Goal: Task Accomplishment & Management: Use online tool/utility

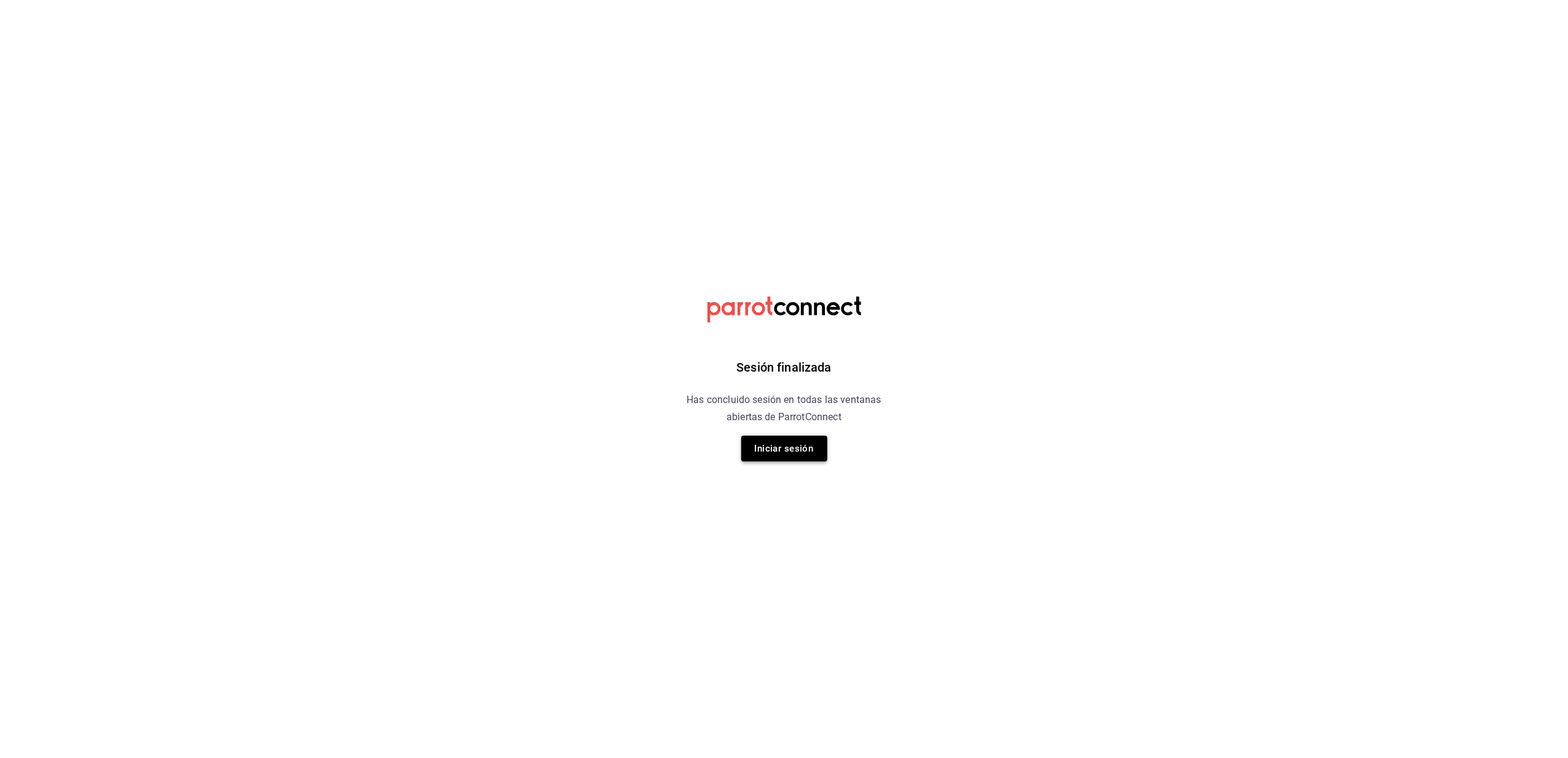
click at [815, 461] on button "Iniciar sesión" at bounding box center [784, 448] width 86 height 26
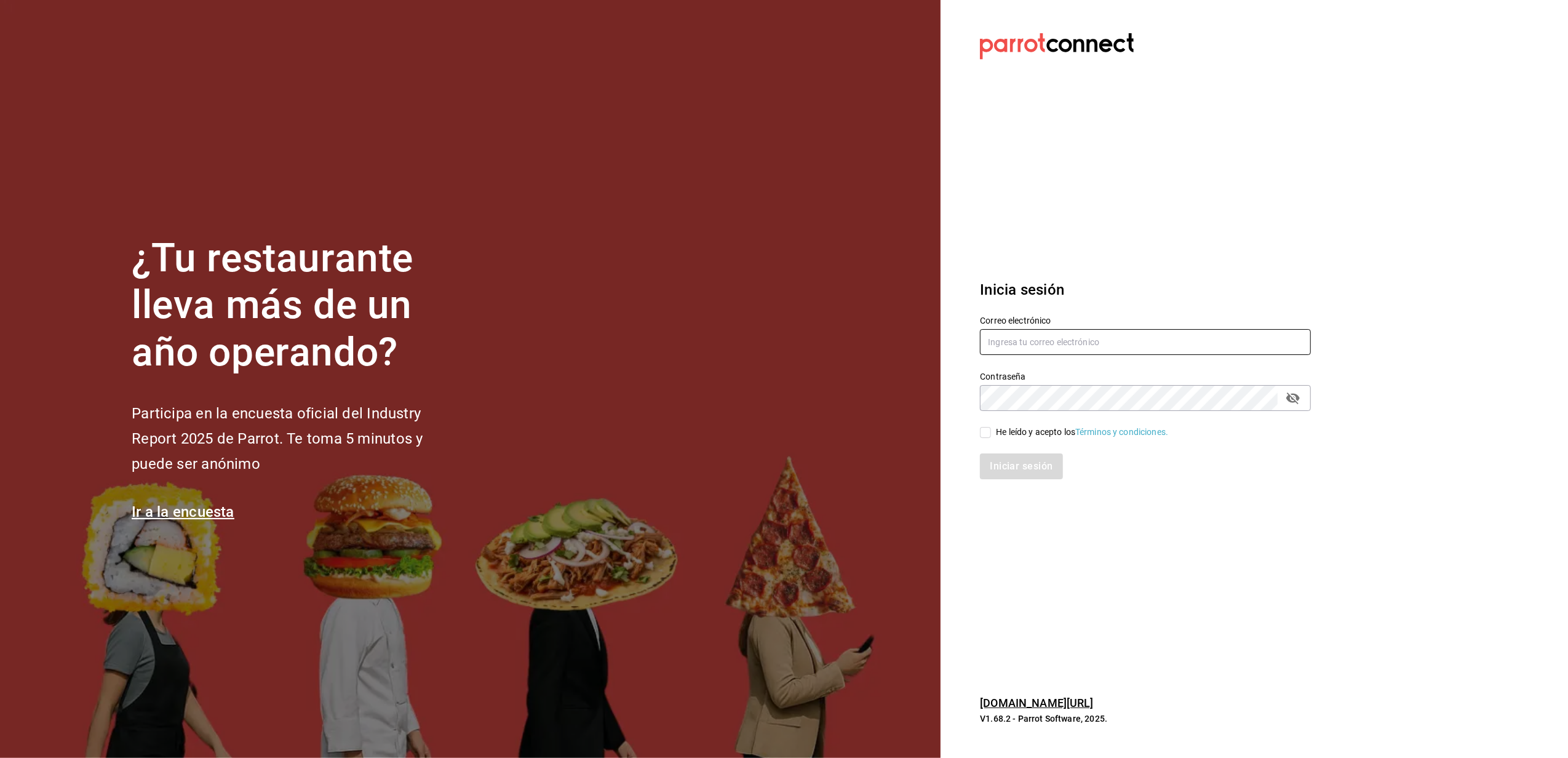
type input "yelo_shout@hotmail.com"
click at [1009, 433] on div "He leído y acepto los Términos y condiciones." at bounding box center [1082, 432] width 172 height 13
click at [991, 433] on input "He leído y acepto los Términos y condiciones." at bounding box center [986, 432] width 11 height 11
checkbox input "true"
click at [1008, 454] on button "Iniciar sesión" at bounding box center [1022, 466] width 84 height 26
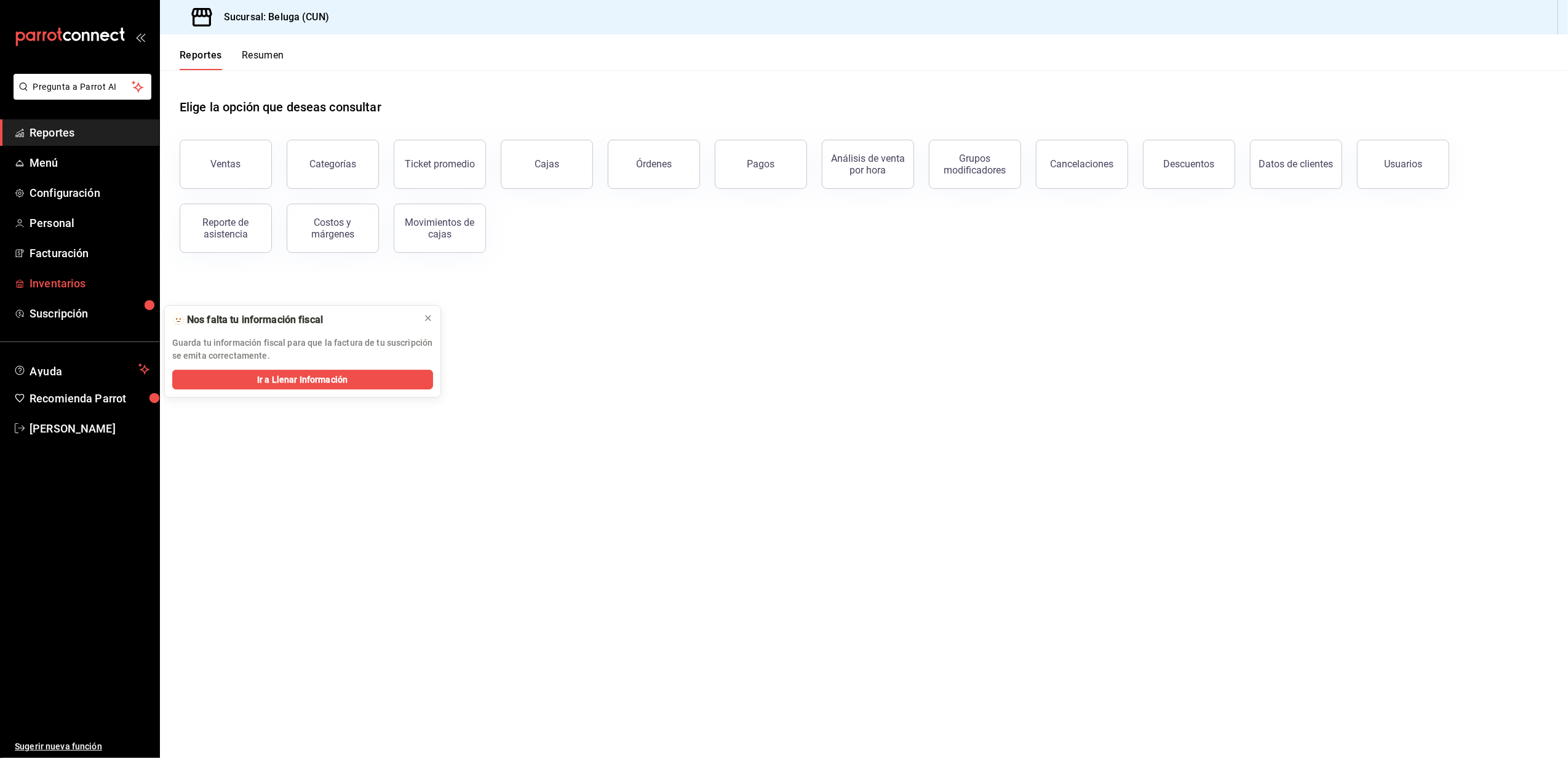
click at [81, 275] on span "Inventarios" at bounding box center [90, 283] width 120 height 16
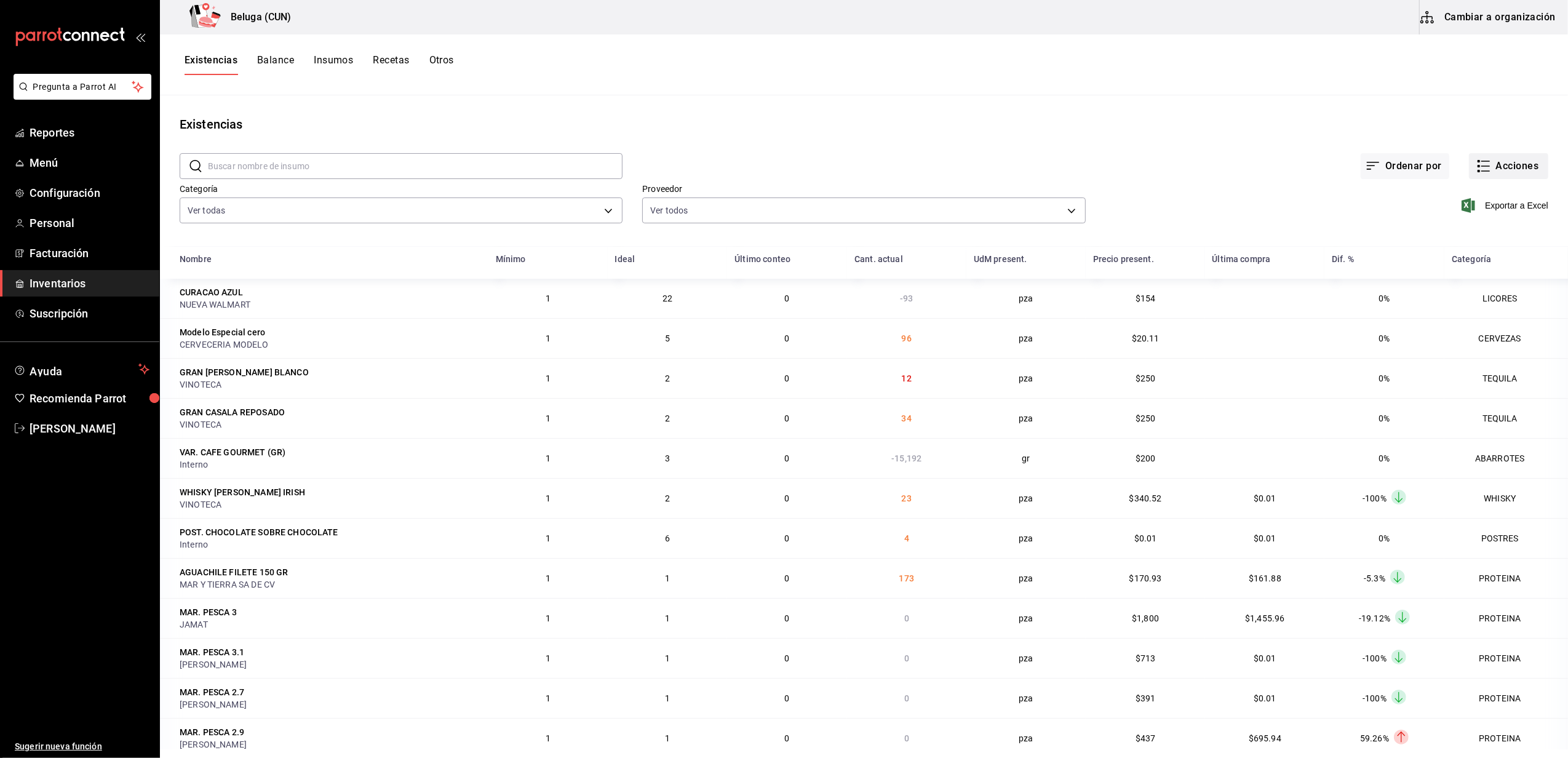
click at [1504, 167] on button "Acciones" at bounding box center [1509, 165] width 80 height 26
click at [1467, 294] on span "Merma" at bounding box center [1497, 298] width 103 height 13
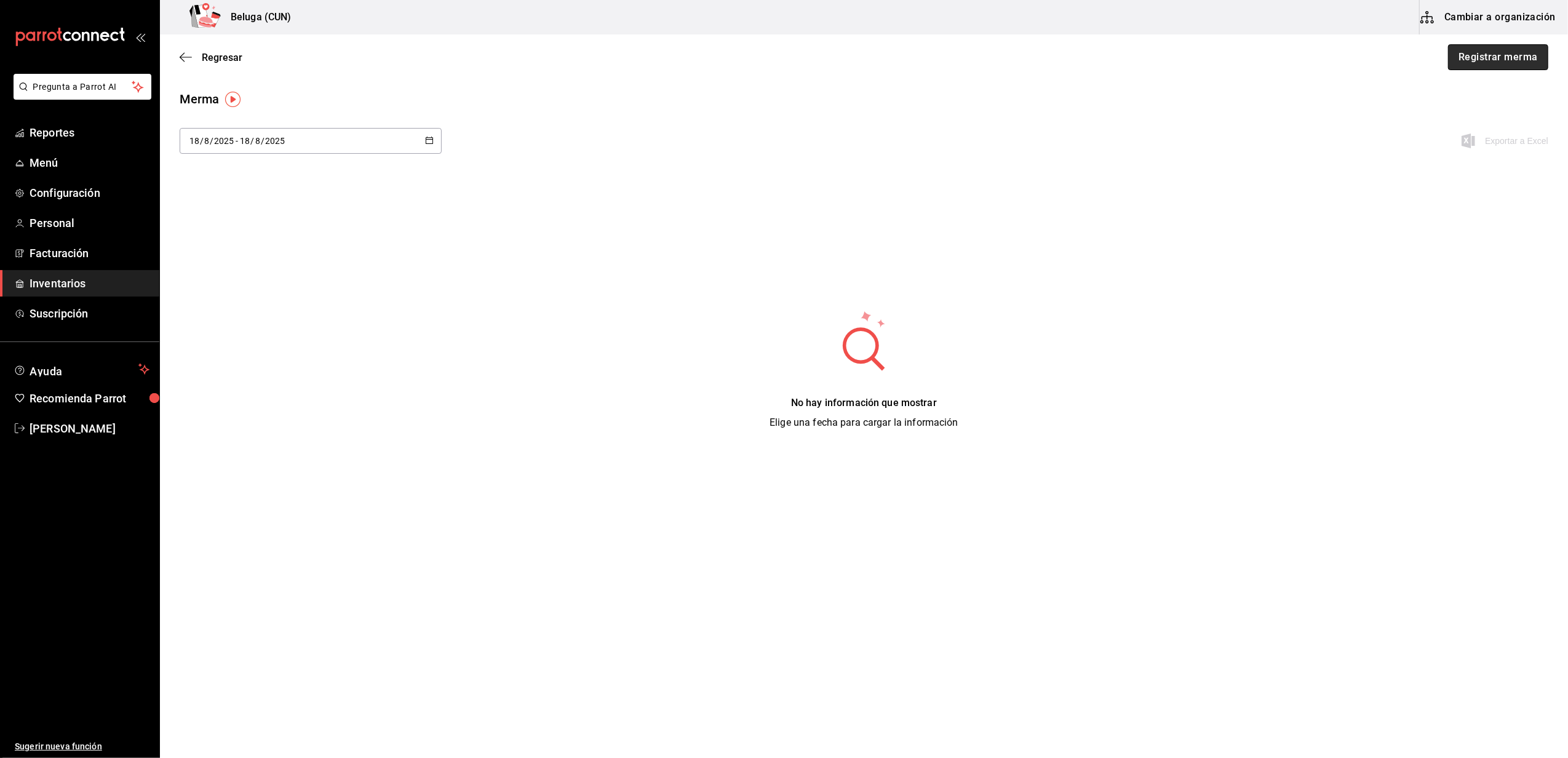
click at [1472, 60] on button "Registrar merma" at bounding box center [1498, 57] width 100 height 26
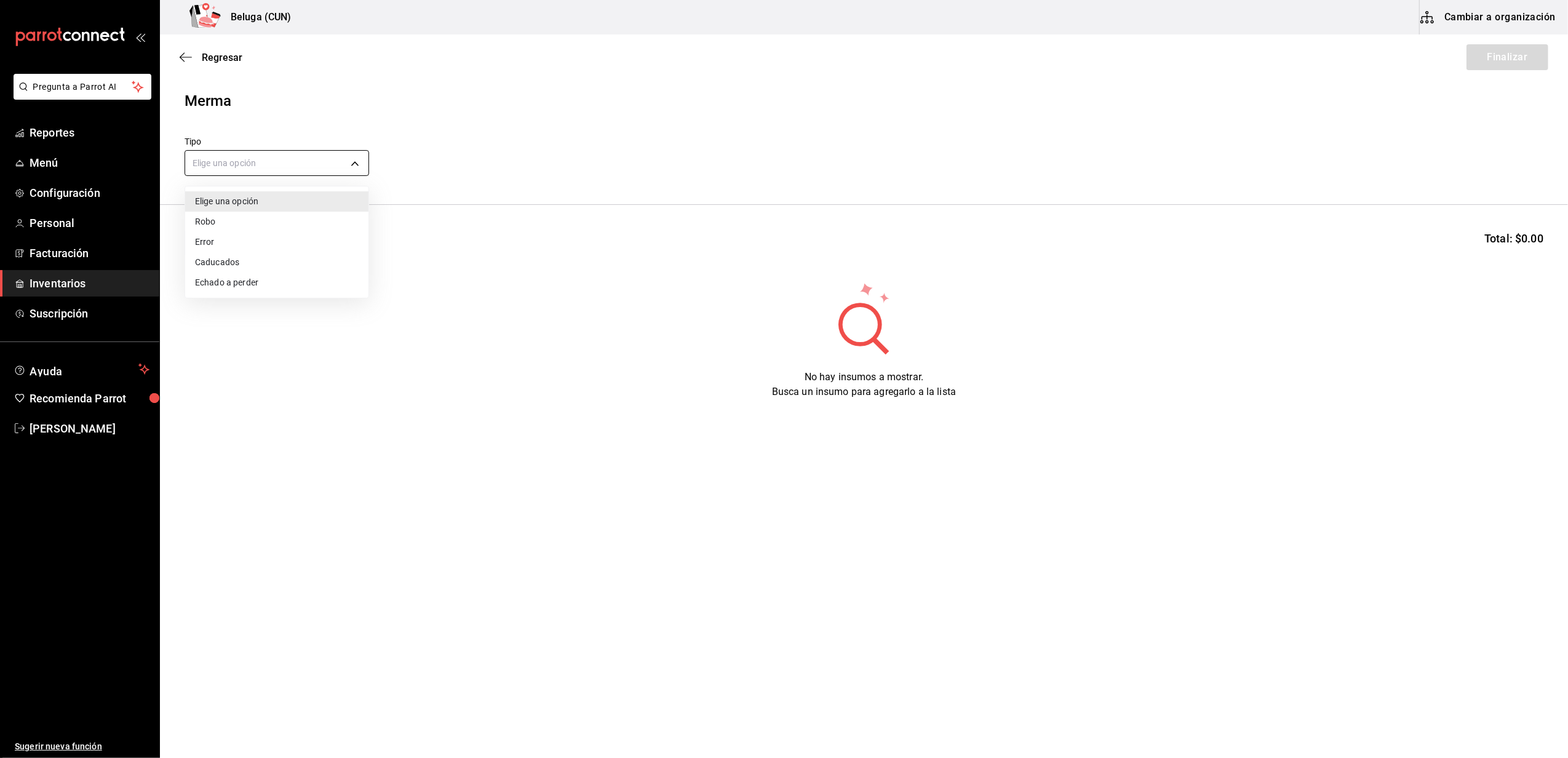
click at [233, 158] on body "Pregunta a Parrot AI Reportes Menú Configuración Personal Facturación Inventari…" at bounding box center [784, 344] width 1568 height 689
click at [230, 239] on li "Error" at bounding box center [276, 242] width 183 height 20
type input "ERROR"
click at [250, 235] on input at bounding box center [247, 243] width 123 height 26
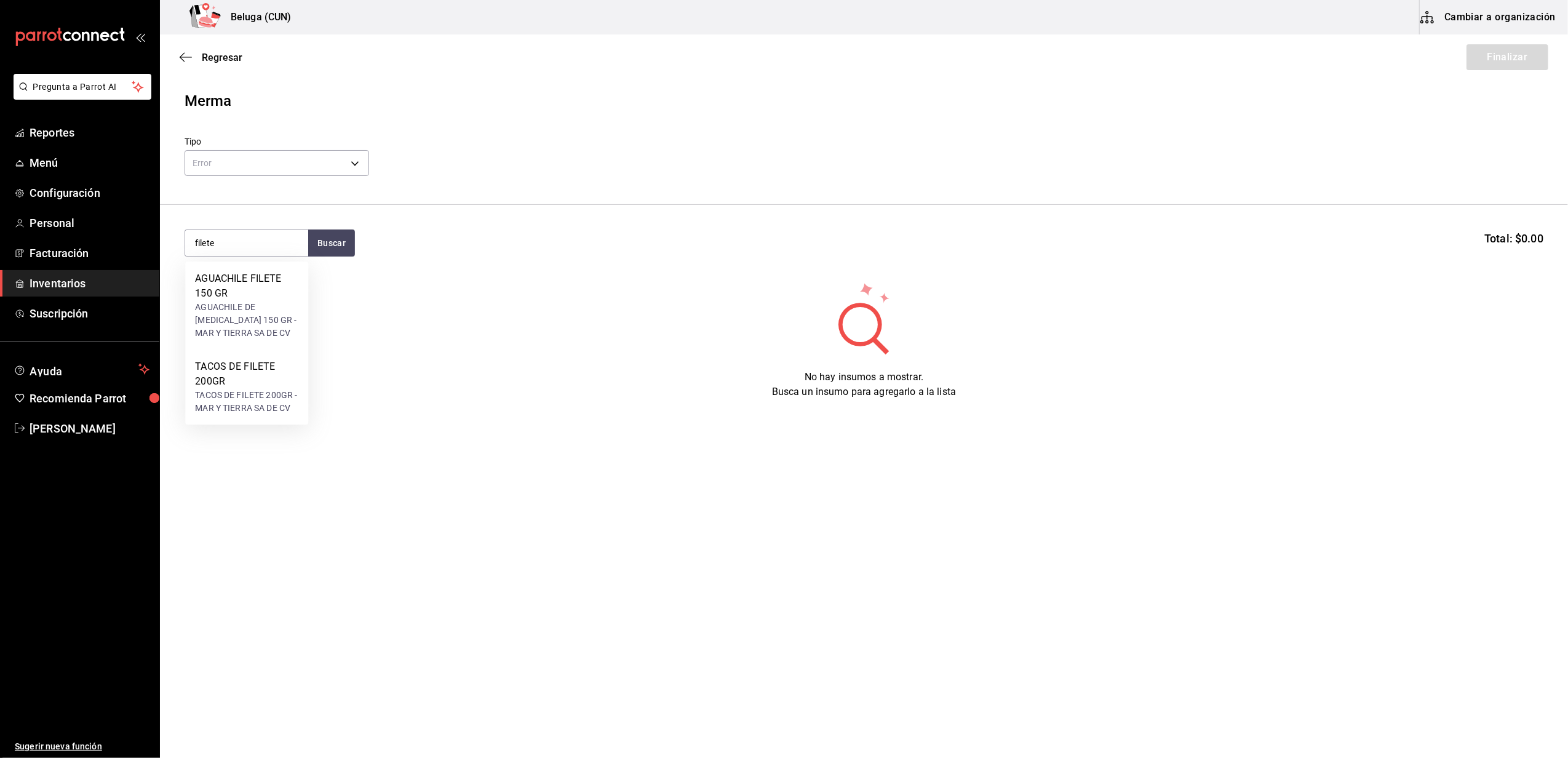
drag, startPoint x: 234, startPoint y: 240, endPoint x: -4, endPoint y: 269, distance: 239.8
click at [0, 269] on html "Pregunta a Parrot AI Reportes Menú Configuración Personal Facturación Inventari…" at bounding box center [784, 344] width 1568 height 689
type input "carne"
click at [263, 311] on div "FILETE BLACK ANGUS 500 GR - MAR Y TIERRA SA DE CV" at bounding box center [247, 320] width 103 height 39
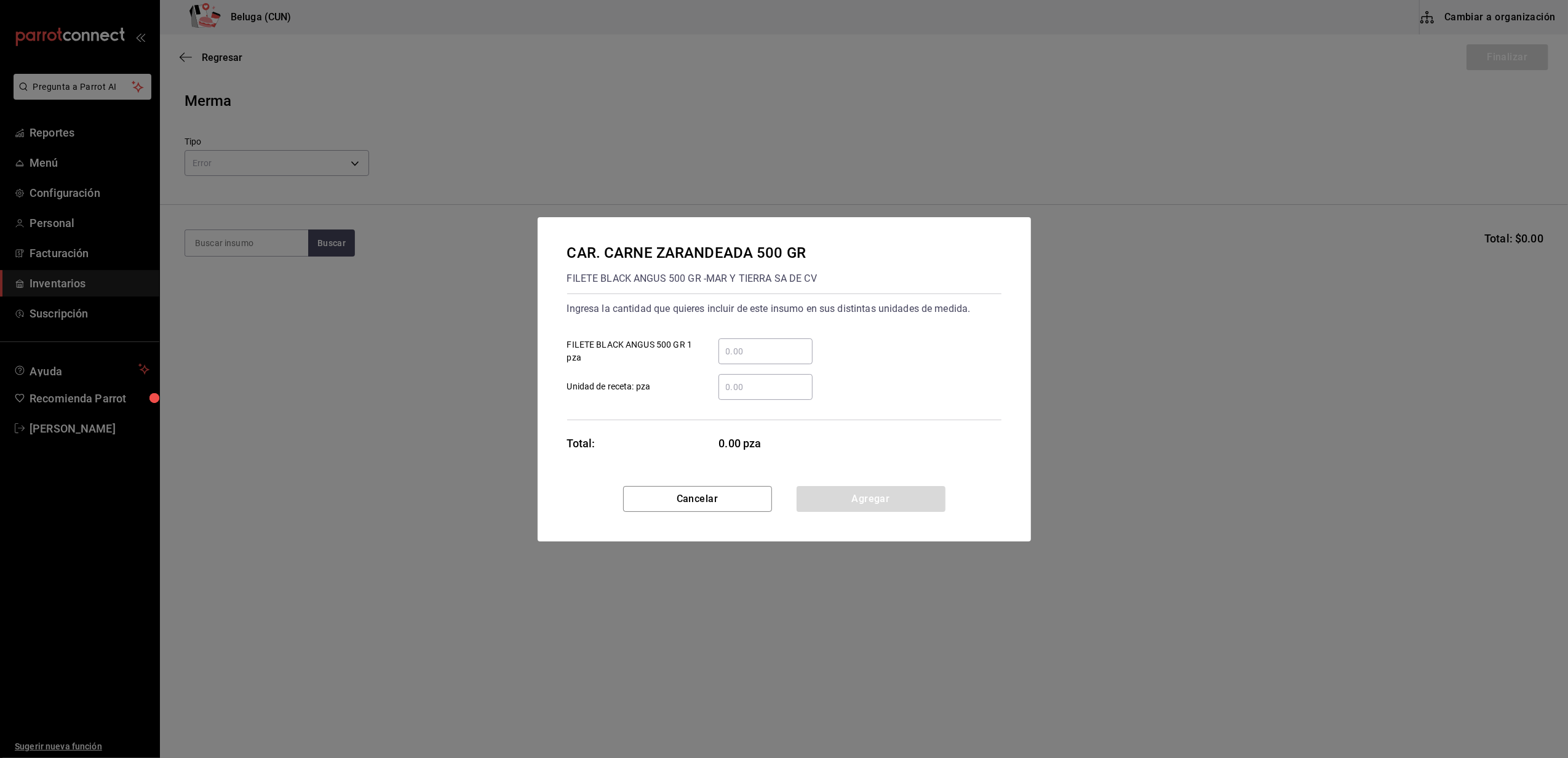
click at [775, 370] on div "​ Unidad de receta: pza" at bounding box center [779, 383] width 444 height 36
click at [777, 354] on input "​ FILETE BLACK ANGUS 500 GR 1 pza" at bounding box center [766, 351] width 94 height 15
type input "10"
click button "Agregar" at bounding box center [871, 499] width 149 height 26
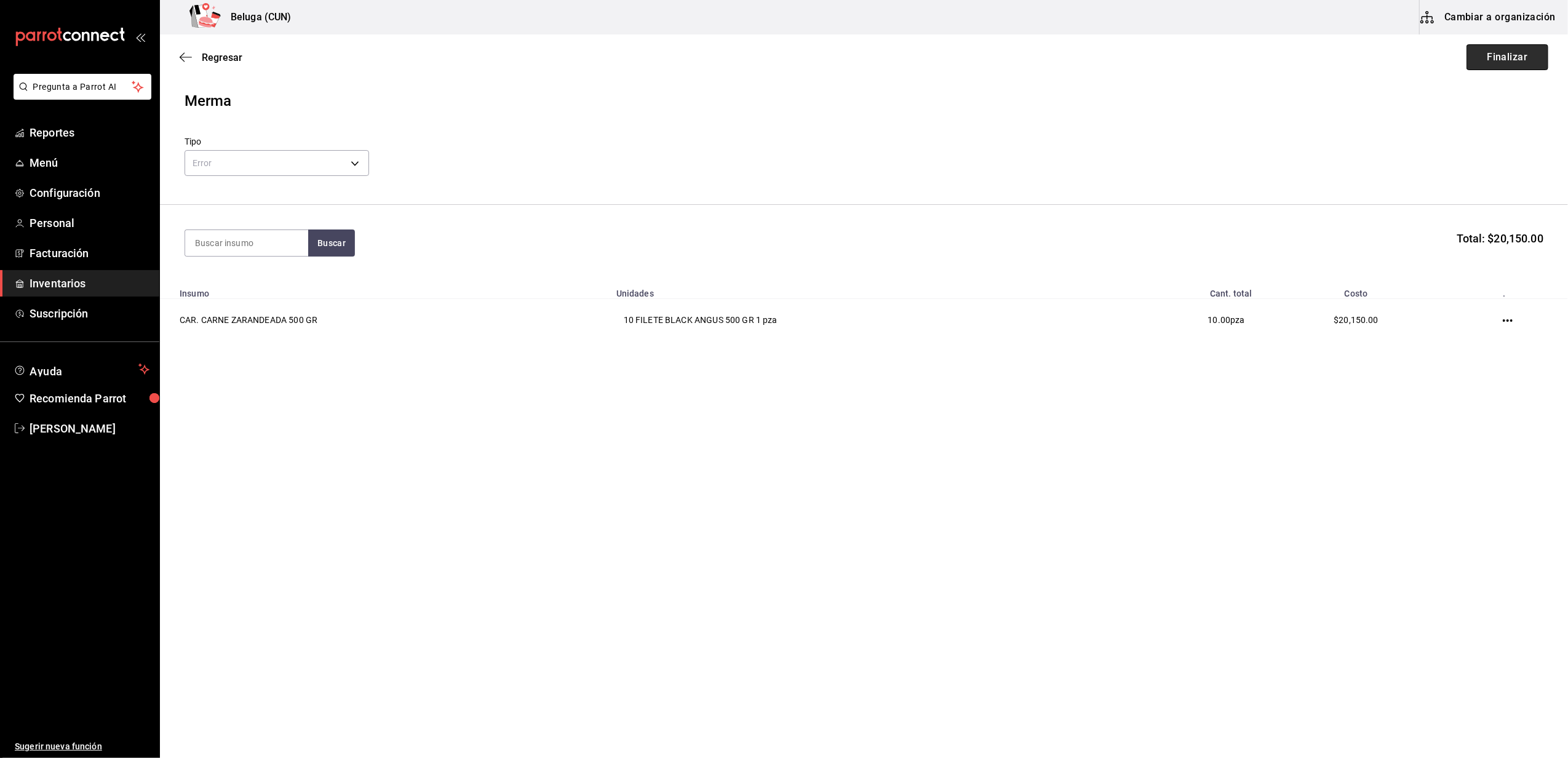
click at [1527, 57] on button "Finalizar" at bounding box center [1507, 57] width 82 height 26
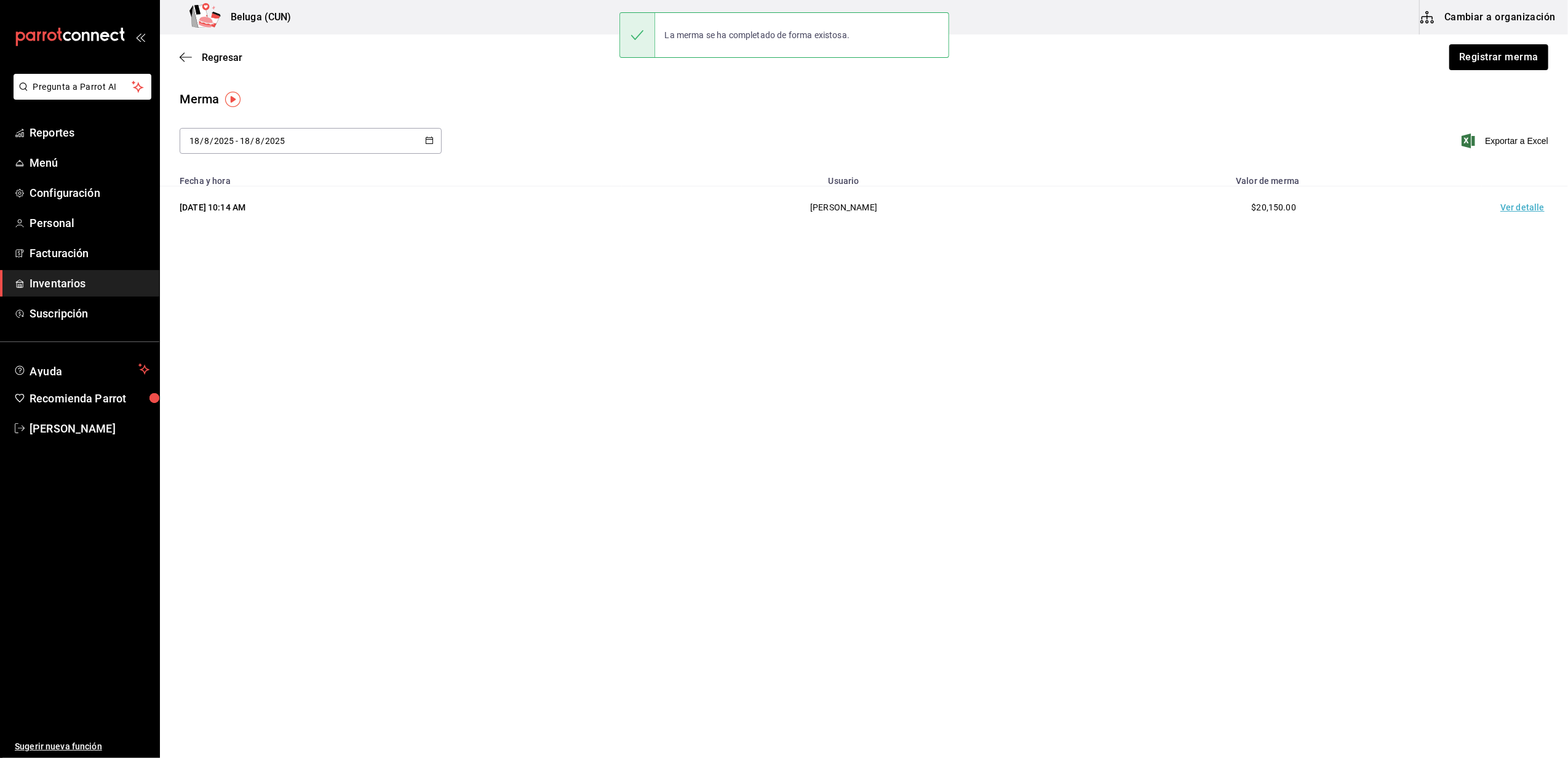
click at [1514, 195] on td "Ver detalle" at bounding box center [1525, 208] width 86 height 42
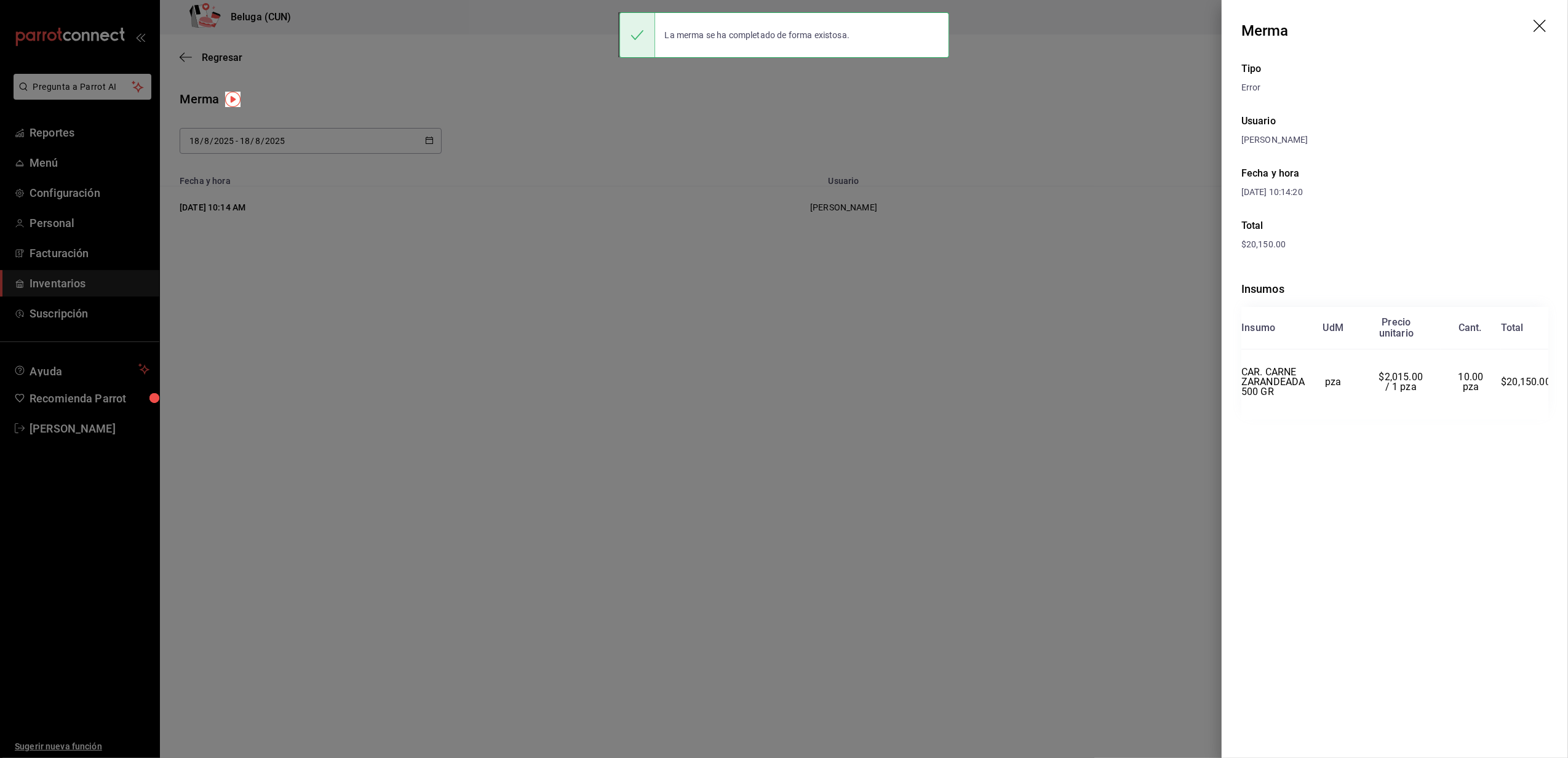
click at [367, 434] on div at bounding box center [784, 379] width 1568 height 758
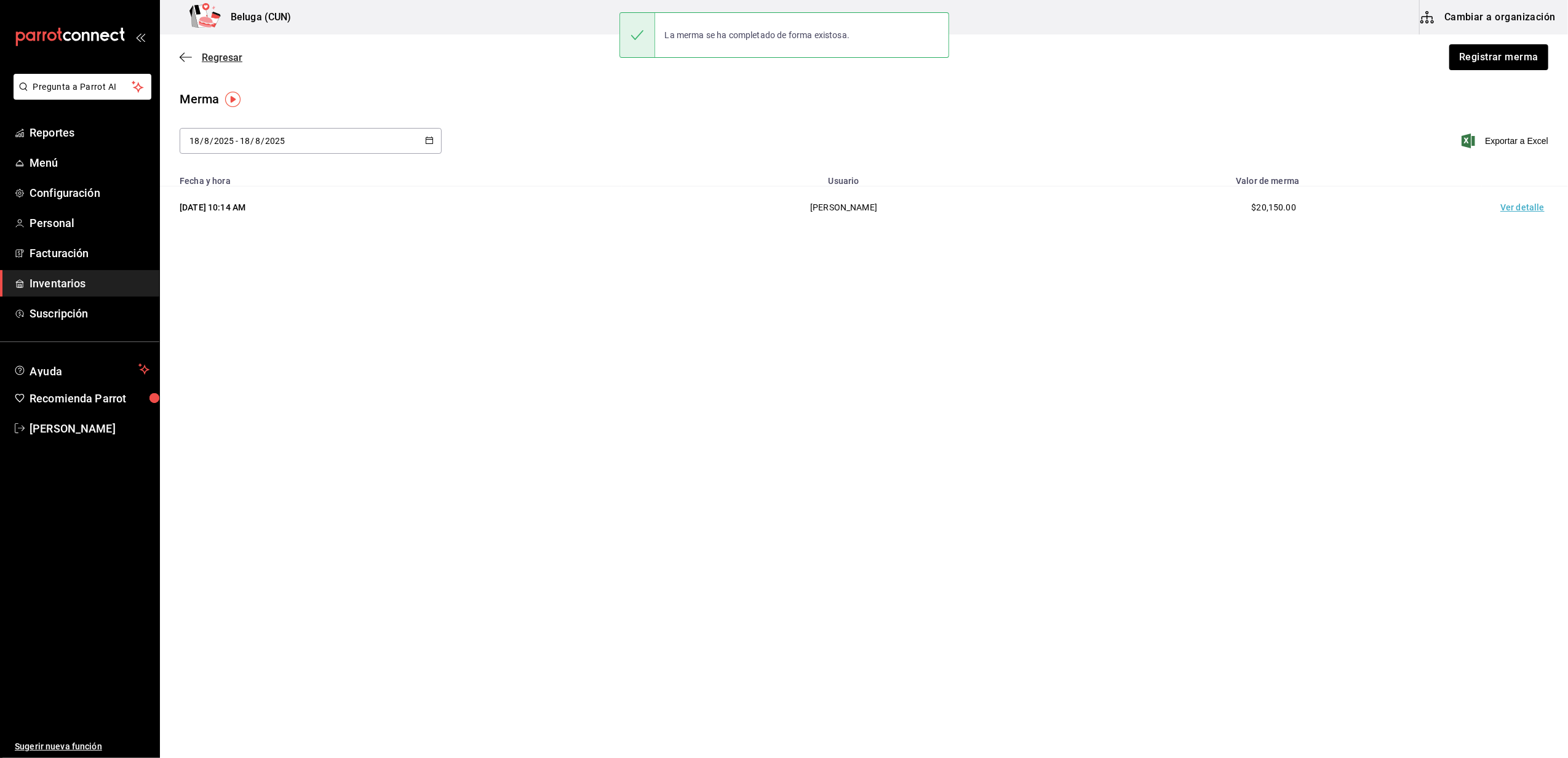
click at [216, 55] on span "Regresar" at bounding box center [222, 57] width 41 height 12
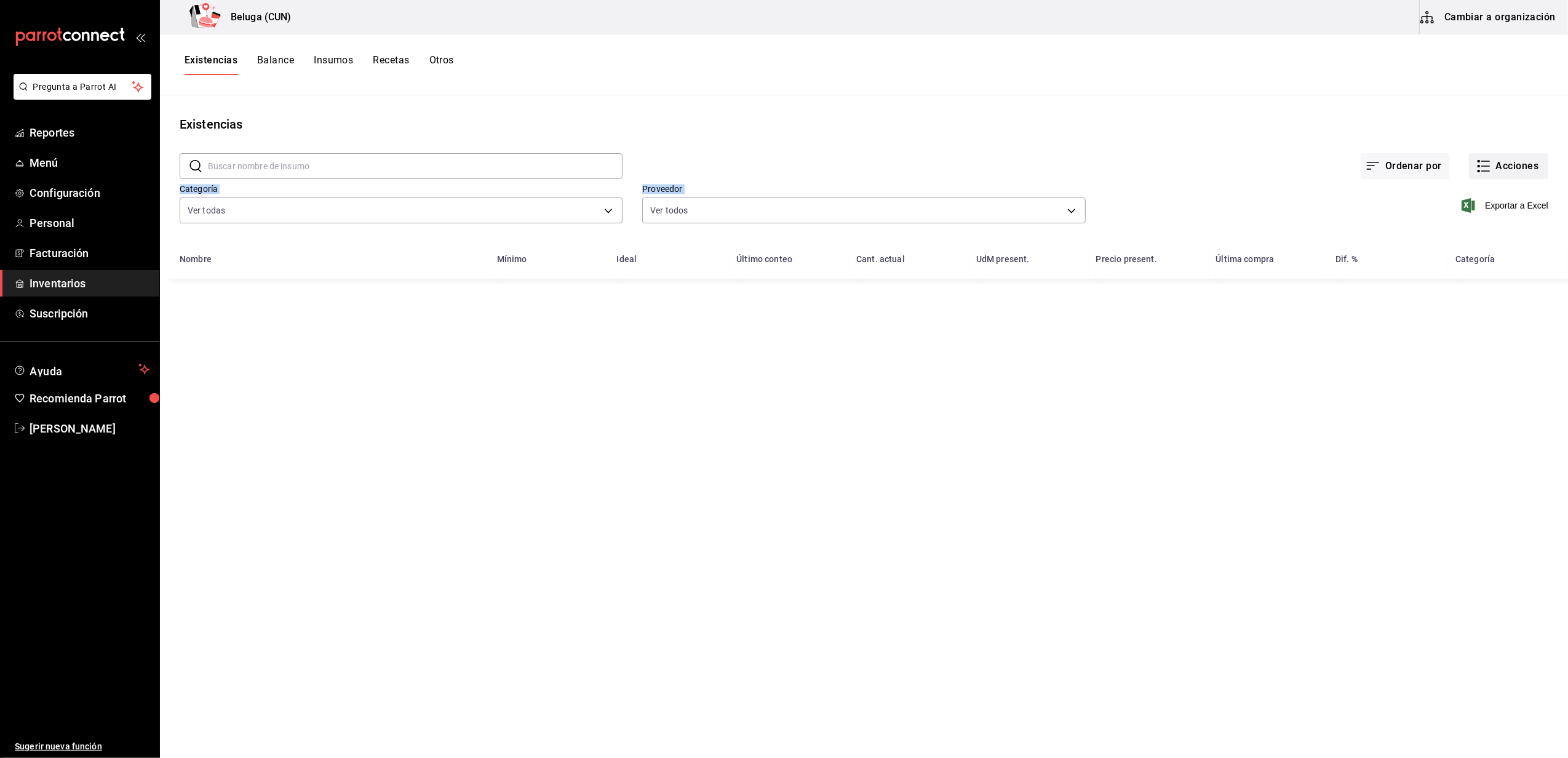
click at [1507, 165] on div "​ ​ Ordenar por Acciones Categoría Ver todas f07f4d25-74ae-45a0-b4c7-416f1c0144…" at bounding box center [864, 190] width 1408 height 113
click at [1509, 177] on button "Acciones" at bounding box center [1509, 165] width 80 height 26
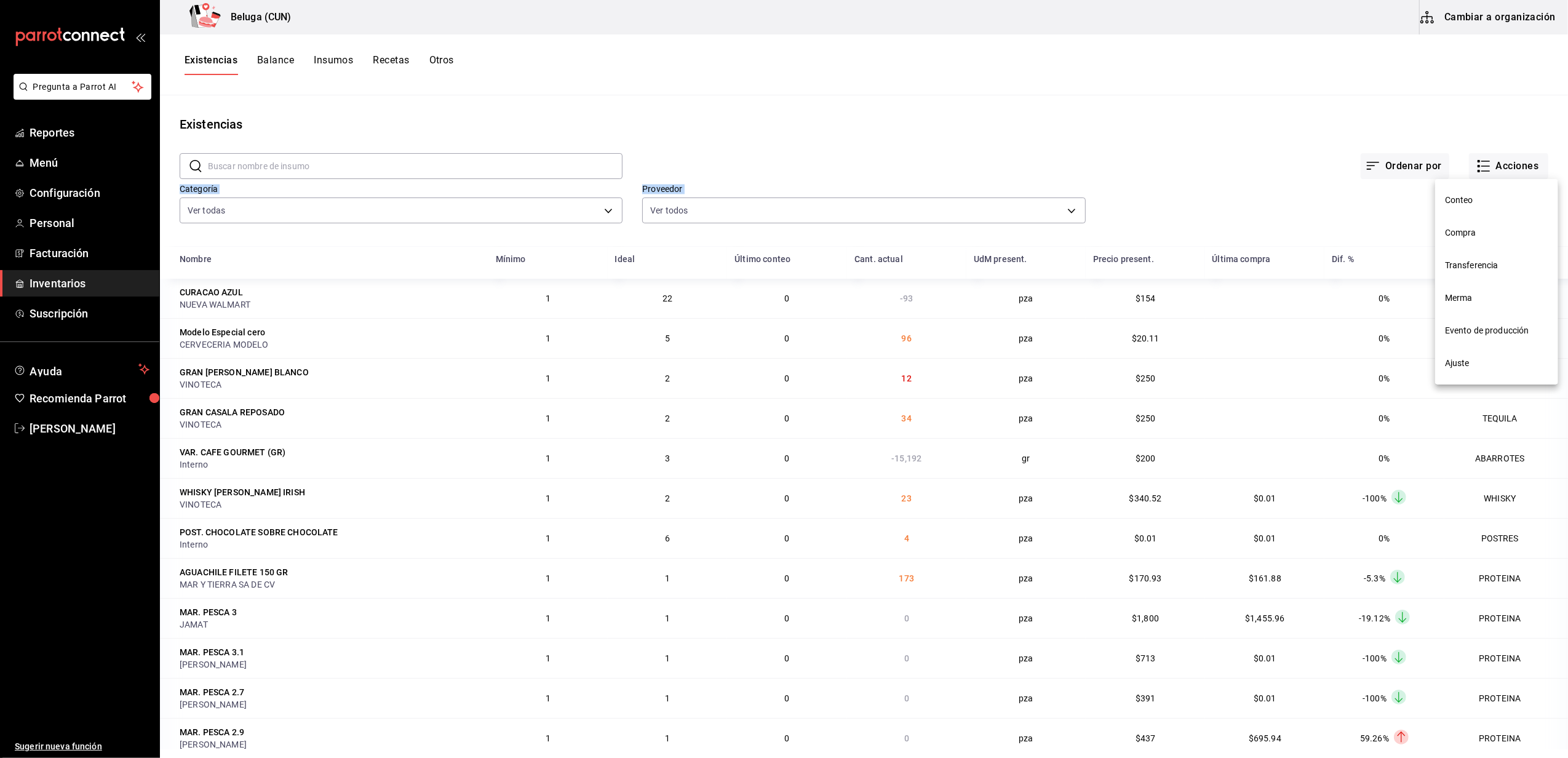
click at [1486, 242] on li "Compra" at bounding box center [1497, 233] width 123 height 33
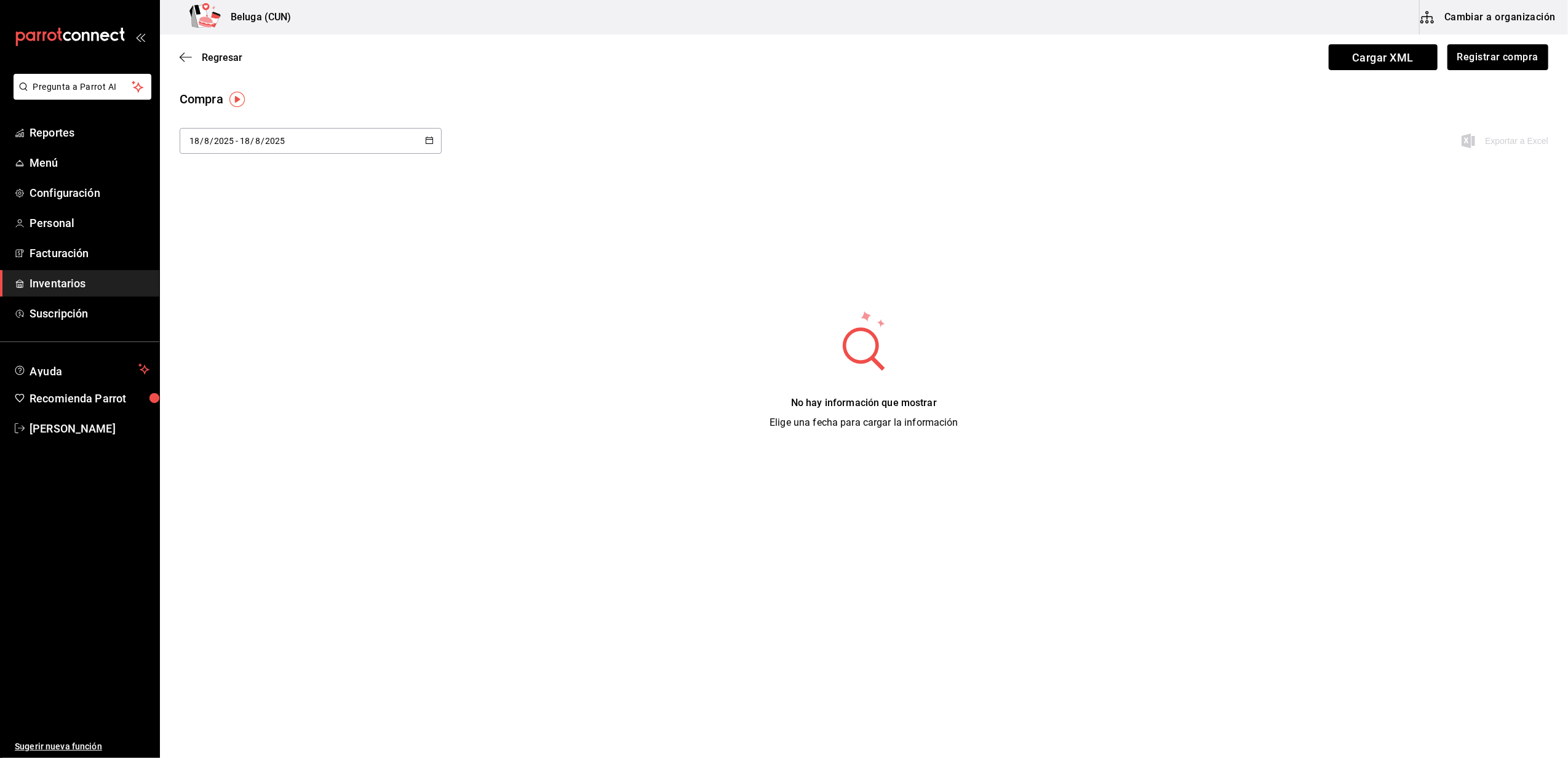
click at [421, 151] on div "2025-08-18 18 / 8 / 2025 - 2025-08-18 18 / 8 / 2025" at bounding box center [311, 141] width 262 height 26
click at [823, 144] on div "2025-08-18 18 / 8 / 2025 - 2025-08-18 18 / 8 / 2025 Hoy Ayer Última semana Sema…" at bounding box center [864, 148] width 1408 height 41
click at [1482, 53] on button "Registrar compra" at bounding box center [1497, 57] width 102 height 26
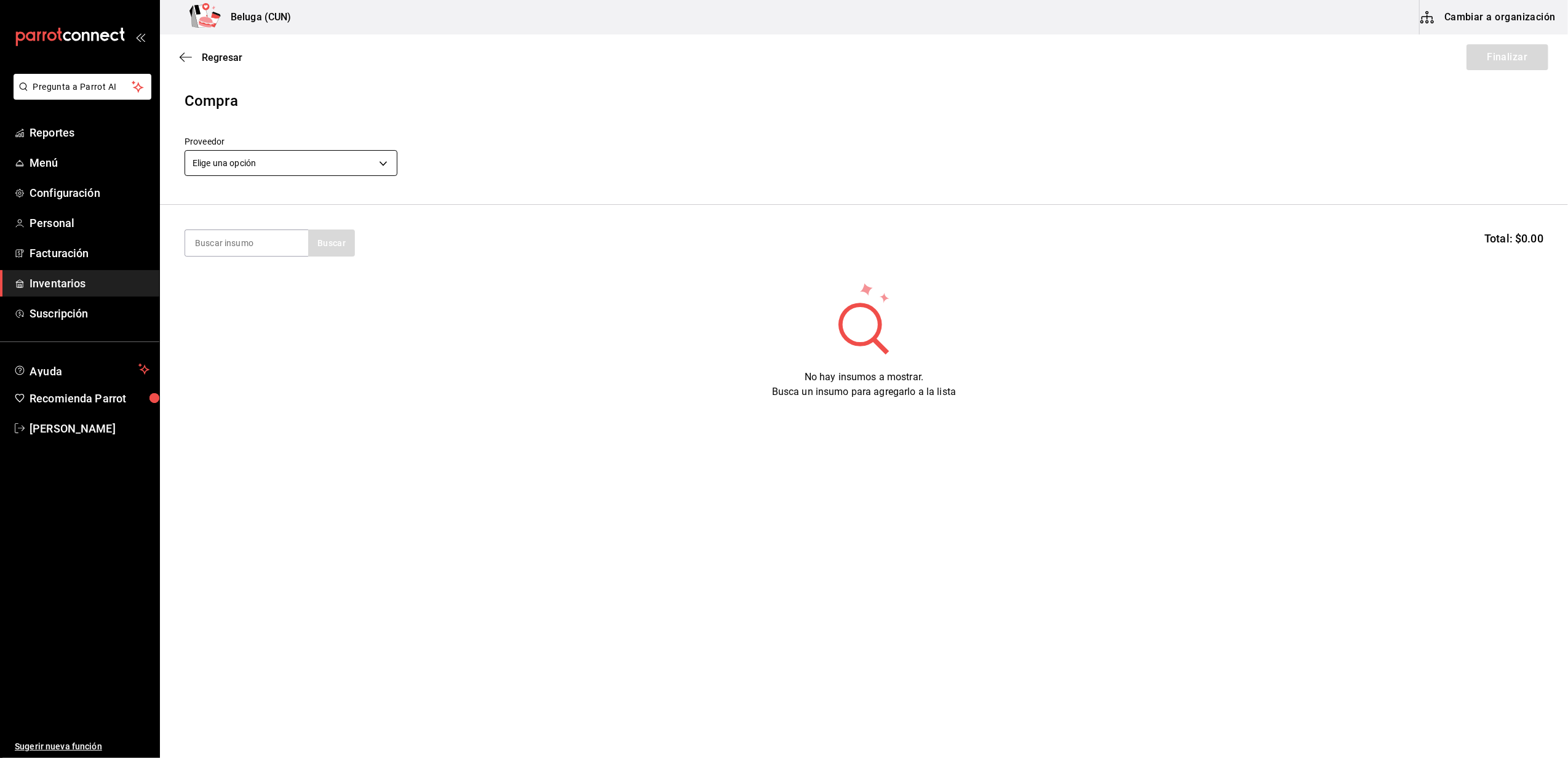
click at [289, 160] on body "Pregunta a Parrot AI Reportes Menú Configuración Personal Facturación Inventari…" at bounding box center [784, 344] width 1568 height 689
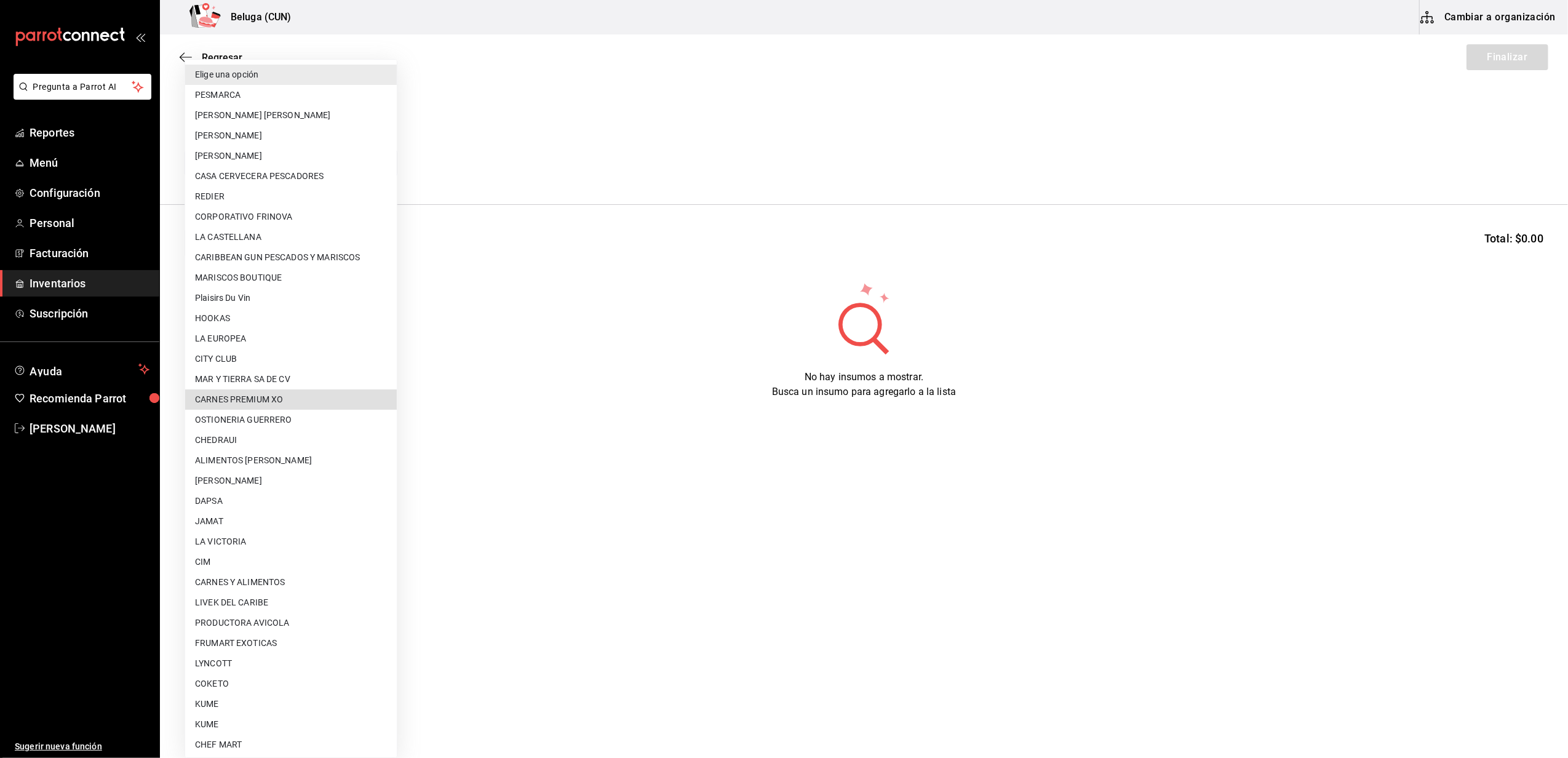
click at [259, 400] on li "CARNES PREMIUM XO" at bounding box center [290, 400] width 212 height 20
type input "905f587f-33ea-42c1-a743-c2d9f43e6572"
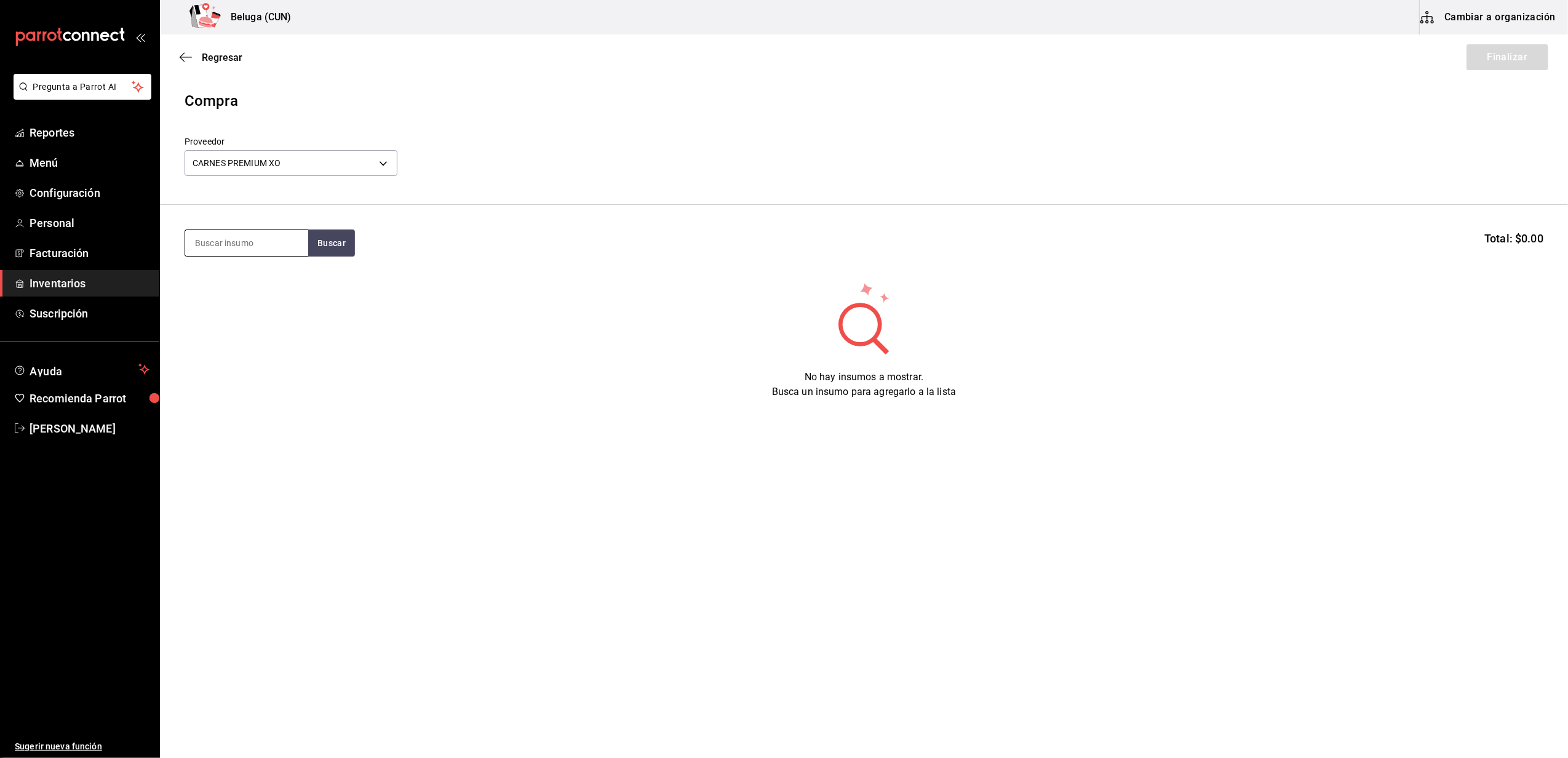
click at [265, 245] on input at bounding box center [247, 243] width 123 height 26
type input "f"
click at [308, 170] on body "Pregunta a Parrot AI Reportes Menú Configuración Personal Facturación Inventari…" at bounding box center [784, 344] width 1568 height 689
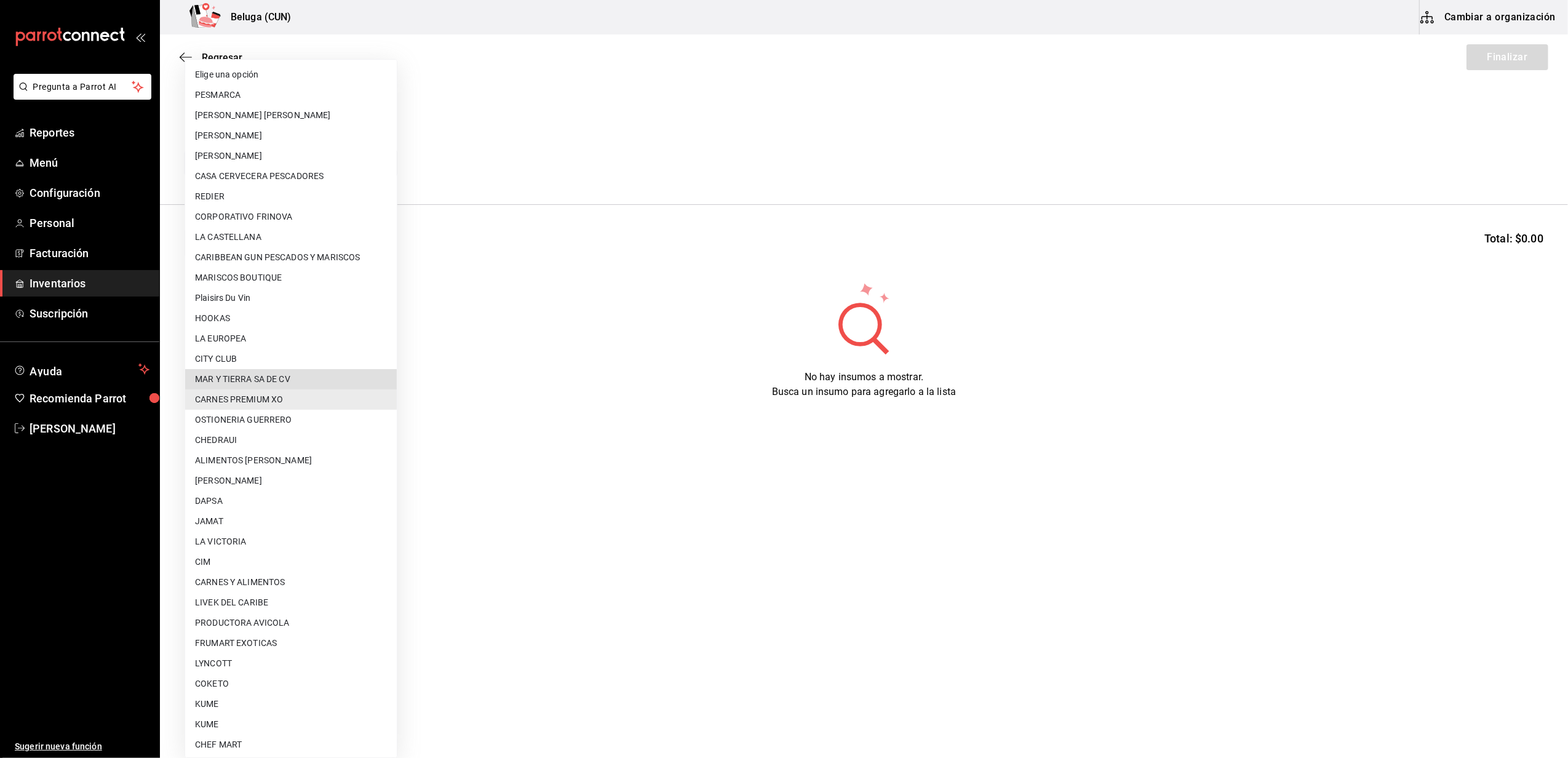
click at [344, 379] on li "MAR Y TIERRA SA DE CV" at bounding box center [290, 379] width 212 height 20
type input "fce2cdb5-550f-4109-9081-bbba6fbee69f"
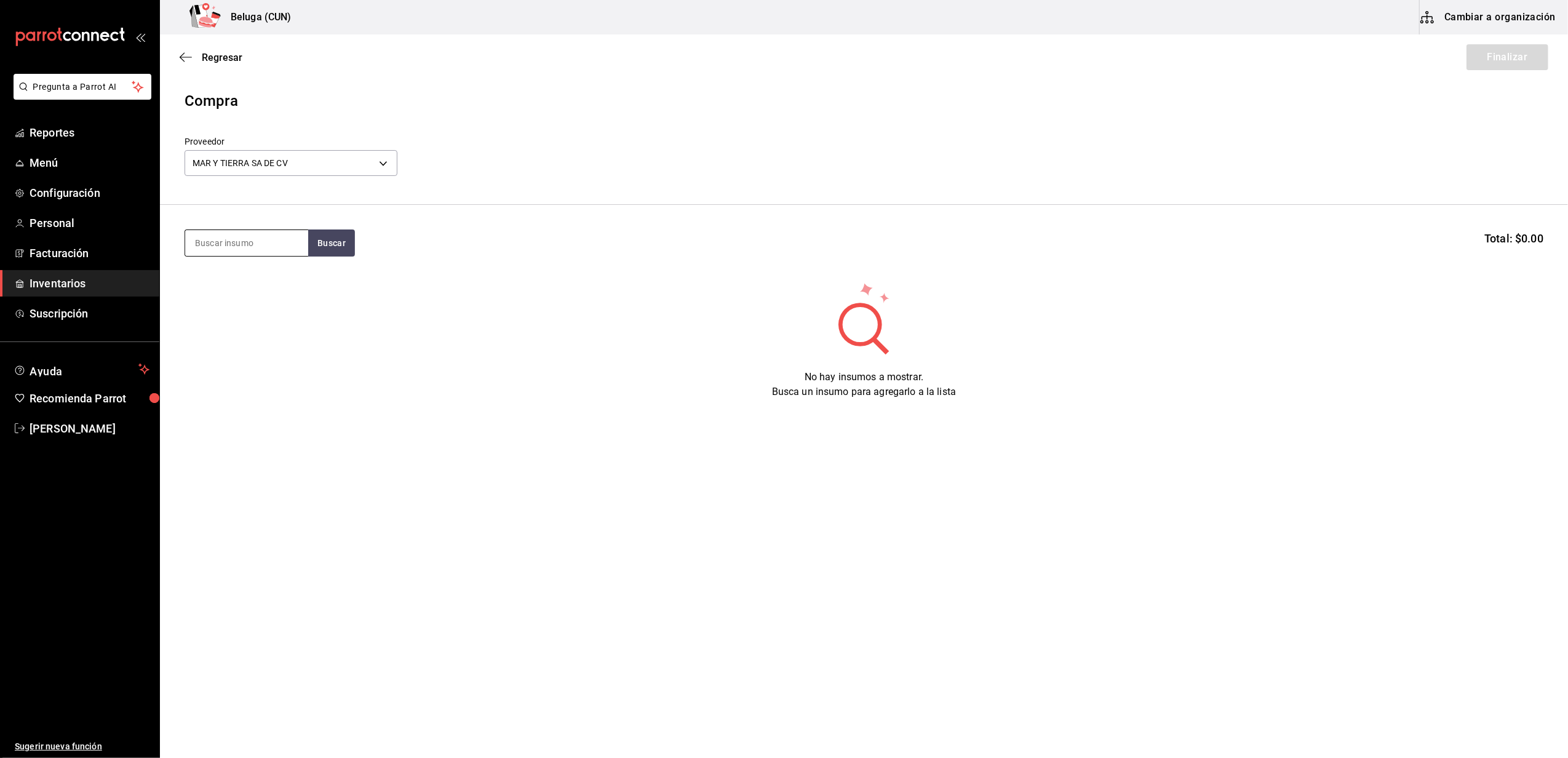
click at [257, 240] on input at bounding box center [247, 243] width 123 height 26
type input "filete"
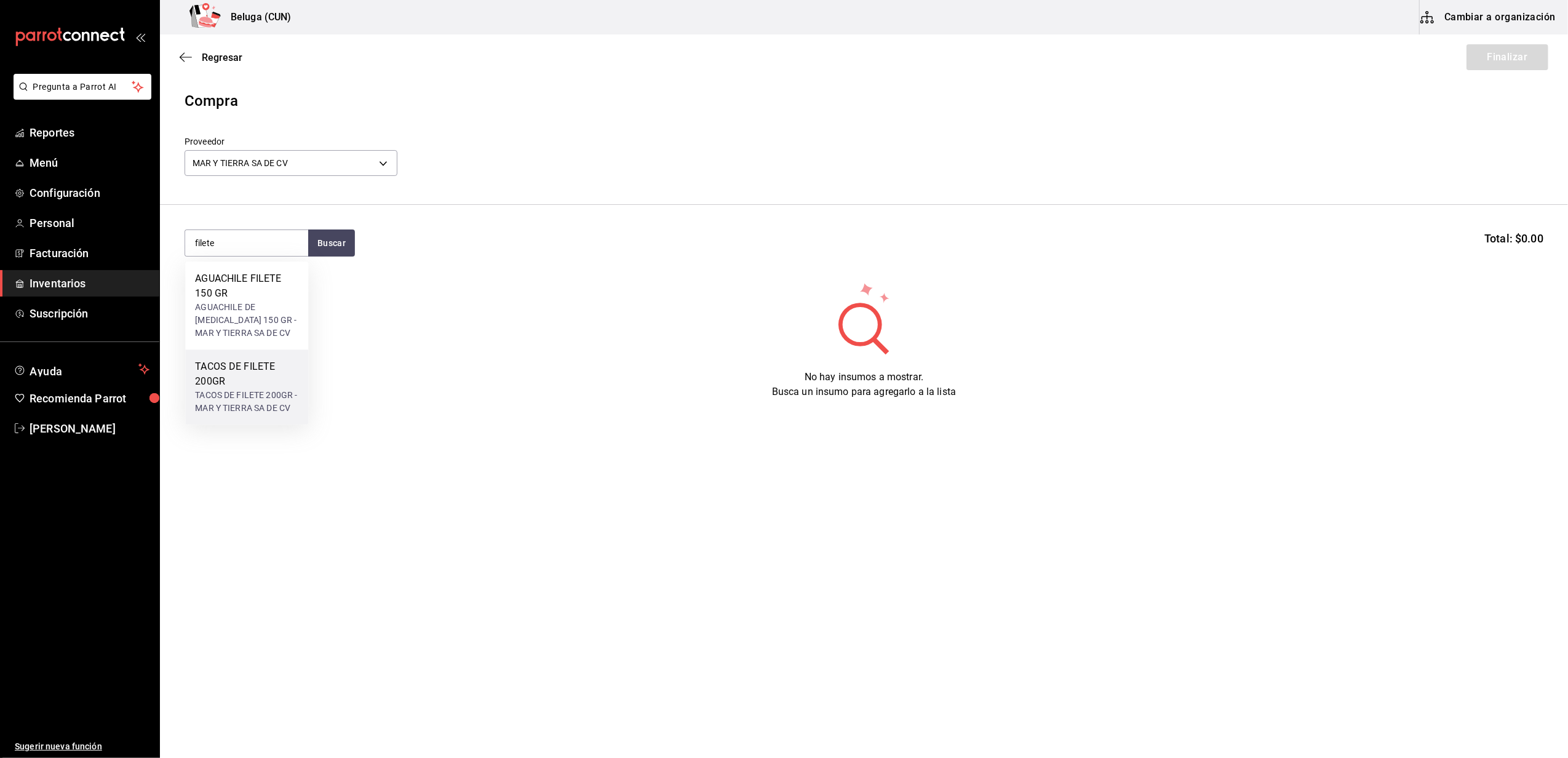
click at [234, 388] on div "TACOS DE FILETE 200GR" at bounding box center [247, 374] width 103 height 30
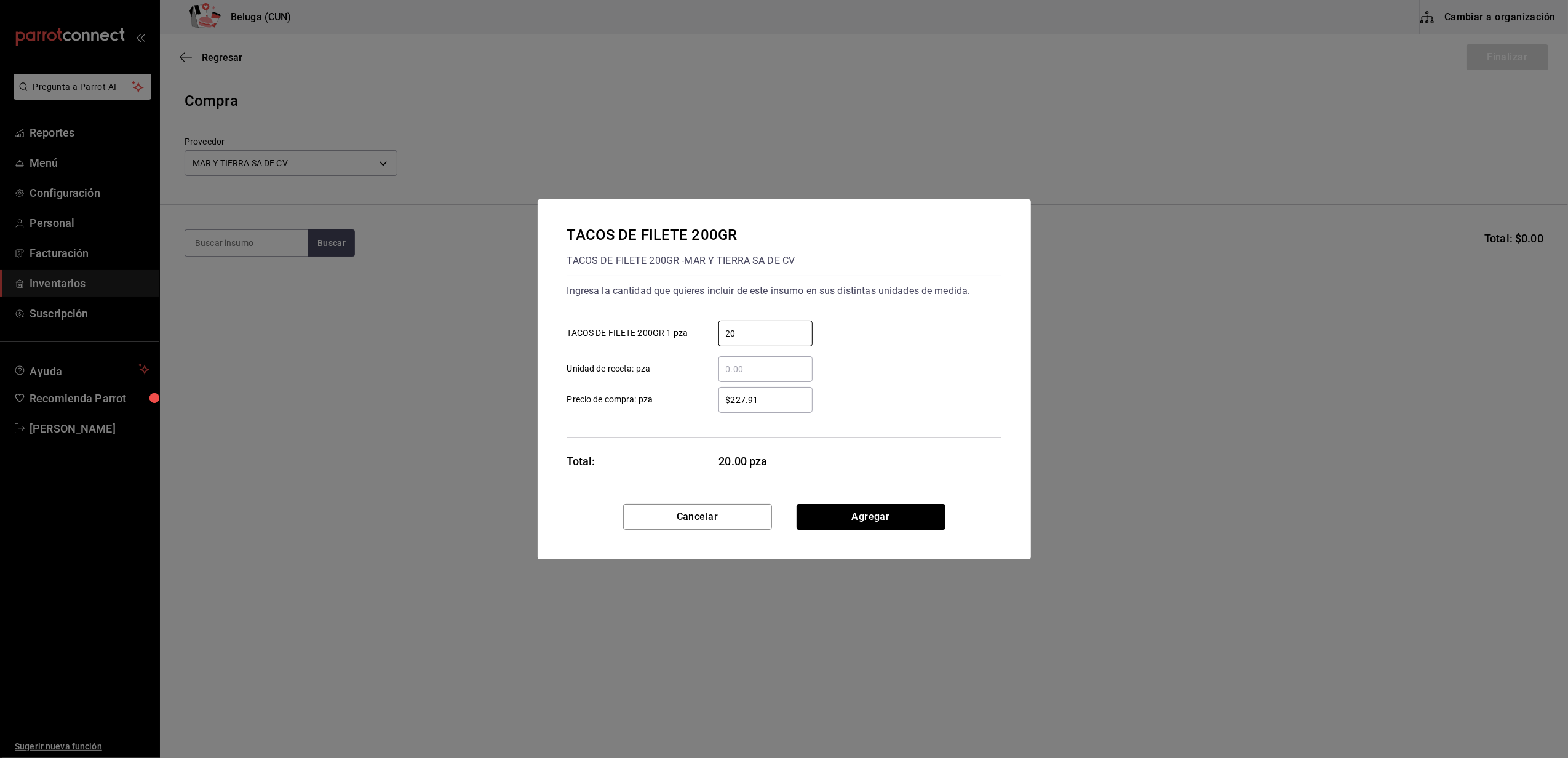
type input "20"
type input "$0.01"
click button "Agregar" at bounding box center [871, 517] width 149 height 26
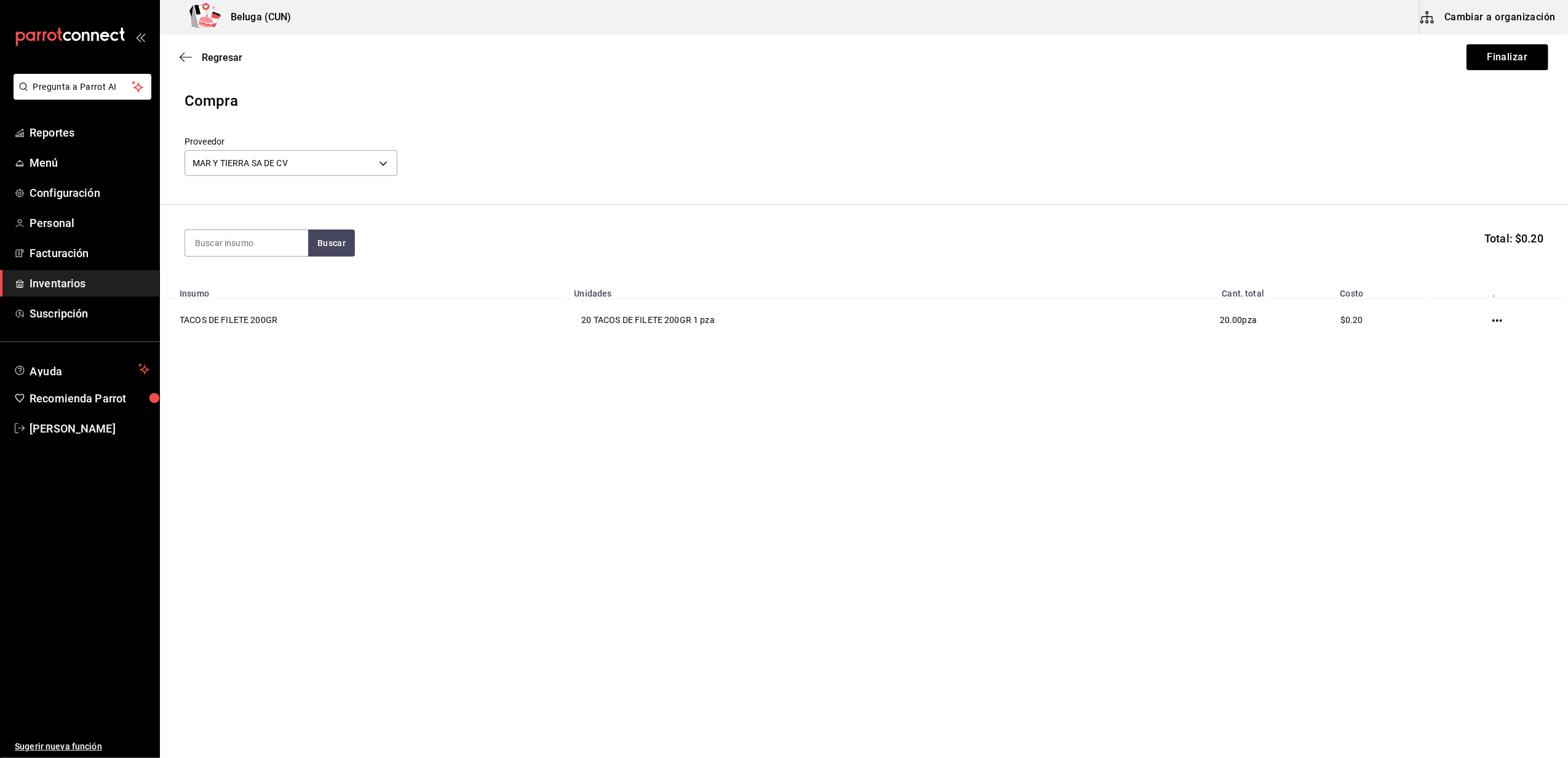
drag, startPoint x: 1570, startPoint y: 447, endPoint x: 1509, endPoint y: 507, distance: 85.6
drag, startPoint x: 1509, startPoint y: 507, endPoint x: 1336, endPoint y: 141, distance: 404.8
click at [1336, 141] on div "Proveedor MAR Y TIERRA SA DE CV fce2cdb5-550f-4109-9081-bbba6fbee69f" at bounding box center [863, 158] width 1359 height 43
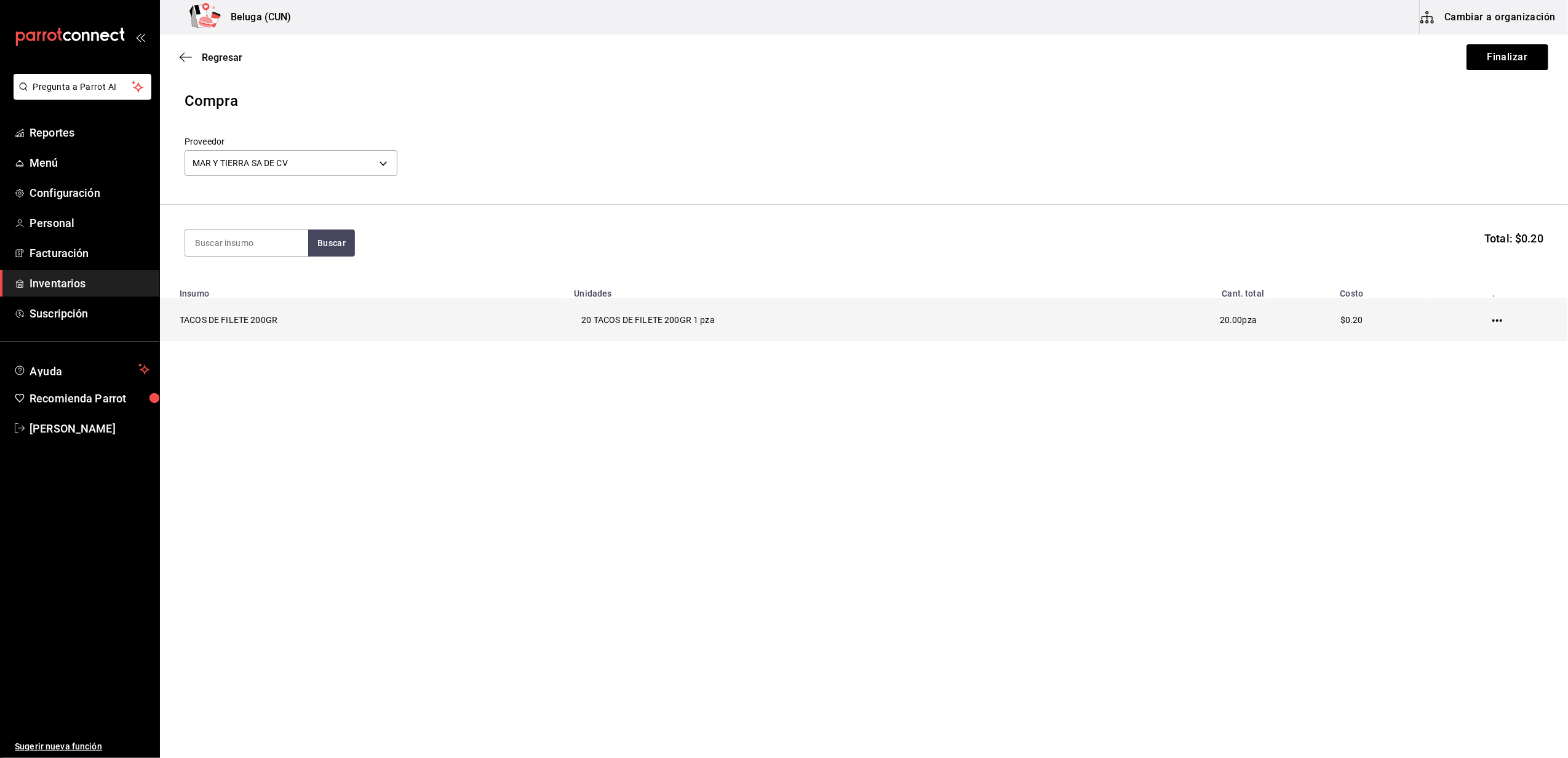
click at [1496, 320] on icon "button" at bounding box center [1497, 320] width 10 height 10
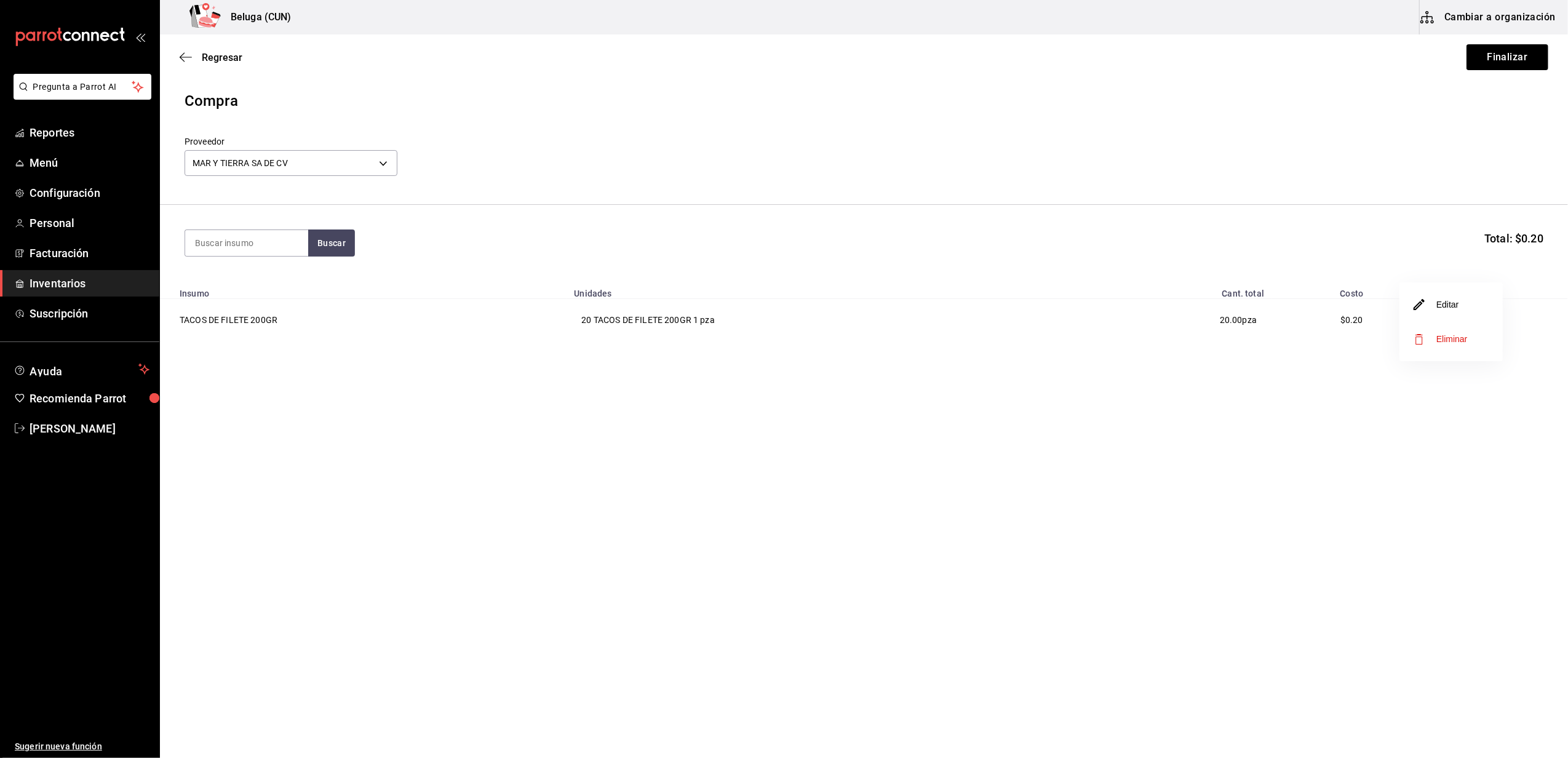
click at [1437, 336] on span "Eliminar" at bounding box center [1452, 339] width 31 height 10
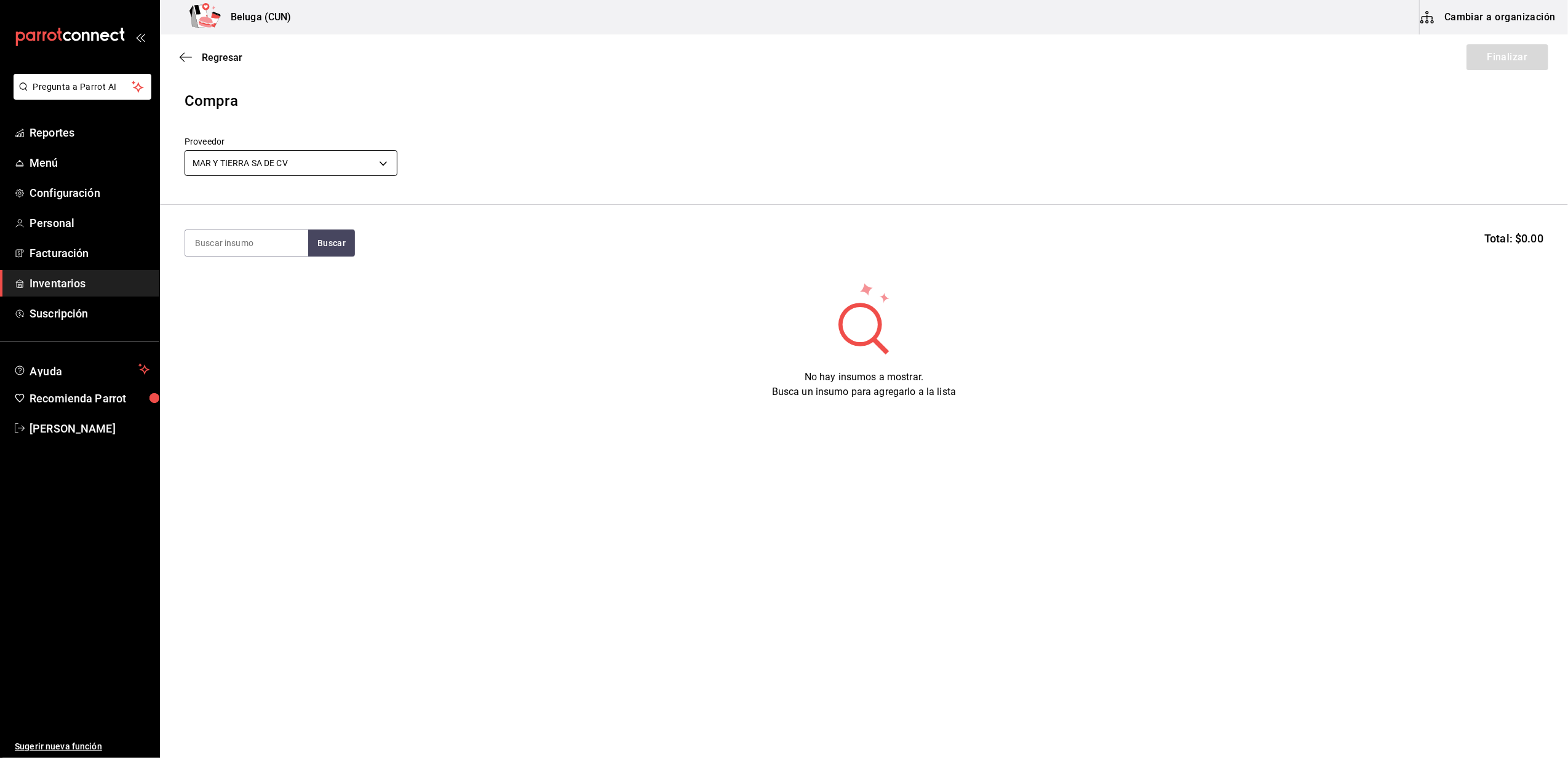
click at [352, 162] on body "Pregunta a Parrot AI Reportes Menú Configuración Personal Facturación Inventari…" at bounding box center [784, 344] width 1568 height 689
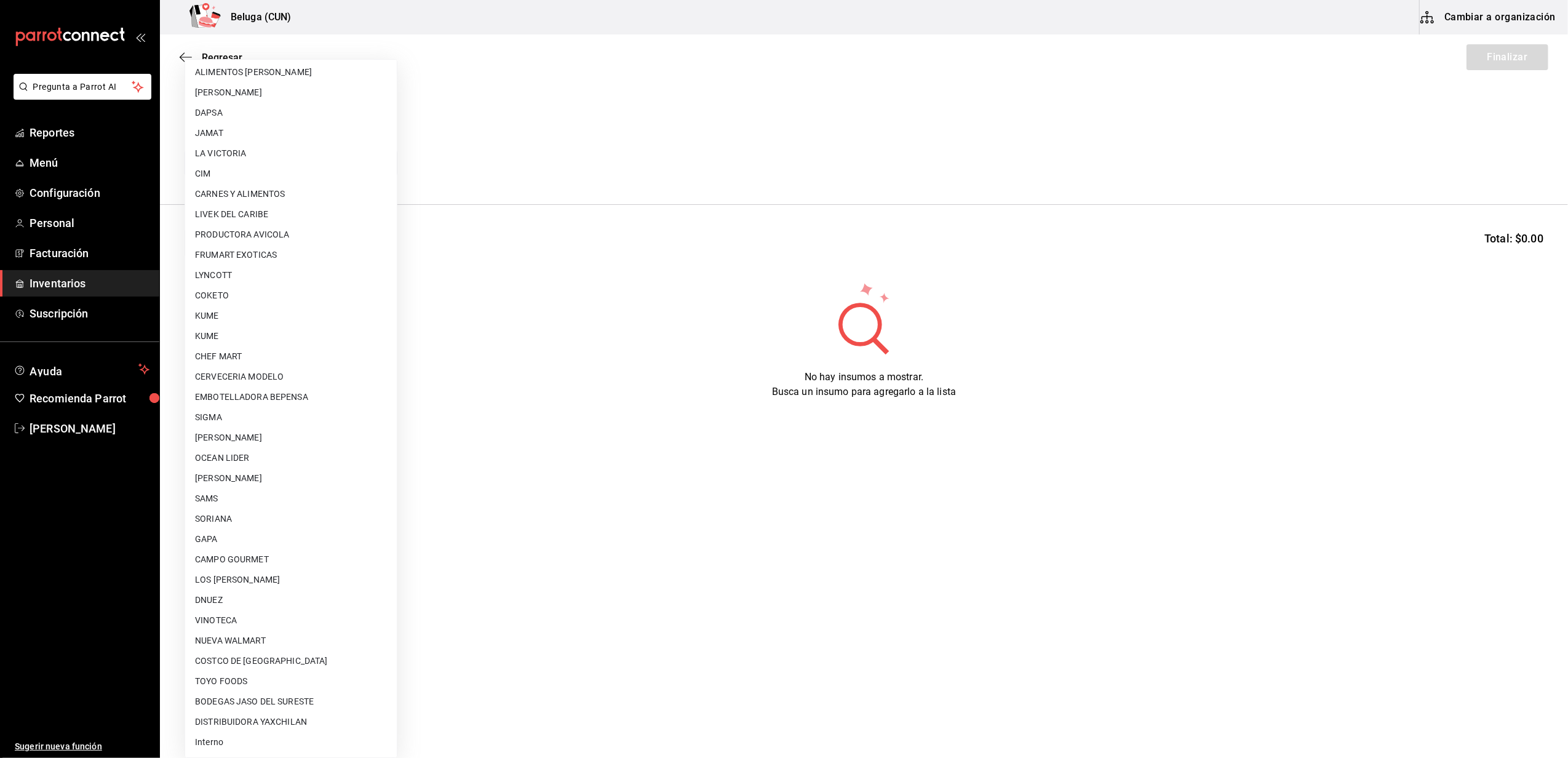
scroll to position [11, 0]
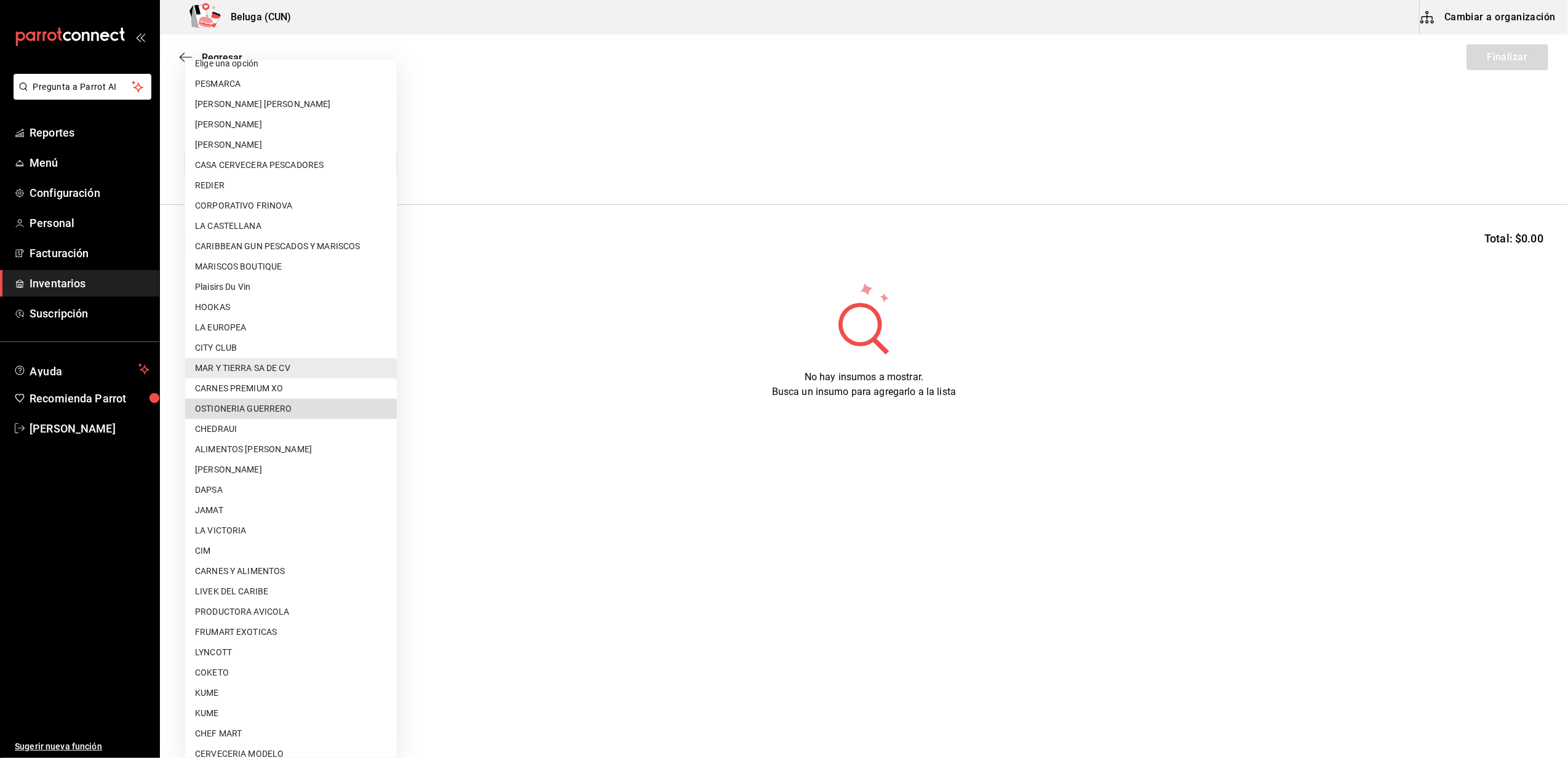
type input "0f2b2b21-bbb3-4e45-9651-df080cf4b07a"
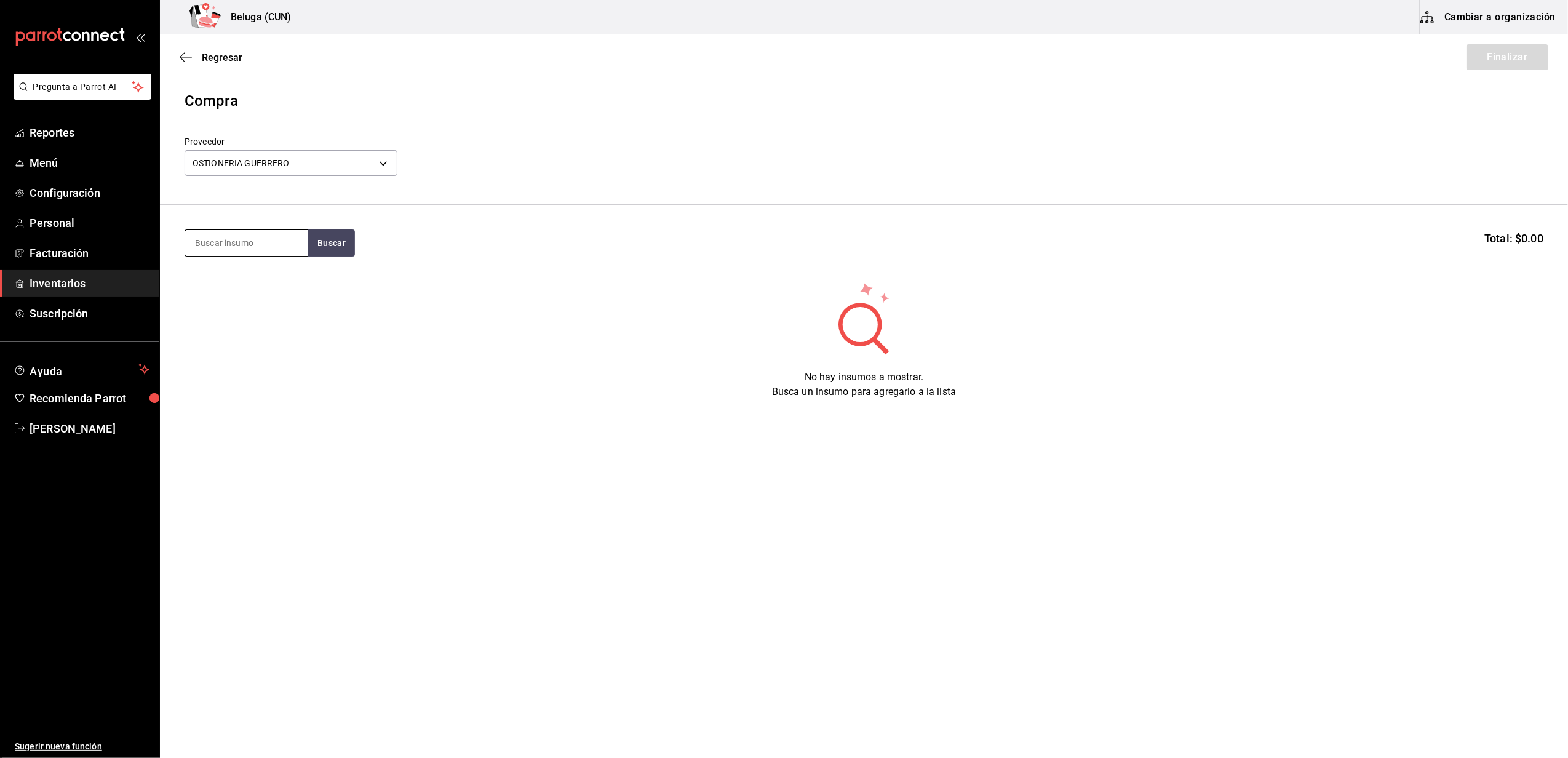
click at [266, 237] on input at bounding box center [247, 243] width 123 height 26
type input "CHOCO"
click at [264, 327] on div "ALMEJA CHOCOLATA 1 PZA - OSTIONERIA GUERRERO" at bounding box center [247, 320] width 103 height 39
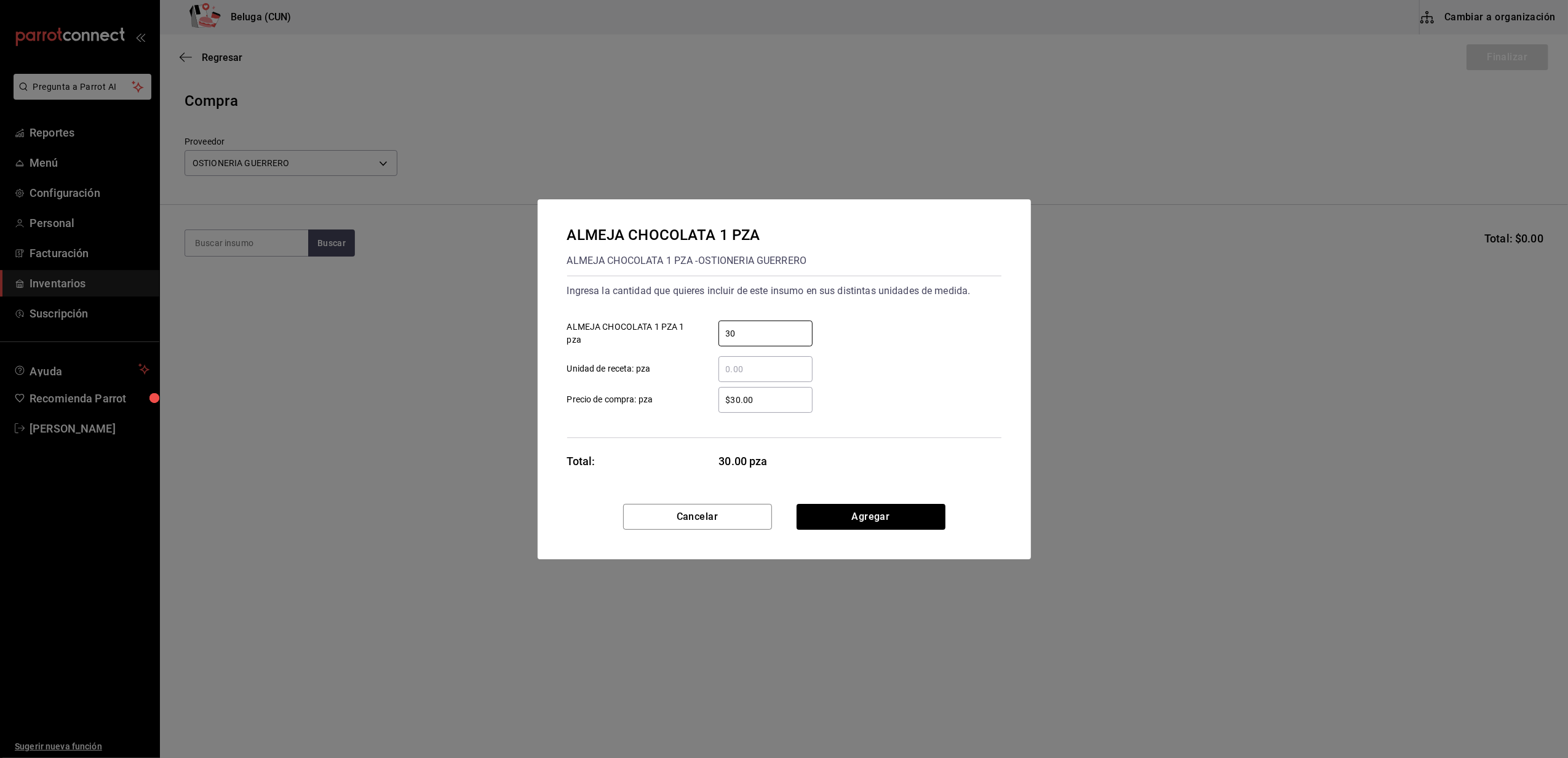
type input "30"
type input "$22"
click button "Agregar" at bounding box center [871, 517] width 149 height 26
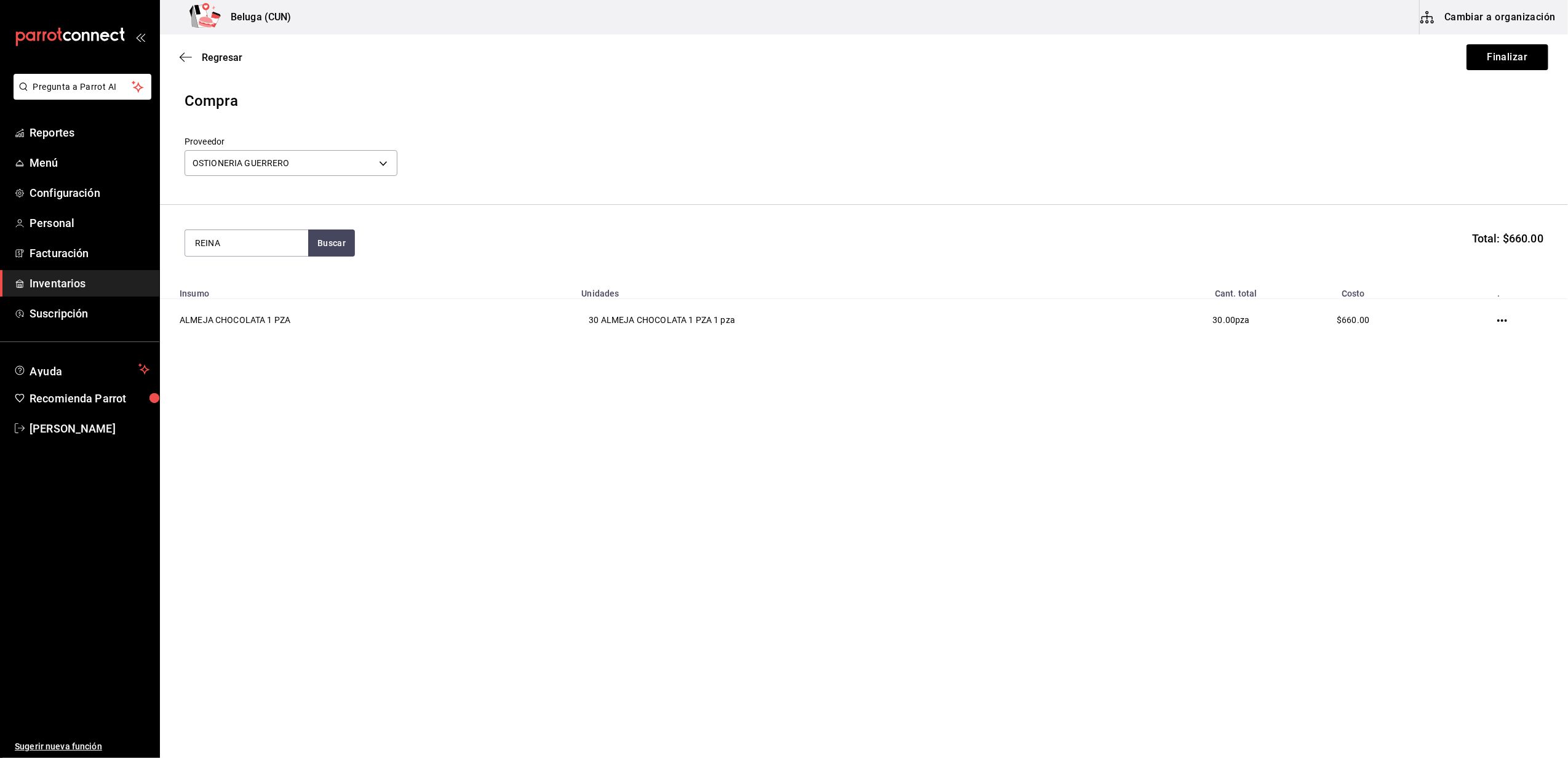
type input "REINA"
click at [280, 292] on div "ALMEJA REINA - OSTIONERIA GUERRERO" at bounding box center [247, 299] width 103 height 26
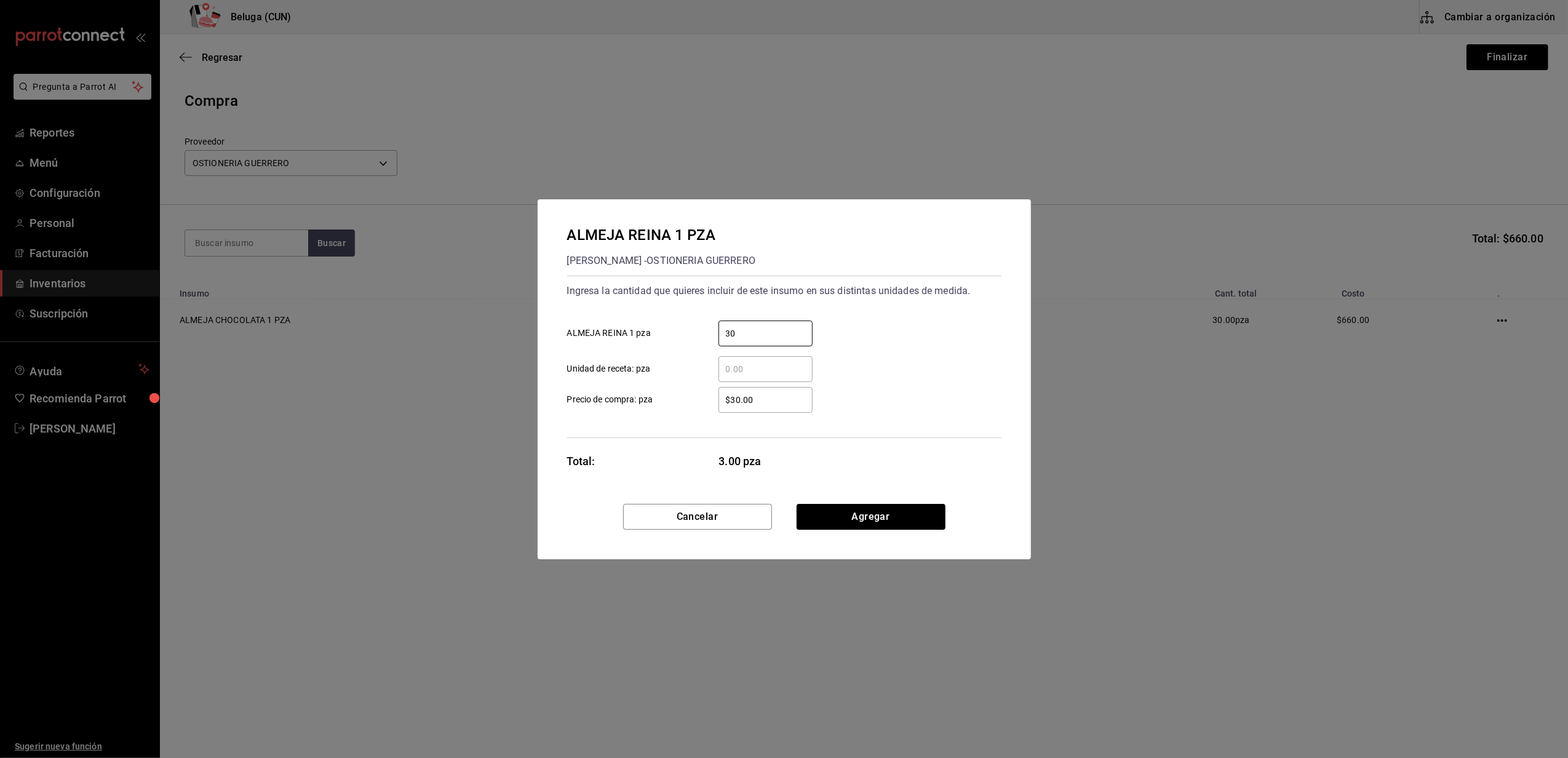
type input "30"
type input "$35"
click button "Agregar" at bounding box center [871, 517] width 149 height 26
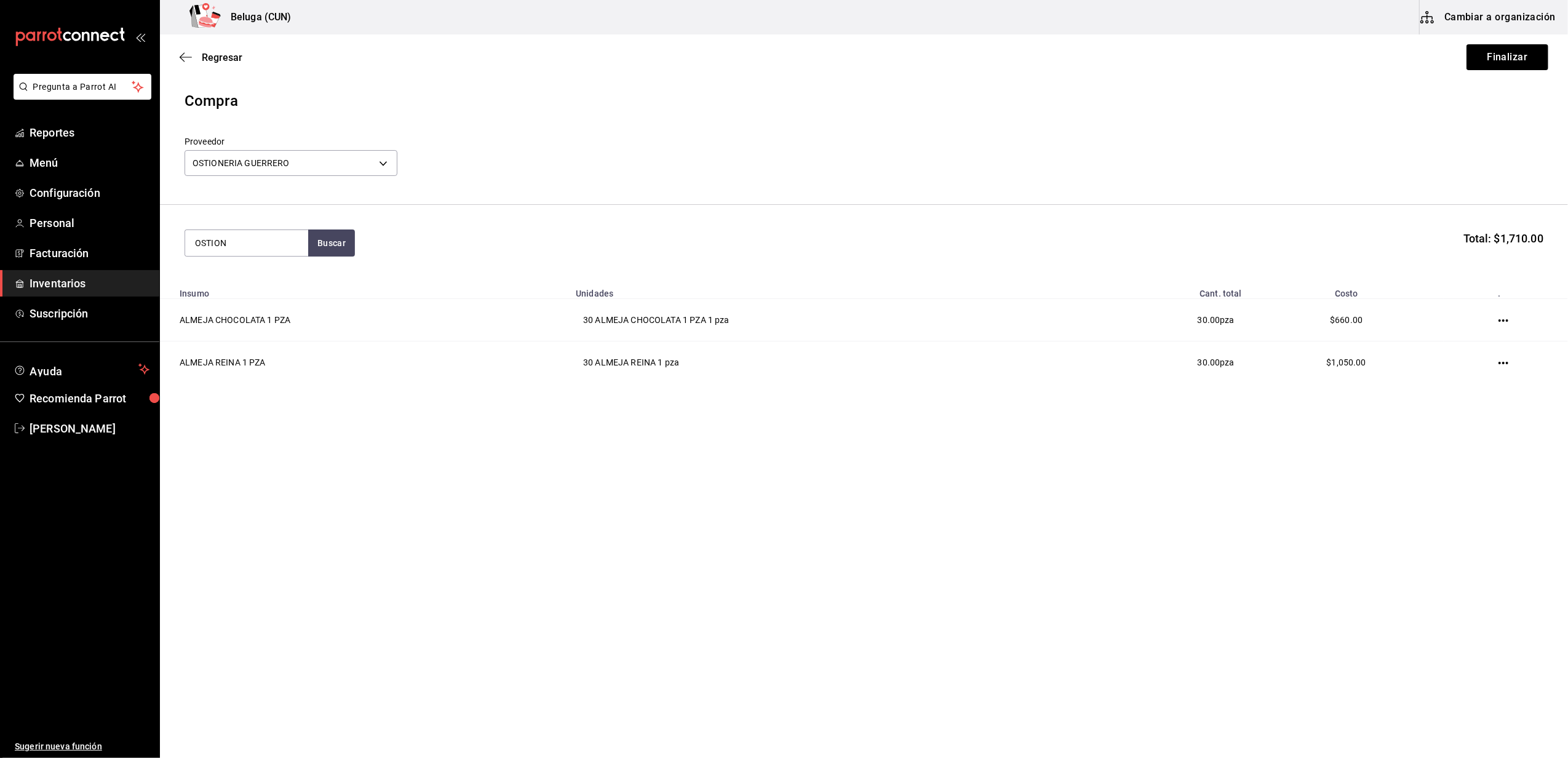
type input "OSTION"
click at [311, 237] on button "Buscar" at bounding box center [332, 243] width 47 height 27
click at [261, 275] on div "OSTIONES 1 PZA" at bounding box center [247, 279] width 103 height 15
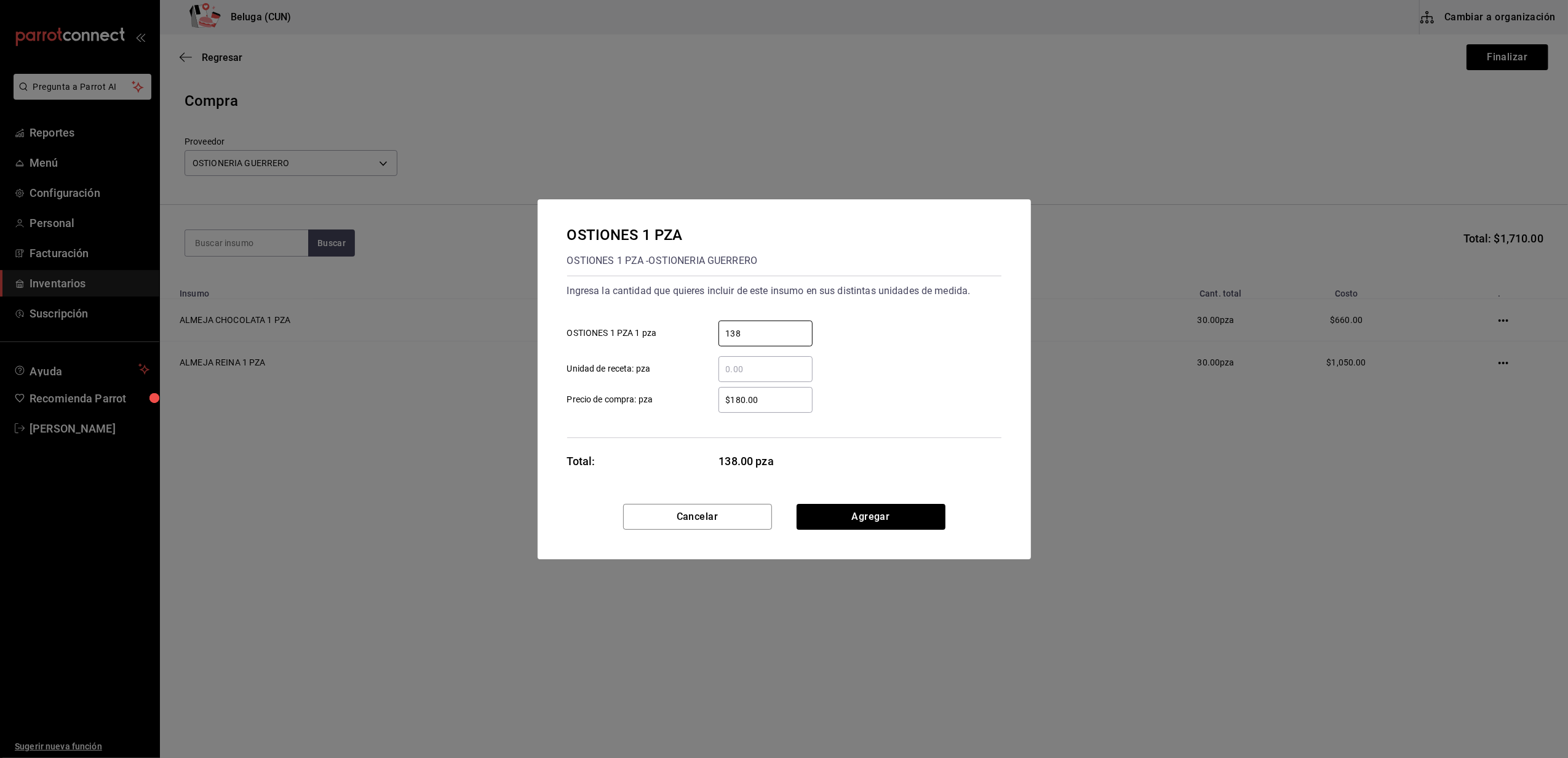
type input "138"
type input "$5"
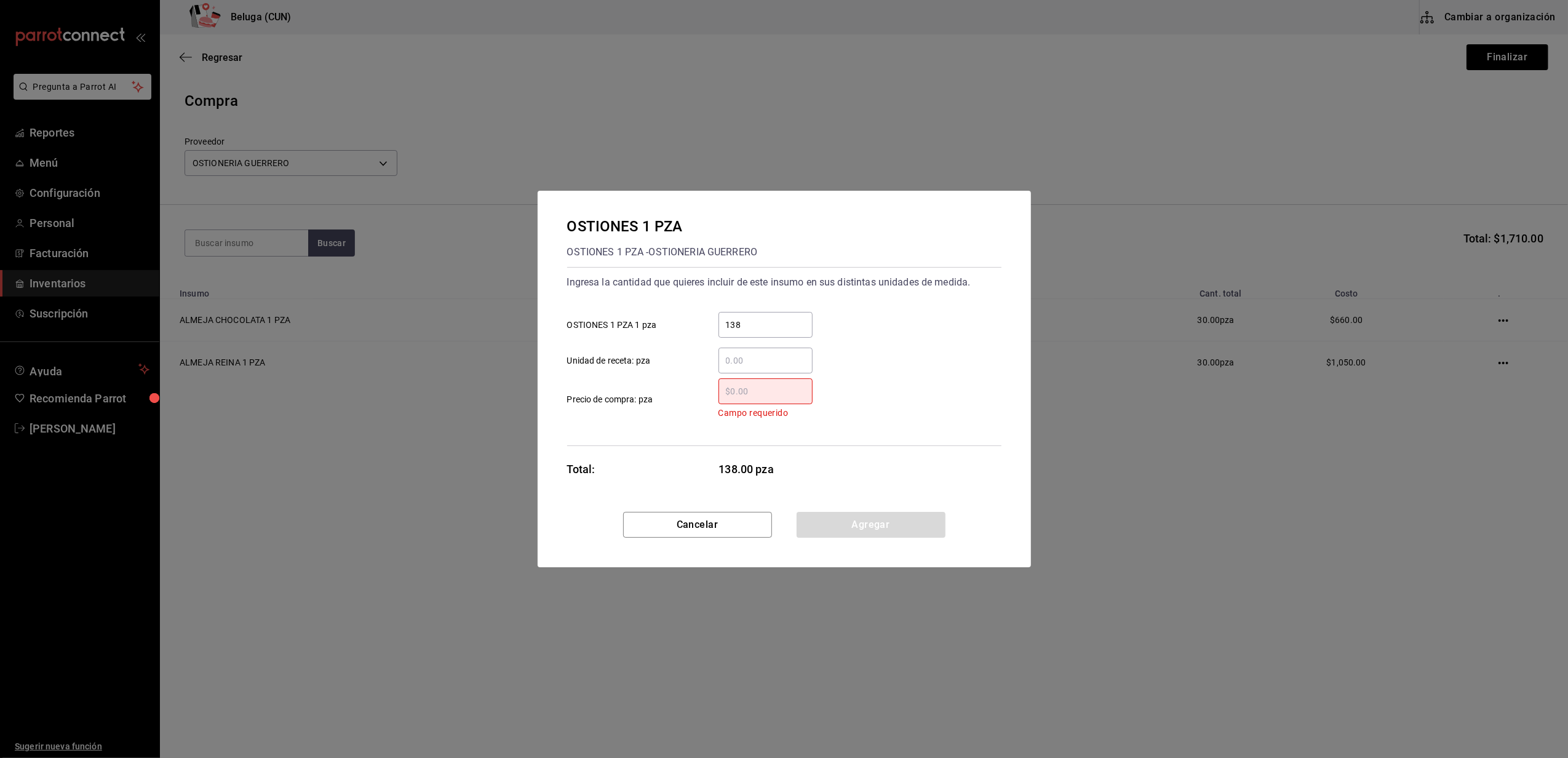
click at [739, 391] on input "​ Campo requerido Precio de compra: pza" at bounding box center [766, 391] width 94 height 15
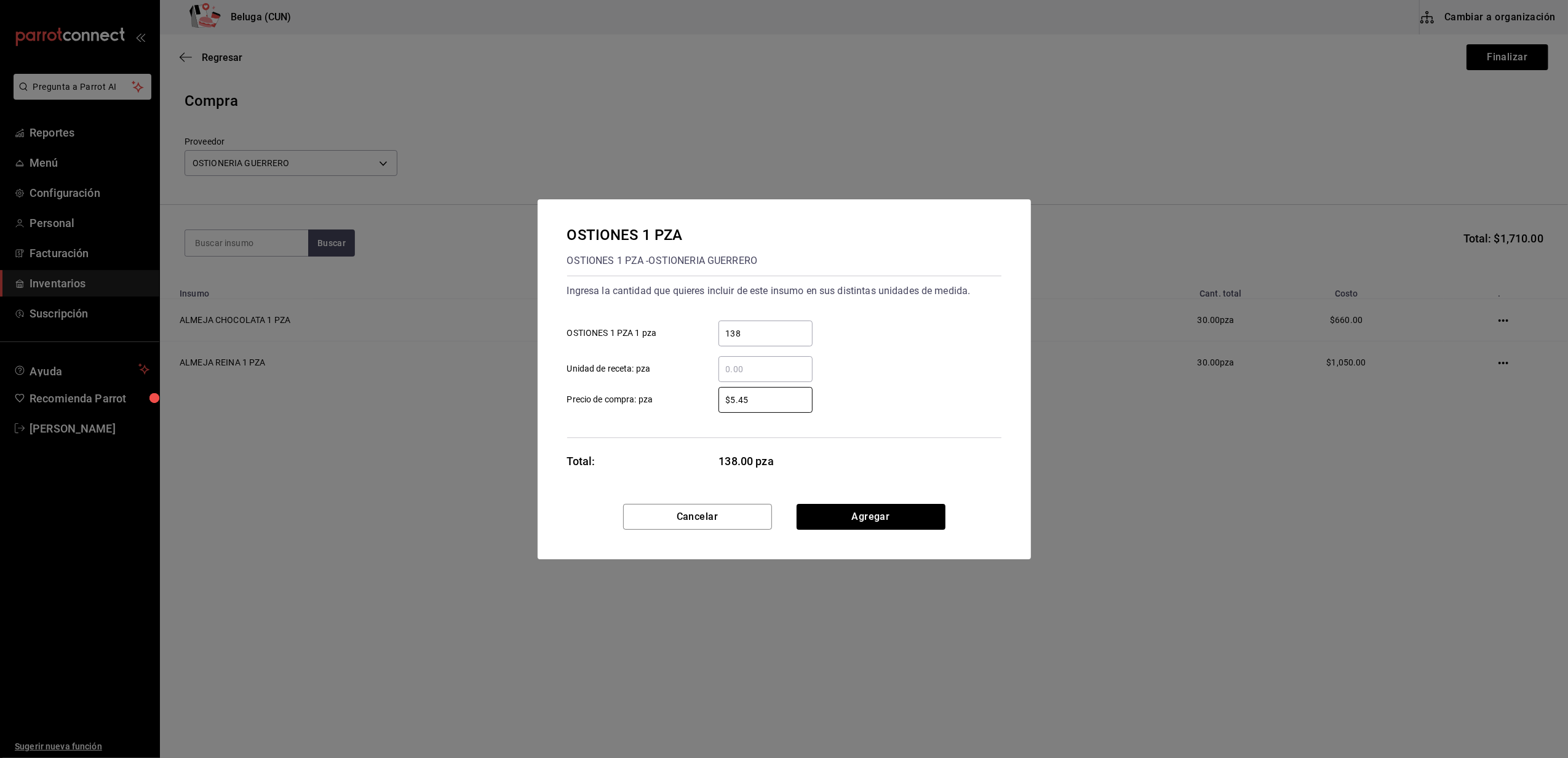
type input "$5.45"
click button "Agregar" at bounding box center [871, 517] width 149 height 26
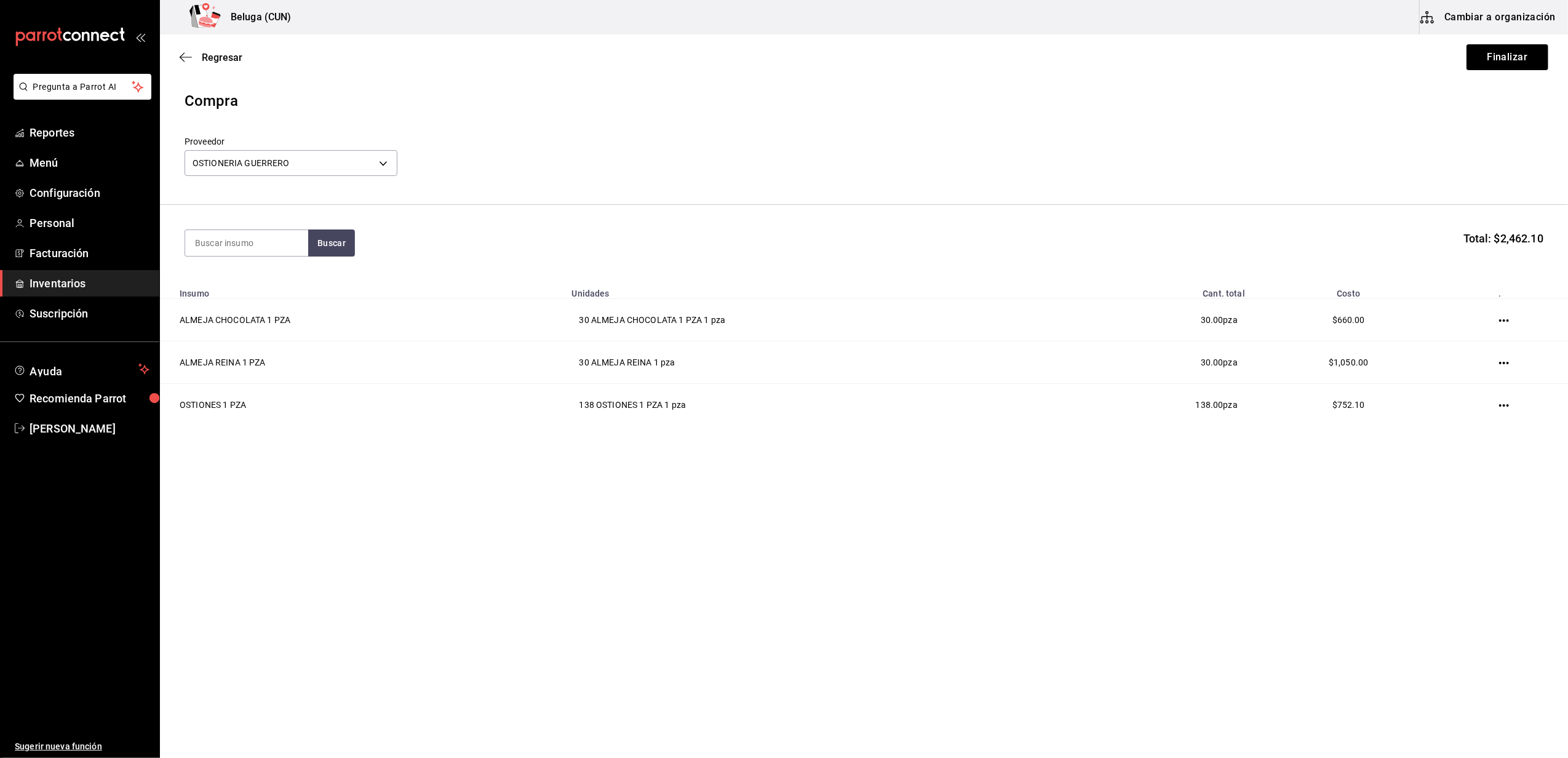
click at [786, 447] on main "Regresar Finalizar Compra Proveedor OSTIONERIA GUERRERO 0f2b2b21-bbb3-4e45-9651…" at bounding box center [864, 250] width 1408 height 431
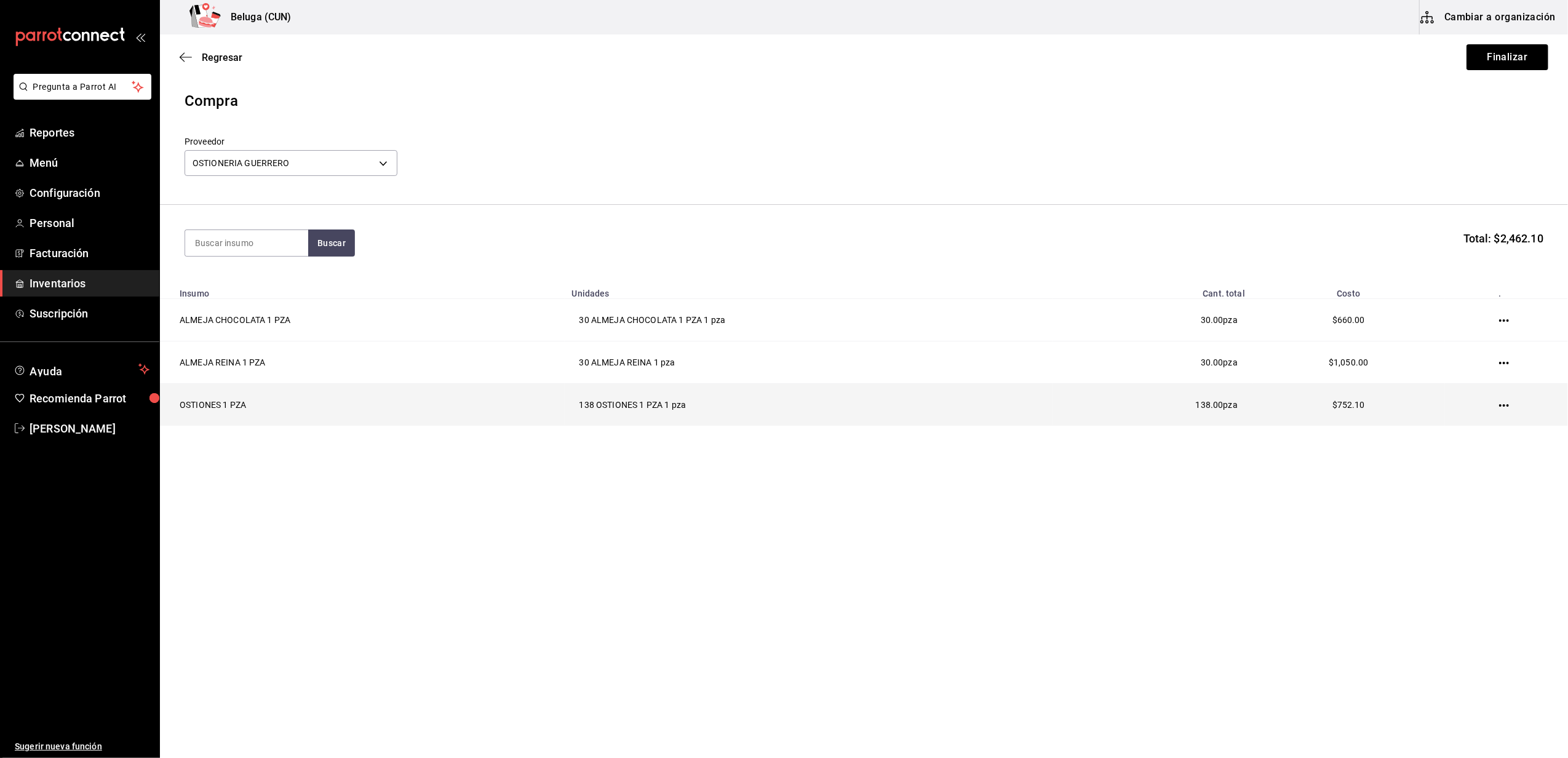
click at [1500, 405] on icon "button" at bounding box center [1504, 405] width 10 height 10
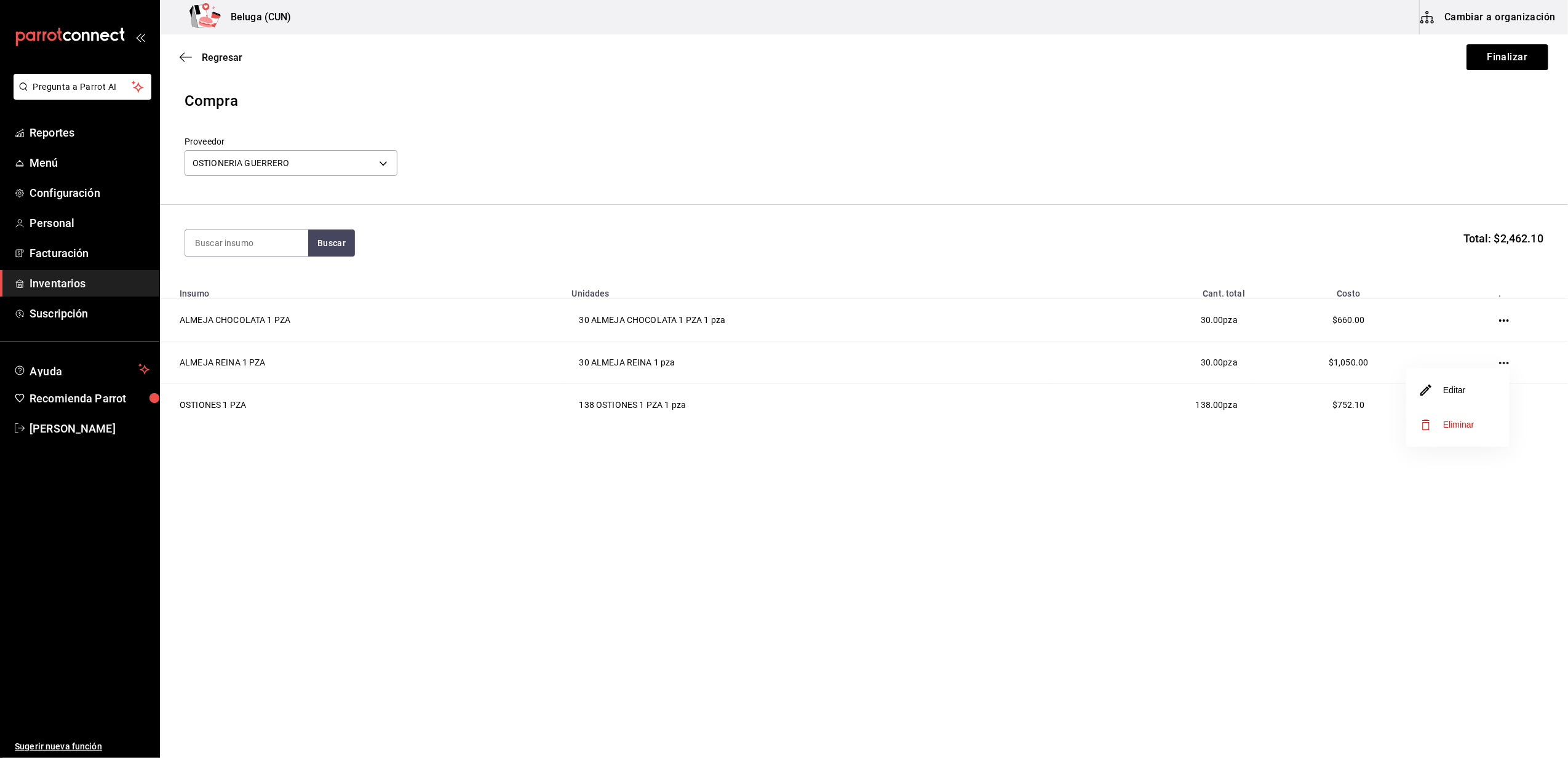
click at [1467, 397] on li "Editar" at bounding box center [1458, 390] width 103 height 34
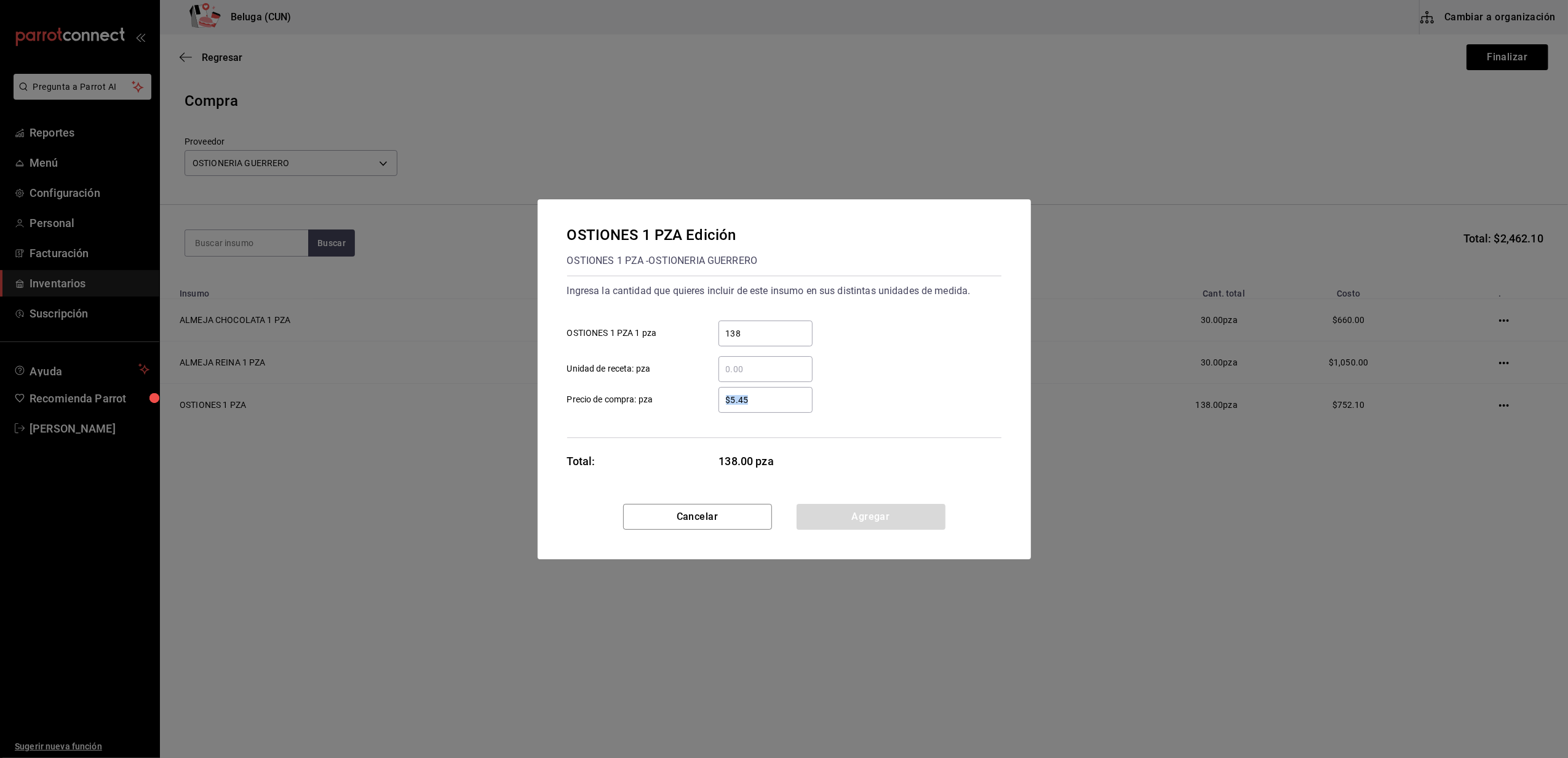
drag, startPoint x: 769, startPoint y: 388, endPoint x: 489, endPoint y: 436, distance: 284.1
click at [489, 436] on div "OSTIONES 1 PZA Edición OSTIONES 1 PZA - OSTIONERIA GUERRERO Ingresa la cantidad…" at bounding box center [784, 379] width 1568 height 758
click at [759, 404] on input "$5.45" at bounding box center [766, 400] width 94 height 15
drag, startPoint x: 763, startPoint y: 394, endPoint x: 697, endPoint y: 407, distance: 67.3
click at [697, 407] on label "$5.45 ​ Precio de compra: pza" at bounding box center [690, 400] width 245 height 26
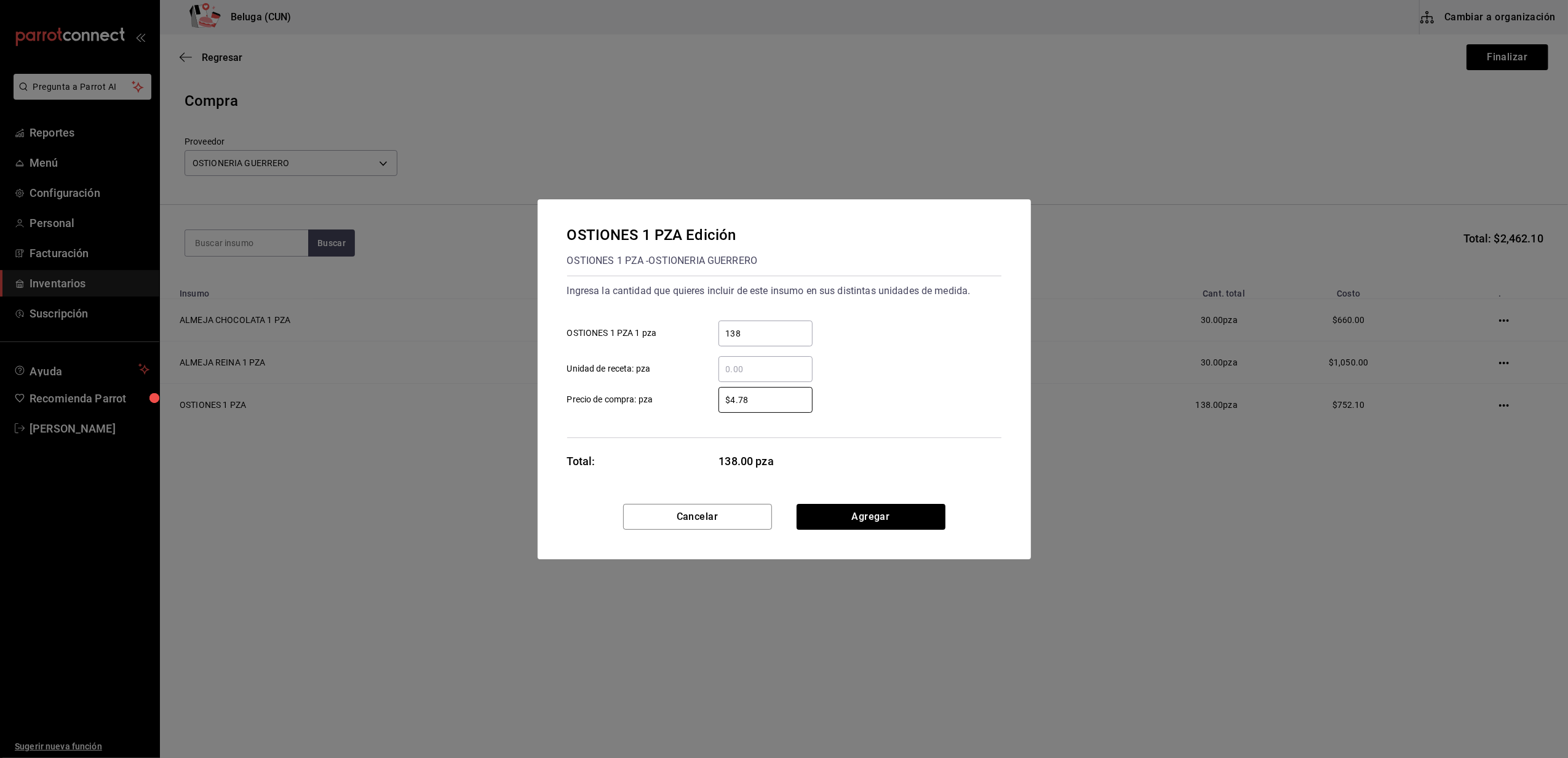
type input "$4.78"
click button "Agregar" at bounding box center [871, 517] width 149 height 26
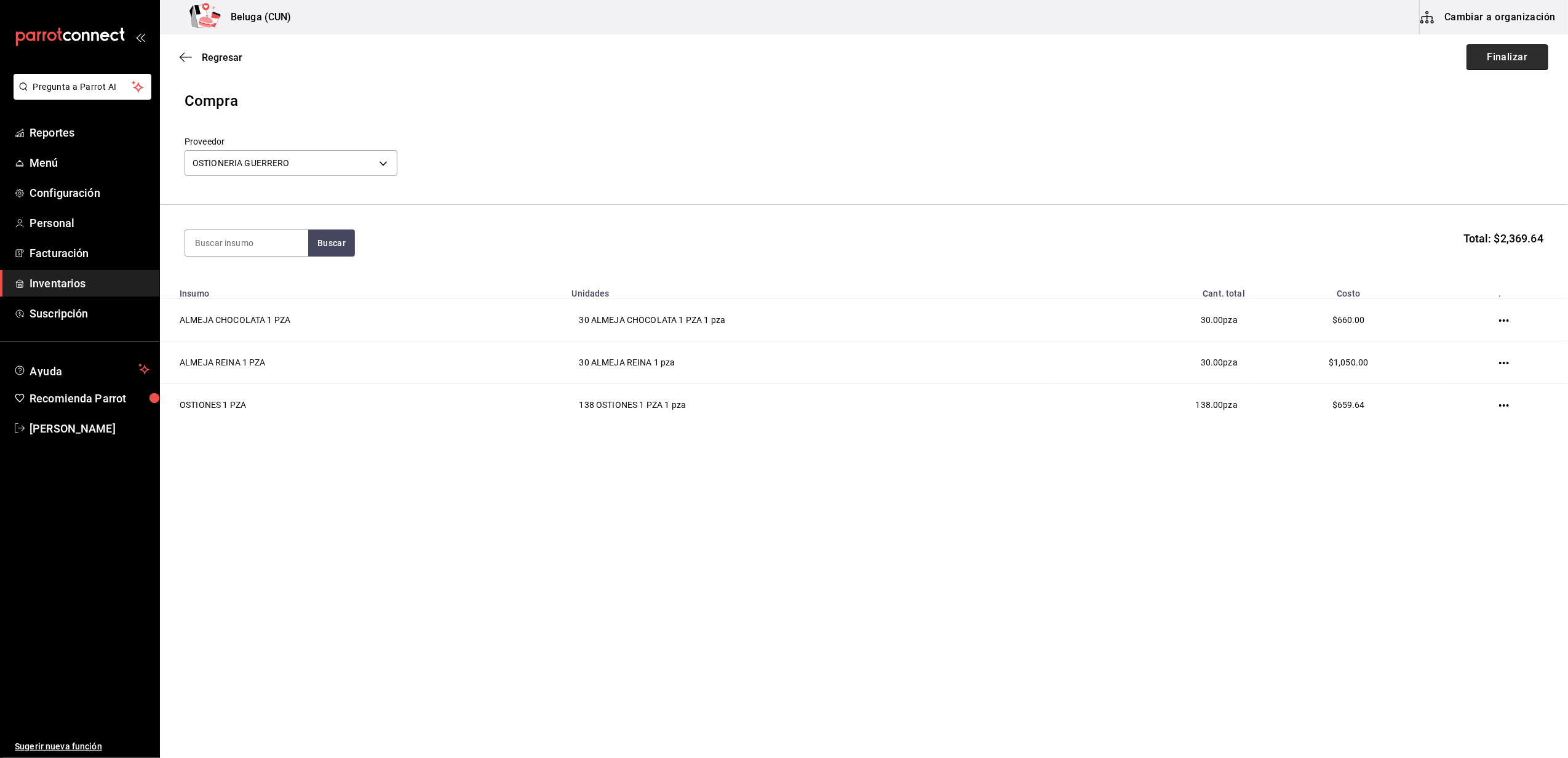
click at [1502, 62] on button "Finalizar" at bounding box center [1507, 57] width 82 height 26
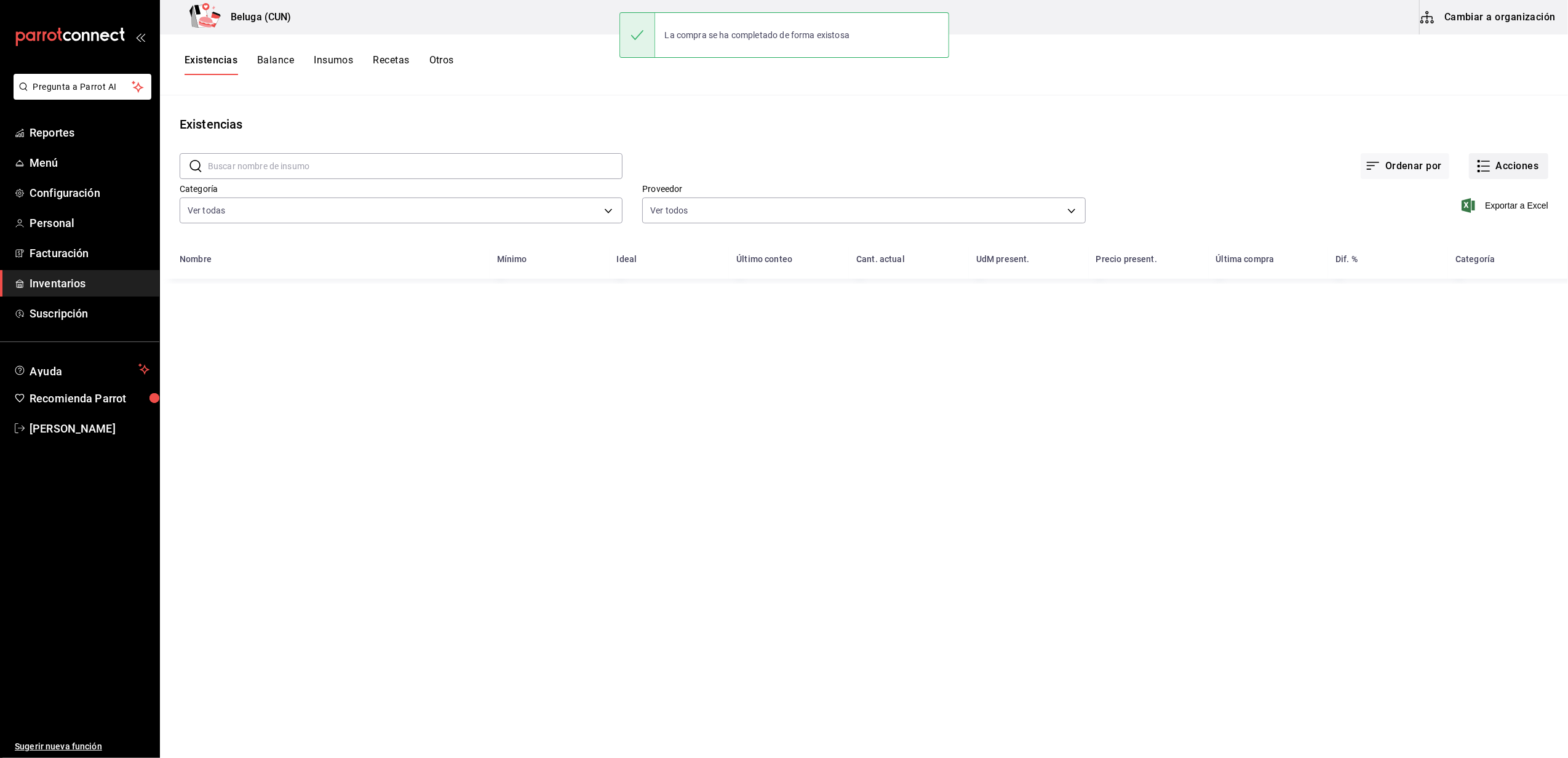
click at [1498, 168] on button "Acciones" at bounding box center [1509, 165] width 80 height 26
click at [1474, 229] on span "Compra" at bounding box center [1497, 233] width 103 height 13
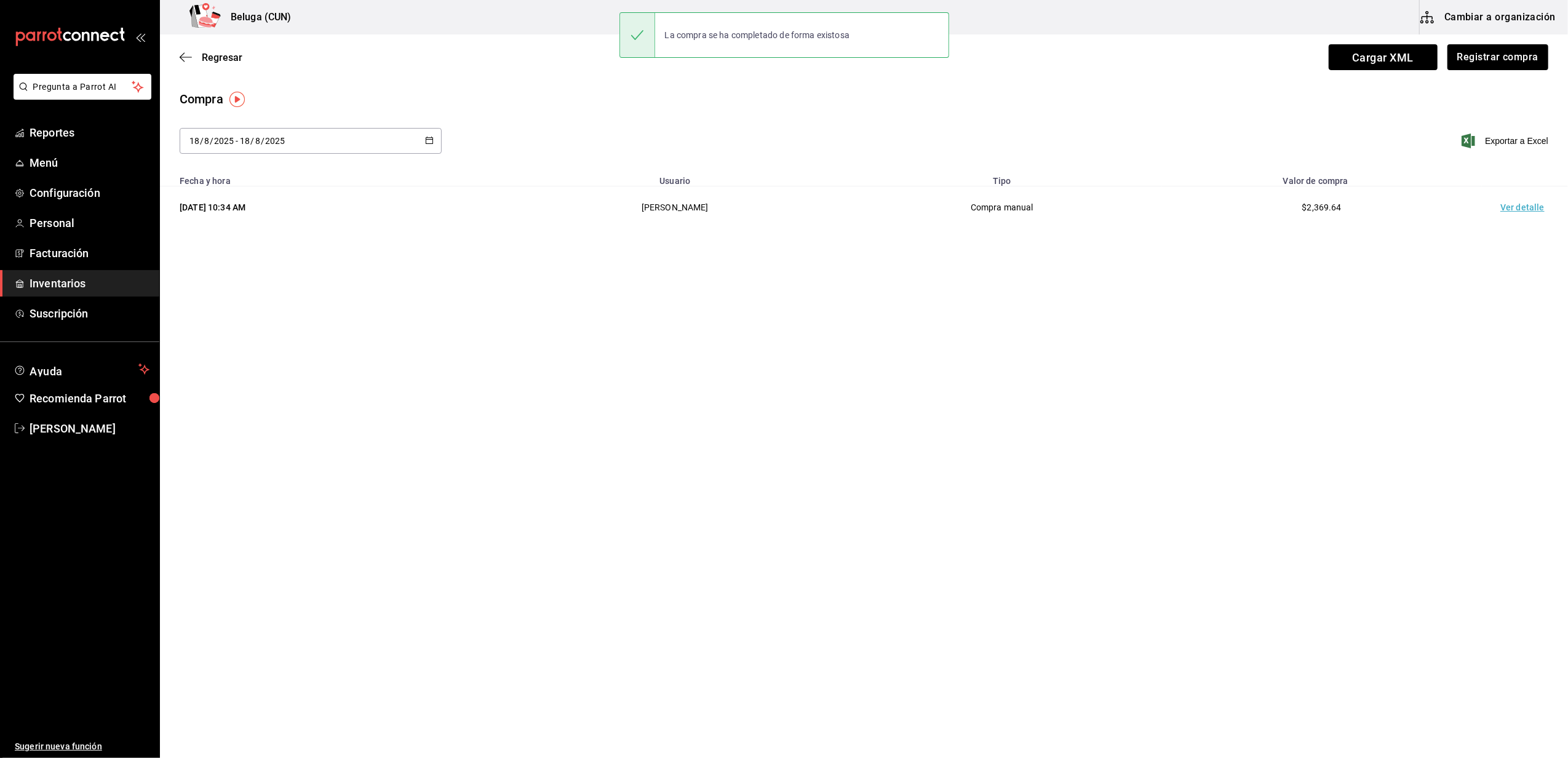
click at [1527, 212] on td "Ver detalle" at bounding box center [1525, 208] width 86 height 42
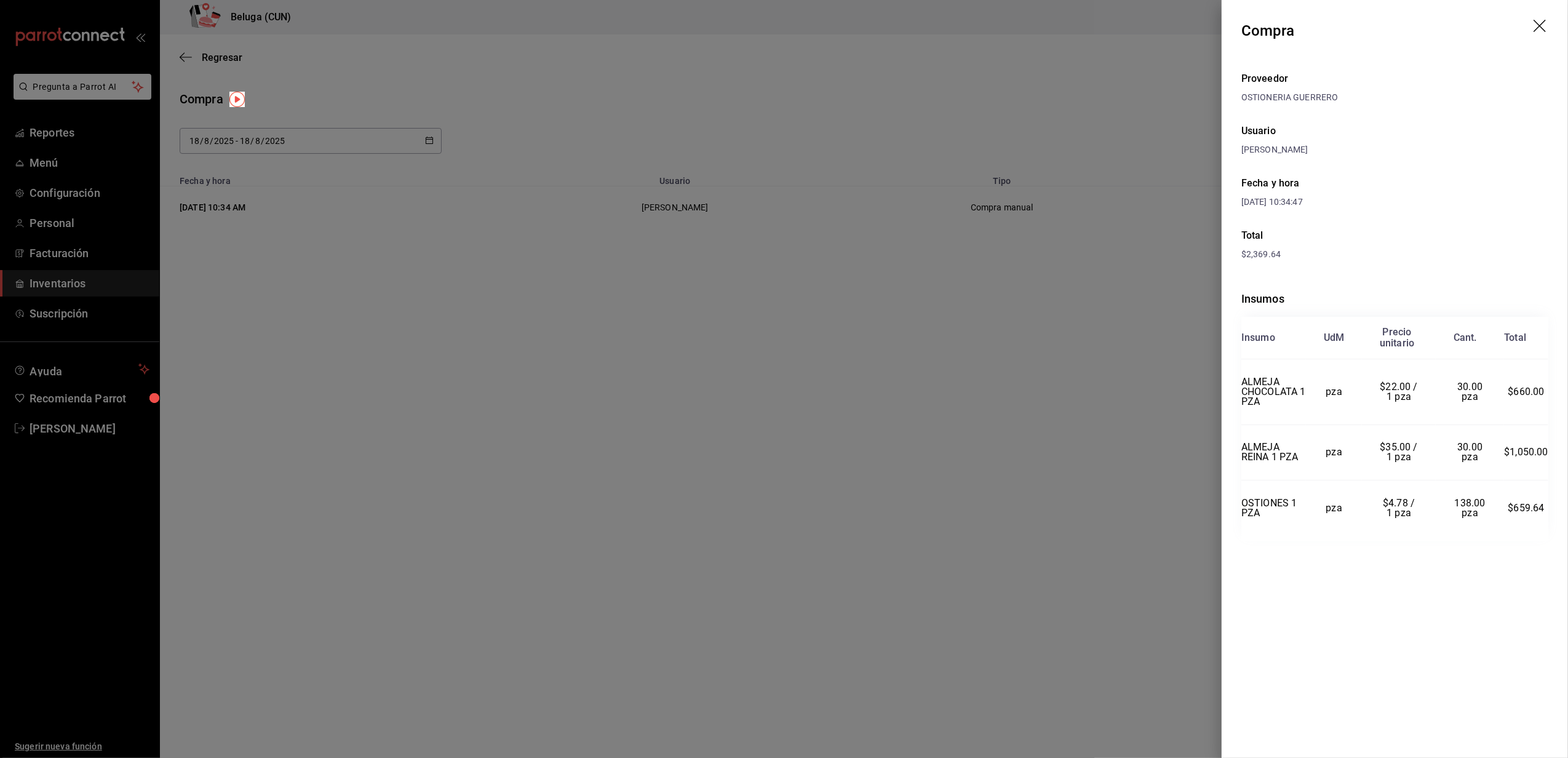
click at [195, 562] on div at bounding box center [784, 379] width 1568 height 758
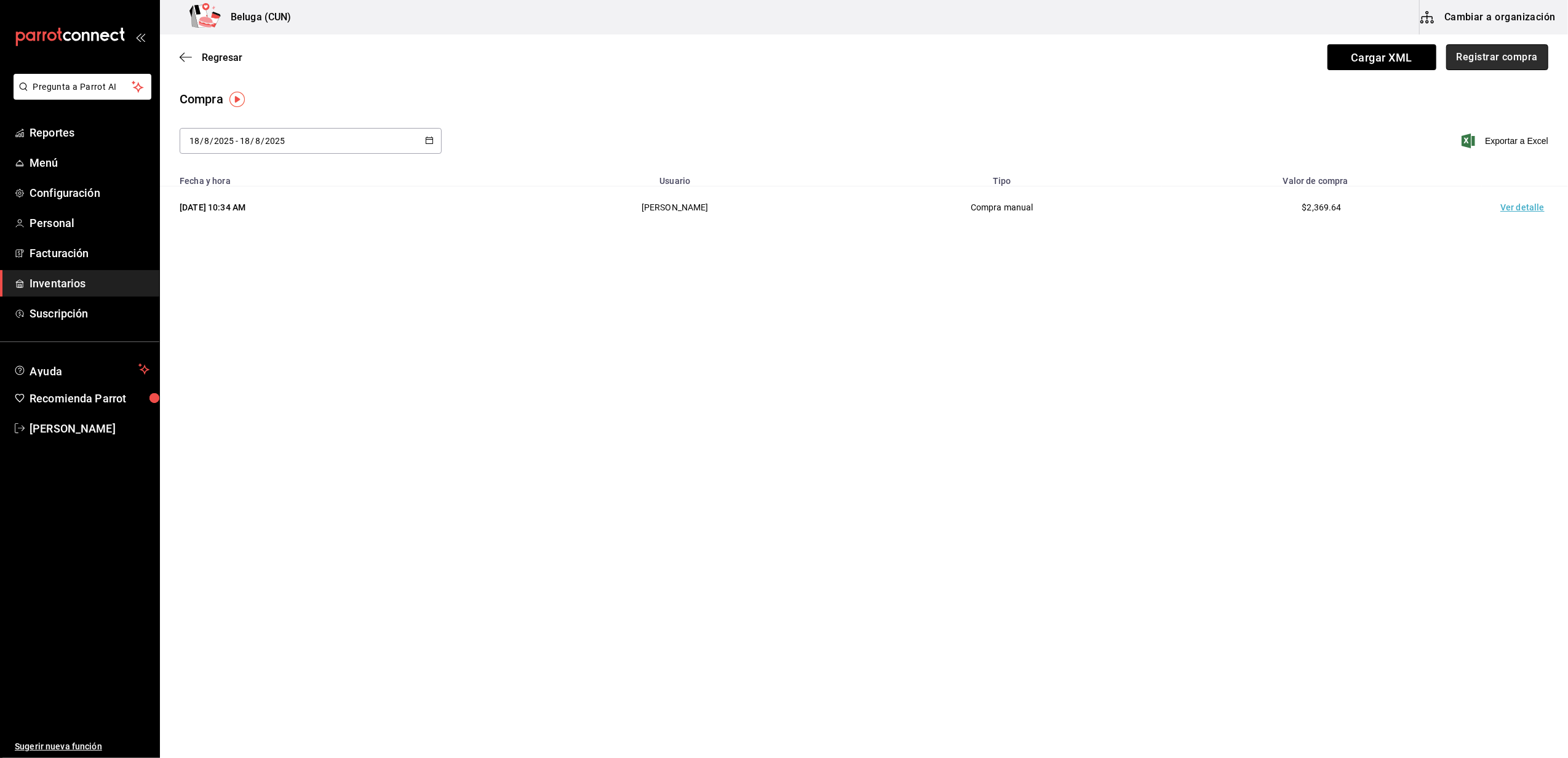
click at [1480, 52] on button "Registrar compra" at bounding box center [1497, 57] width 102 height 26
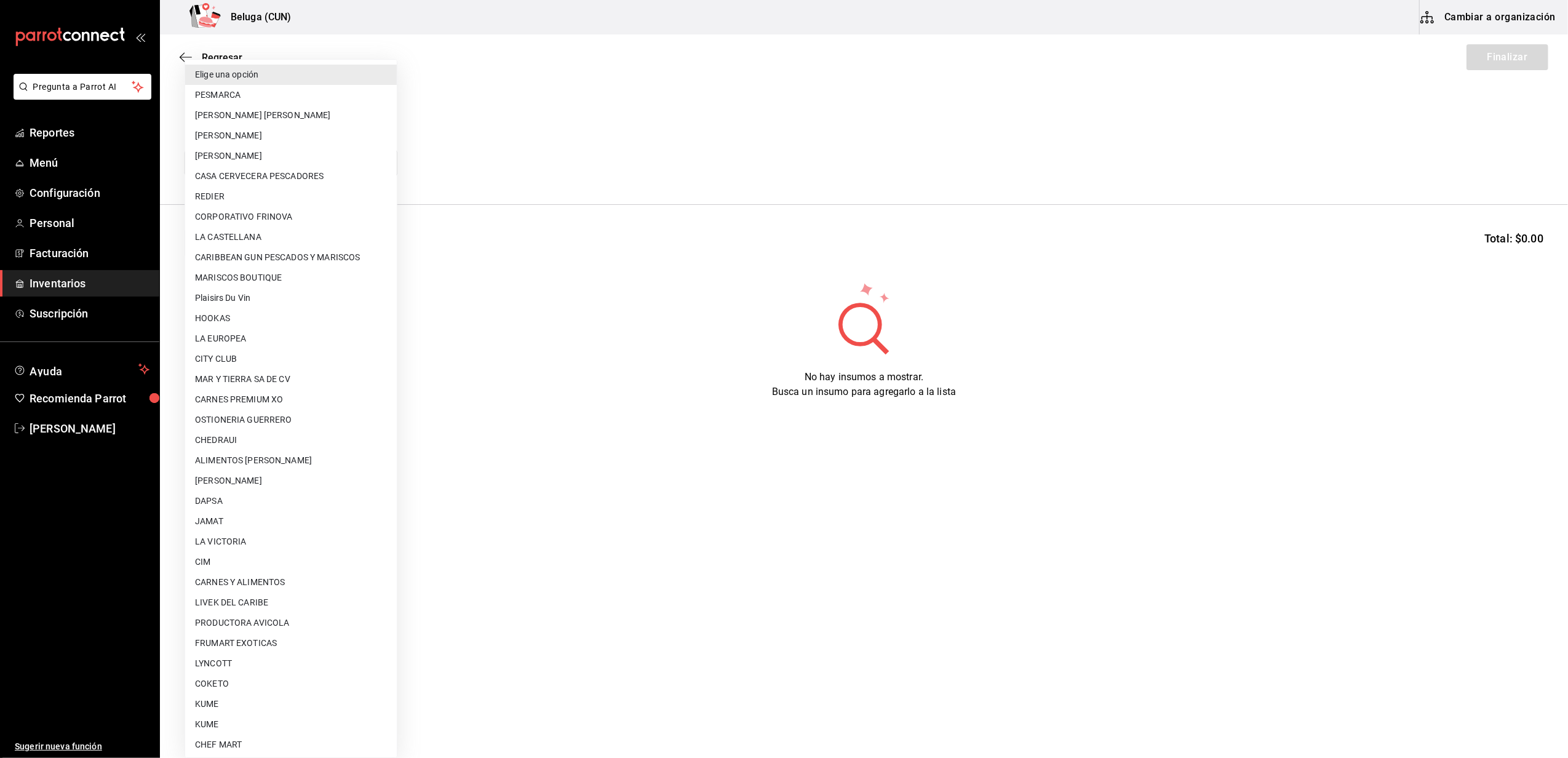
click at [353, 155] on body "Pregunta a Parrot AI Reportes Menú Configuración Personal Facturación Inventari…" at bounding box center [784, 344] width 1568 height 689
click at [240, 515] on li "JAMAT" at bounding box center [290, 521] width 212 height 20
type input "a68822f0-a22e-4b1f-9963-e353431cbd40"
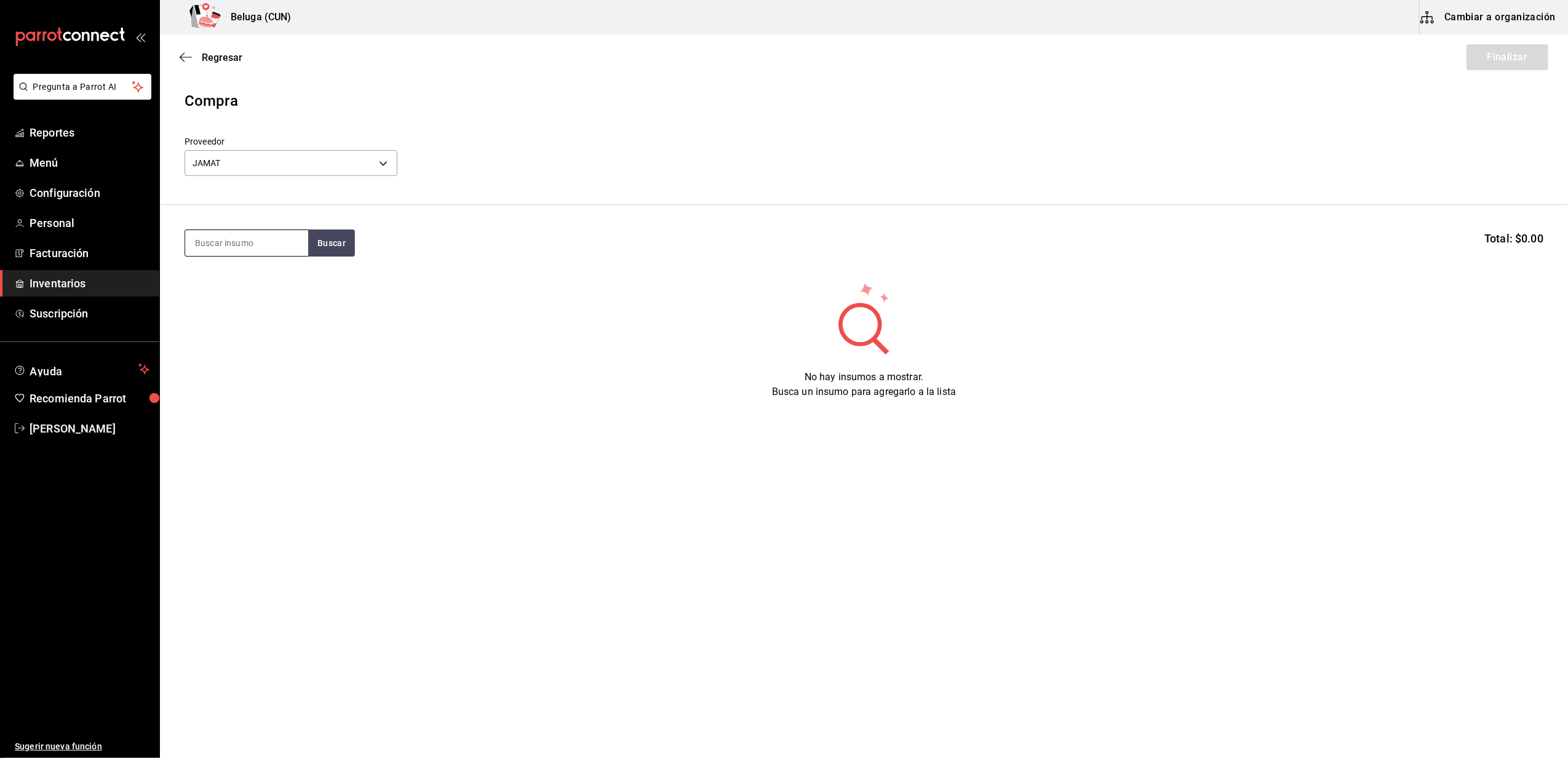
click at [266, 242] on input at bounding box center [247, 243] width 123 height 26
type input "OSTIO"
click at [250, 277] on div "OSTIONES 1 PZA" at bounding box center [245, 279] width 101 height 15
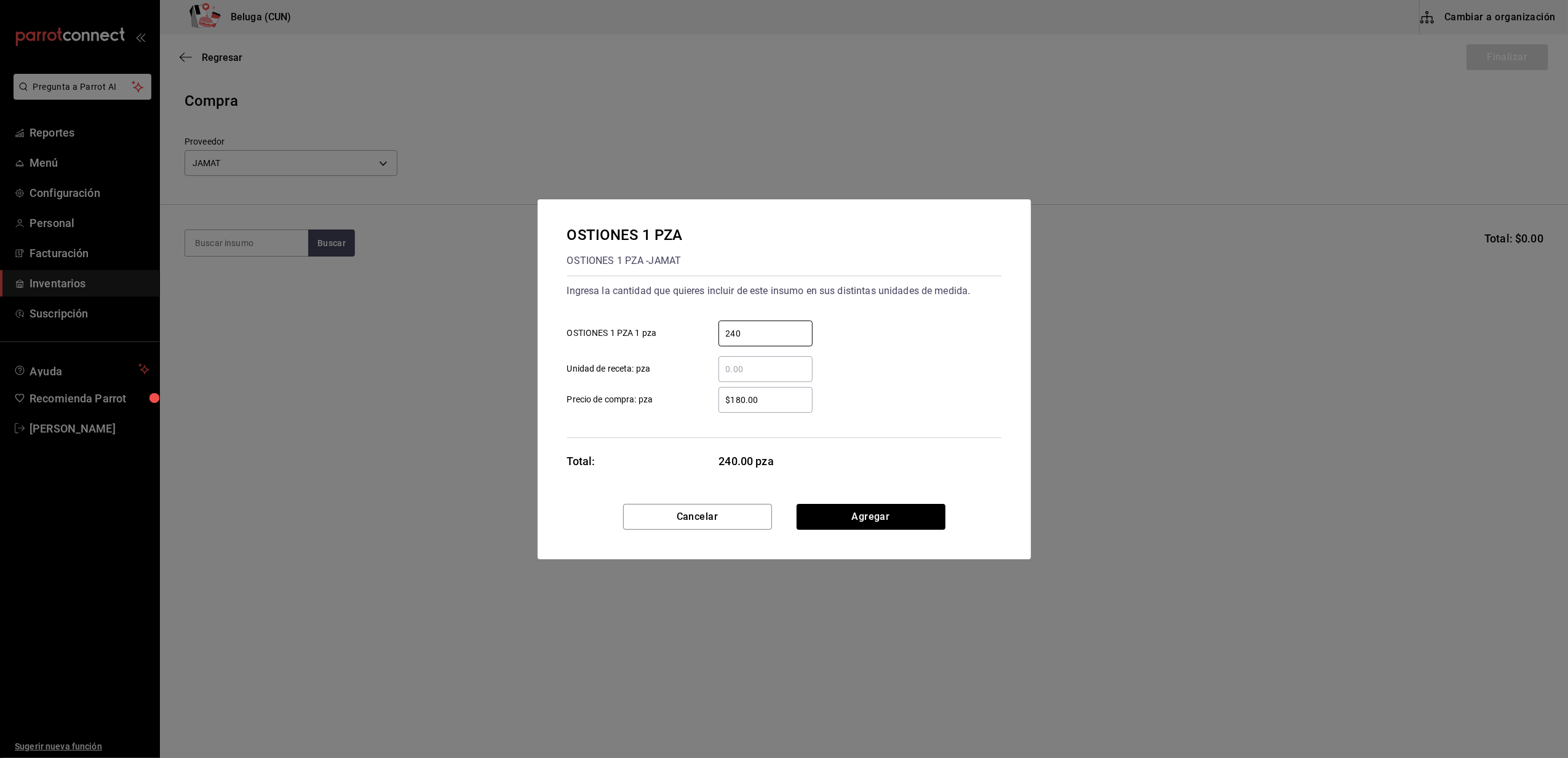
type input "240"
type input "$16.25"
click button "Agregar" at bounding box center [871, 517] width 149 height 26
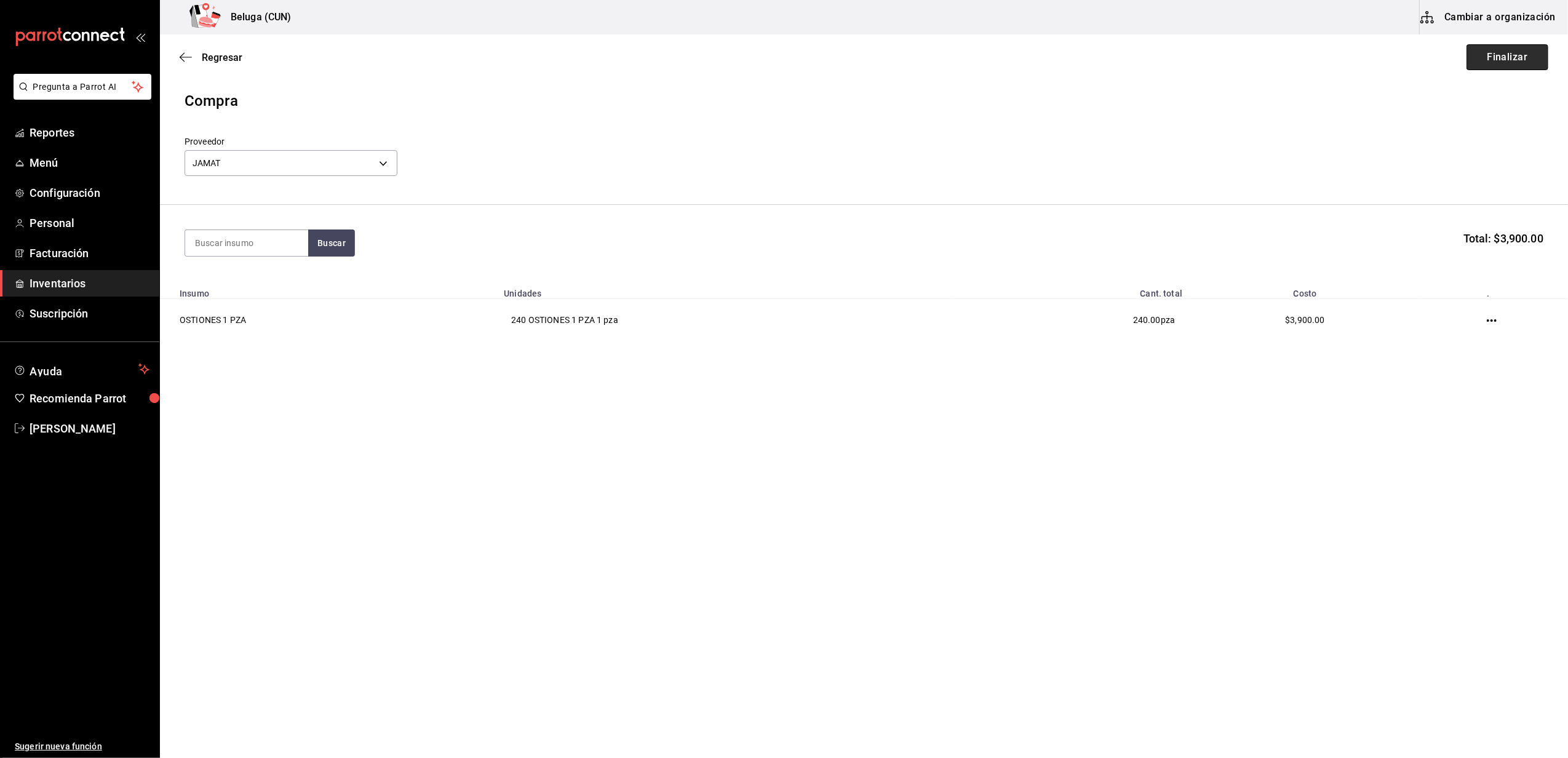
click at [1524, 62] on button "Finalizar" at bounding box center [1507, 57] width 82 height 26
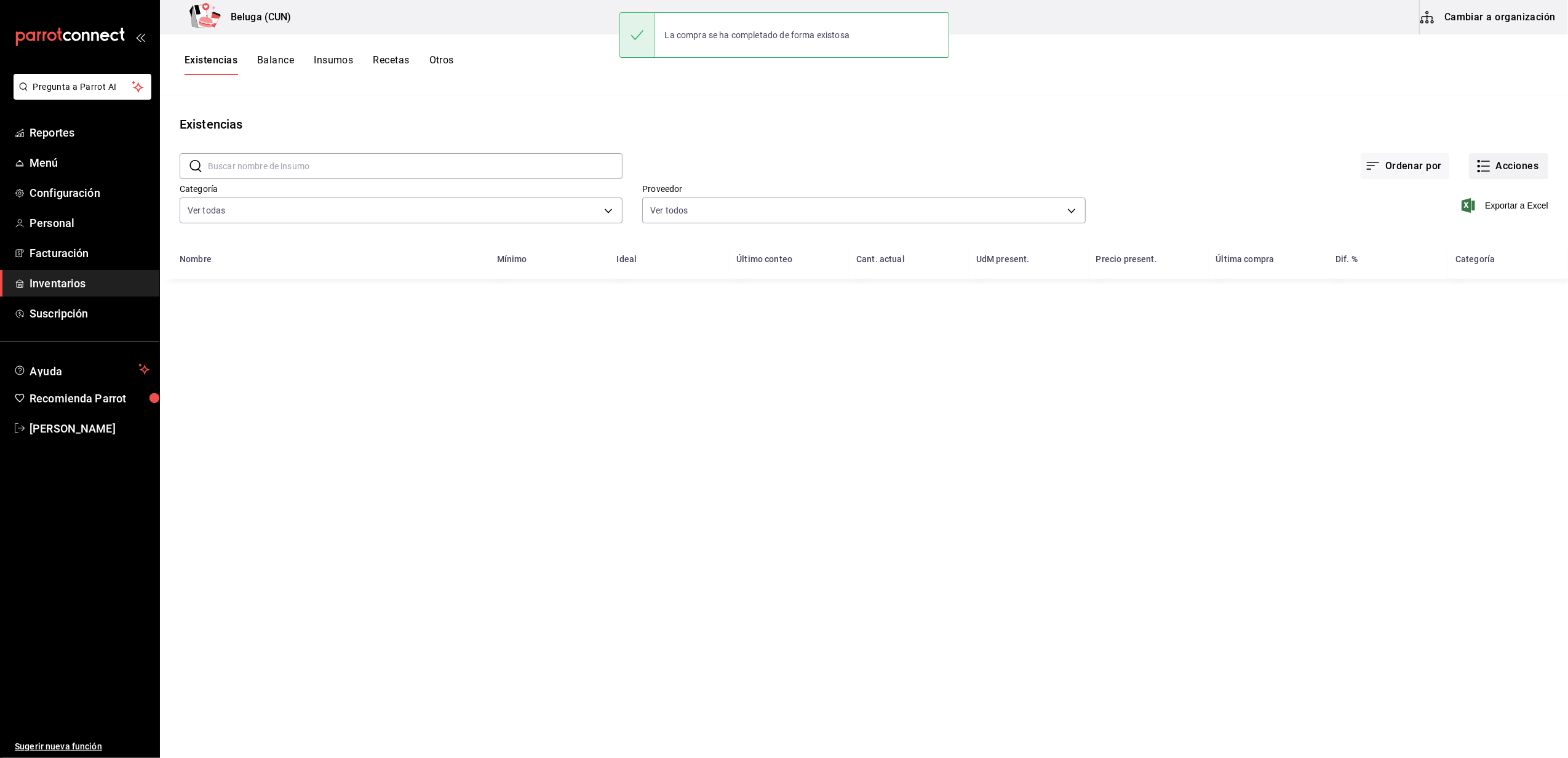
drag, startPoint x: 1511, startPoint y: 144, endPoint x: 1511, endPoint y: 175, distance: 31.0
click at [1513, 163] on div "Ordenar por Acciones" at bounding box center [1086, 156] width 926 height 45
click at [1511, 175] on button "Acciones" at bounding box center [1509, 165] width 80 height 26
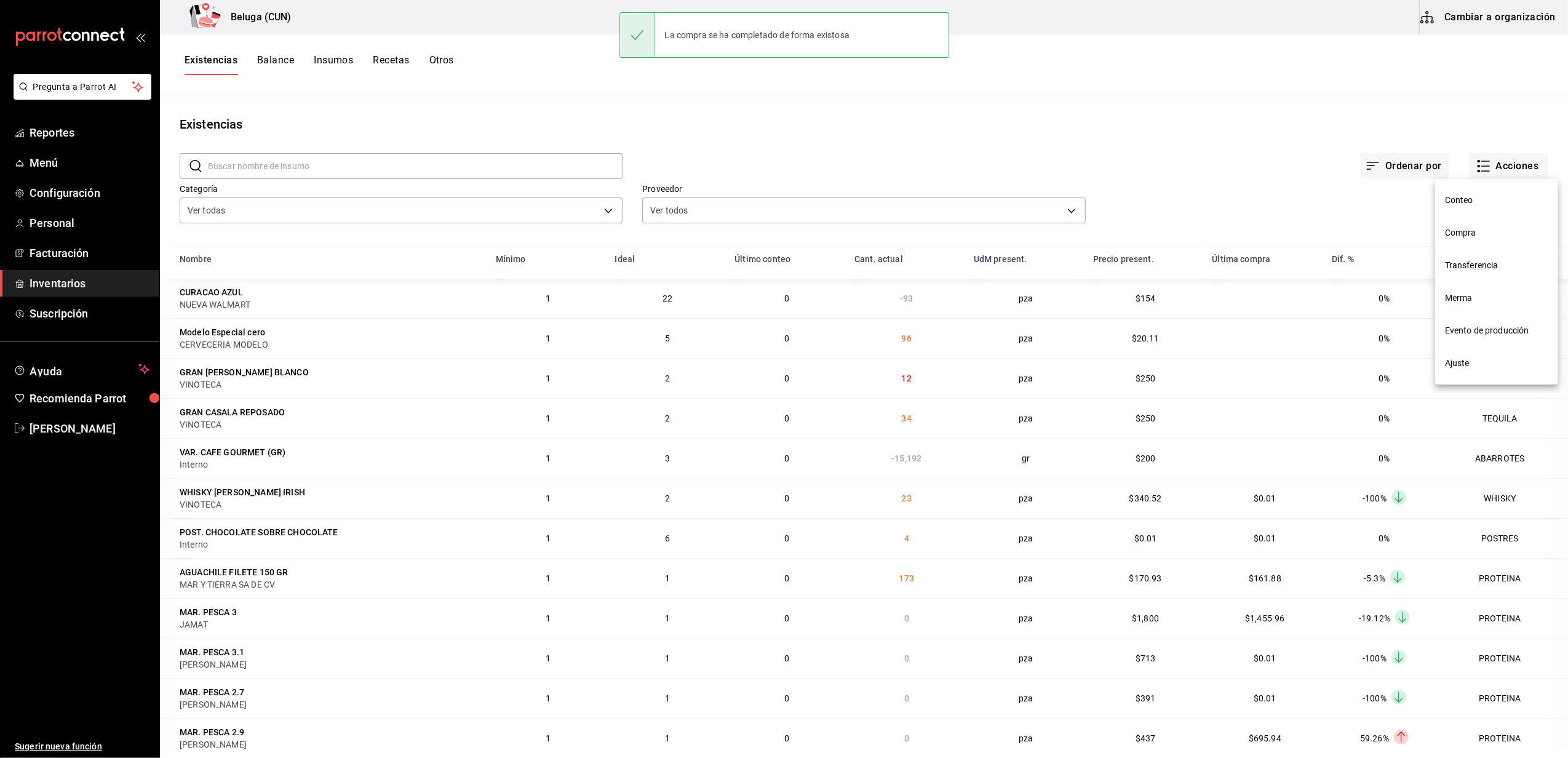
click at [1500, 230] on span "Compra" at bounding box center [1497, 233] width 103 height 13
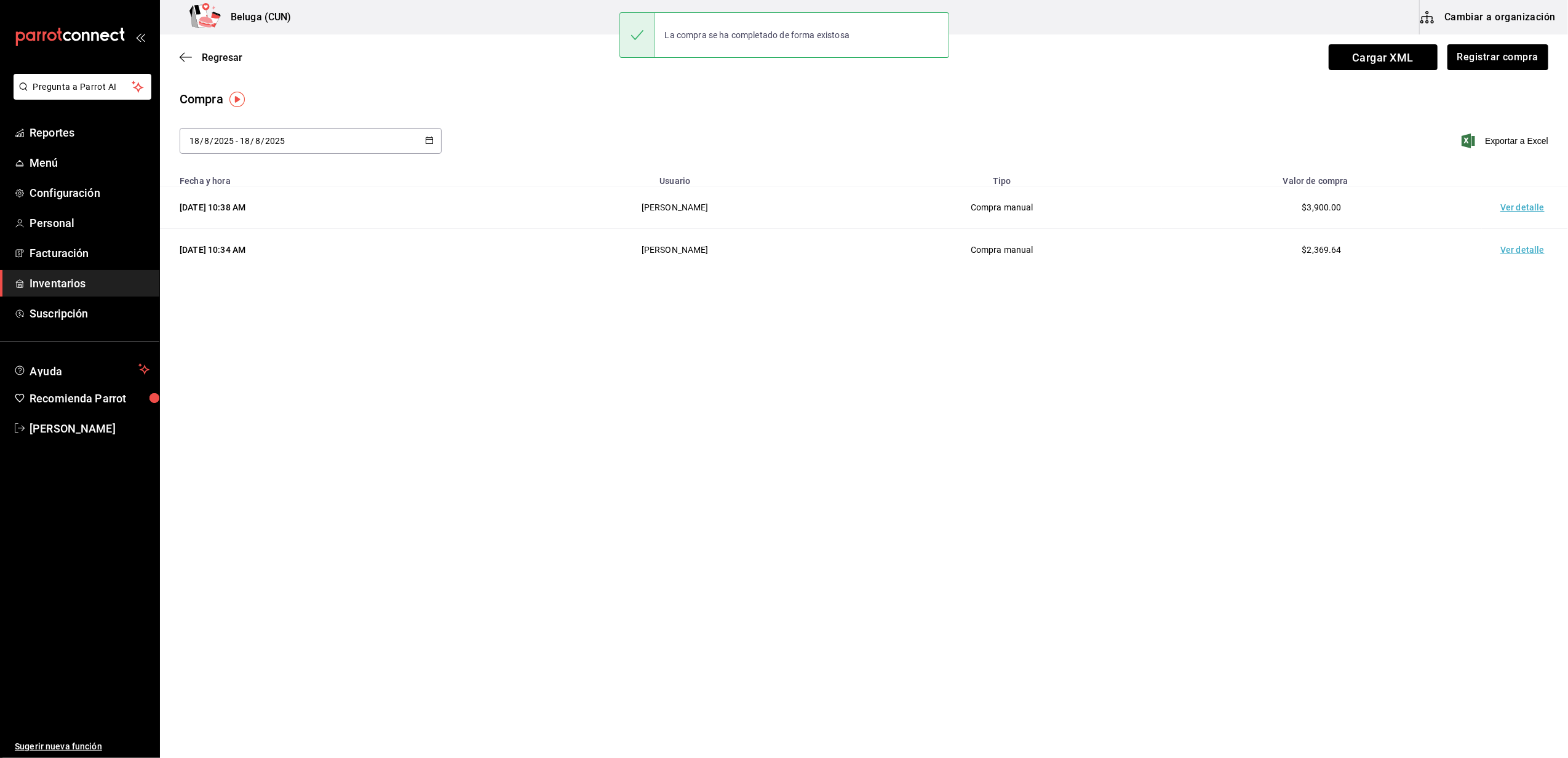
click at [1512, 200] on td "Ver detalle" at bounding box center [1525, 208] width 86 height 42
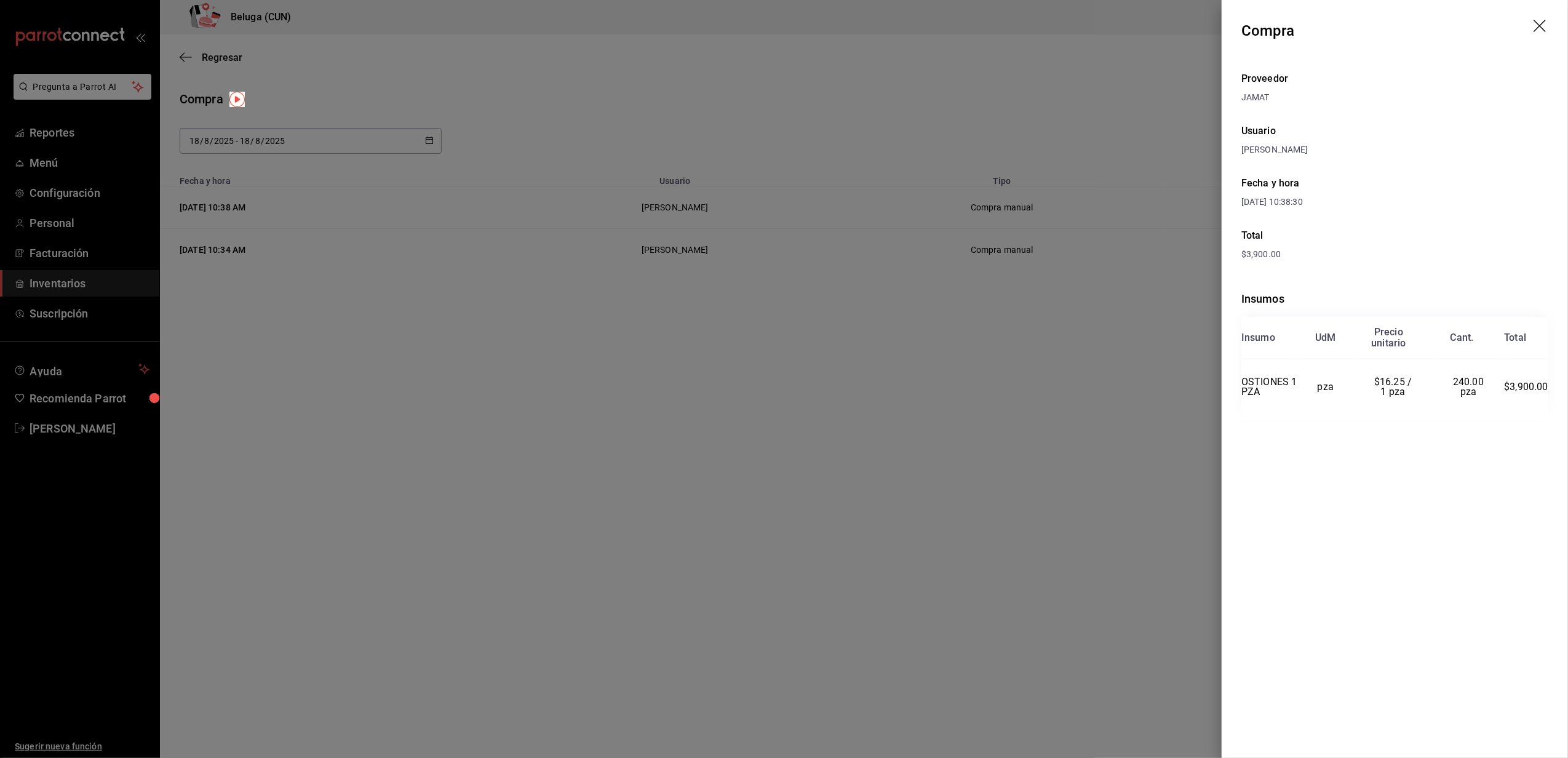
click at [971, 438] on div at bounding box center [784, 379] width 1568 height 758
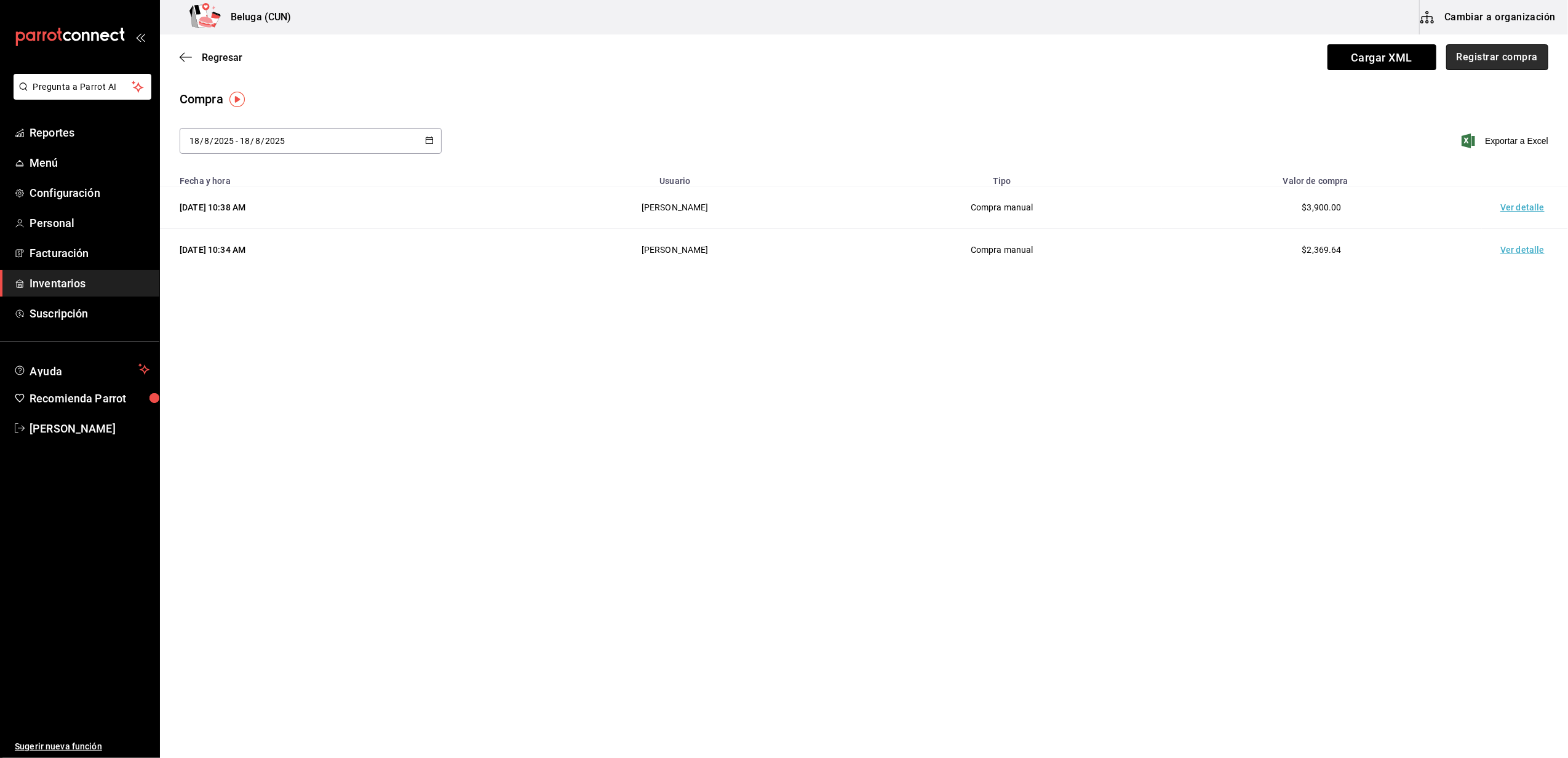
click at [1486, 48] on button "Registrar compra" at bounding box center [1497, 57] width 102 height 26
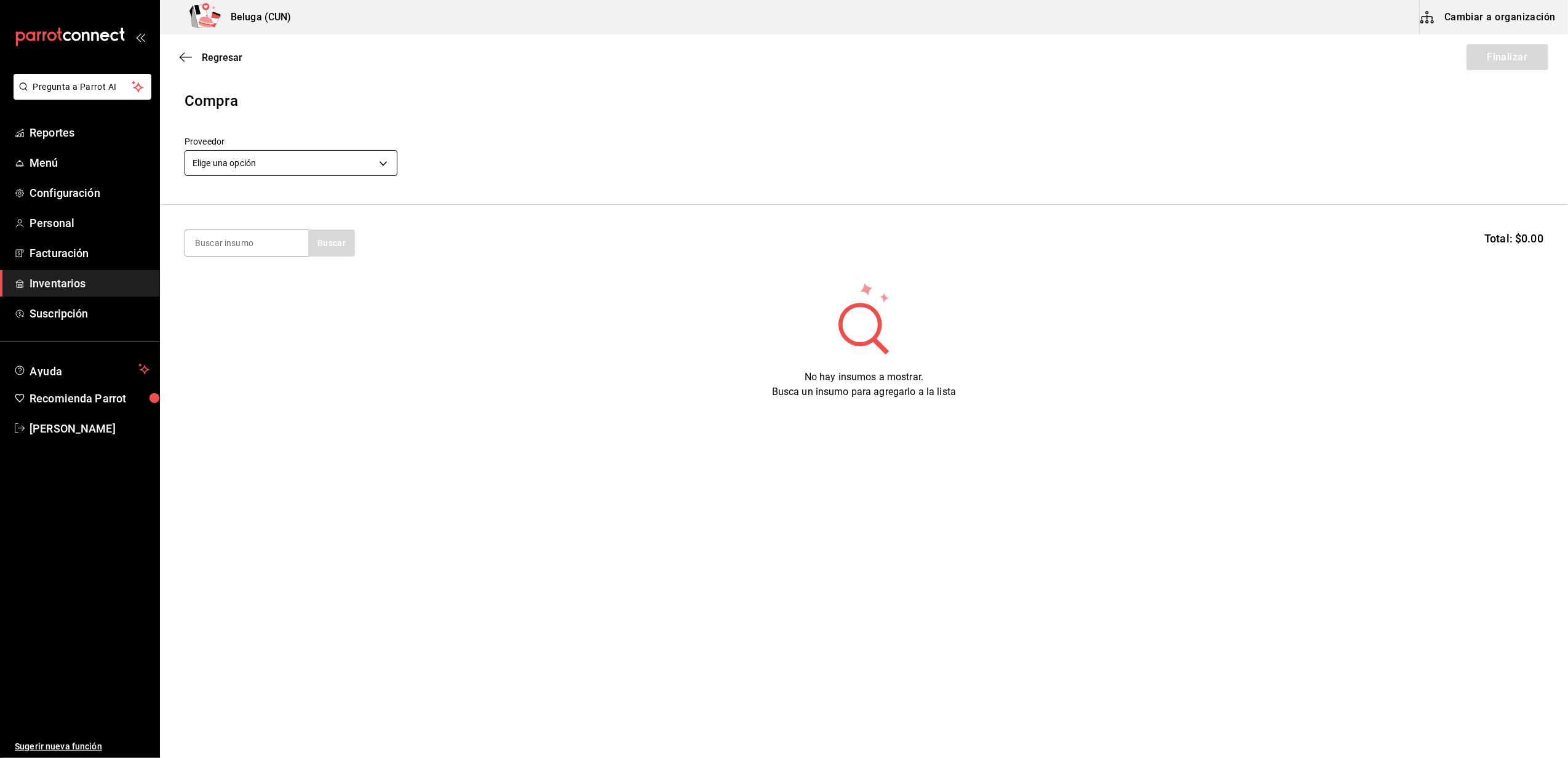
click at [294, 168] on body "Pregunta a Parrot AI Reportes Menú Configuración Personal Facturación Inventari…" at bounding box center [784, 344] width 1568 height 689
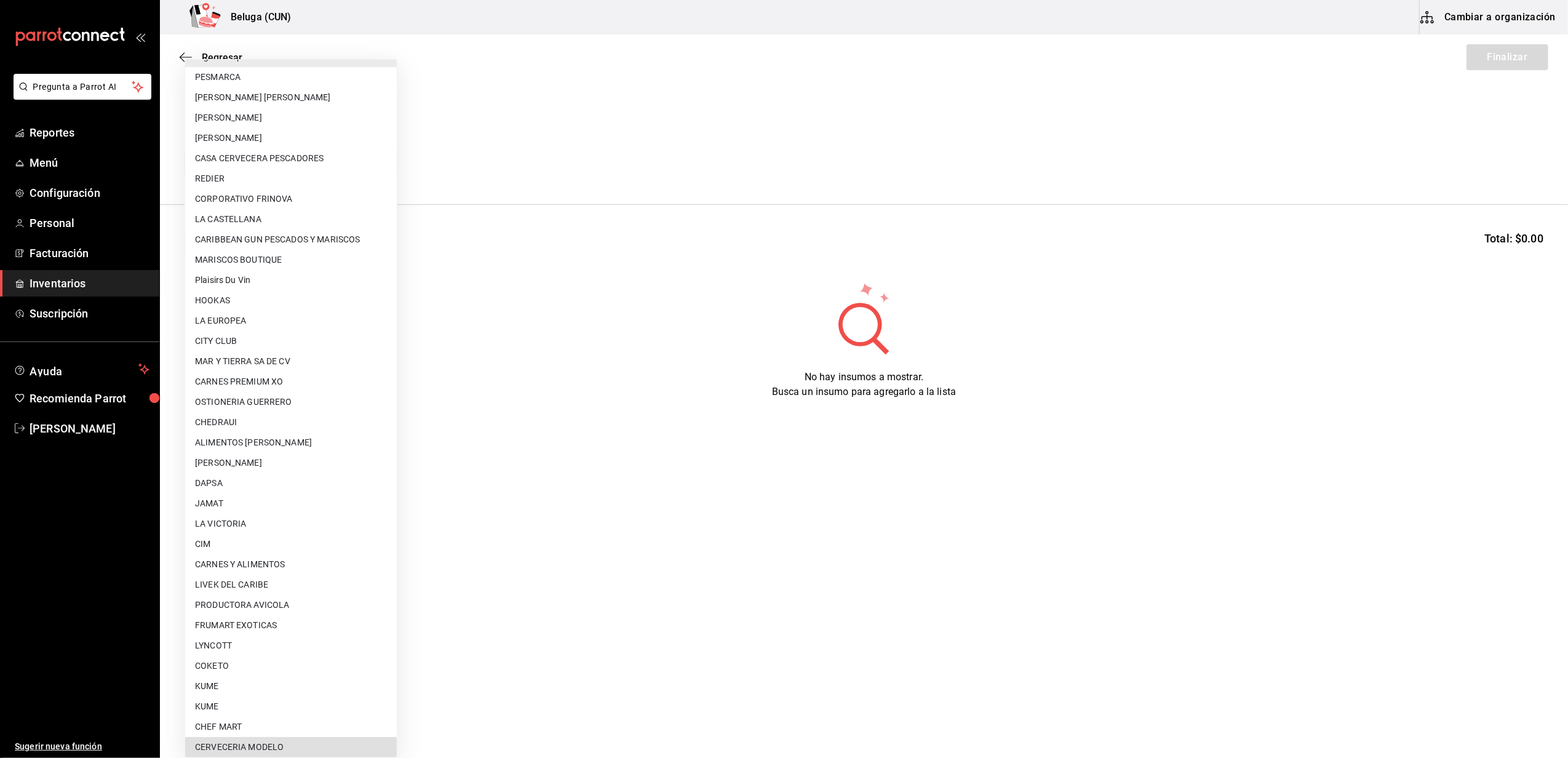
scroll to position [389, 0]
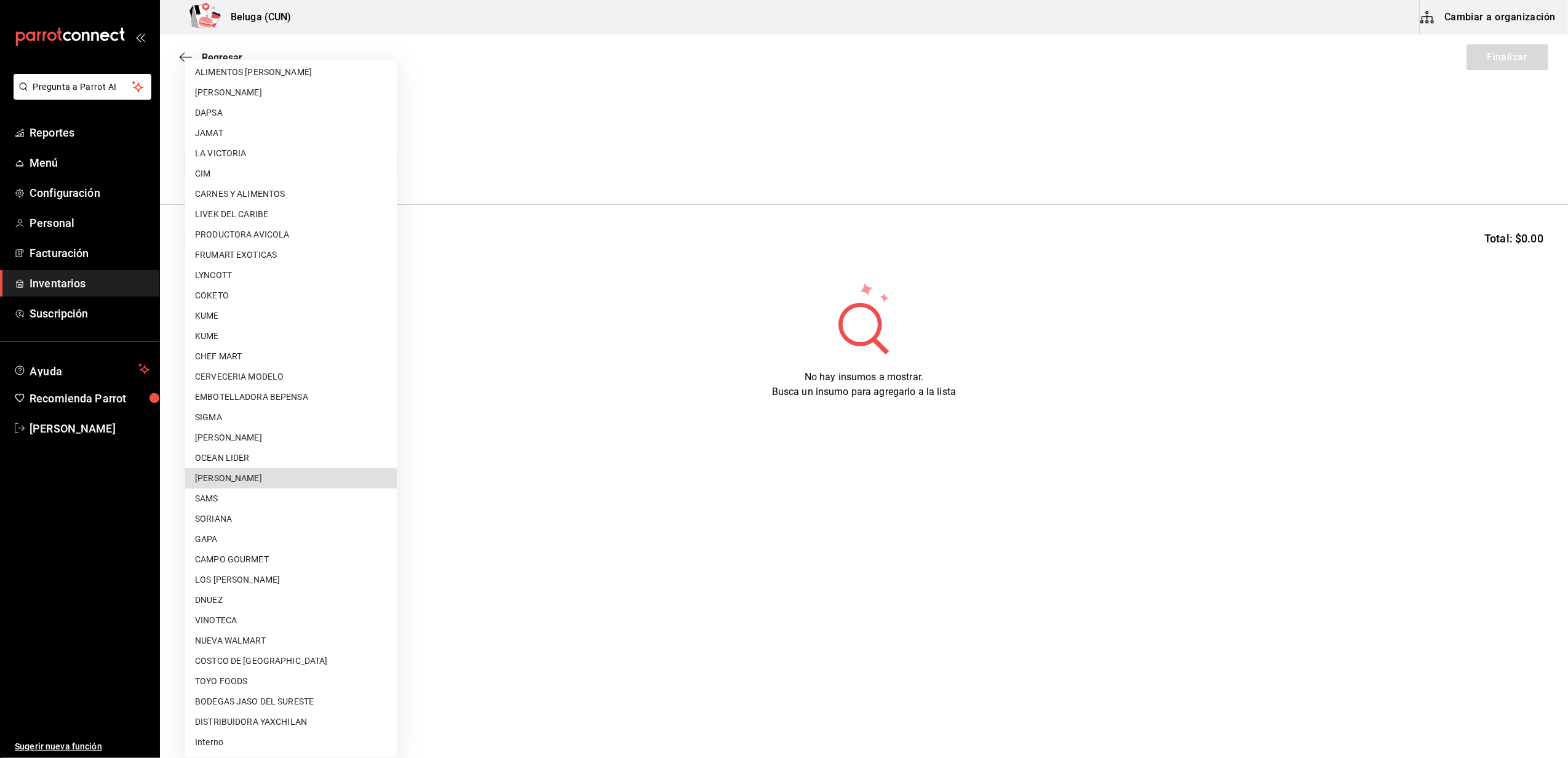
click at [518, 377] on div at bounding box center [784, 379] width 1568 height 758
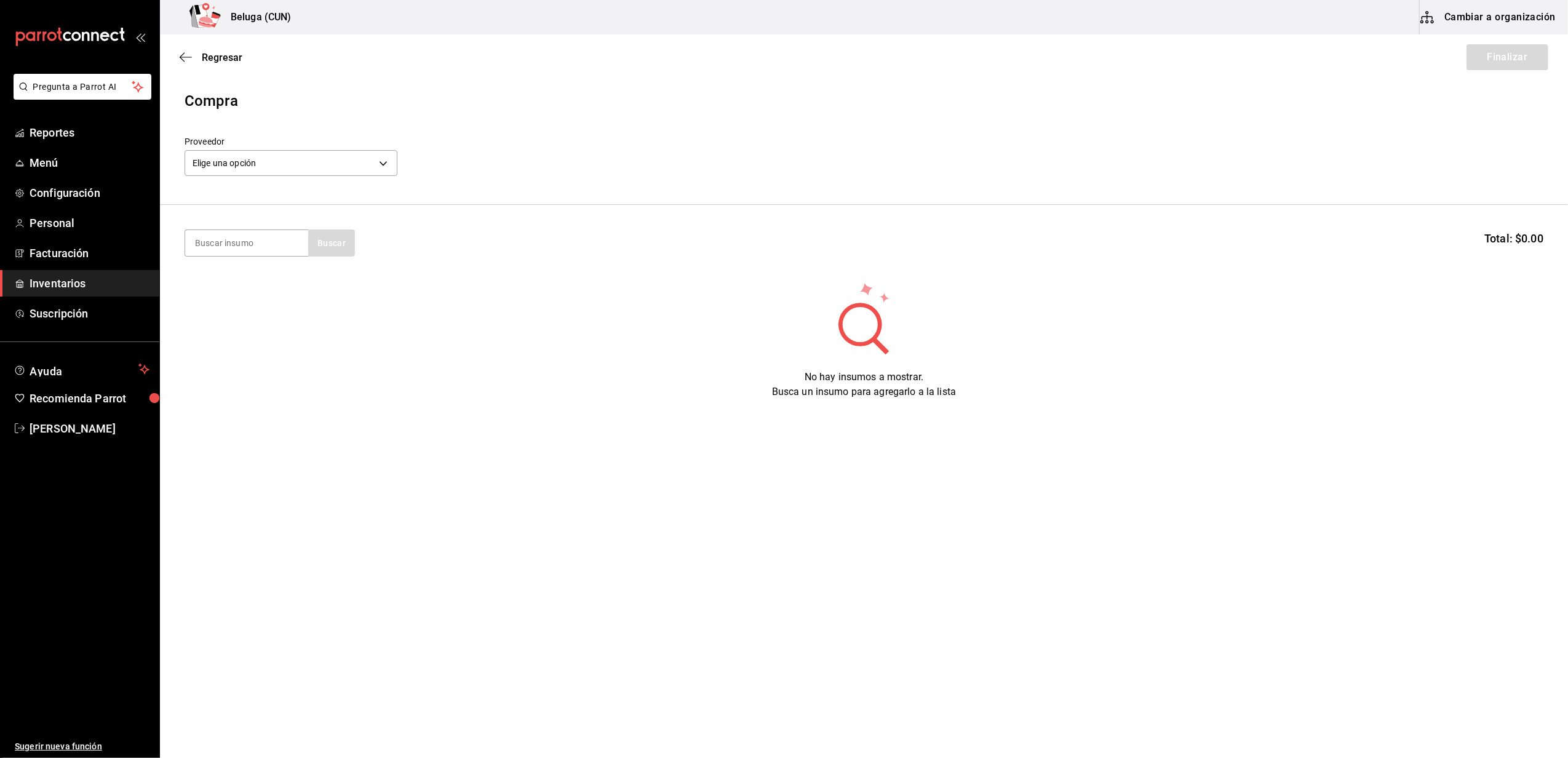
click at [295, 144] on label "Proveedor" at bounding box center [290, 142] width 213 height 9
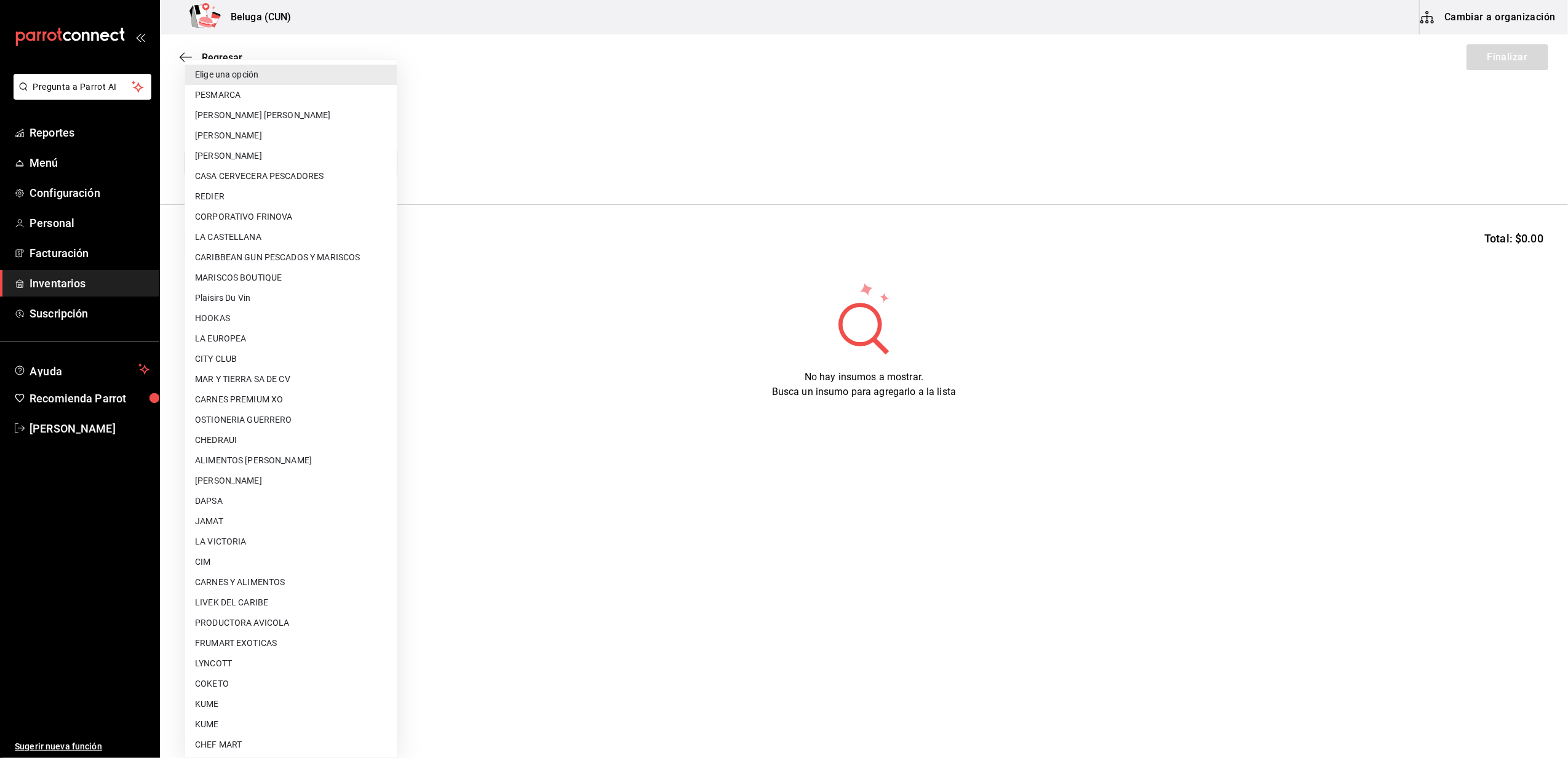
click at [284, 160] on body "Pregunta a Parrot AI Reportes Menú Configuración Personal Facturación Inventari…" at bounding box center [784, 344] width 1568 height 689
click at [264, 276] on li "MARISCOS BOUTIQUE" at bounding box center [290, 278] width 212 height 20
type input "893d6b9a-1f5b-482f-aa55-c2443509e9a9"
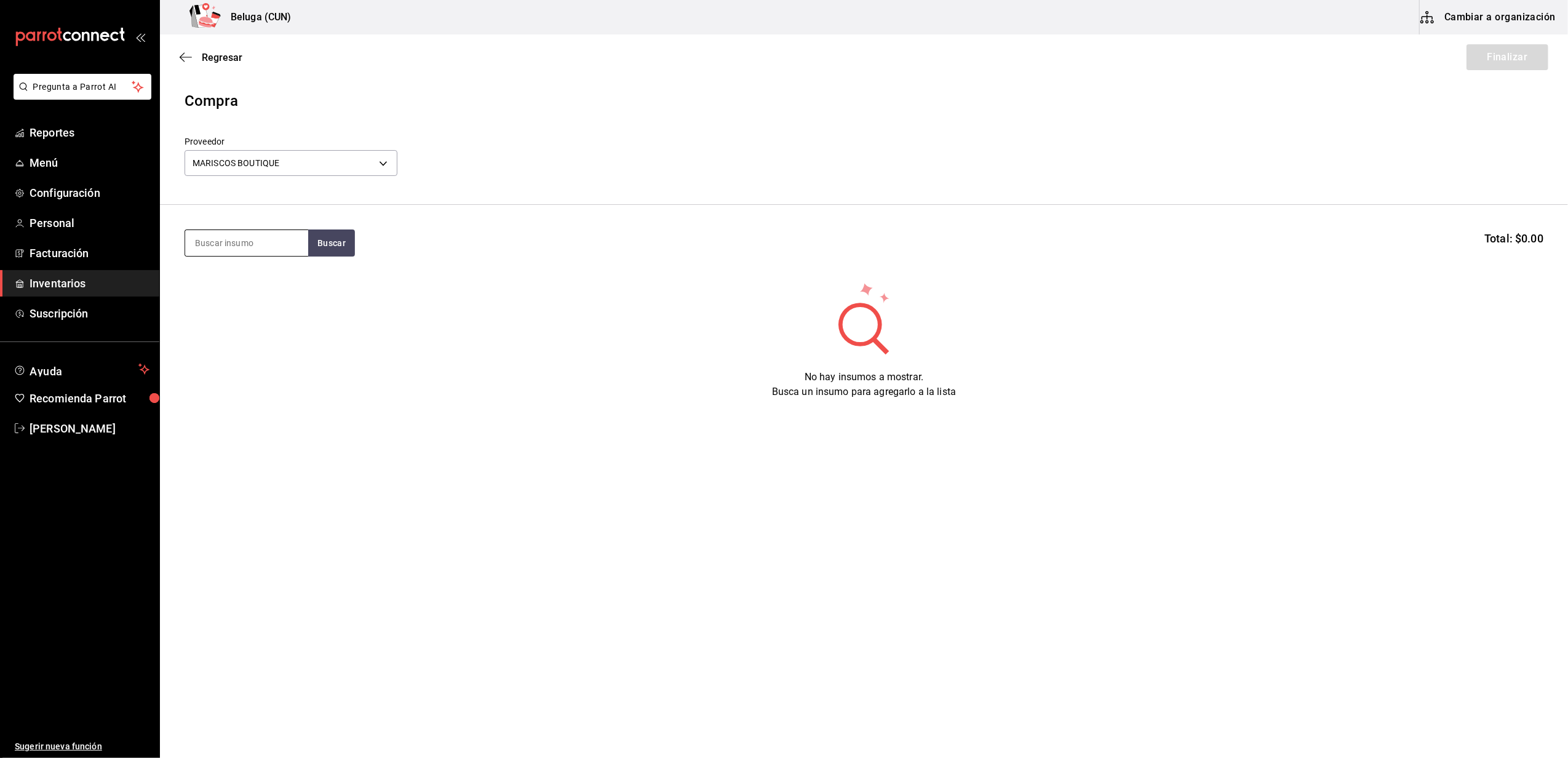
click at [261, 240] on input at bounding box center [247, 243] width 123 height 26
click at [1162, 342] on div "No hay insumos a mostrar. Busca un insumo para agregarlo a la lista" at bounding box center [864, 340] width 1408 height 118
click at [345, 234] on button "Buscar" at bounding box center [332, 243] width 47 height 27
type input "MANTE"
click at [321, 237] on button "Buscar" at bounding box center [332, 243] width 47 height 27
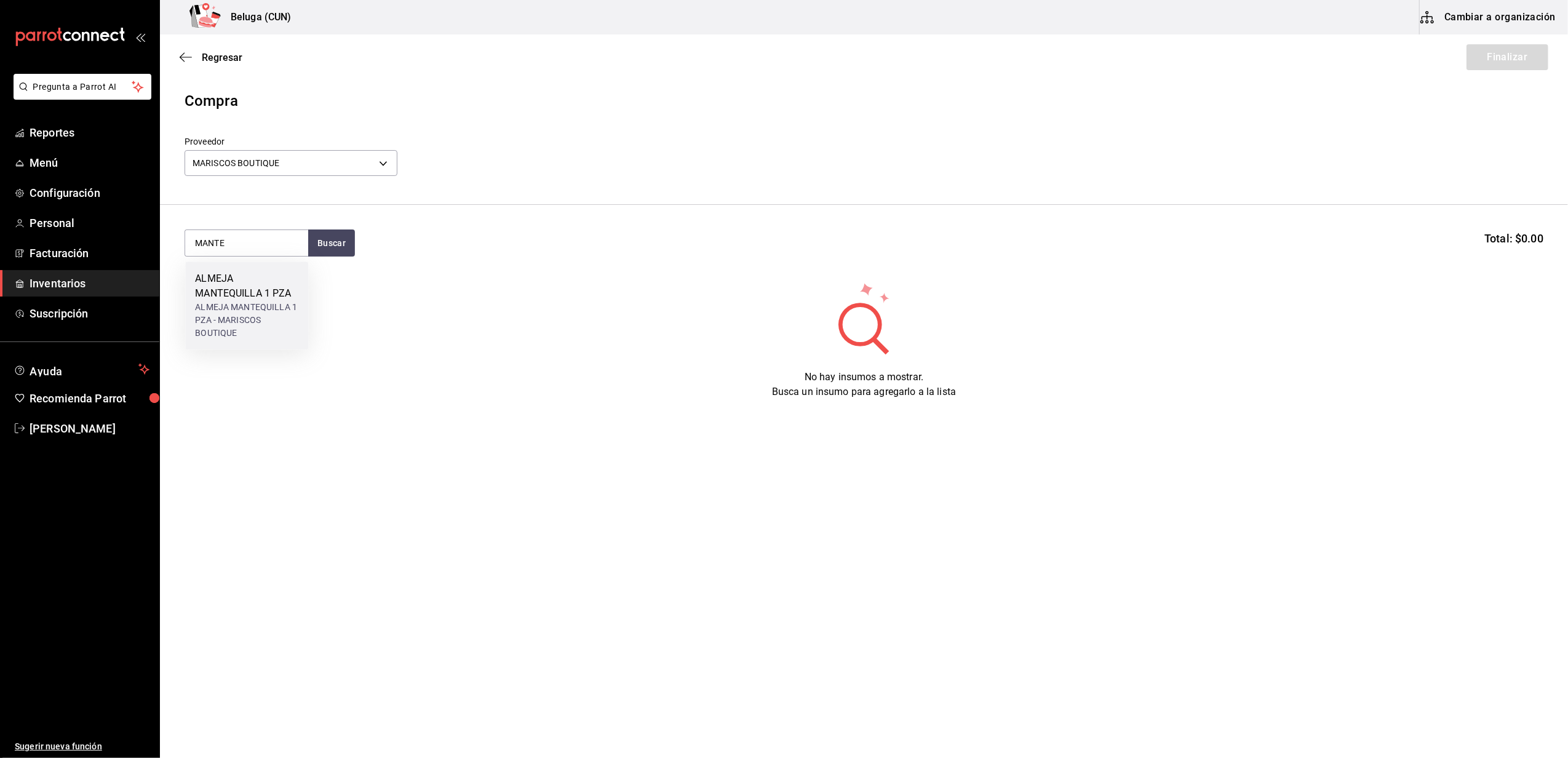
click at [265, 277] on div "ALMEJA MANTEQUILLA 1 PZA" at bounding box center [247, 286] width 103 height 30
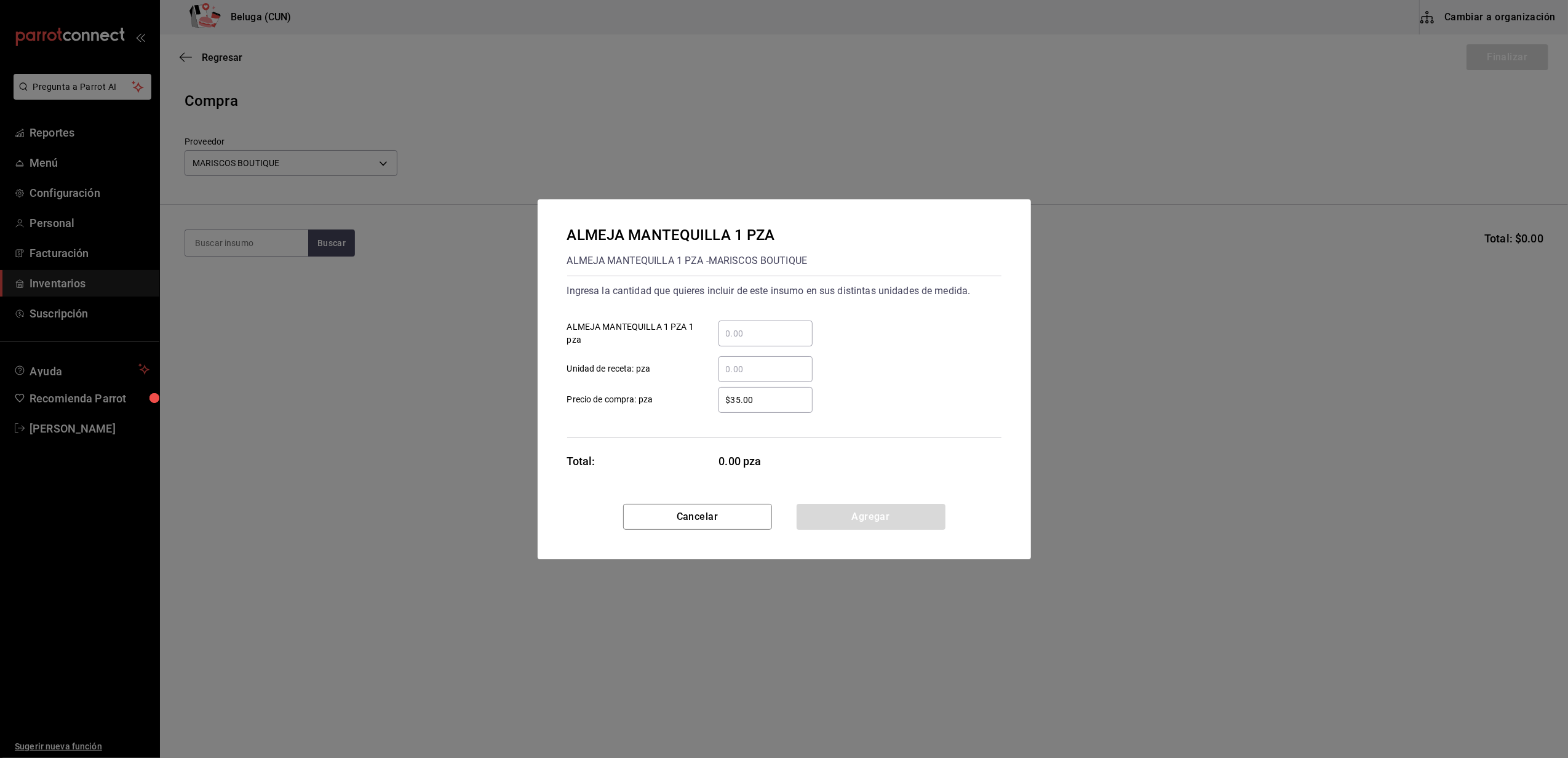
click at [781, 338] on input "​ ALMEJA MANTEQUILLA 1 PZA 1 pza" at bounding box center [766, 333] width 94 height 15
type input "10"
type input "$49.8"
click at [920, 643] on div "ALMEJA MANTEQUILLA 1 PZA ALMEJA MANTEQUILLA 1 PZA - MARISCOS BOUTIQUE Ingresa l…" at bounding box center [784, 379] width 1568 height 758
click at [905, 471] on div "ALMEJA MANTEQUILLA 1 PZA ALMEJA MANTEQUILLA 1 PZA - MARISCOS BOUTIQUE Ingresa l…" at bounding box center [784, 351] width 493 height 304
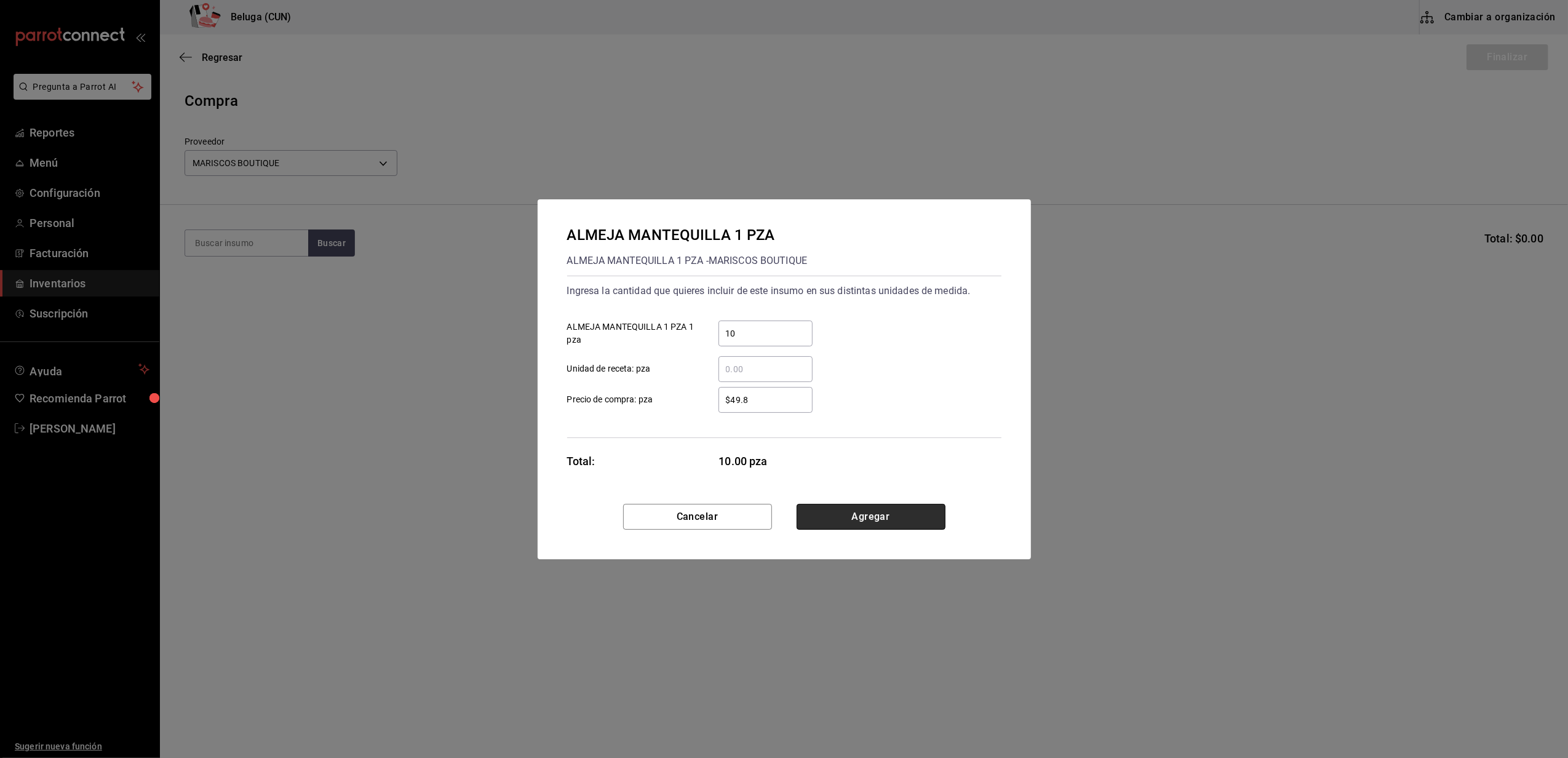
click at [894, 513] on button "Agregar" at bounding box center [871, 517] width 149 height 26
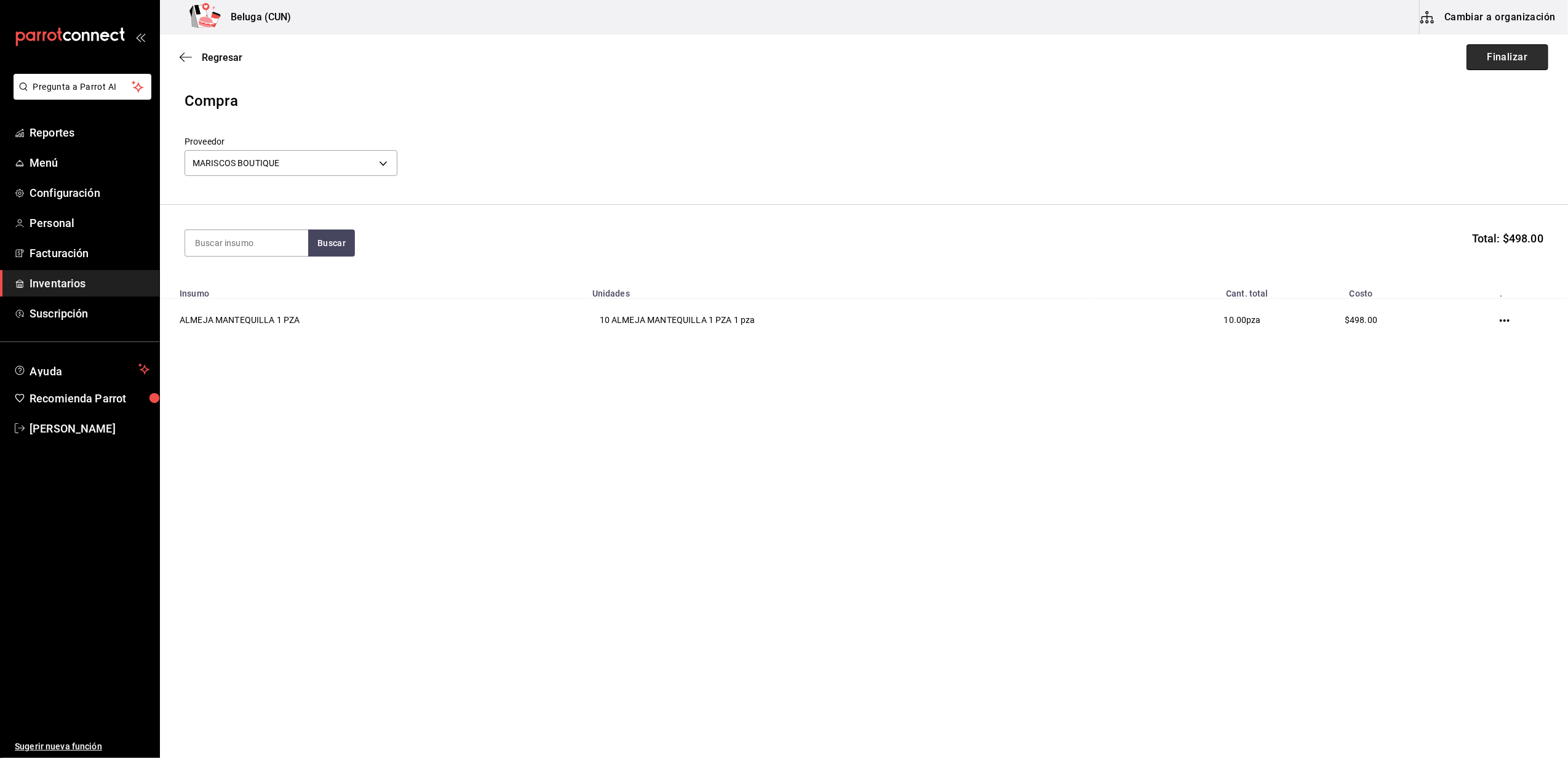
click at [1513, 55] on button "Finalizar" at bounding box center [1507, 57] width 82 height 26
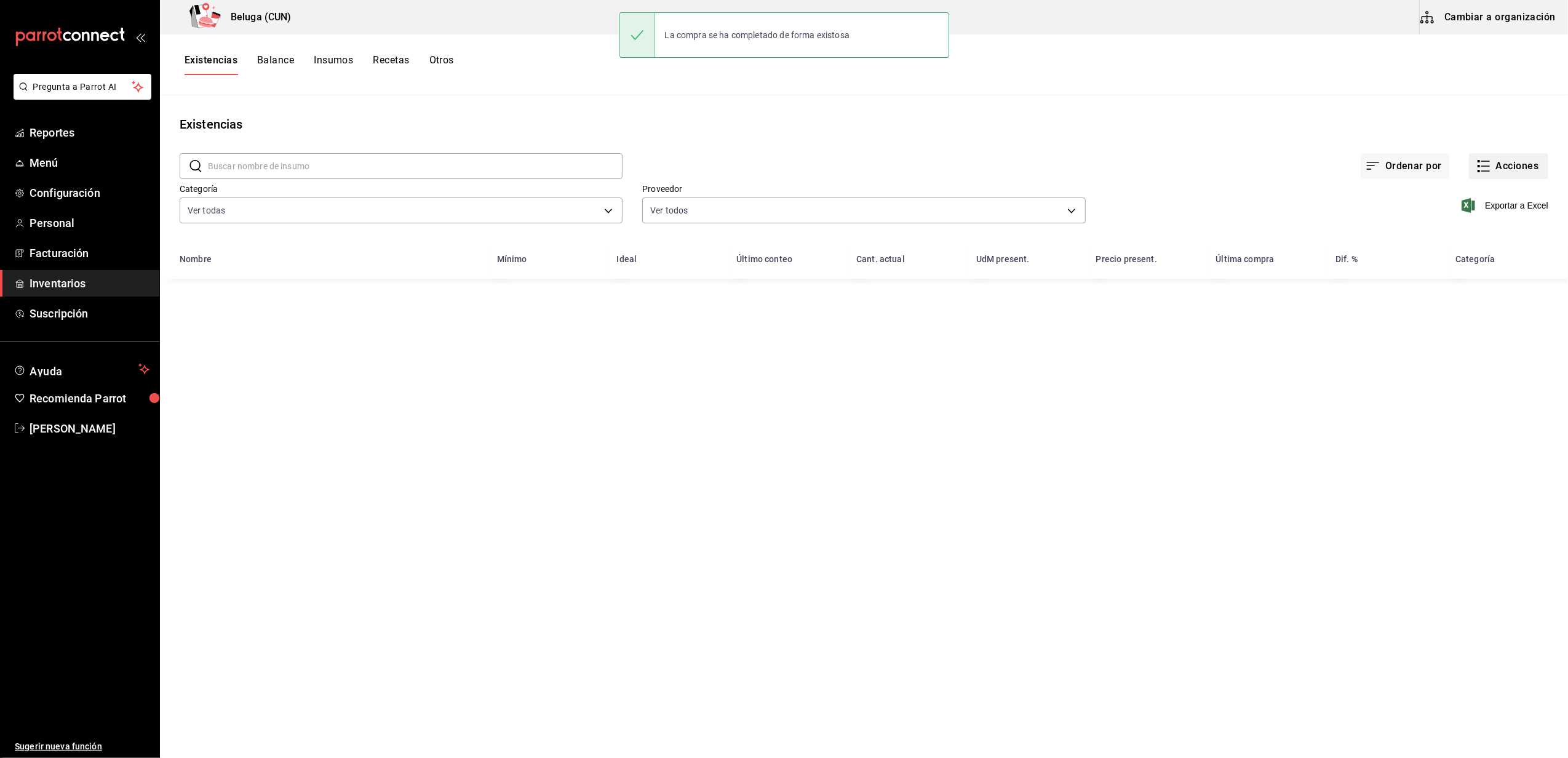
click at [1509, 167] on button "Acciones" at bounding box center [1509, 165] width 80 height 26
click at [1474, 240] on li "Compra" at bounding box center [1497, 233] width 123 height 33
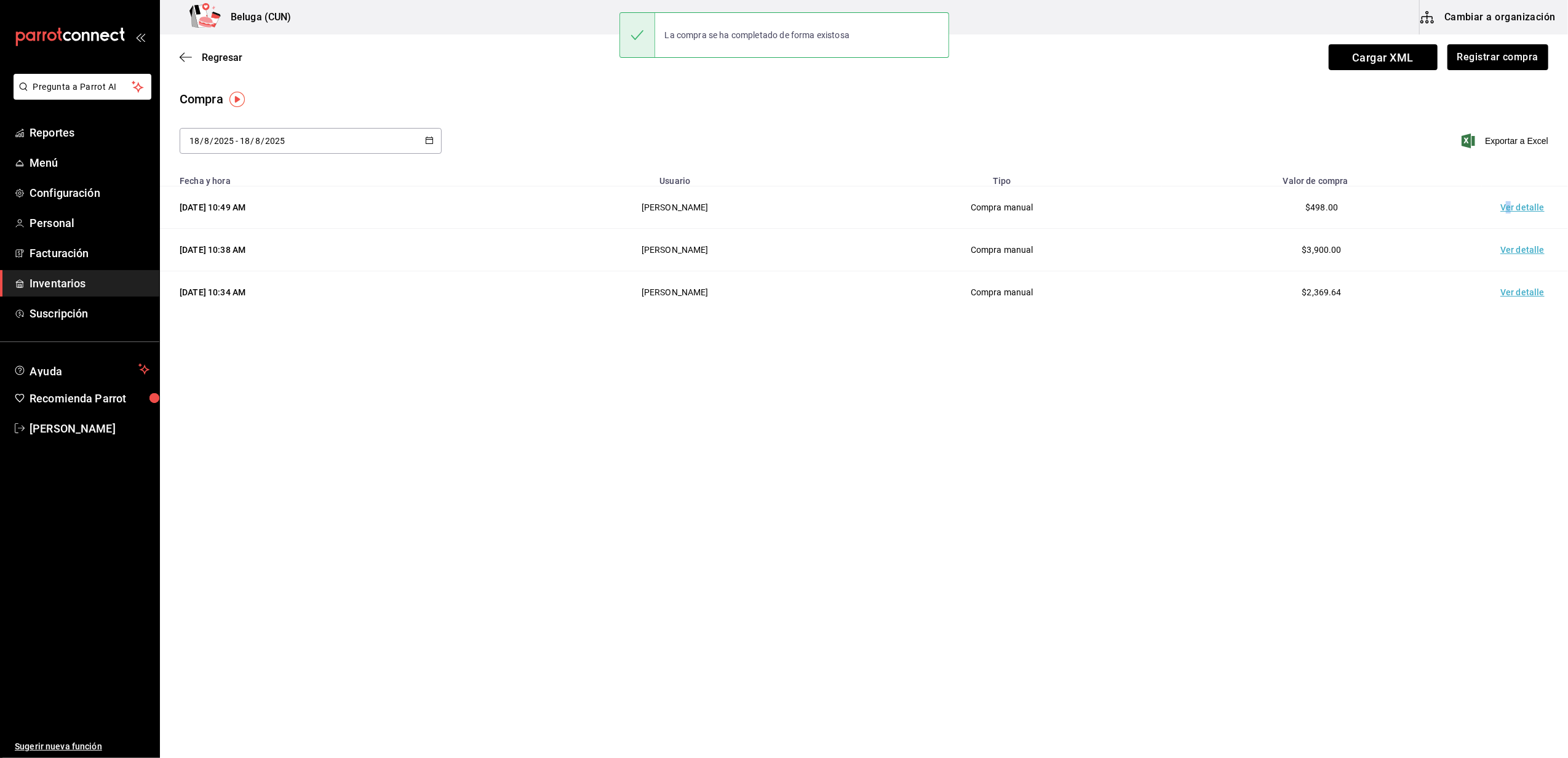
click at [1509, 212] on td "Ver detalle" at bounding box center [1525, 208] width 86 height 42
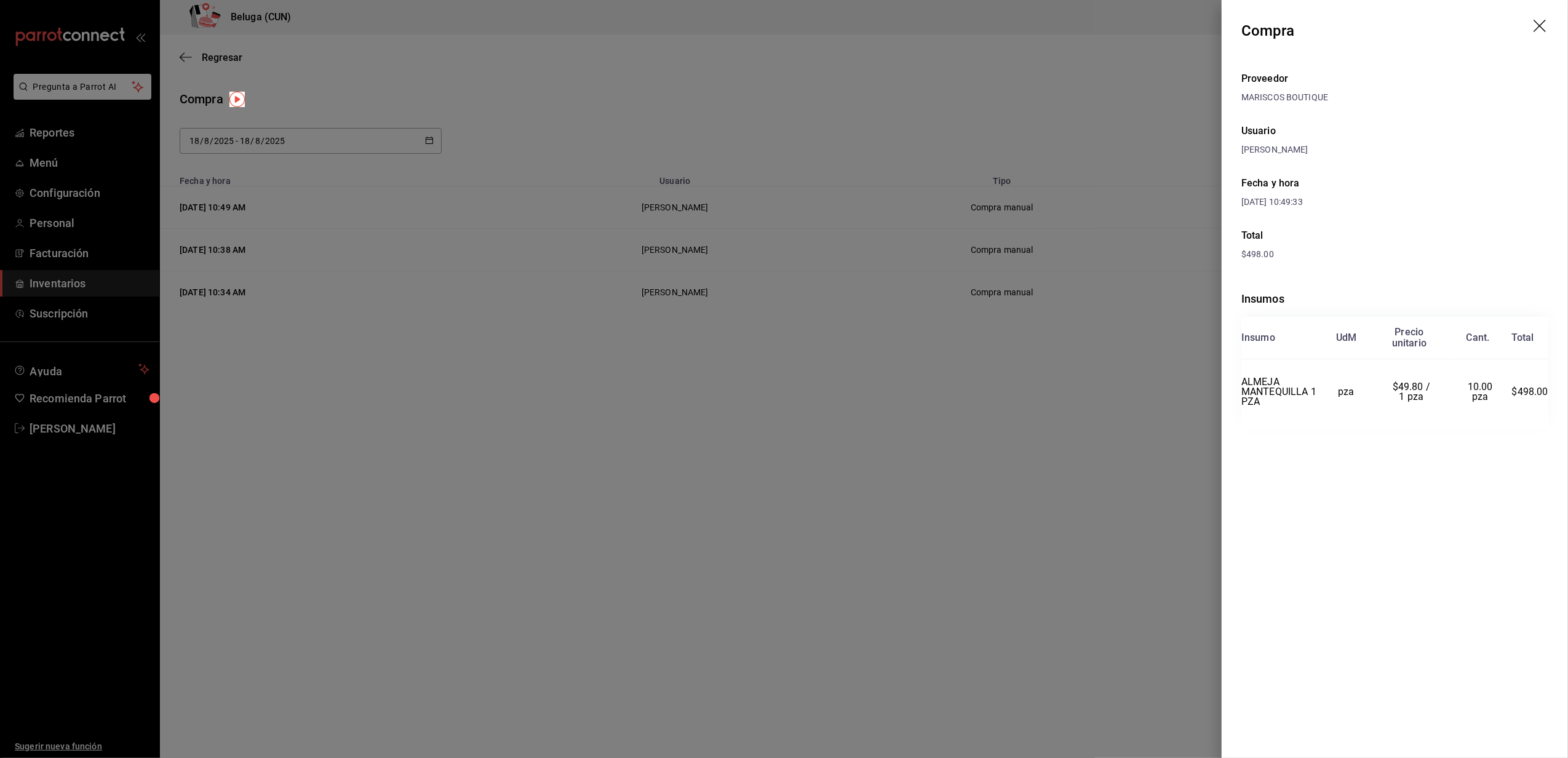
click at [697, 542] on div at bounding box center [784, 379] width 1568 height 758
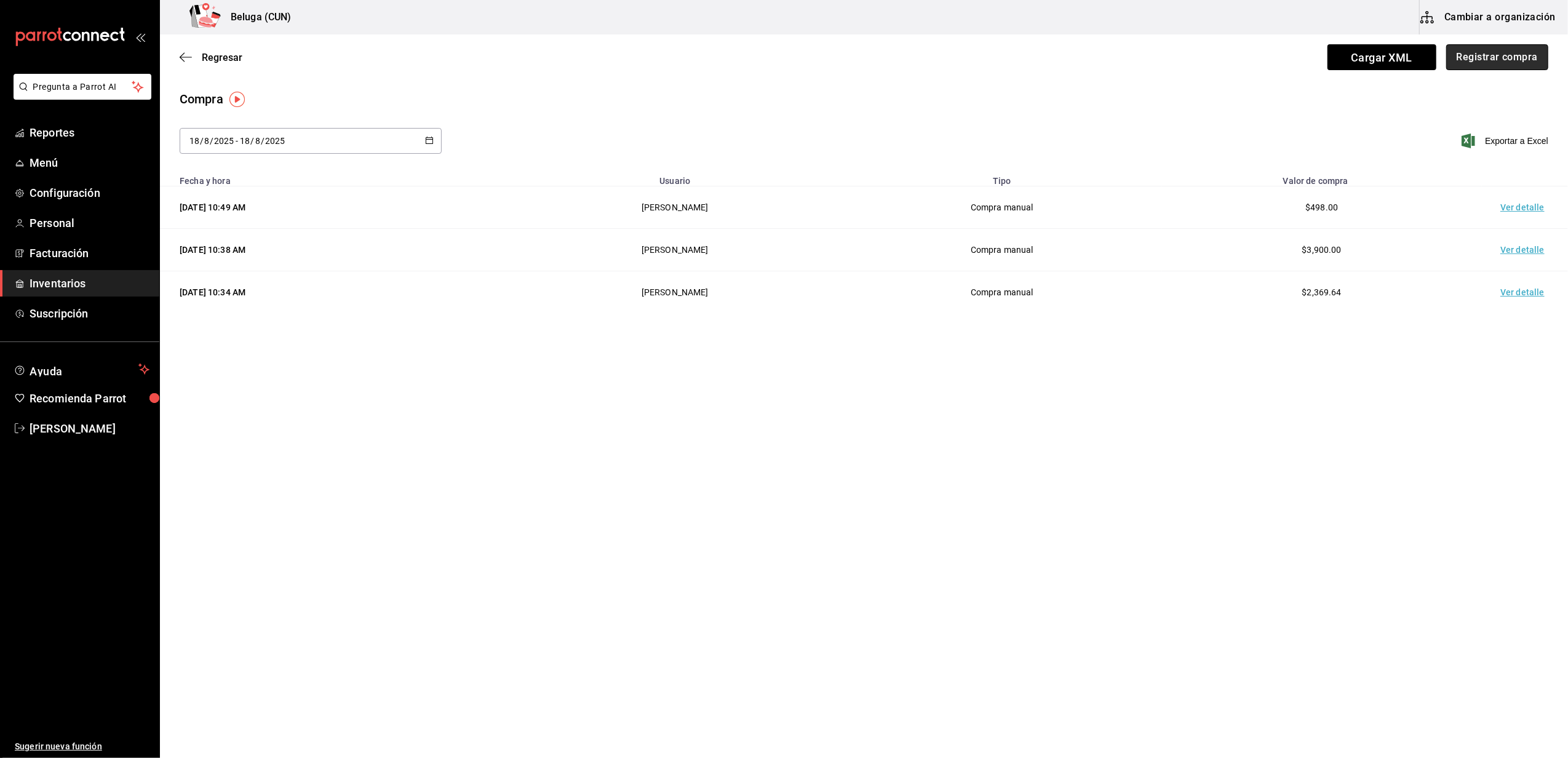
click at [1503, 51] on button "Registrar compra" at bounding box center [1497, 57] width 102 height 26
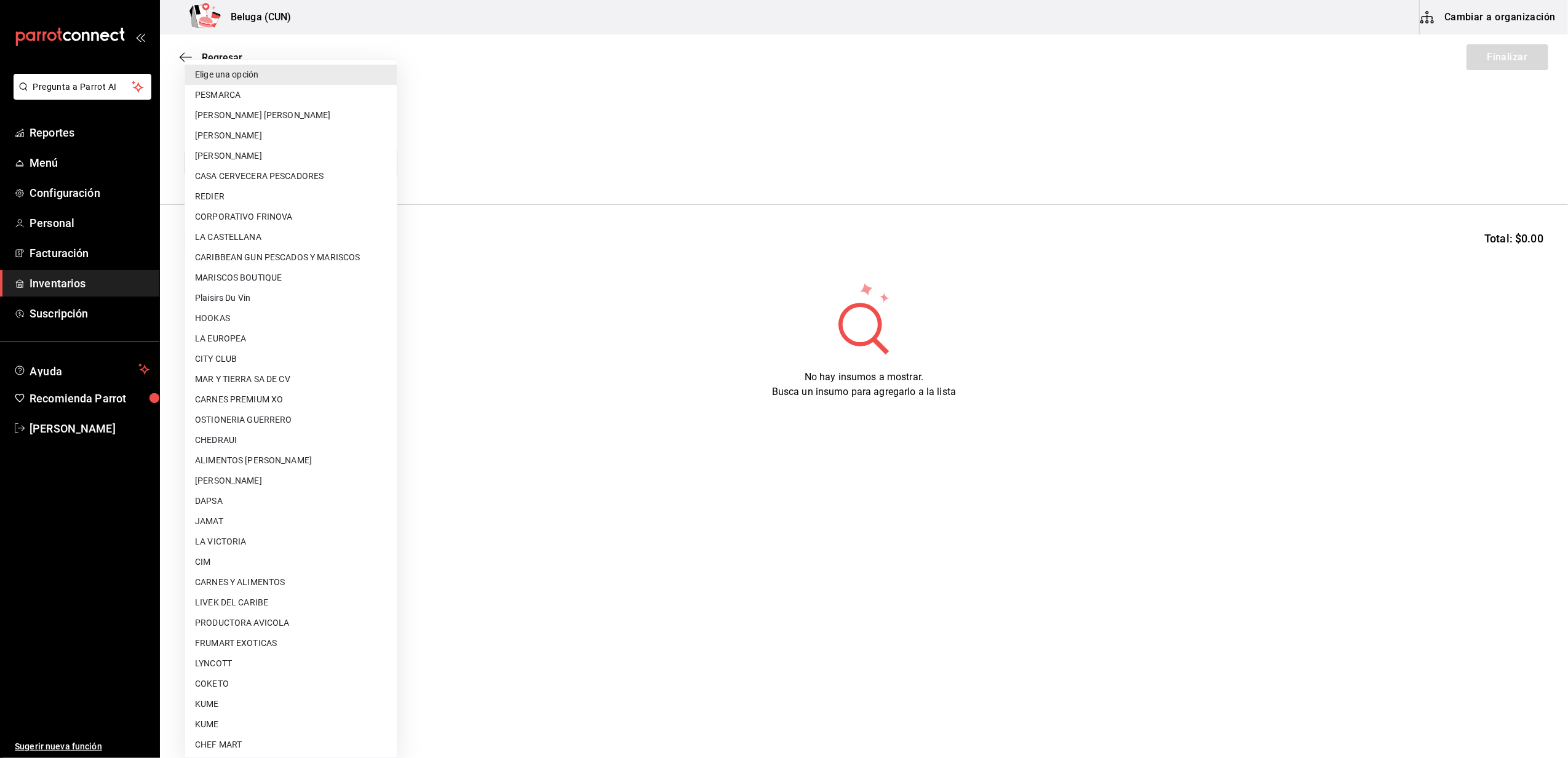
click at [300, 153] on body "Pregunta a Parrot AI Reportes Menú Configuración Personal Facturación Inventari…" at bounding box center [784, 344] width 1568 height 689
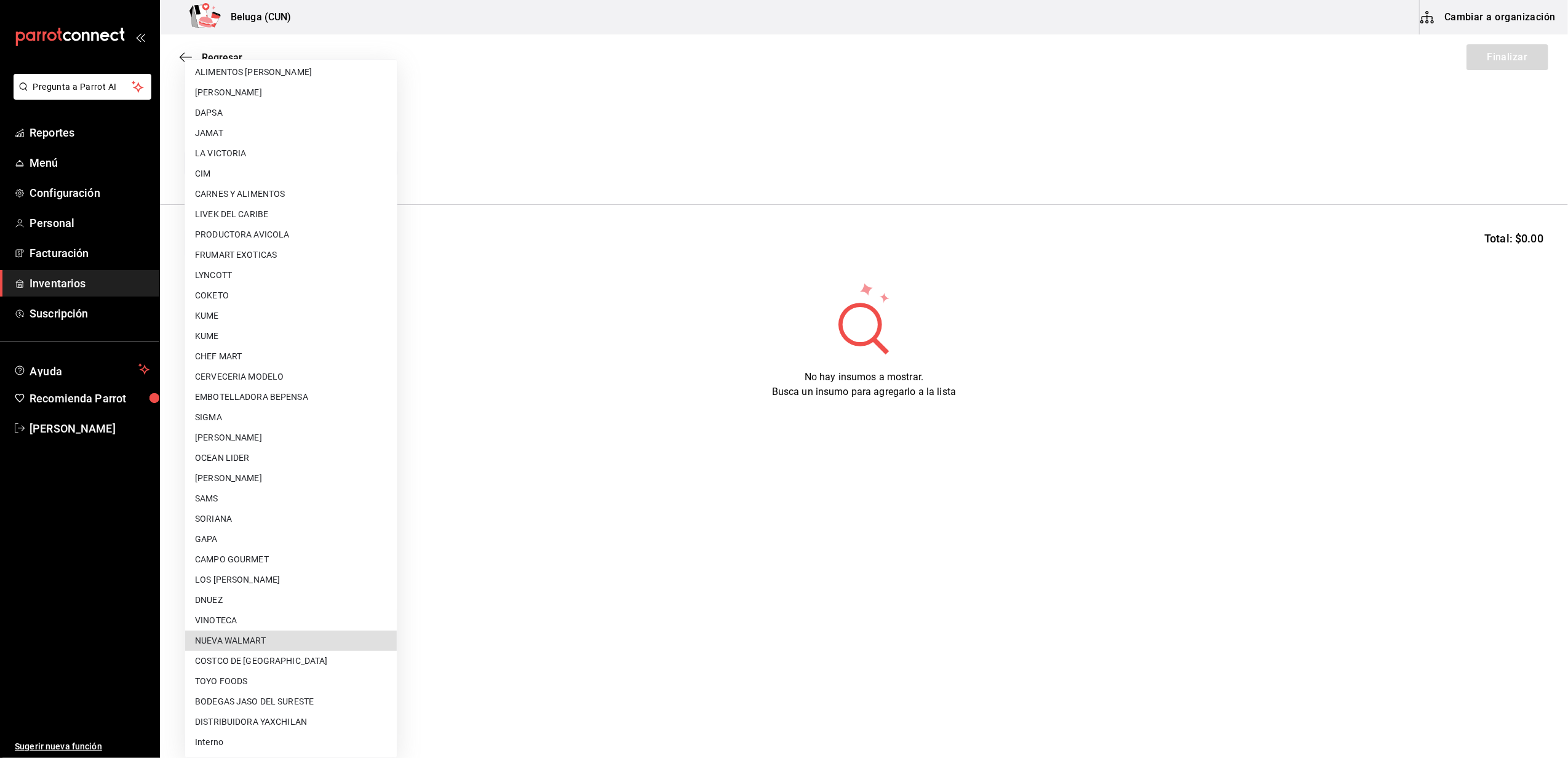
click at [344, 643] on li "NUEVA WALMART" at bounding box center [290, 641] width 212 height 20
type input "e780dfc1-f4e5-4f06-97fa-05fe2cb15ec1"
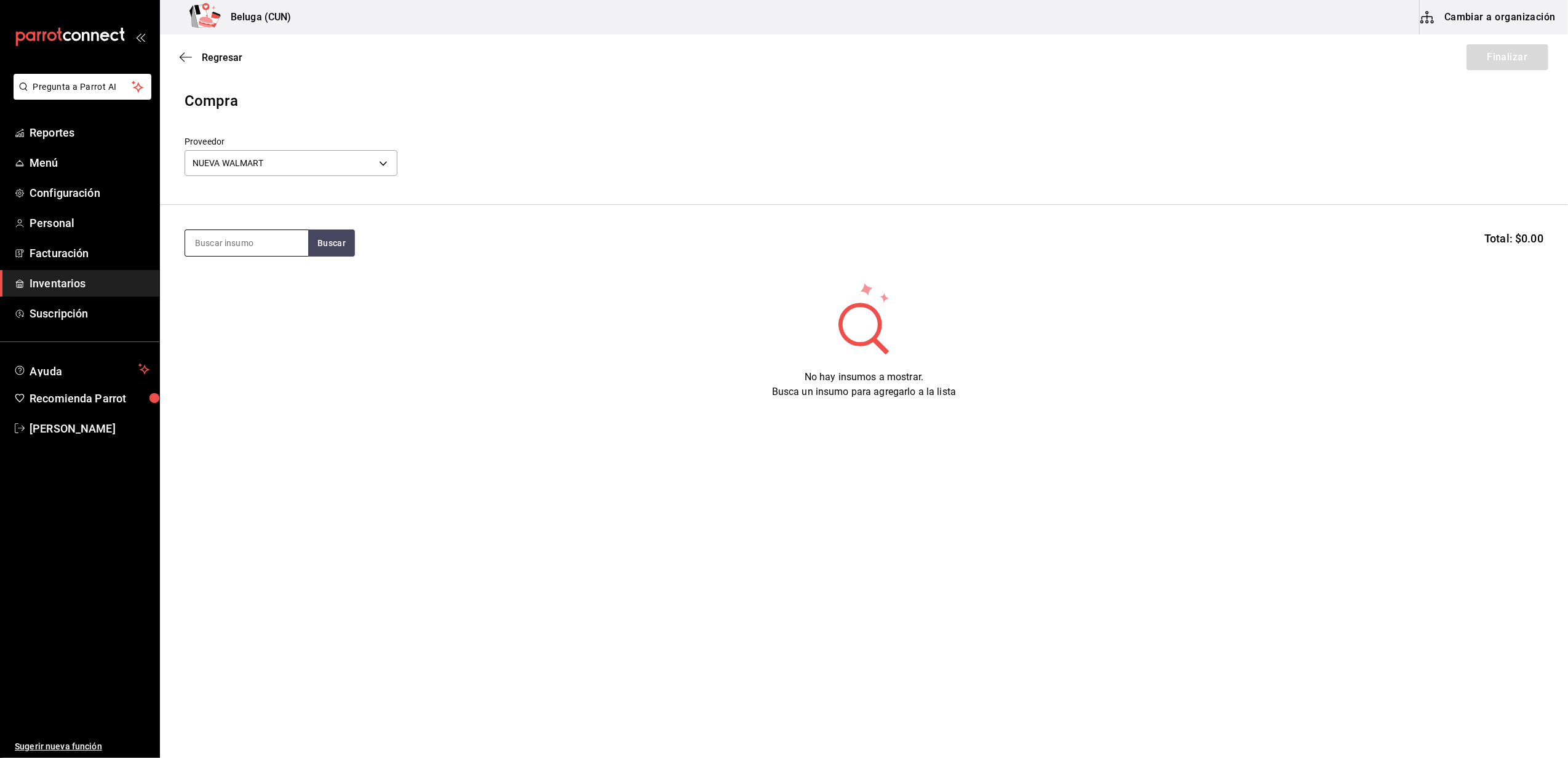
click at [261, 249] on input at bounding box center [247, 243] width 123 height 26
type input "SALMON"
click at [247, 311] on div "SALMON PASTA 180 GR - NUEVA WALMART" at bounding box center [247, 313] width 103 height 26
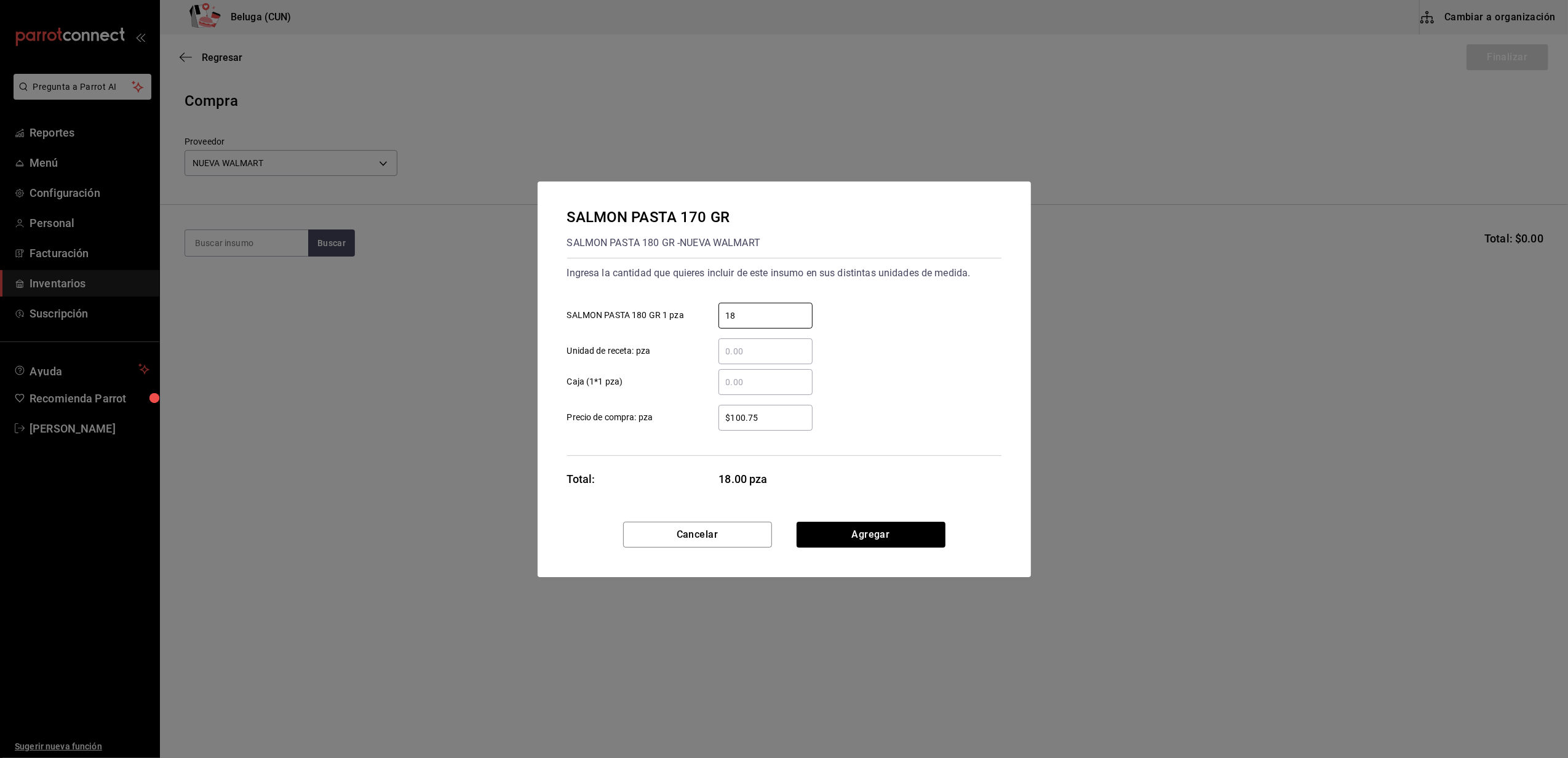
type input "18"
type input "$1"
type input "$97.78"
click button "Agregar" at bounding box center [871, 534] width 149 height 26
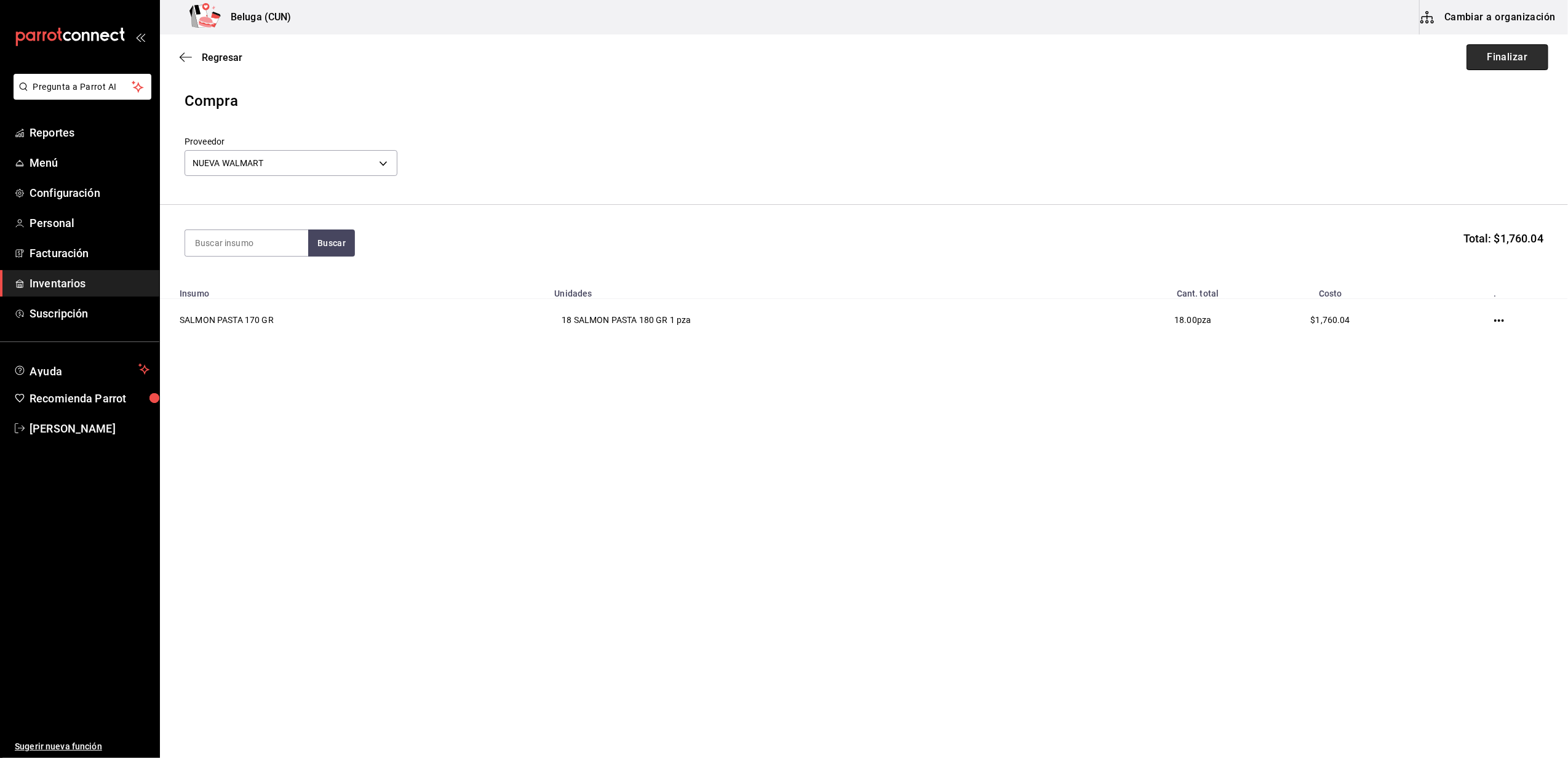
click at [1501, 54] on button "Finalizar" at bounding box center [1507, 57] width 82 height 26
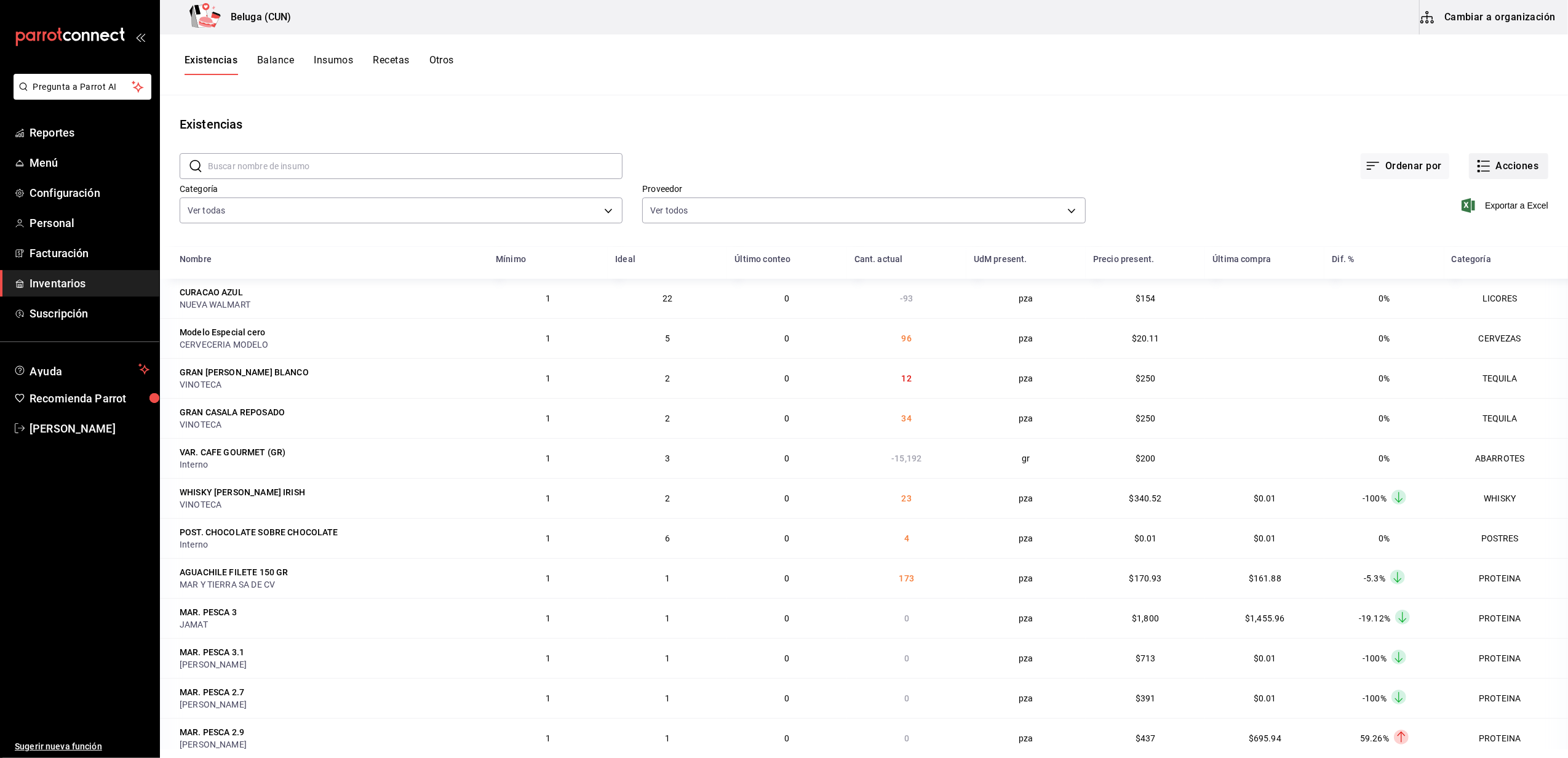
click at [1522, 170] on button "Acciones" at bounding box center [1509, 165] width 80 height 26
click at [1466, 231] on span "Compra" at bounding box center [1497, 233] width 103 height 13
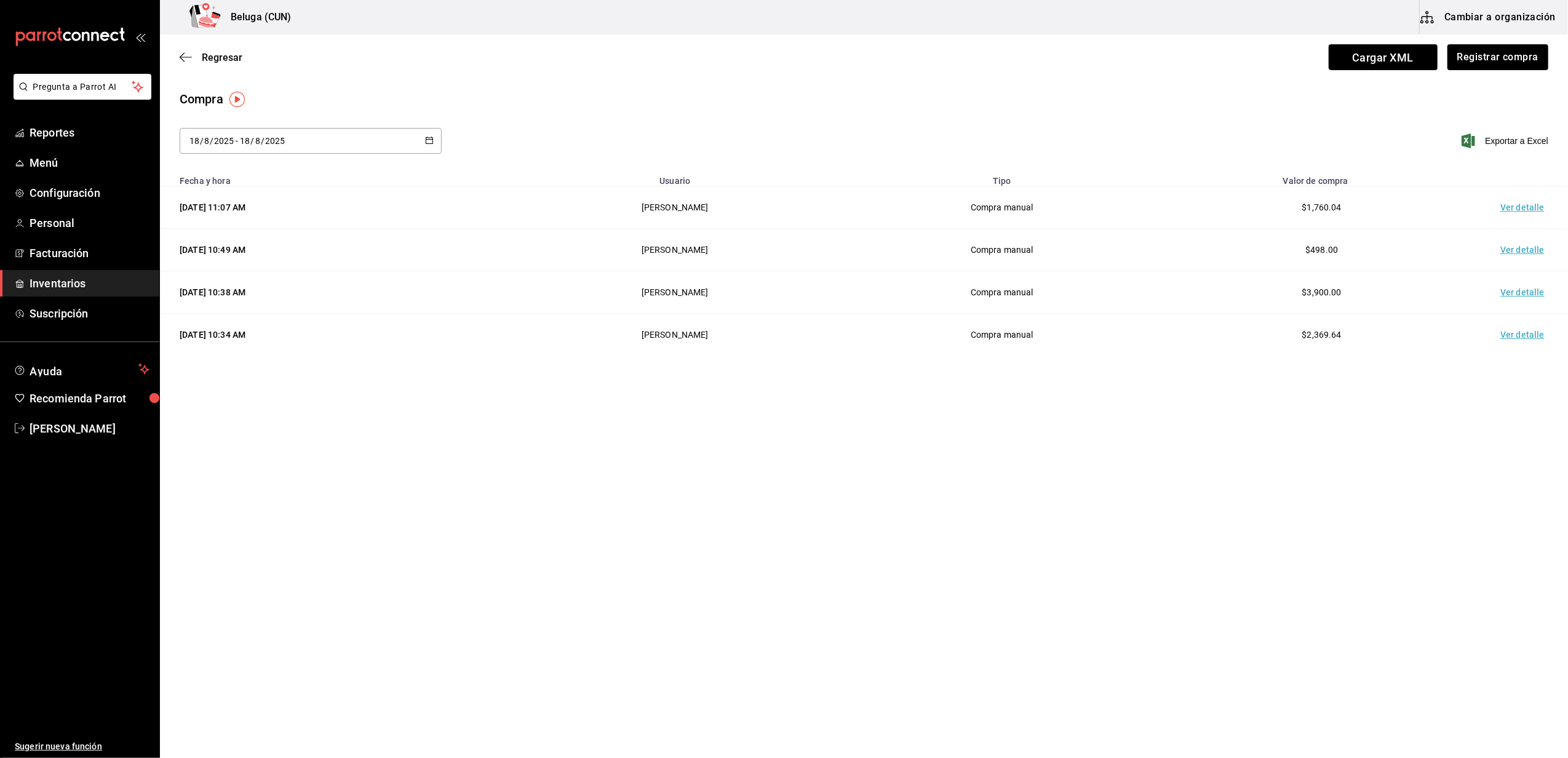
click at [1516, 217] on td "Ver detalle" at bounding box center [1525, 208] width 86 height 42
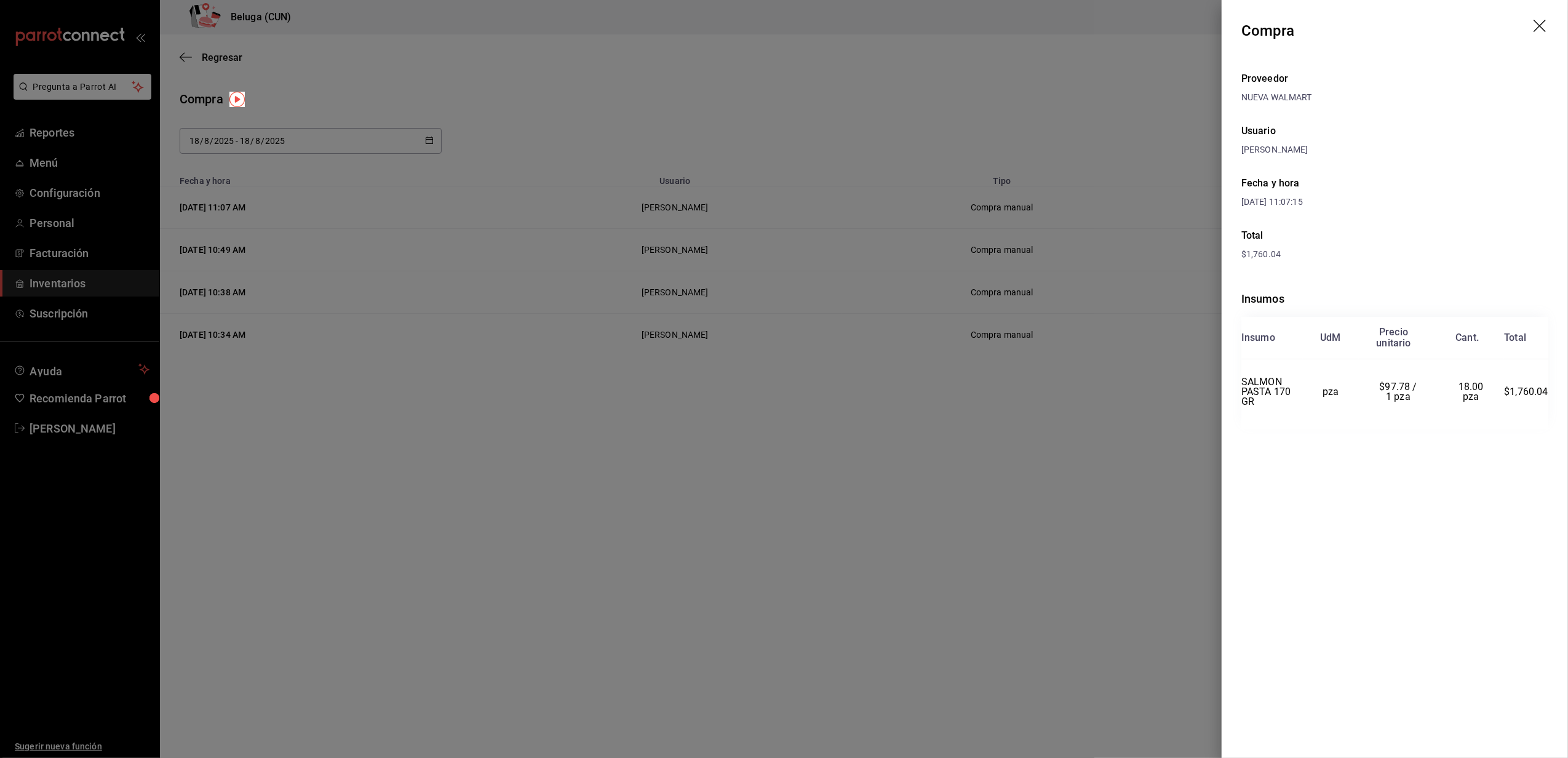
click at [1101, 422] on div at bounding box center [784, 379] width 1568 height 758
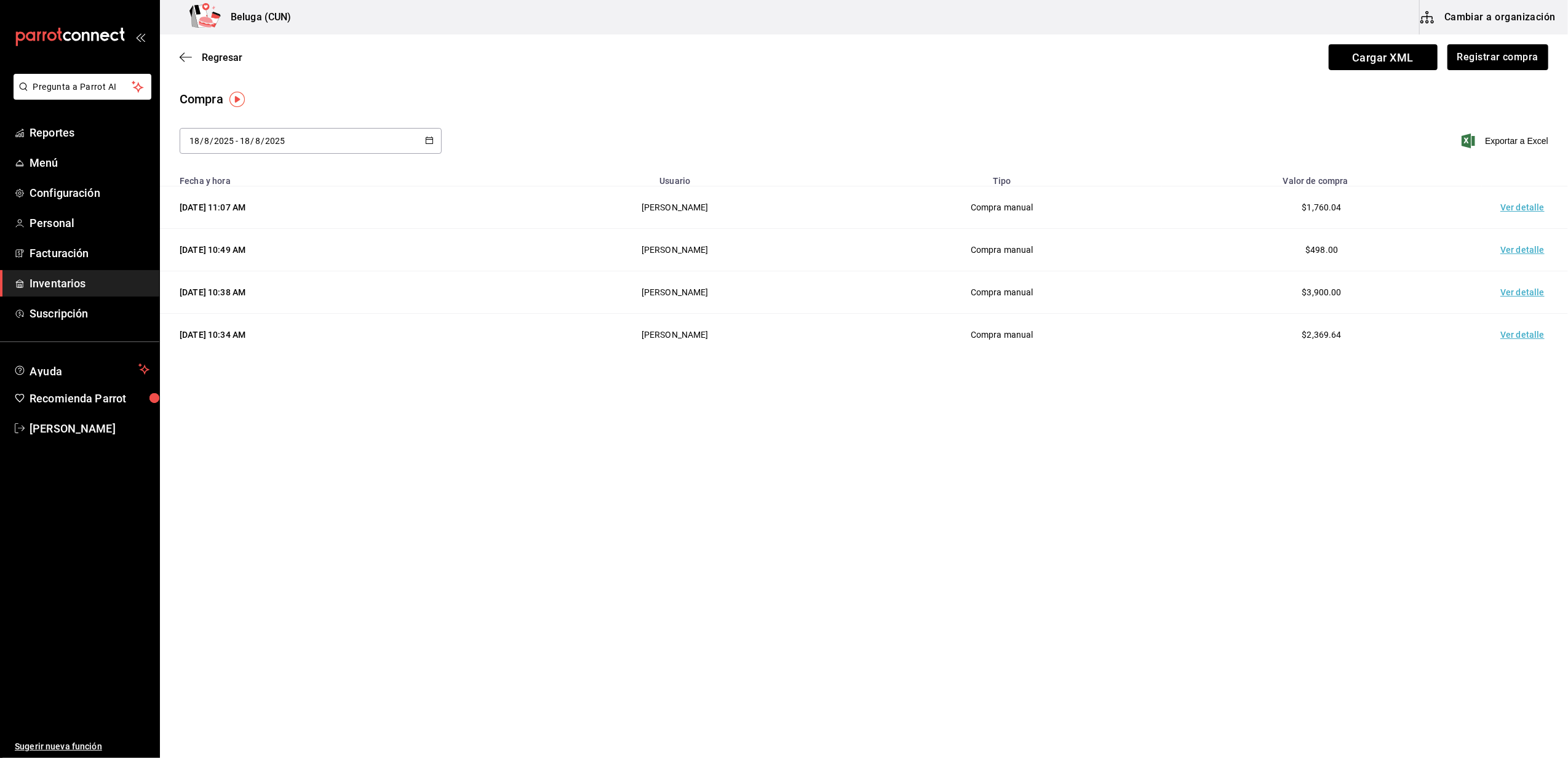
click at [101, 278] on span "Inventarios" at bounding box center [90, 283] width 120 height 16
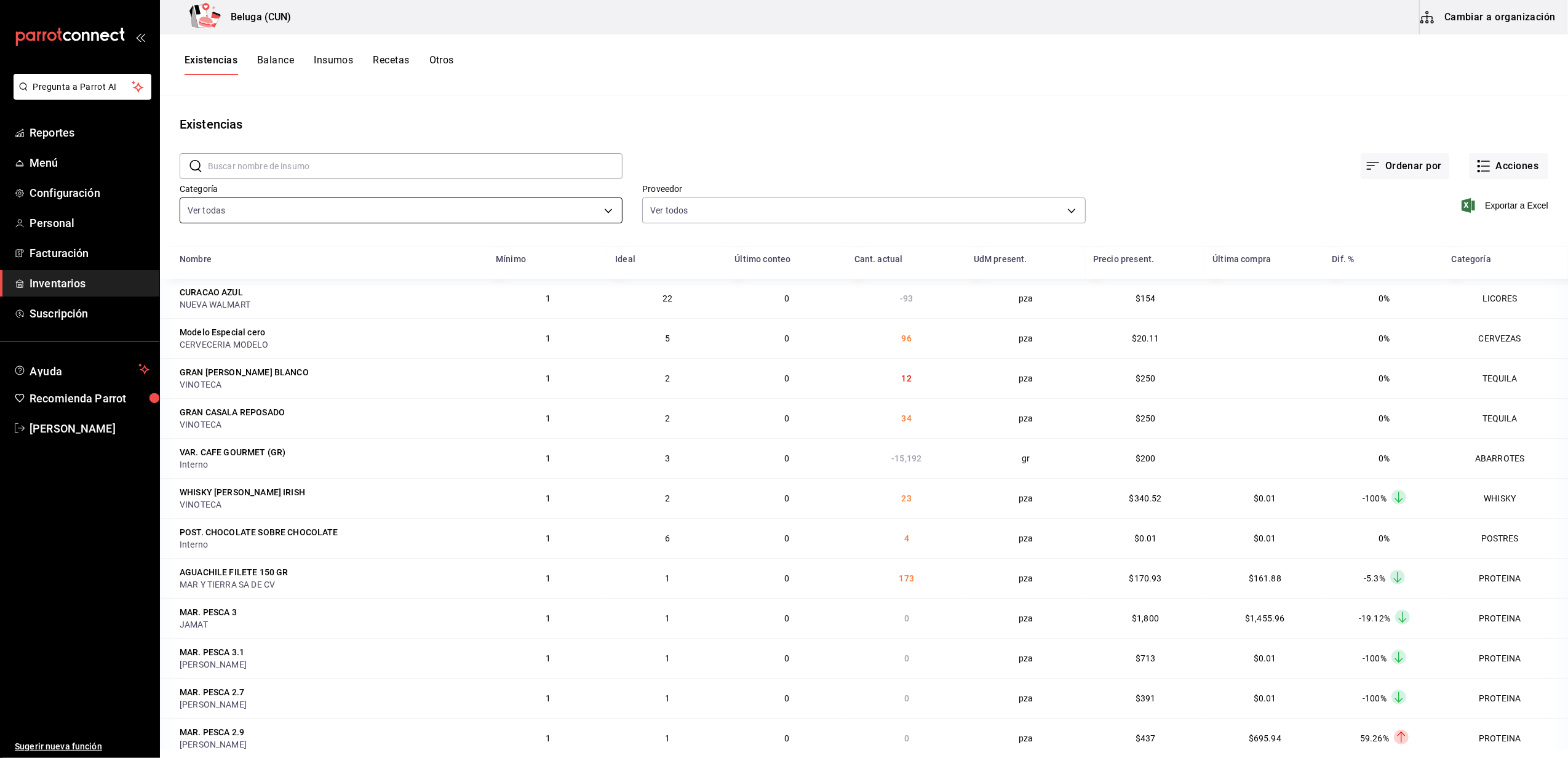
click at [602, 210] on body "Pregunta a Parrot AI Reportes Menú Configuración Personal Facturación Inventari…" at bounding box center [784, 375] width 1568 height 749
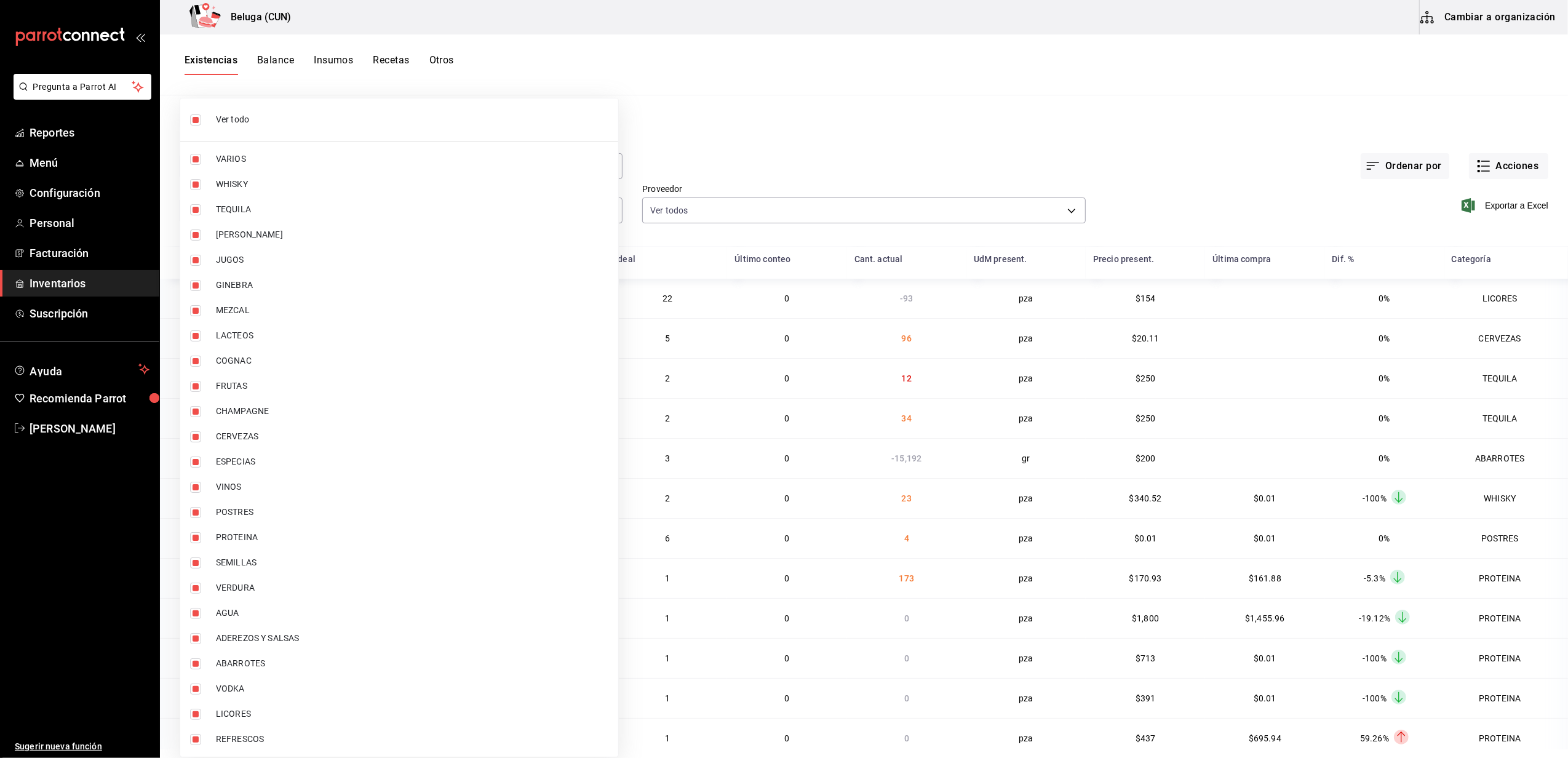
click at [303, 126] on li "Ver todo" at bounding box center [399, 119] width 438 height 33
checkbox input "false"
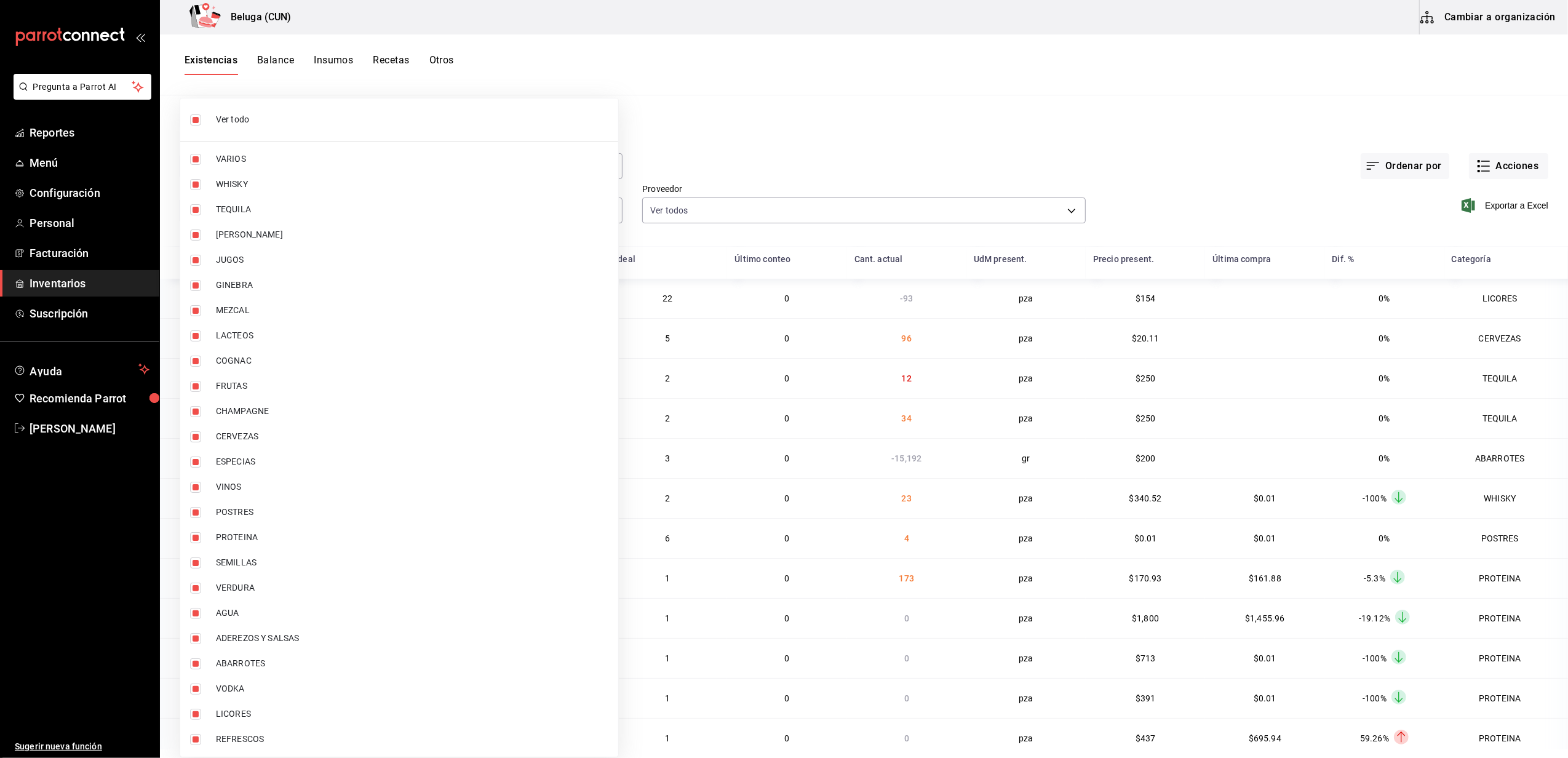
checkbox input "false"
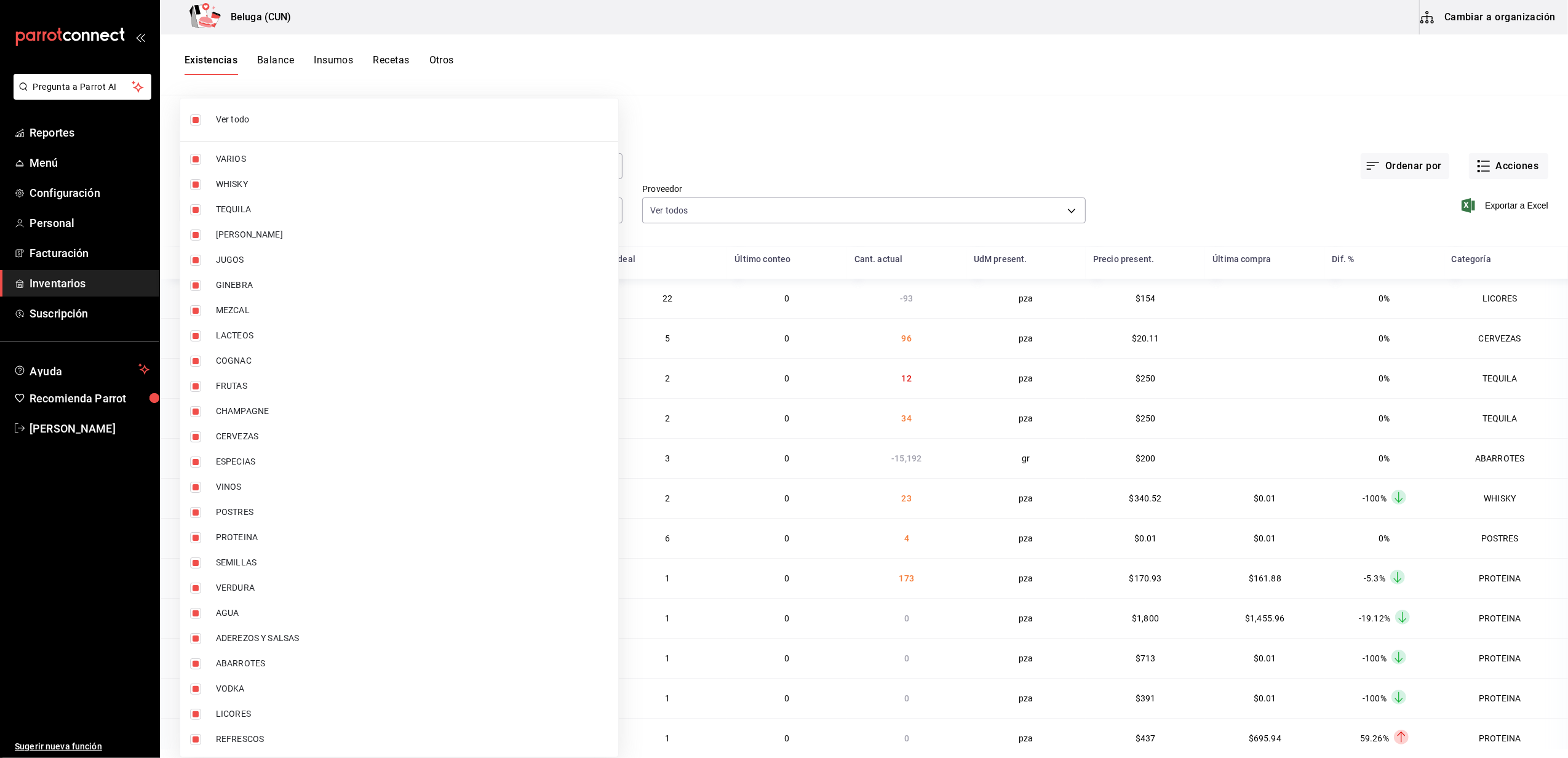
checkbox input "false"
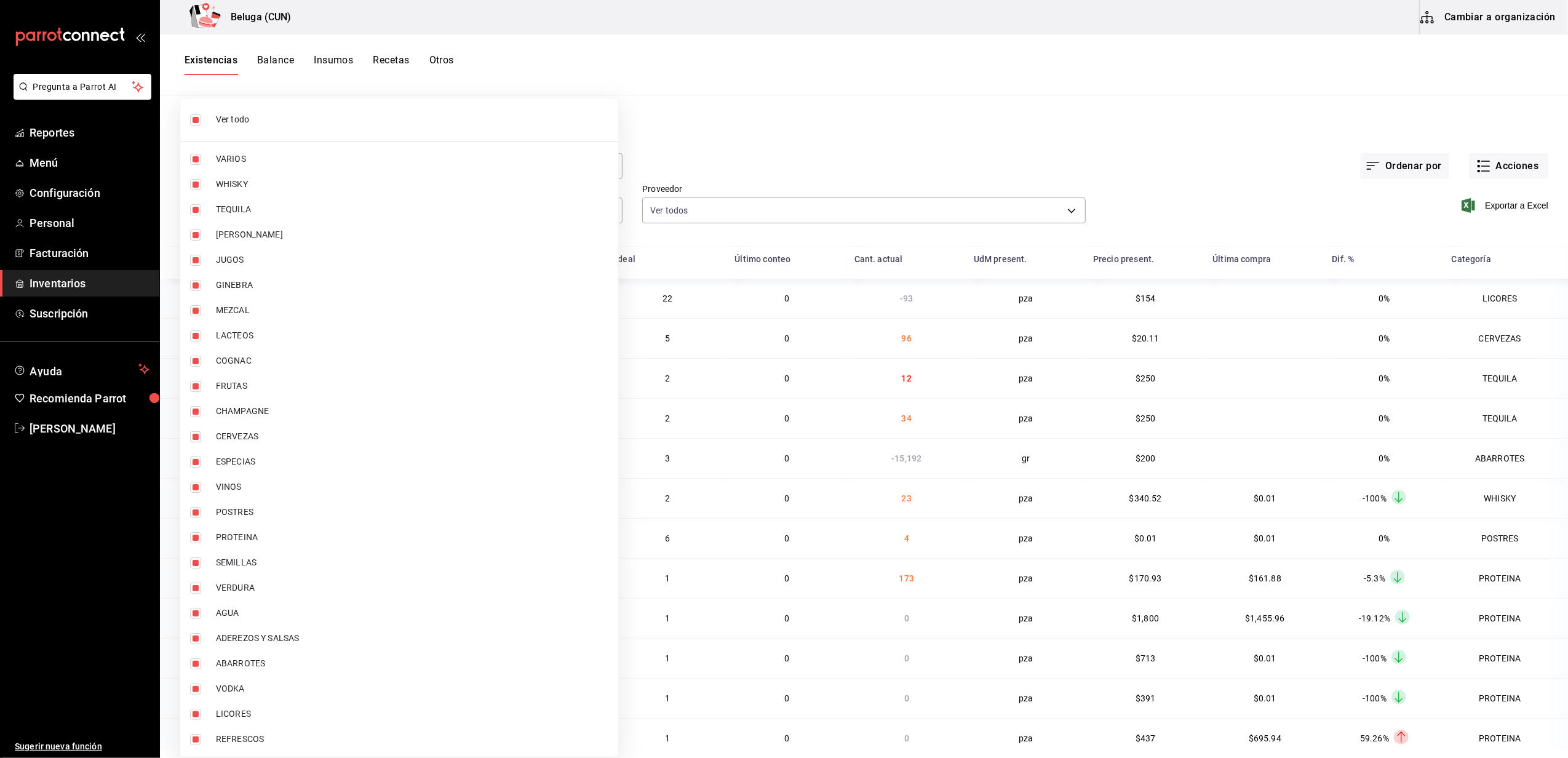
checkbox input "false"
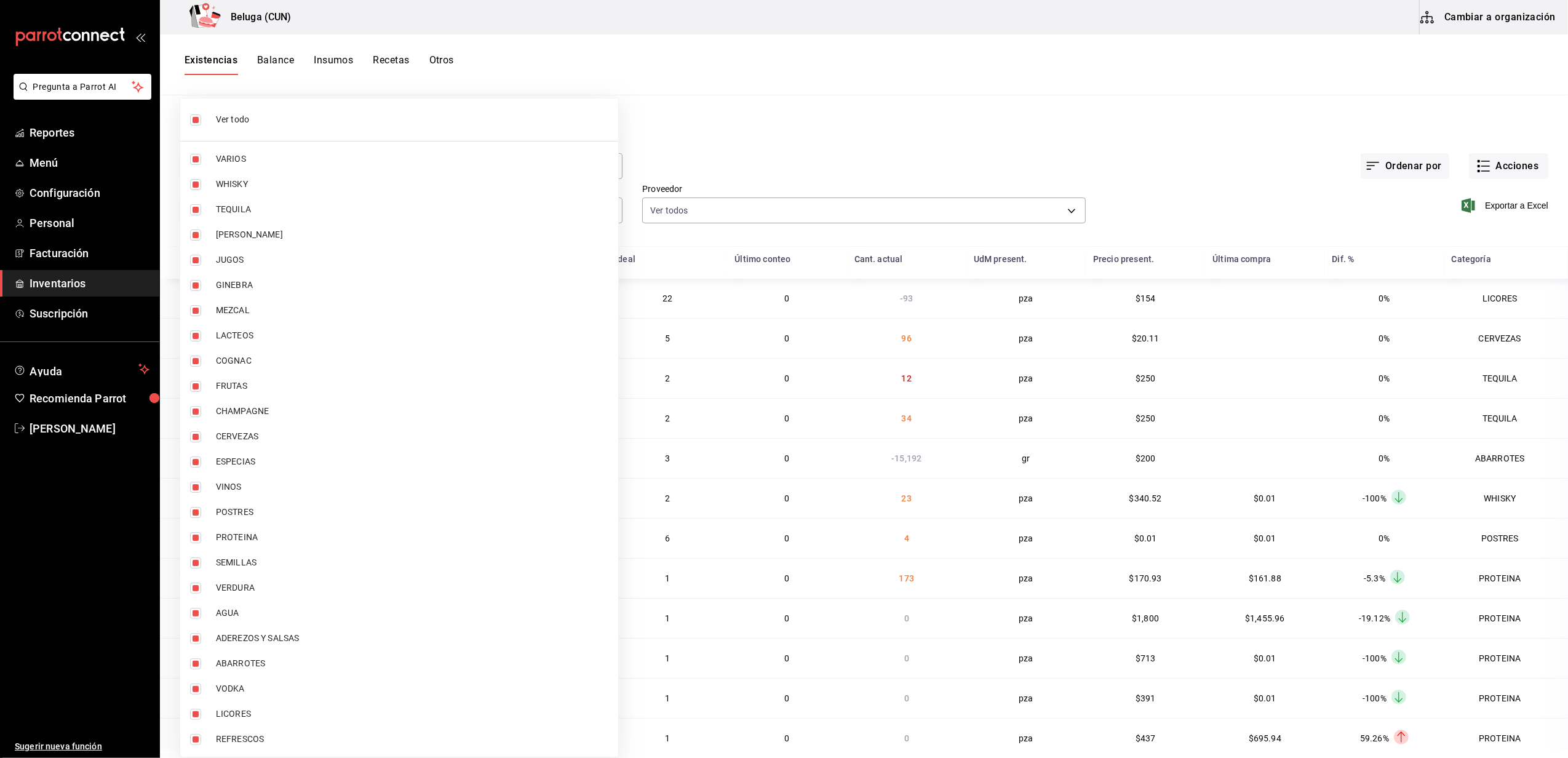
checkbox input "false"
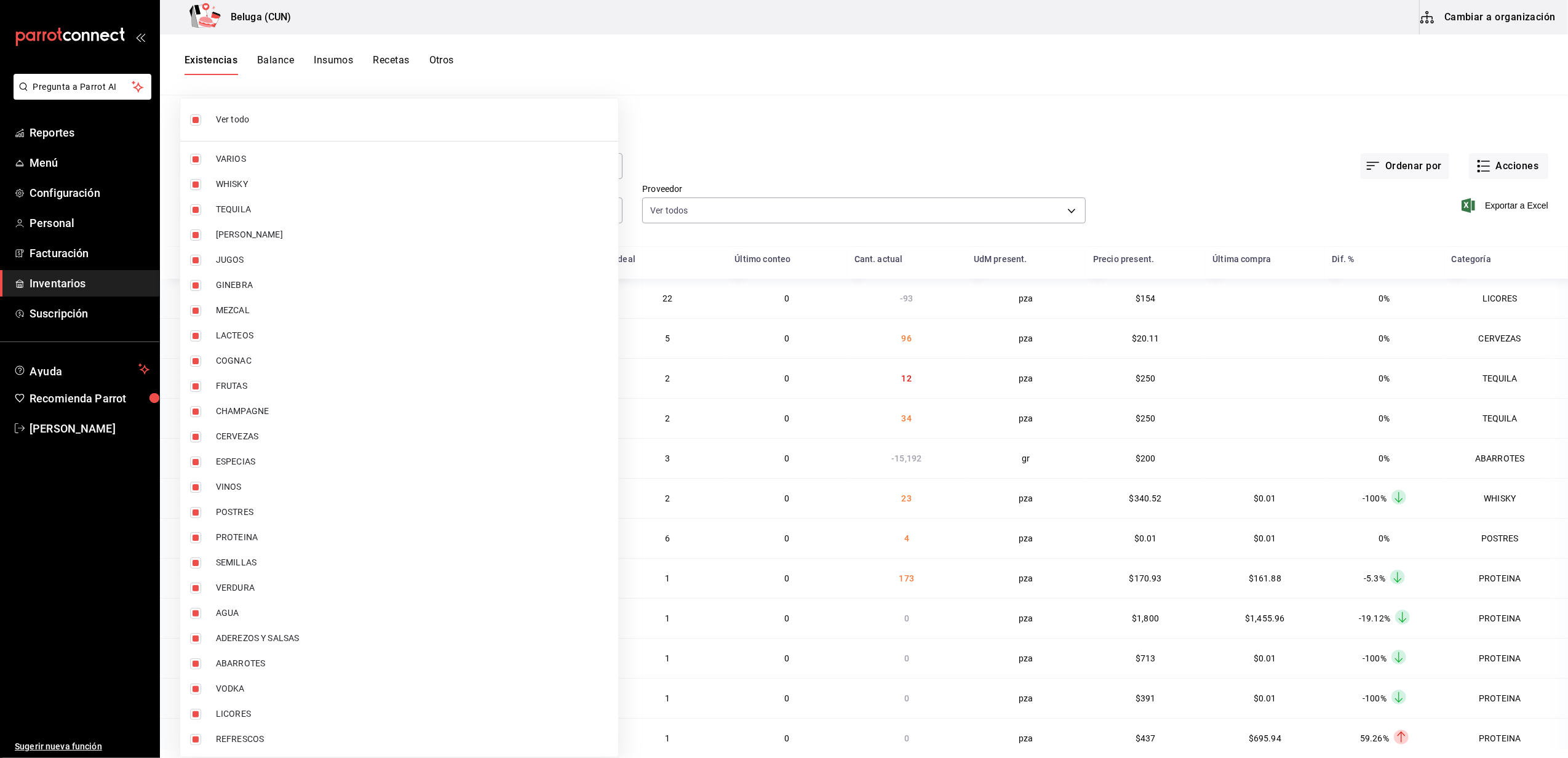
checkbox input "false"
click at [283, 505] on li "POSTRES" at bounding box center [399, 512] width 438 height 25
type input "43c9e2b0-4afa-46e8-9575-d8271eaf3d25"
checkbox input "true"
click at [273, 534] on span "PROTEINA" at bounding box center [412, 537] width 393 height 13
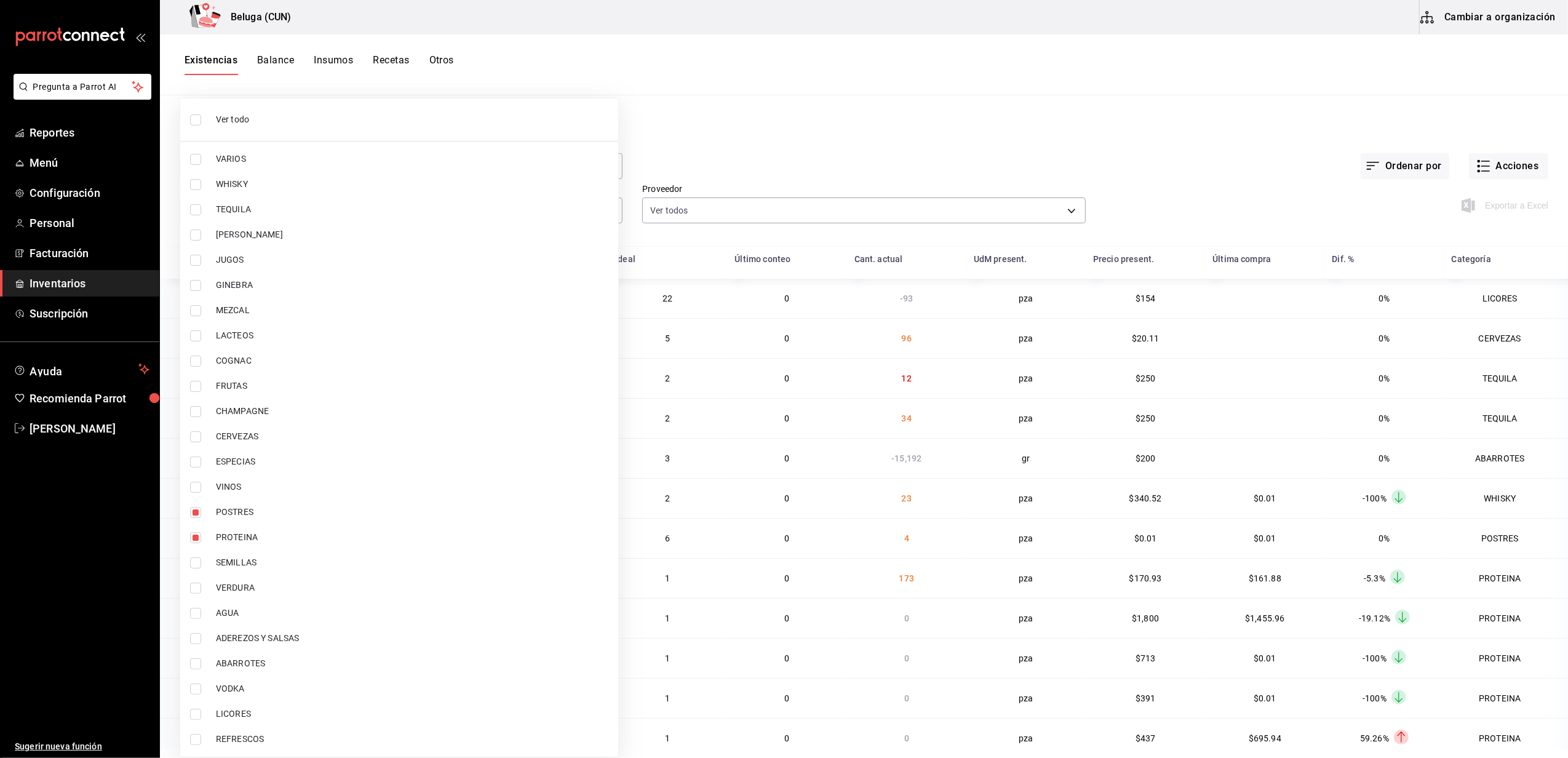
type input "43c9e2b0-4afa-46e8-9575-d8271eaf3d25,49acfc3a-e67d-4012-8994-cdceb58e19f0"
checkbox input "true"
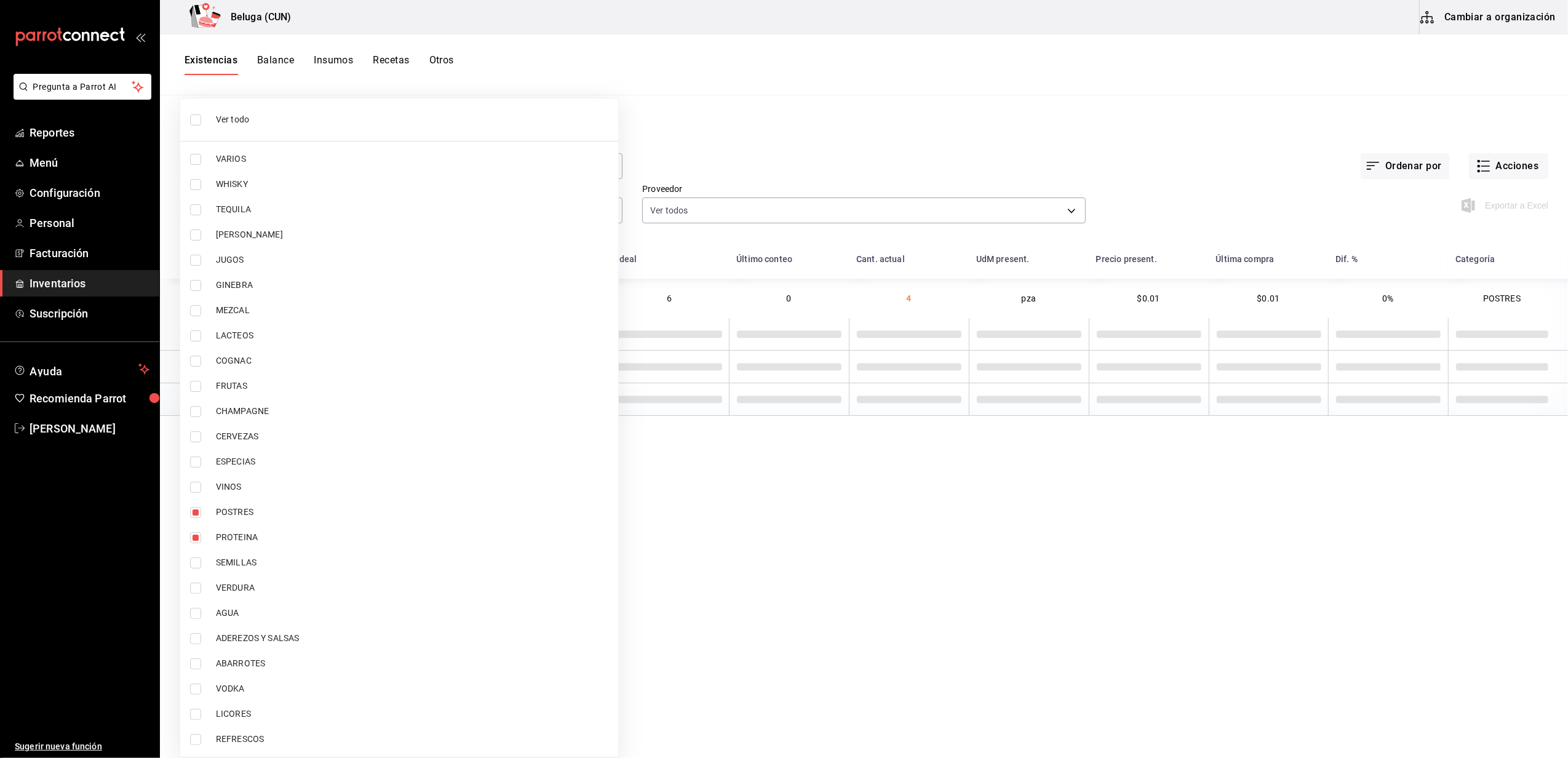
click at [880, 94] on div at bounding box center [784, 379] width 1568 height 758
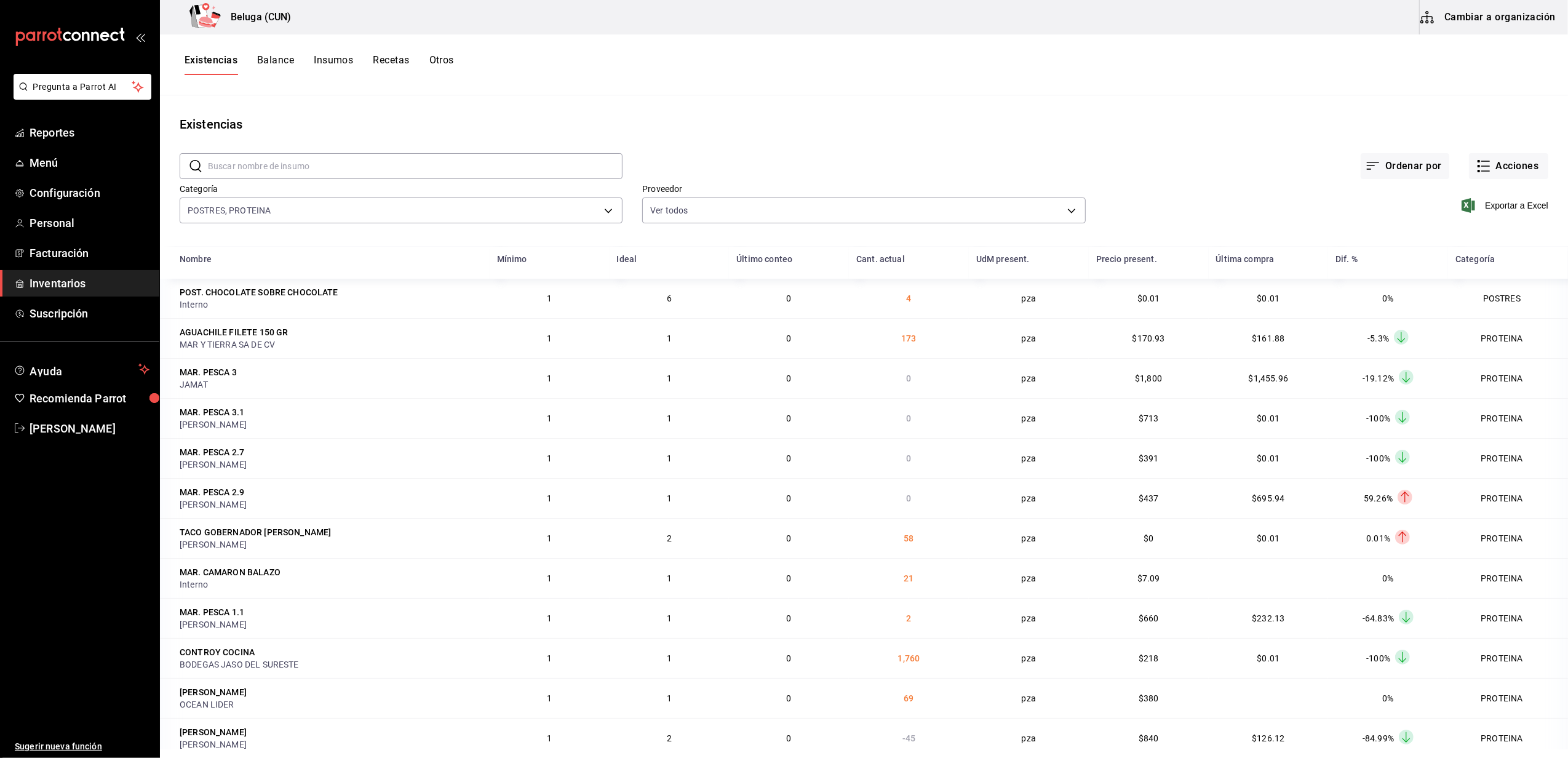
click at [1479, 211] on span "Exportar a Excel" at bounding box center [1506, 205] width 84 height 15
click at [57, 139] on span "Reportes" at bounding box center [90, 132] width 120 height 16
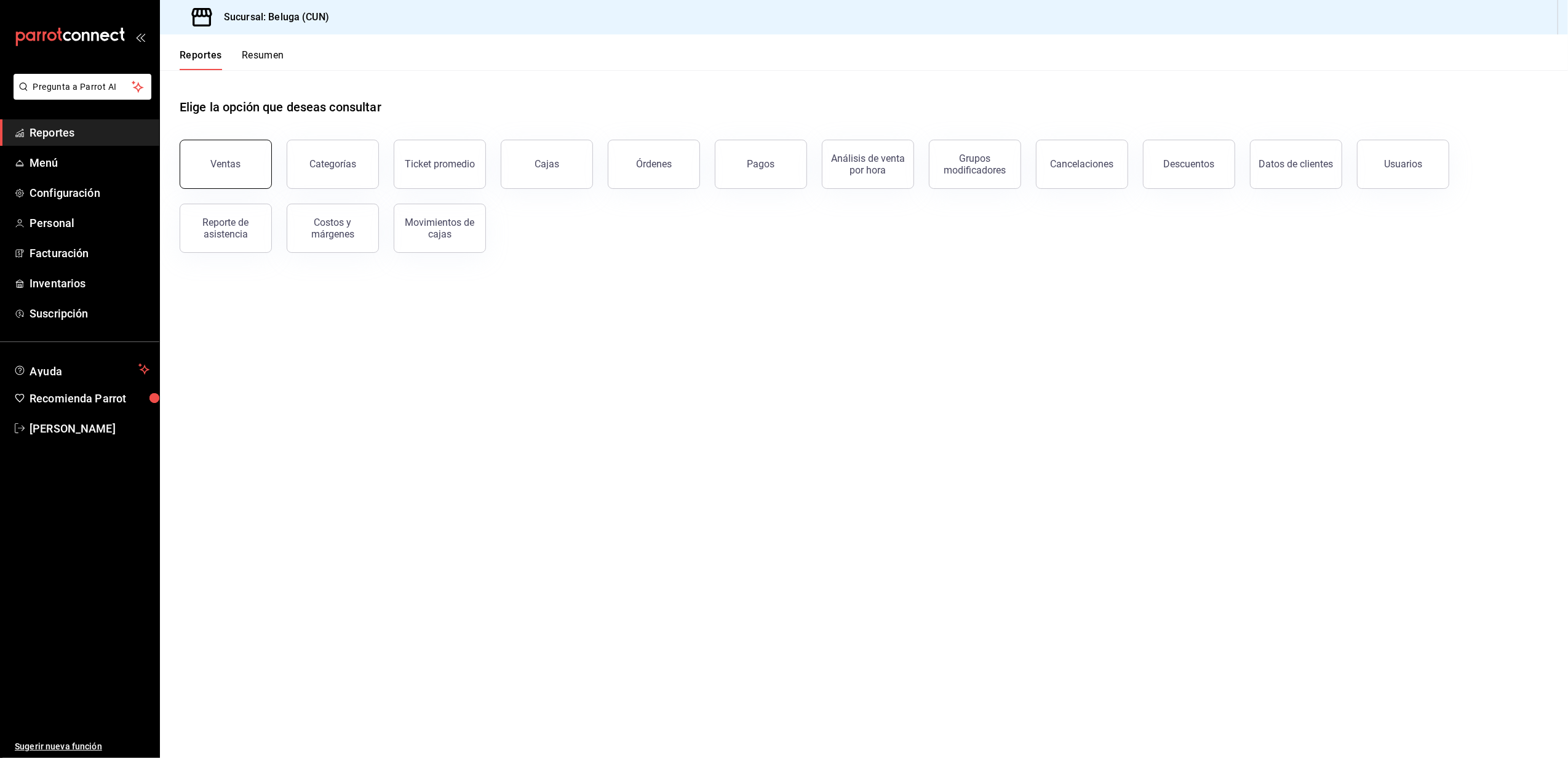
click at [240, 180] on button "Ventas" at bounding box center [226, 164] width 92 height 49
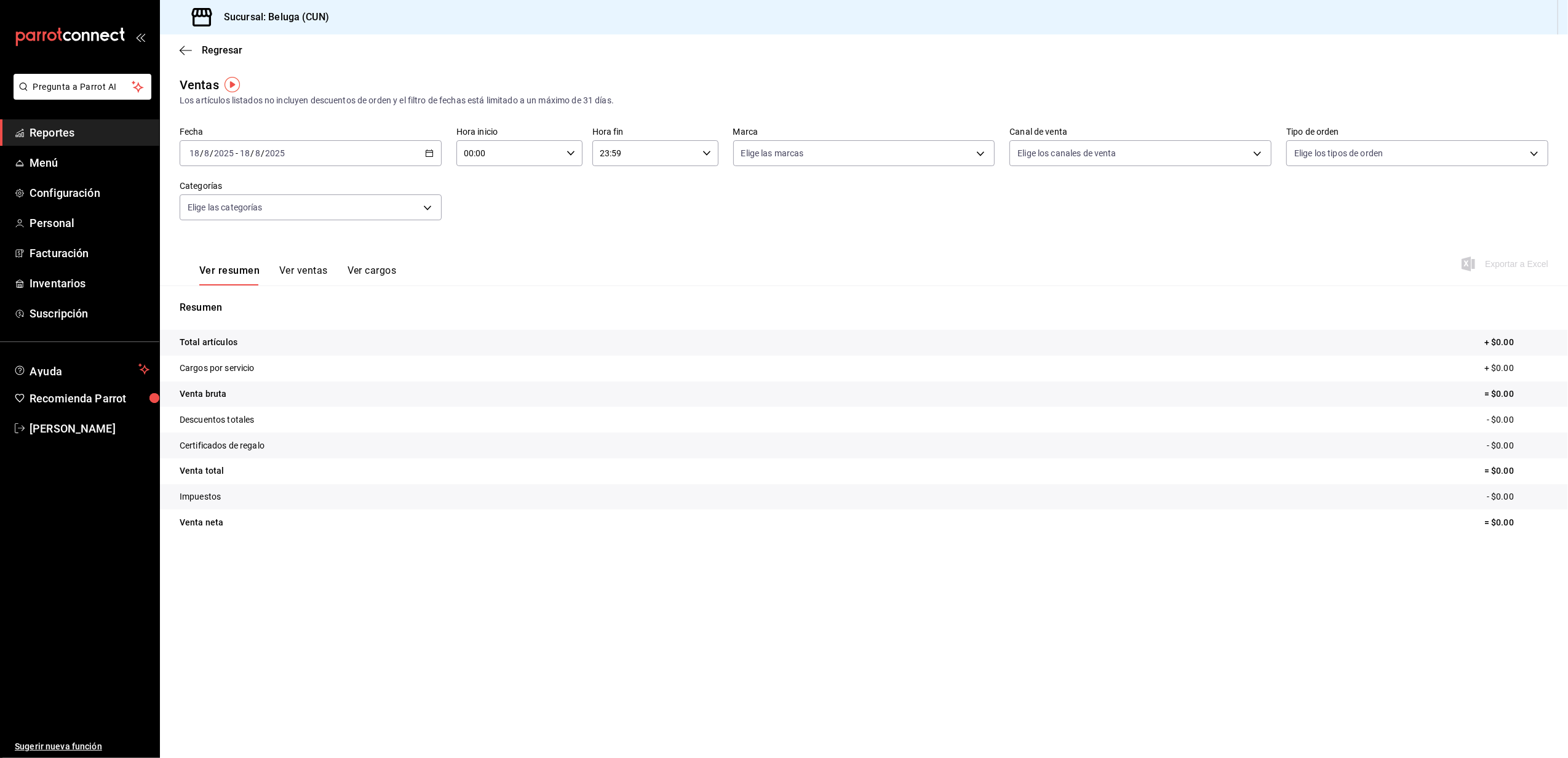
drag, startPoint x: 420, startPoint y: 152, endPoint x: 428, endPoint y: 152, distance: 8.0
click at [428, 152] on icon "button" at bounding box center [429, 153] width 9 height 9
click at [236, 299] on span "Rango de fechas" at bounding box center [238, 301] width 95 height 13
click at [449, 291] on abbr "17" at bounding box center [453, 289] width 8 height 9
click at [318, 322] on button "18" at bounding box center [322, 316] width 22 height 22
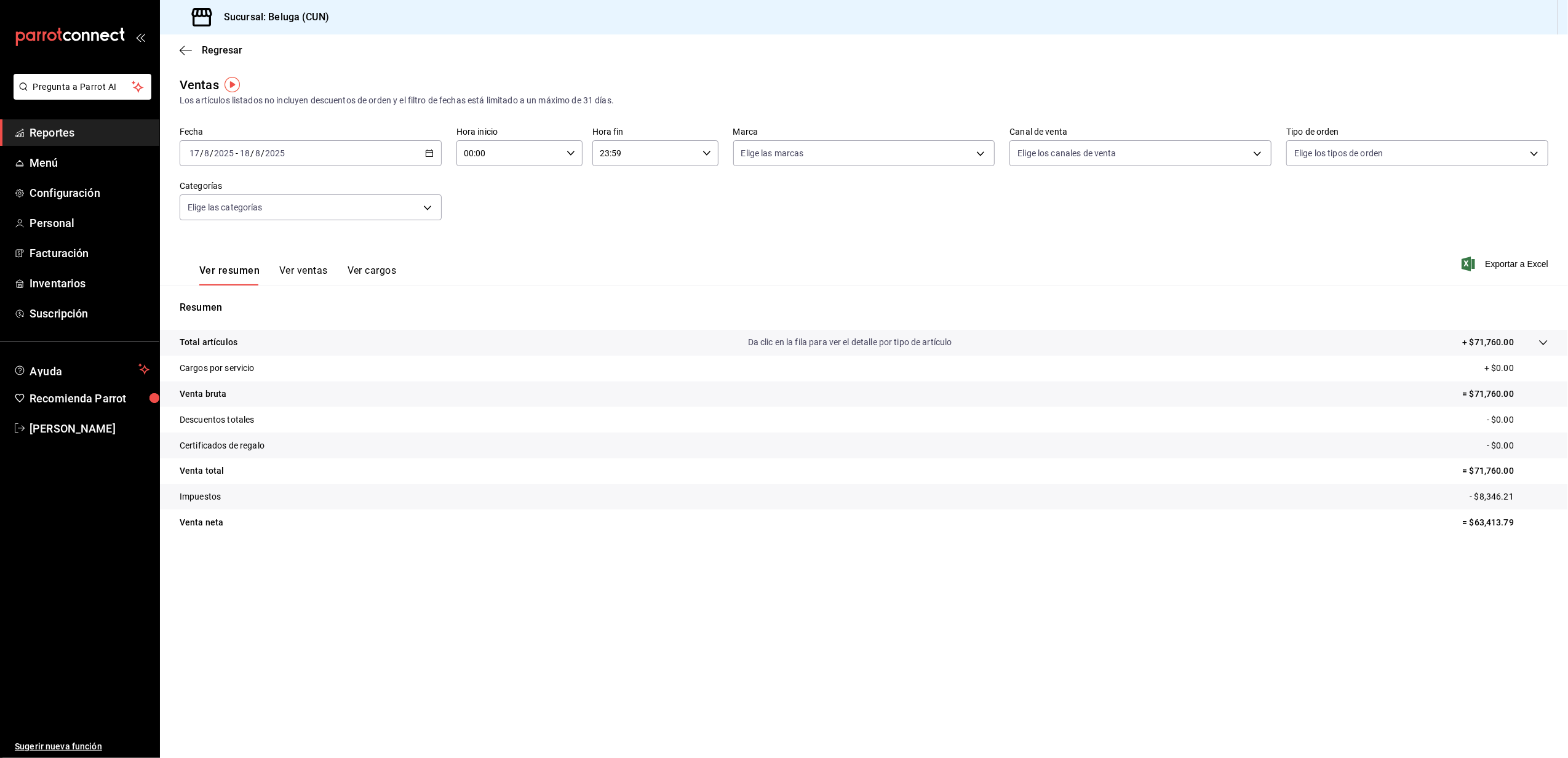
click at [576, 155] on div "00:00 Hora inicio" at bounding box center [520, 153] width 126 height 26
click at [495, 229] on span "10" at bounding box center [488, 233] width 44 height 10
type input "10:00"
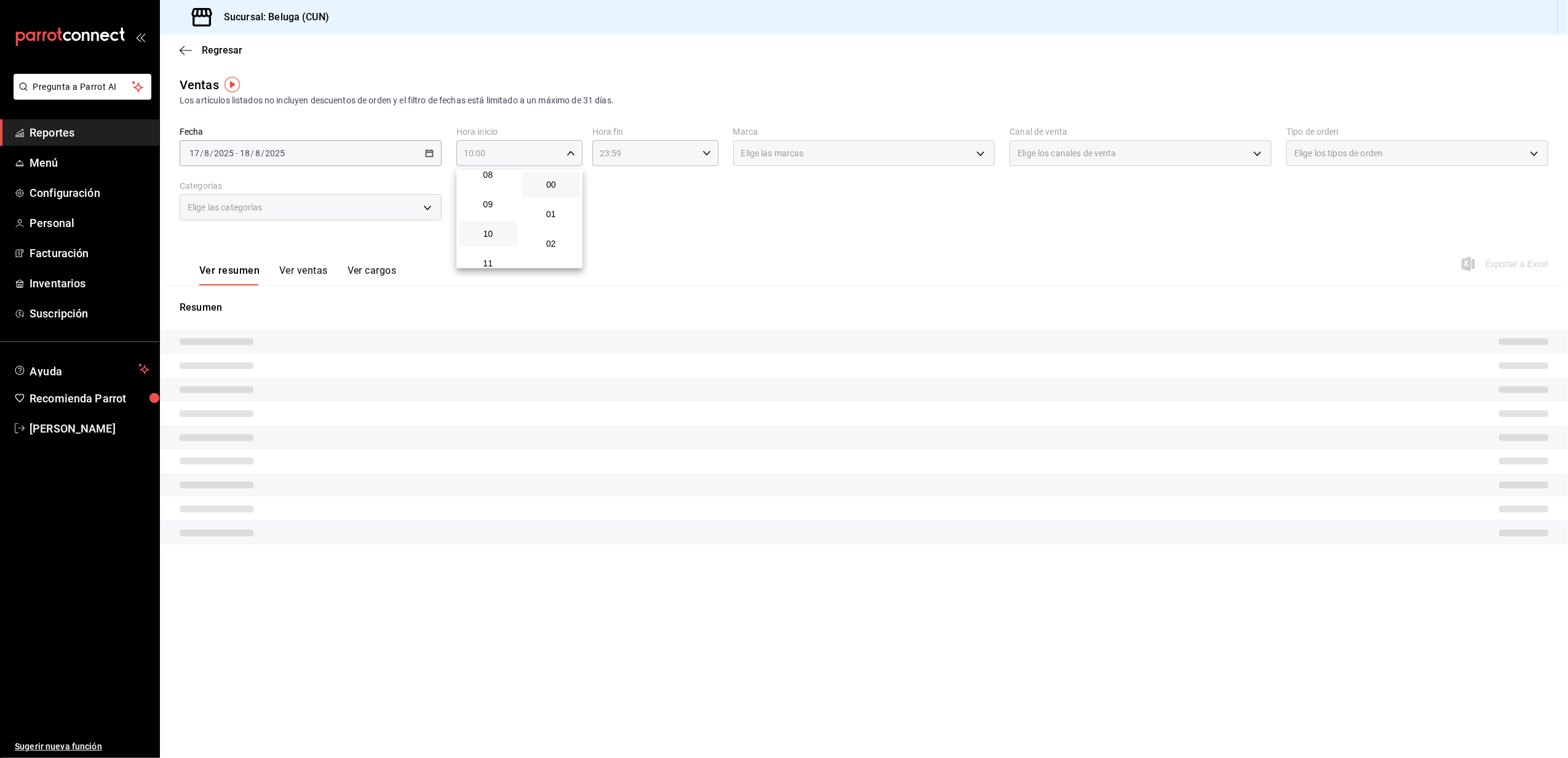
click at [702, 154] on div at bounding box center [784, 379] width 1568 height 758
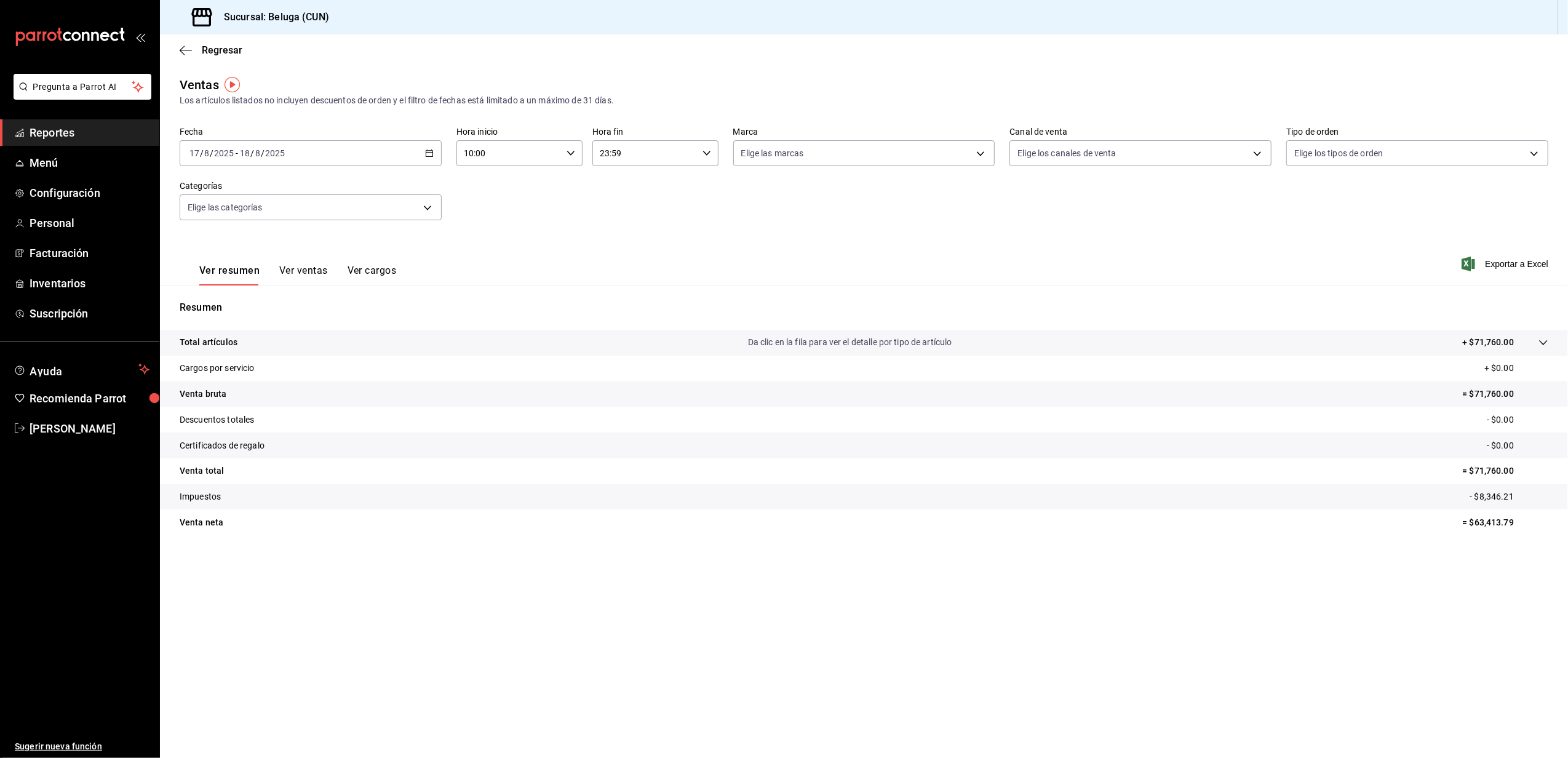
click at [704, 154] on icon "button" at bounding box center [706, 153] width 9 height 9
click at [628, 185] on span "04" at bounding box center [624, 184] width 44 height 10
type input "04:59"
click at [869, 225] on div at bounding box center [784, 379] width 1568 height 758
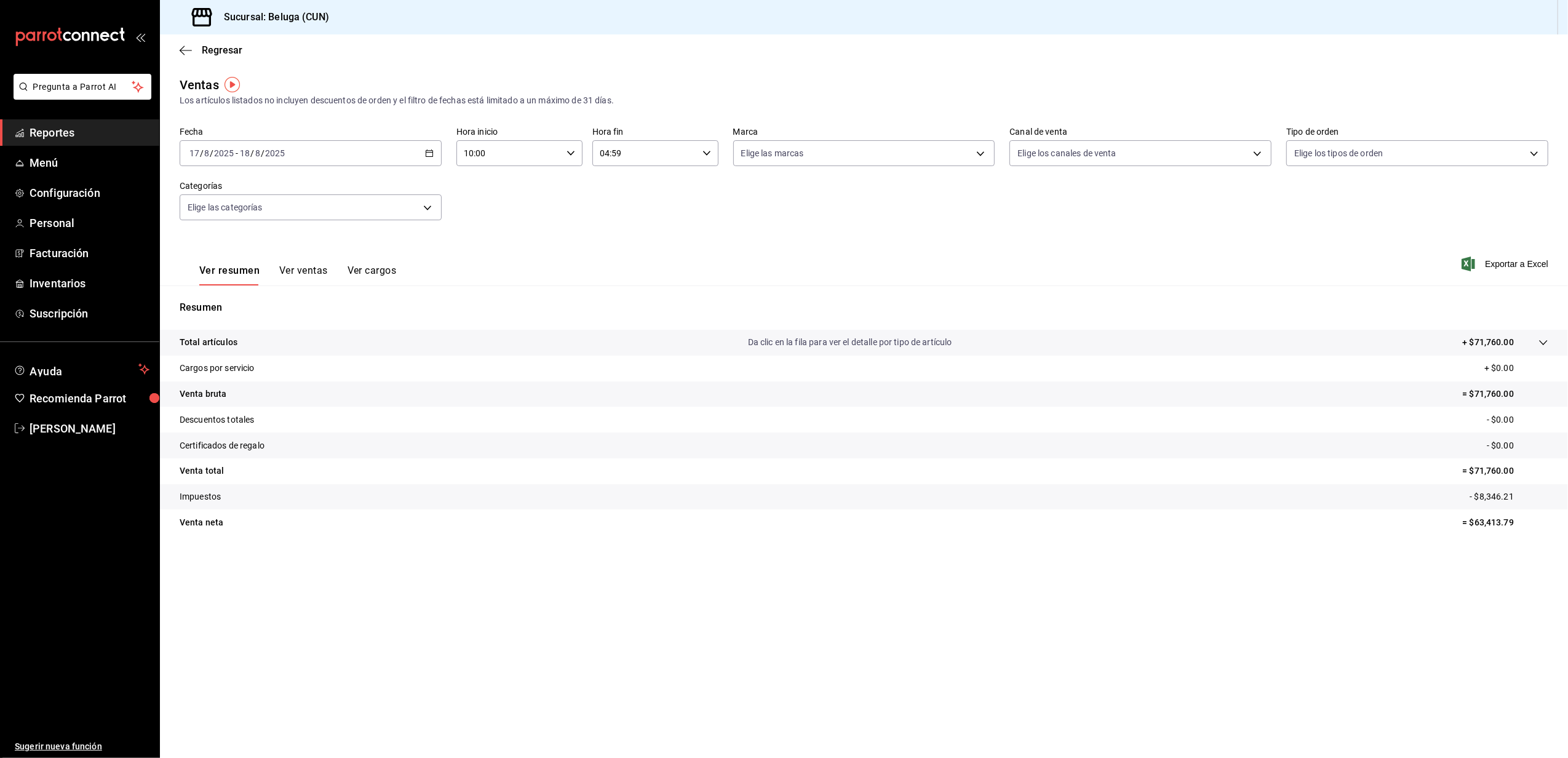
click at [220, 43] on div "Regresar" at bounding box center [864, 50] width 1408 height 31
click at [222, 44] on span "Regresar" at bounding box center [222, 50] width 41 height 12
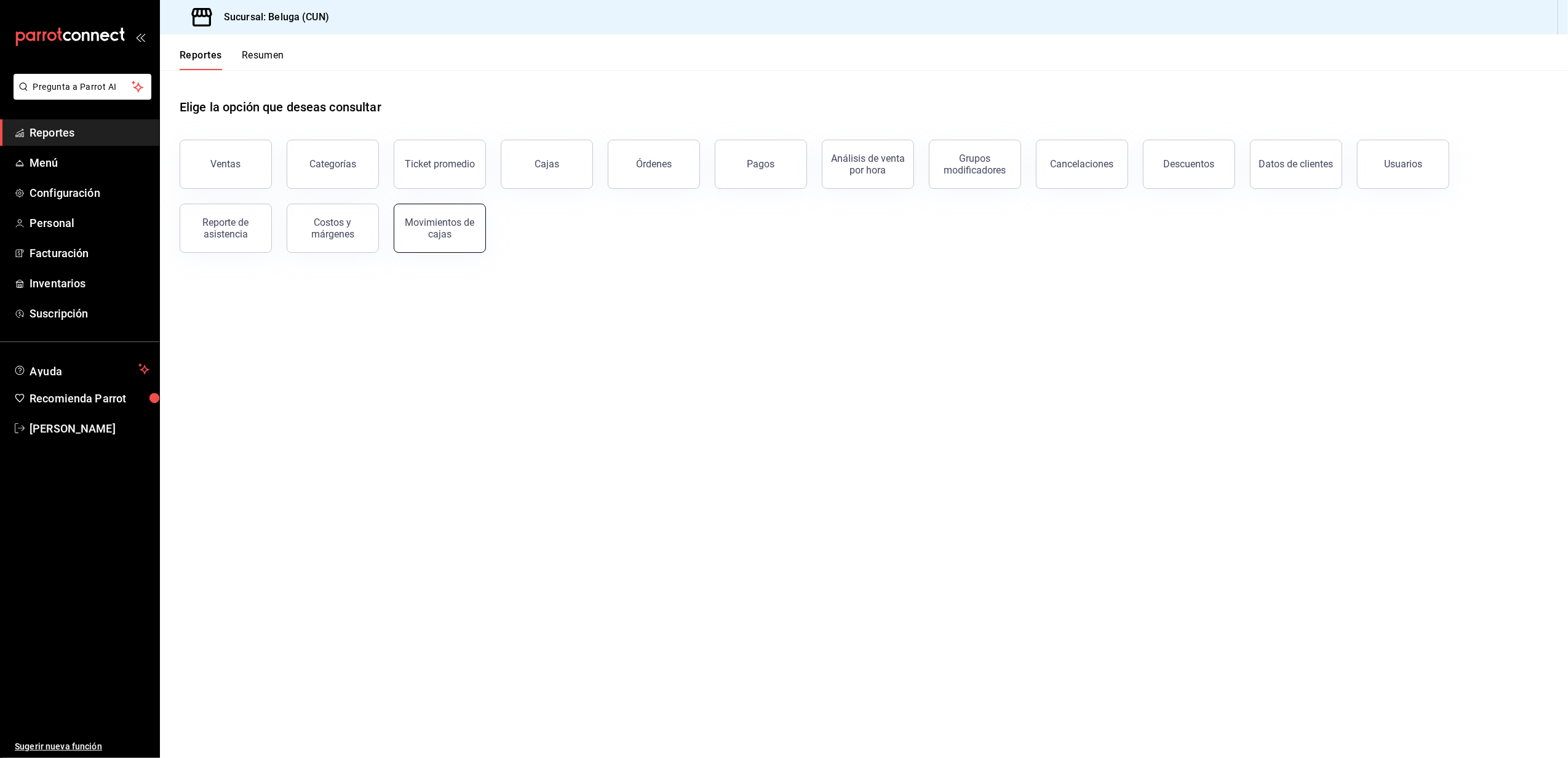
click at [453, 234] on div "Movimientos de cajas" at bounding box center [440, 228] width 76 height 23
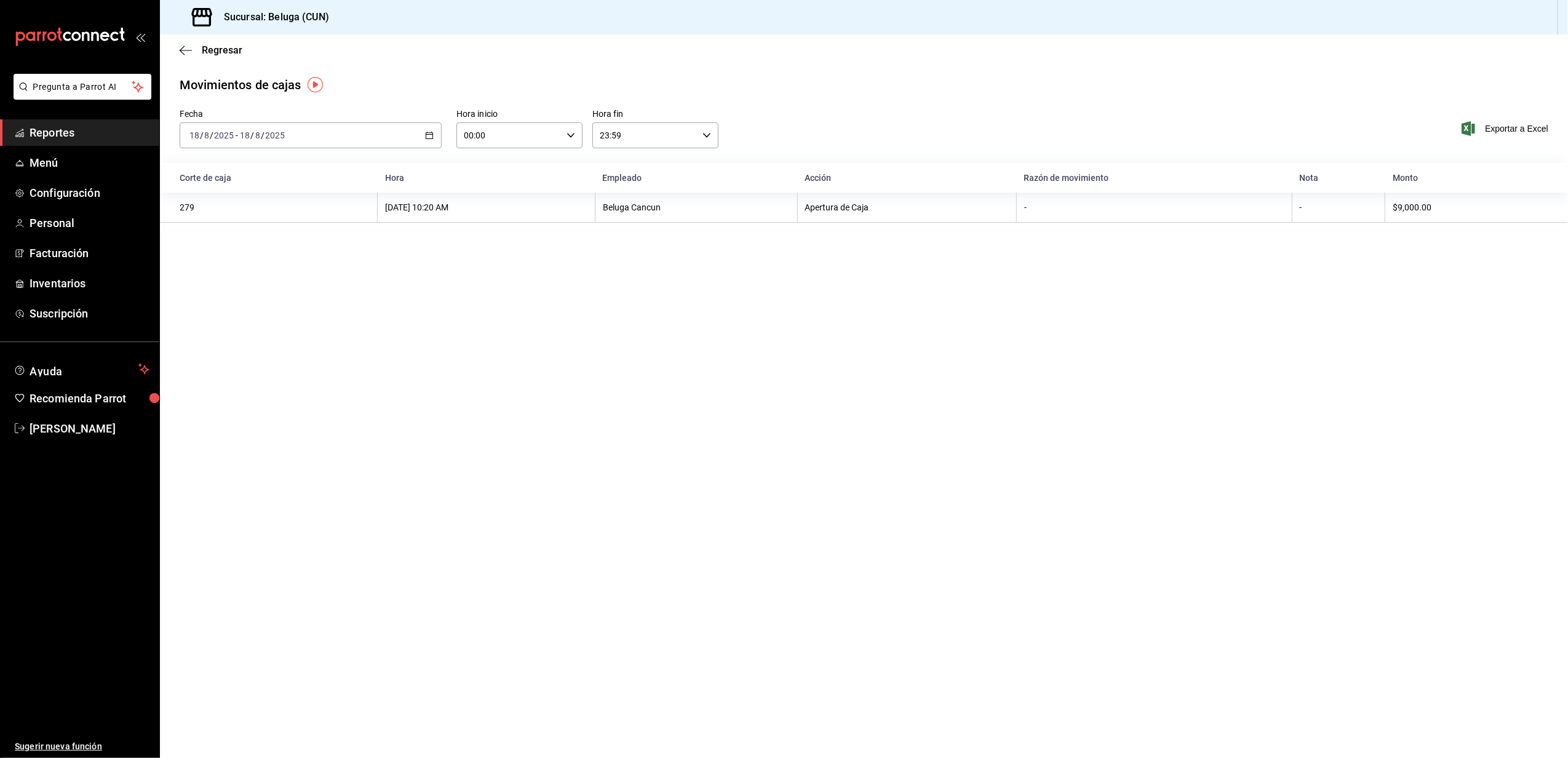
click at [428, 132] on icon "button" at bounding box center [429, 135] width 9 height 9
click at [266, 312] on span "Rango de fechas" at bounding box center [238, 311] width 95 height 13
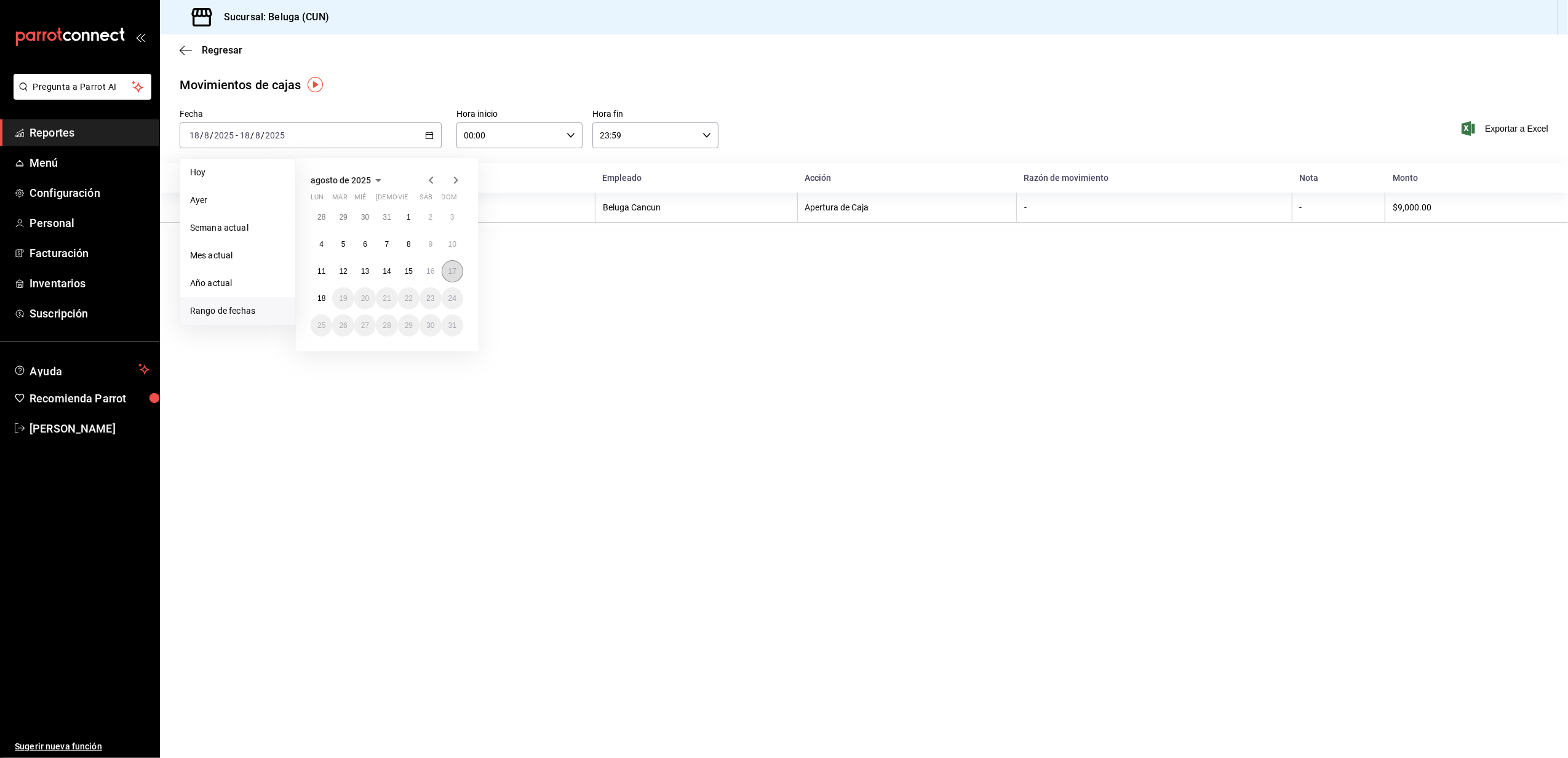
click at [451, 276] on button "17" at bounding box center [453, 271] width 22 height 22
click at [329, 297] on button "18" at bounding box center [322, 298] width 22 height 22
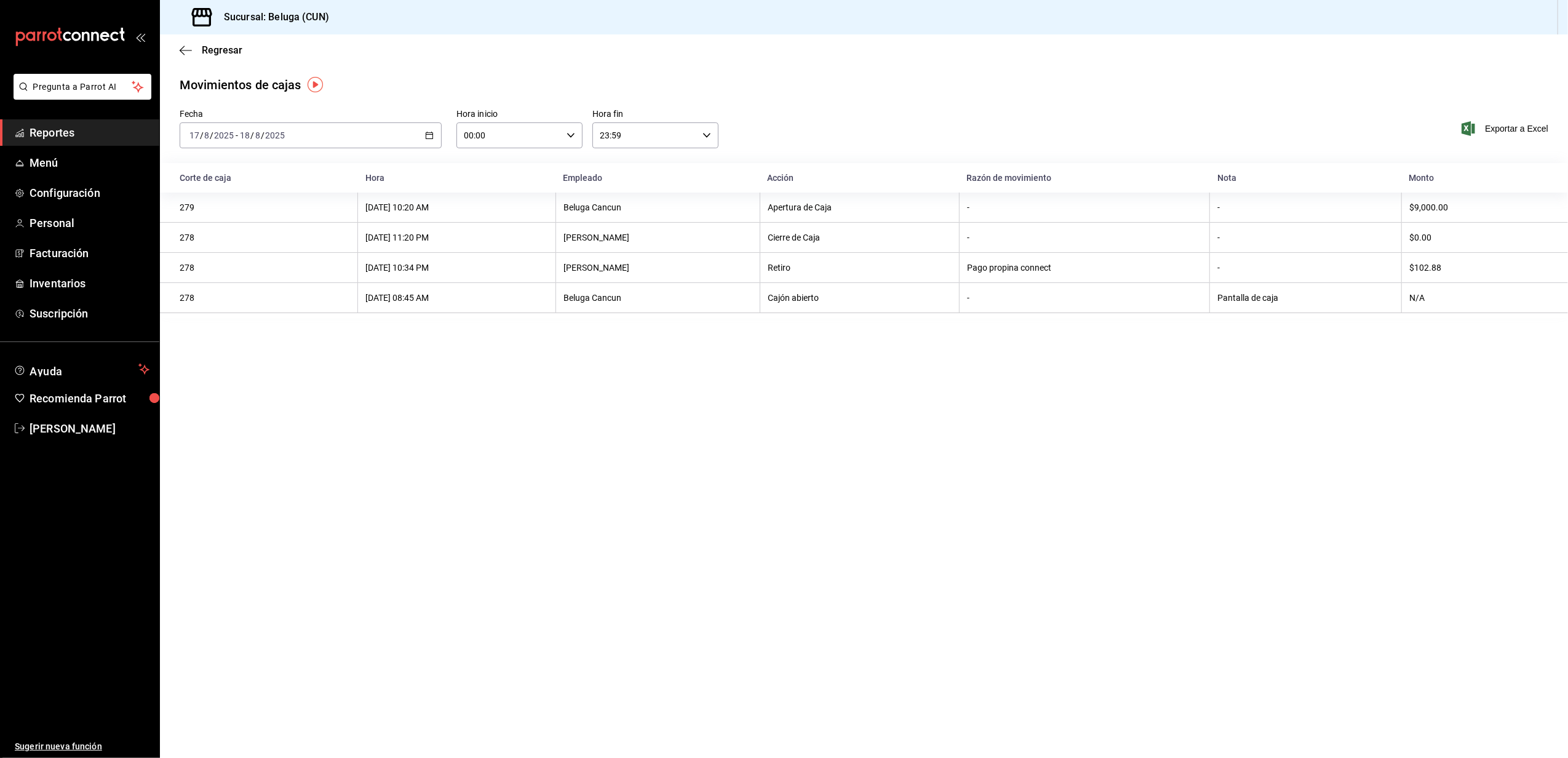
click at [569, 138] on icon "button" at bounding box center [571, 135] width 9 height 9
click at [473, 229] on div "10" at bounding box center [488, 216] width 63 height 30
click at [490, 213] on span "10" at bounding box center [488, 215] width 44 height 10
type input "10:00"
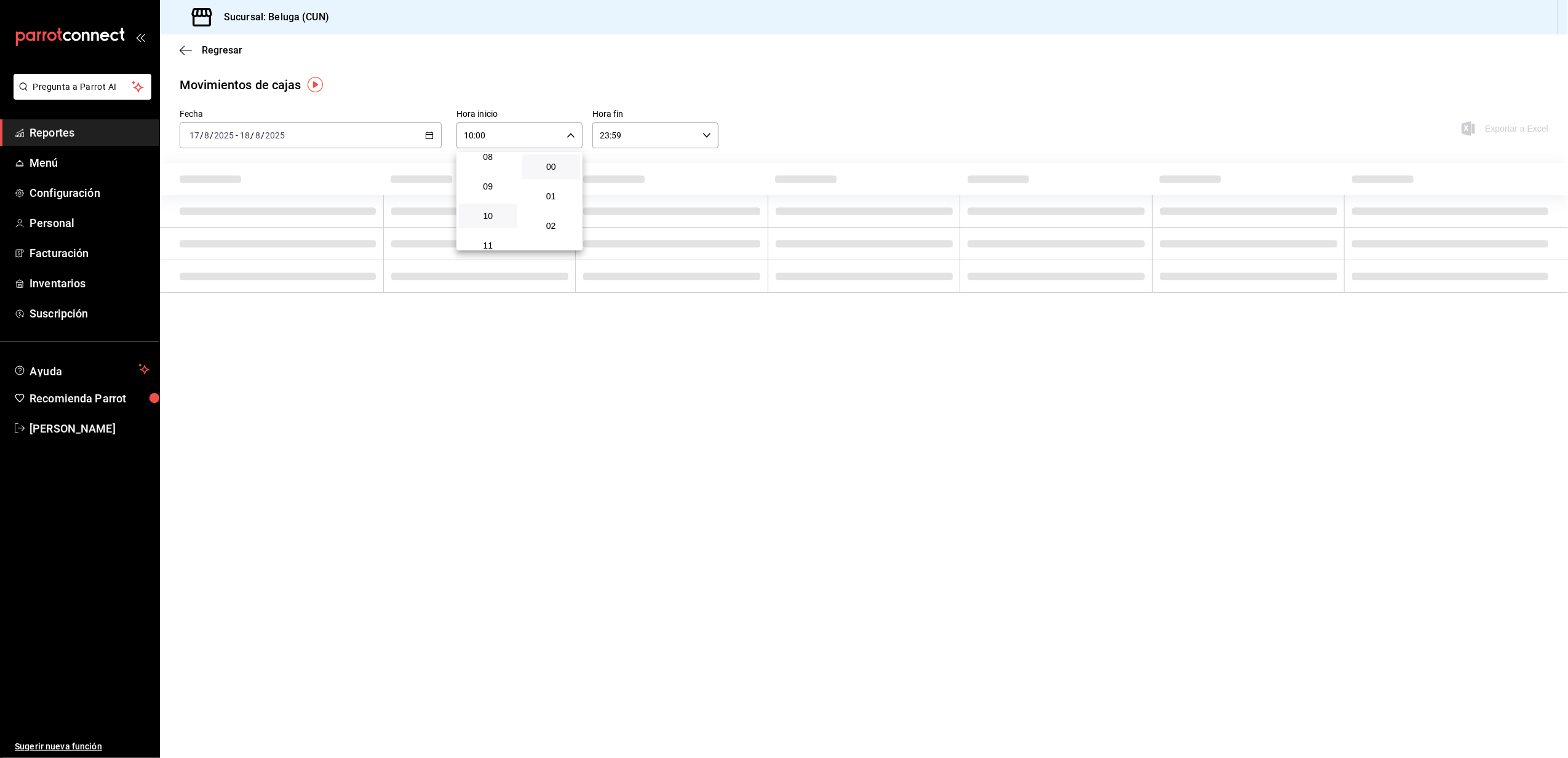
click at [675, 139] on div at bounding box center [784, 379] width 1568 height 758
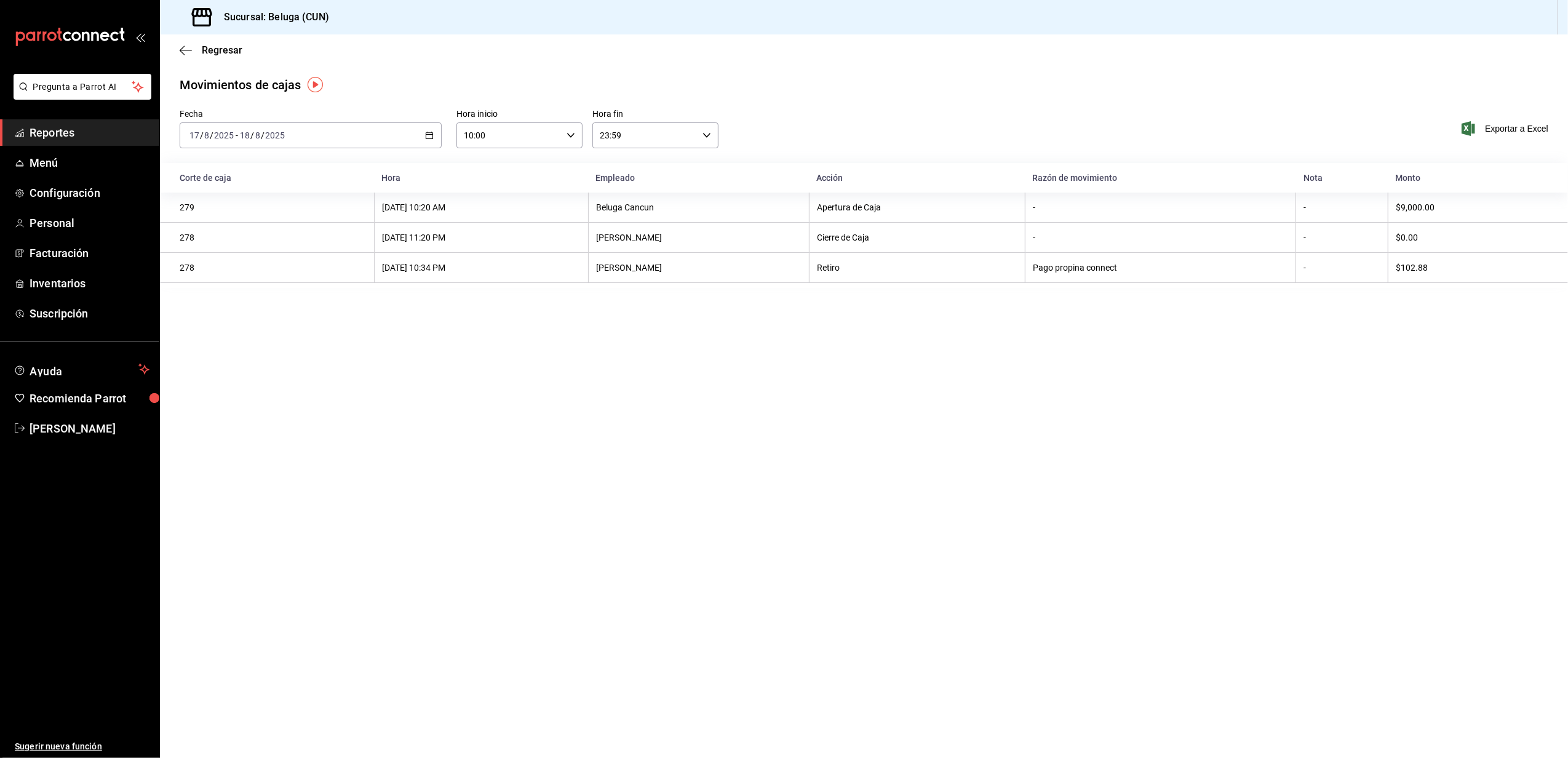
click at [712, 141] on div "23:59 Hora fin" at bounding box center [656, 135] width 126 height 26
click at [626, 173] on button "04" at bounding box center [624, 167] width 59 height 25
type input "04:59"
click at [532, 353] on div at bounding box center [784, 379] width 1568 height 758
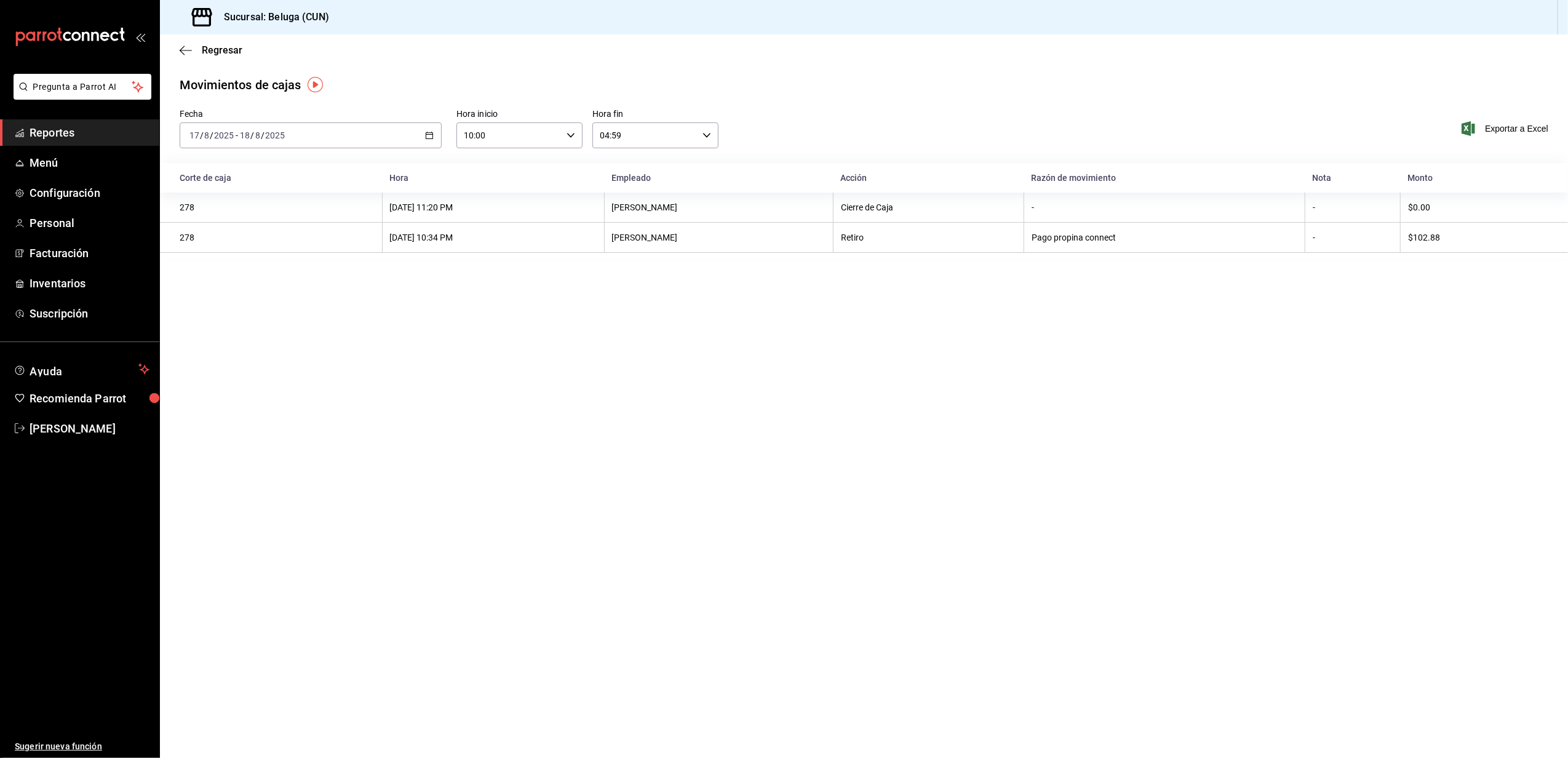
click at [428, 133] on icon "button" at bounding box center [429, 135] width 9 height 9
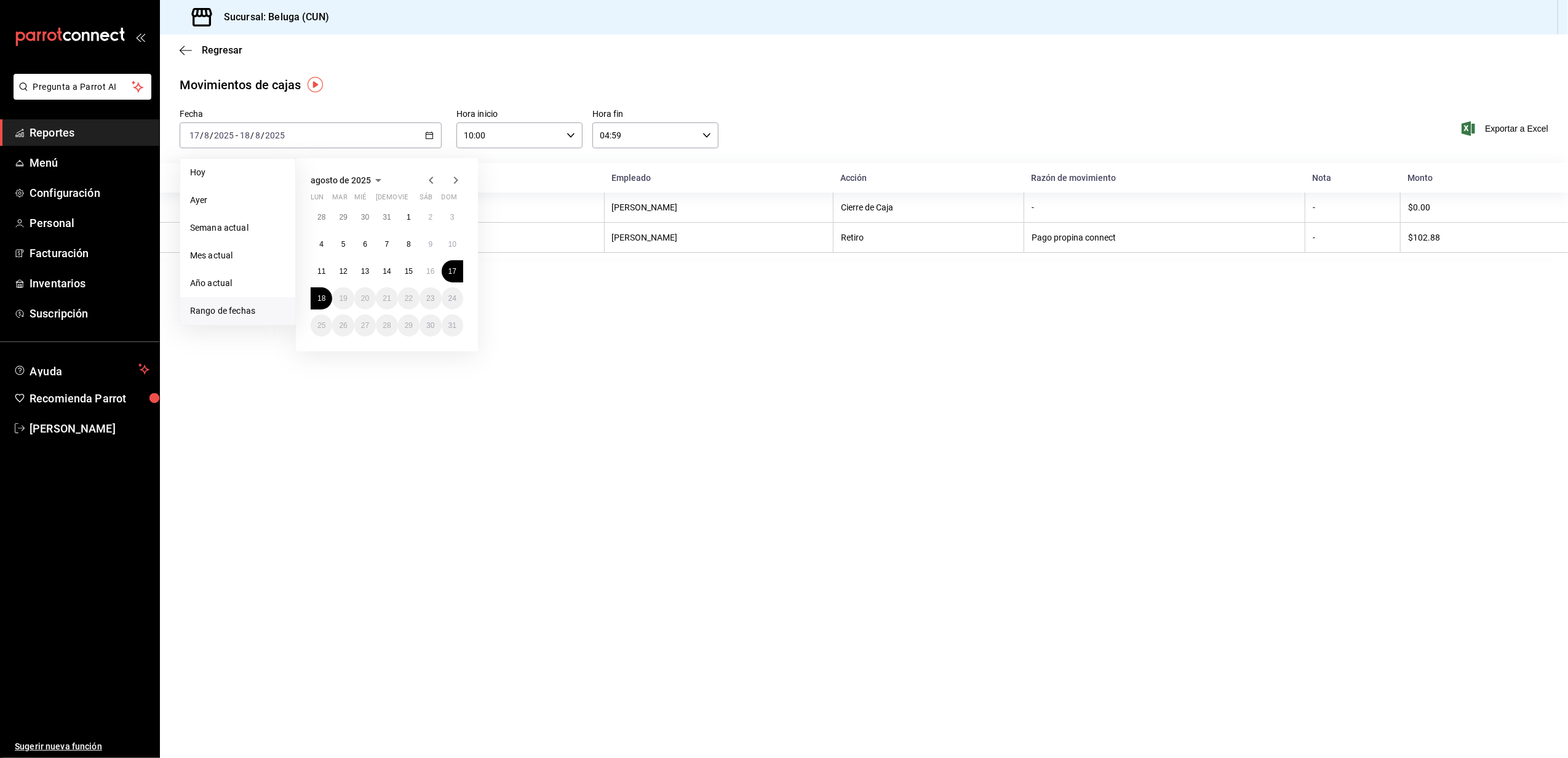
click at [677, 329] on main "Regresar Movimientos de cajas Fecha 2025-08-17 17 / 8 / 2025 - 2025-08-18 18 / …" at bounding box center [864, 396] width 1408 height 724
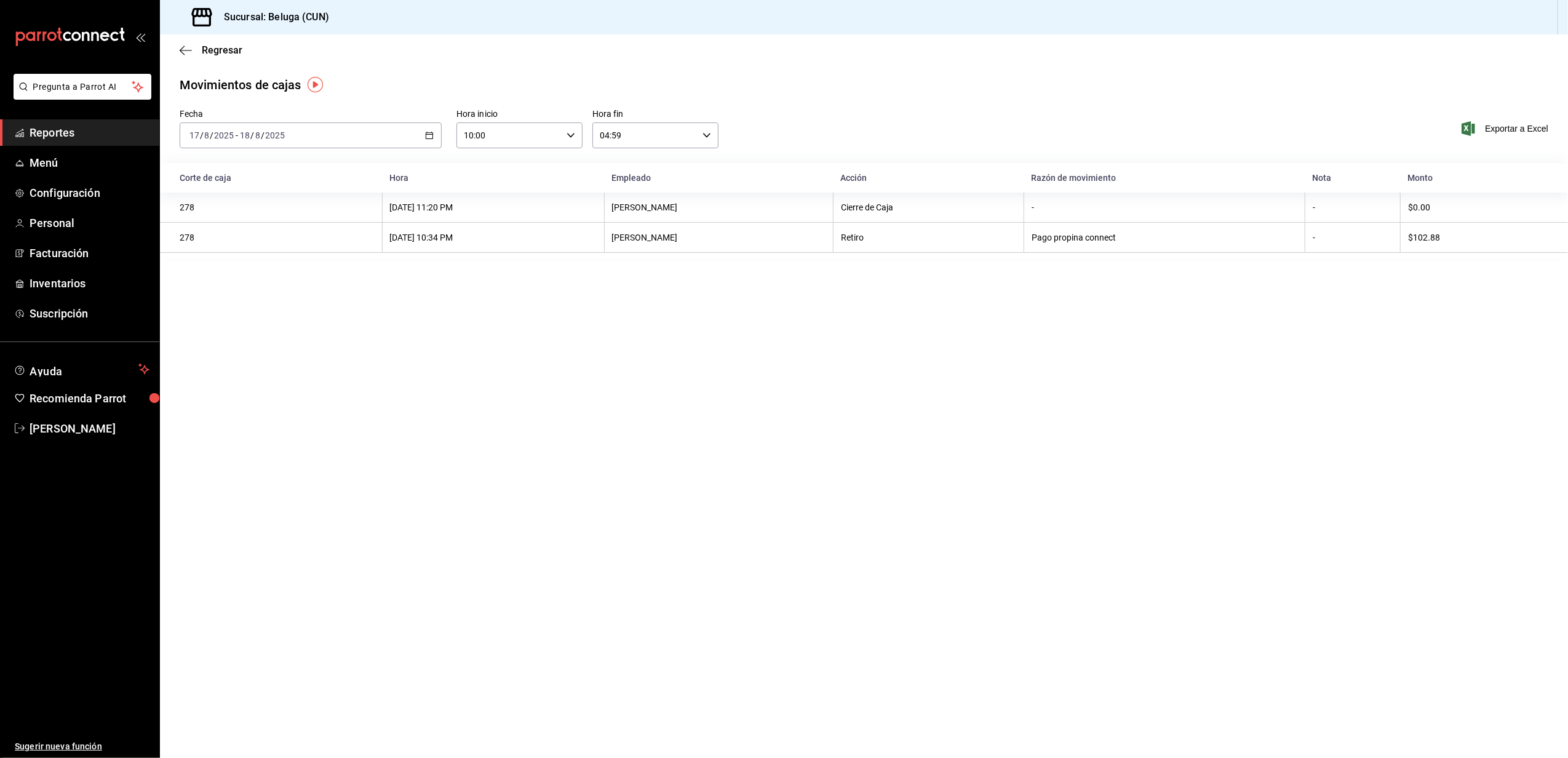
click at [426, 131] on icon "button" at bounding box center [429, 135] width 9 height 9
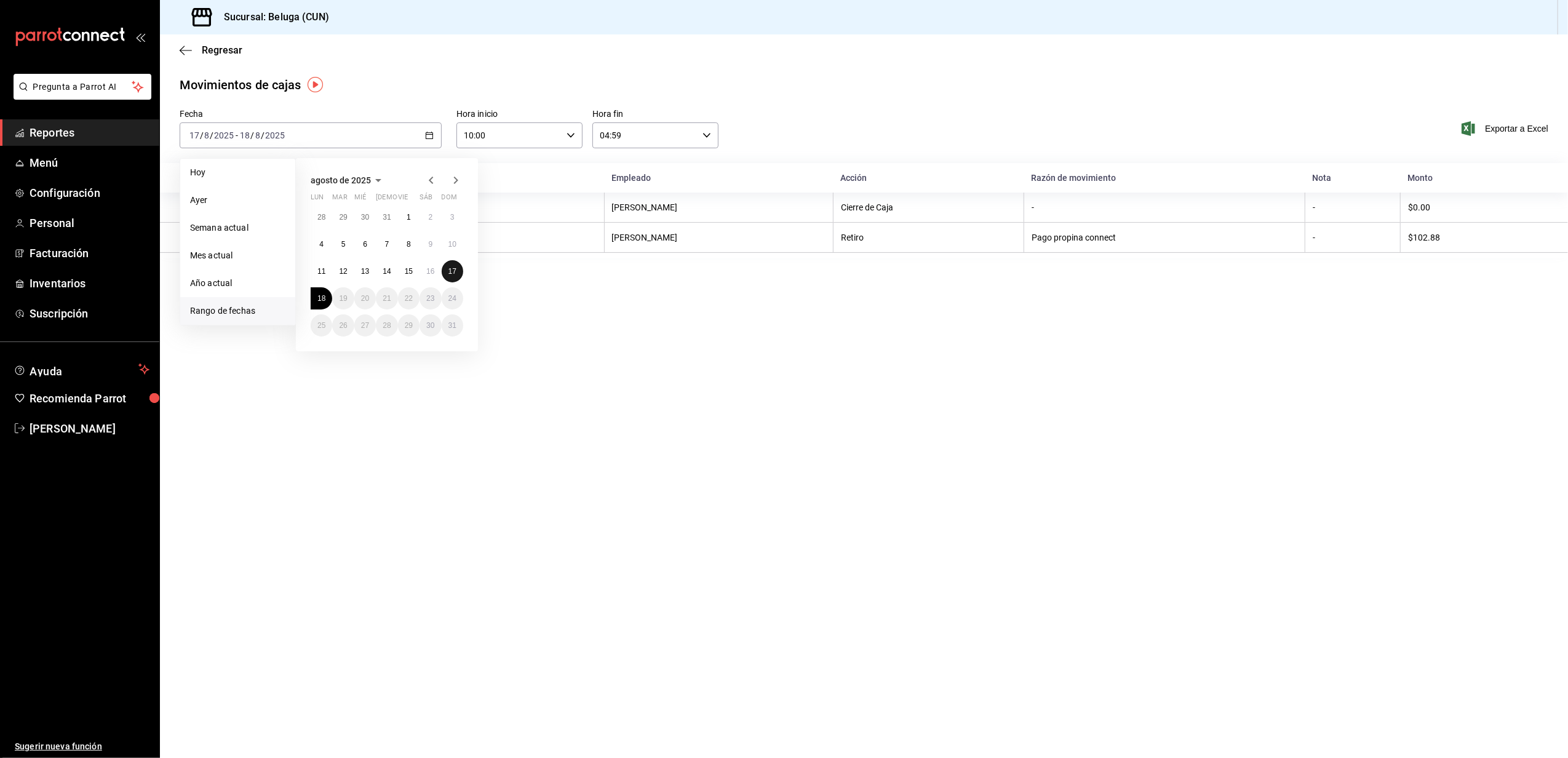
click at [452, 272] on abbr "17" at bounding box center [453, 271] width 8 height 9
click at [321, 301] on abbr "18" at bounding box center [322, 298] width 8 height 9
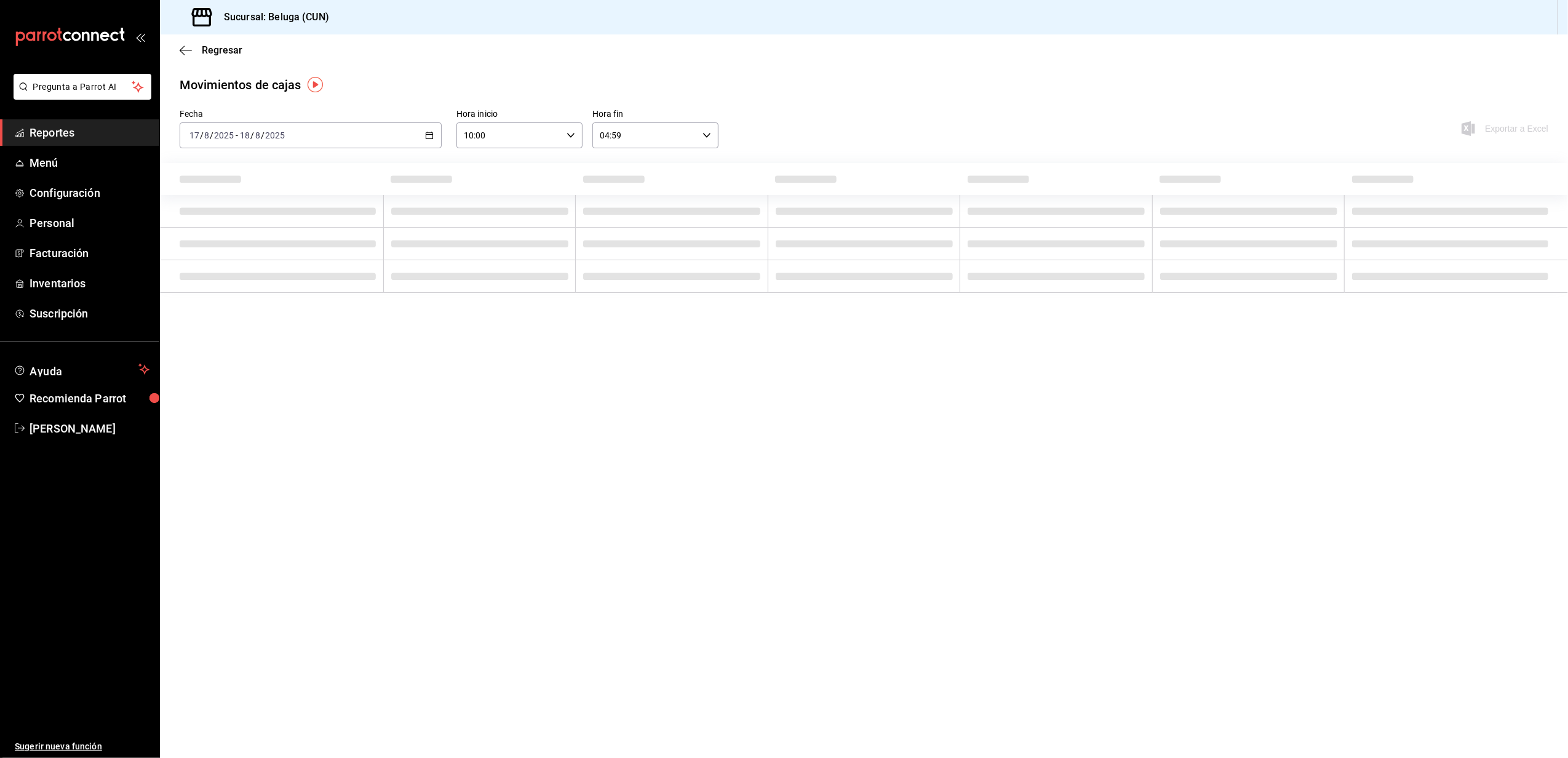
click at [301, 447] on main "Regresar Movimientos de cajas Fecha 2025-08-17 17 / 8 / 2025 - 2025-08-18 18 / …" at bounding box center [864, 396] width 1408 height 724
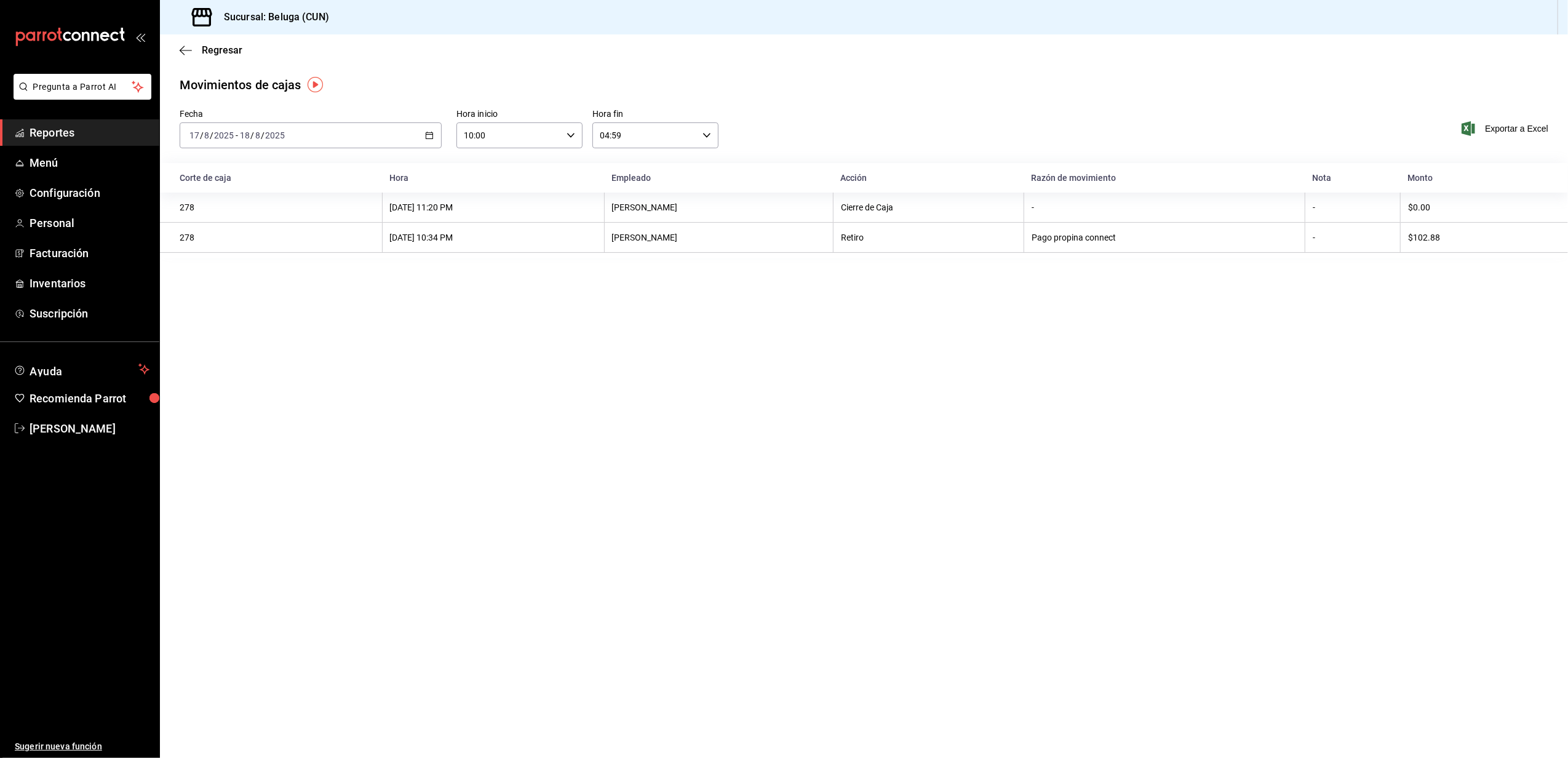
click at [958, 109] on div "Fecha 2025-08-17 17 / 8 / 2025 - 2025-08-18 18 / 8 / 2025 Hora inicio 10:00 Hor…" at bounding box center [864, 136] width 1408 height 54
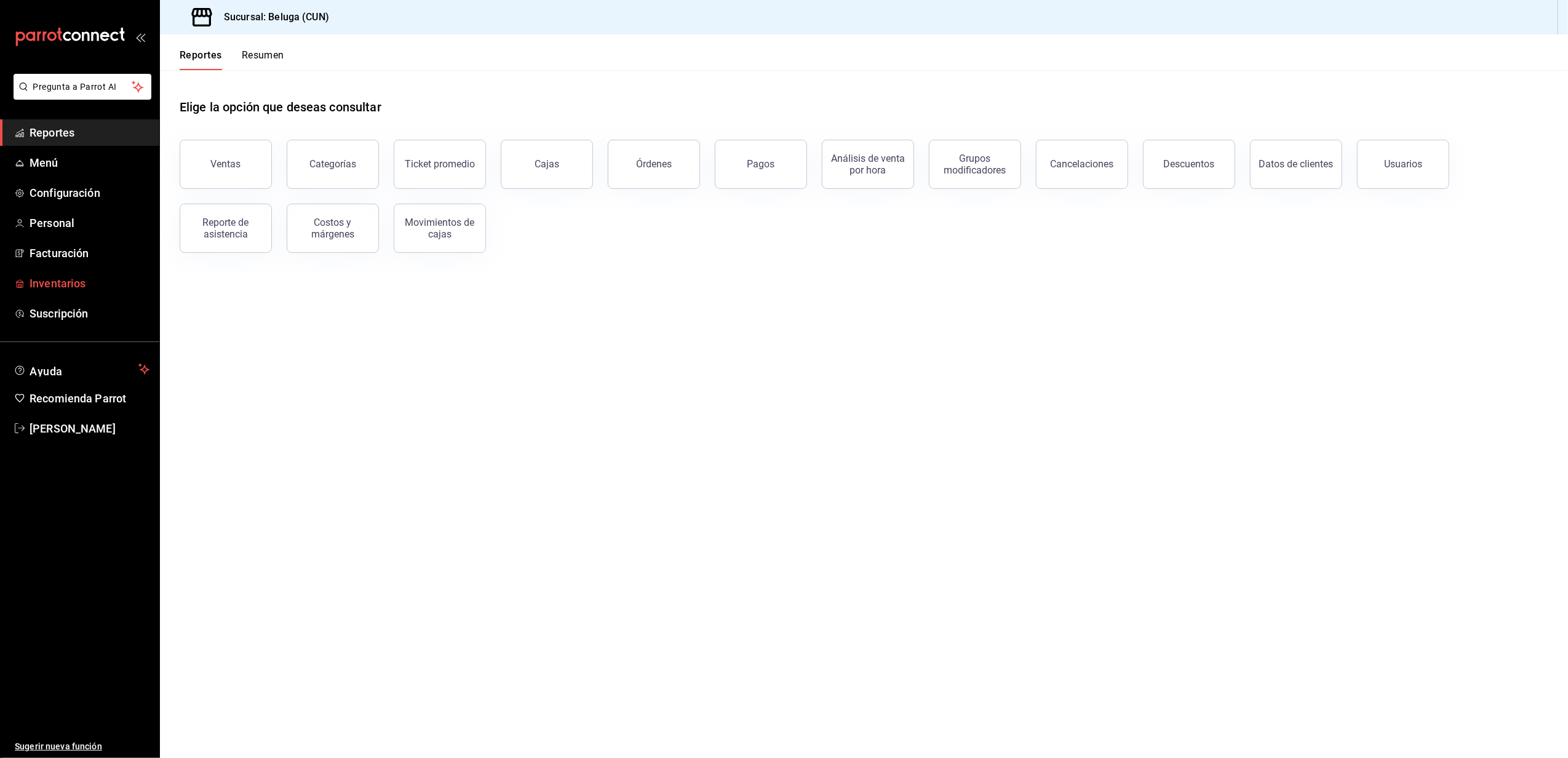
click at [57, 282] on span "Inventarios" at bounding box center [90, 283] width 120 height 16
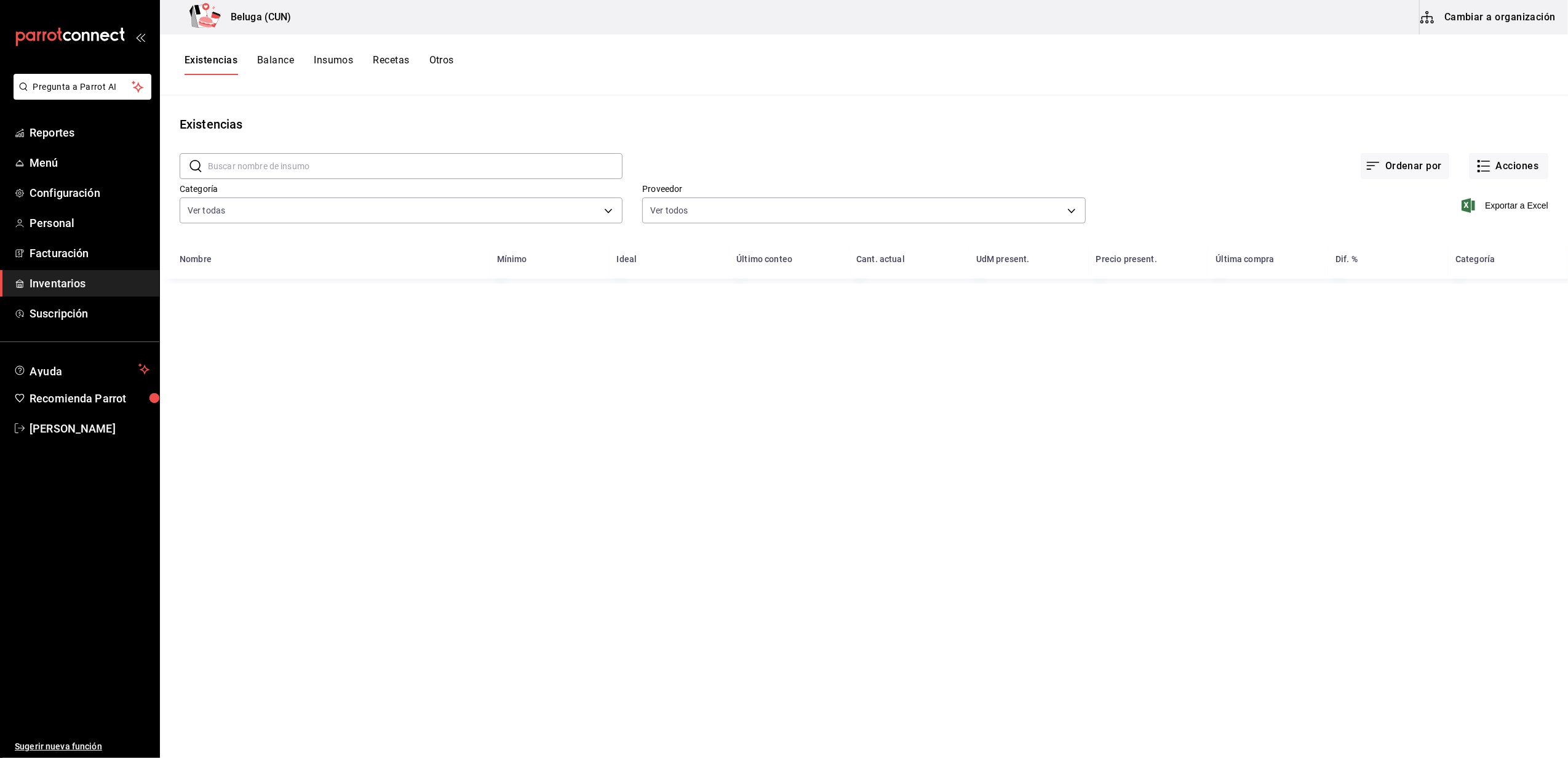
click at [283, 168] on input "text" at bounding box center [414, 166] width 414 height 25
click at [716, 7] on div "Beluga (CUN) Cambiar a organización" at bounding box center [864, 17] width 1408 height 34
click at [260, 170] on input "filete" at bounding box center [414, 166] width 414 height 25
type input "f"
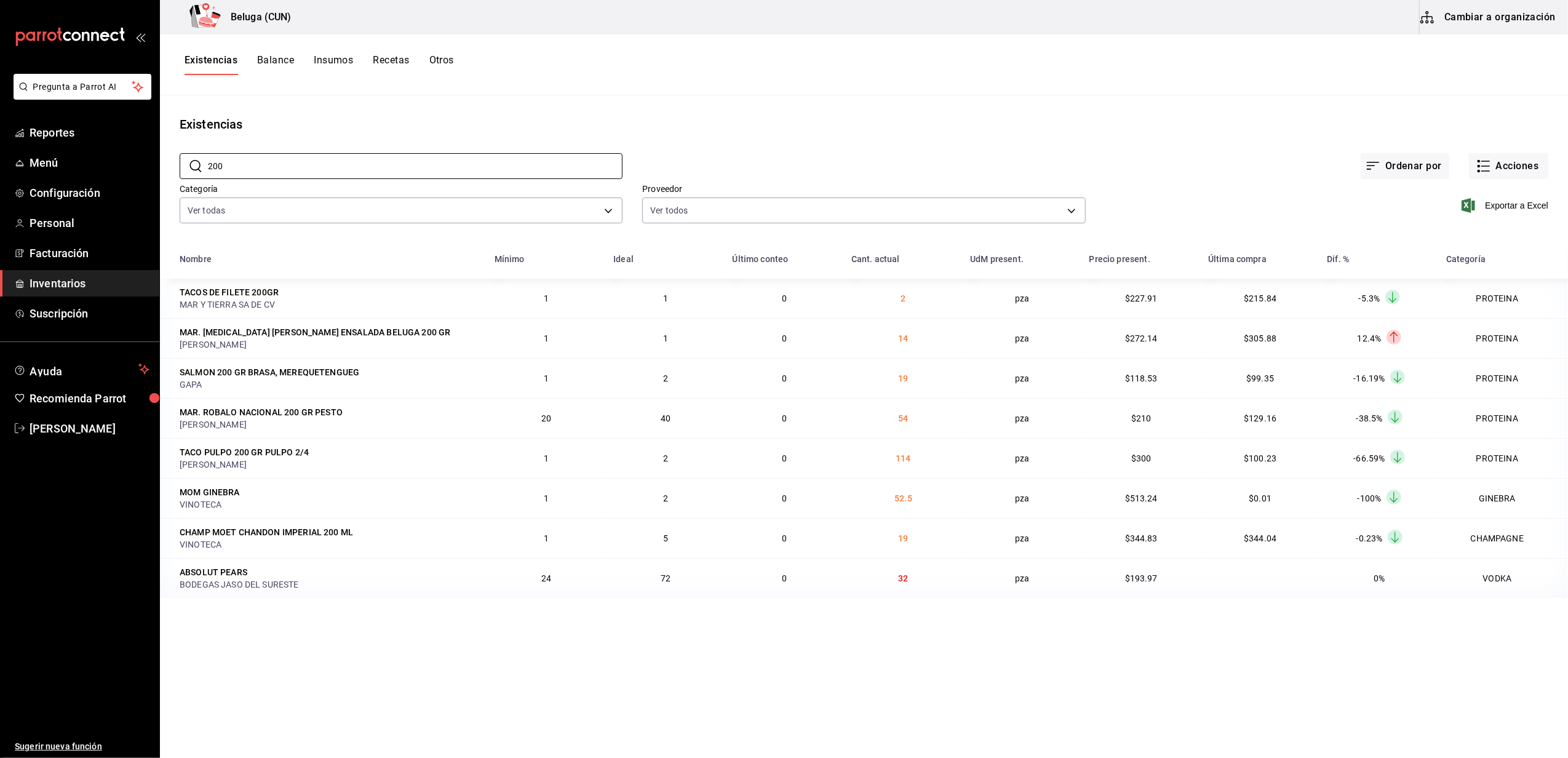
type input "200"
drag, startPoint x: 259, startPoint y: 173, endPoint x: 149, endPoint y: 170, distance: 110.0
click at [149, 170] on div "Pregunta a Parrot AI Reportes Menú Configuración Personal Facturación Inventari…" at bounding box center [784, 375] width 1568 height 749
drag, startPoint x: 267, startPoint y: 365, endPoint x: 315, endPoint y: 365, distance: 48.0
click at [315, 365] on td "SALMON 200 GR BRASA, MEREQUETENGUEG GAPA" at bounding box center [323, 378] width 327 height 40
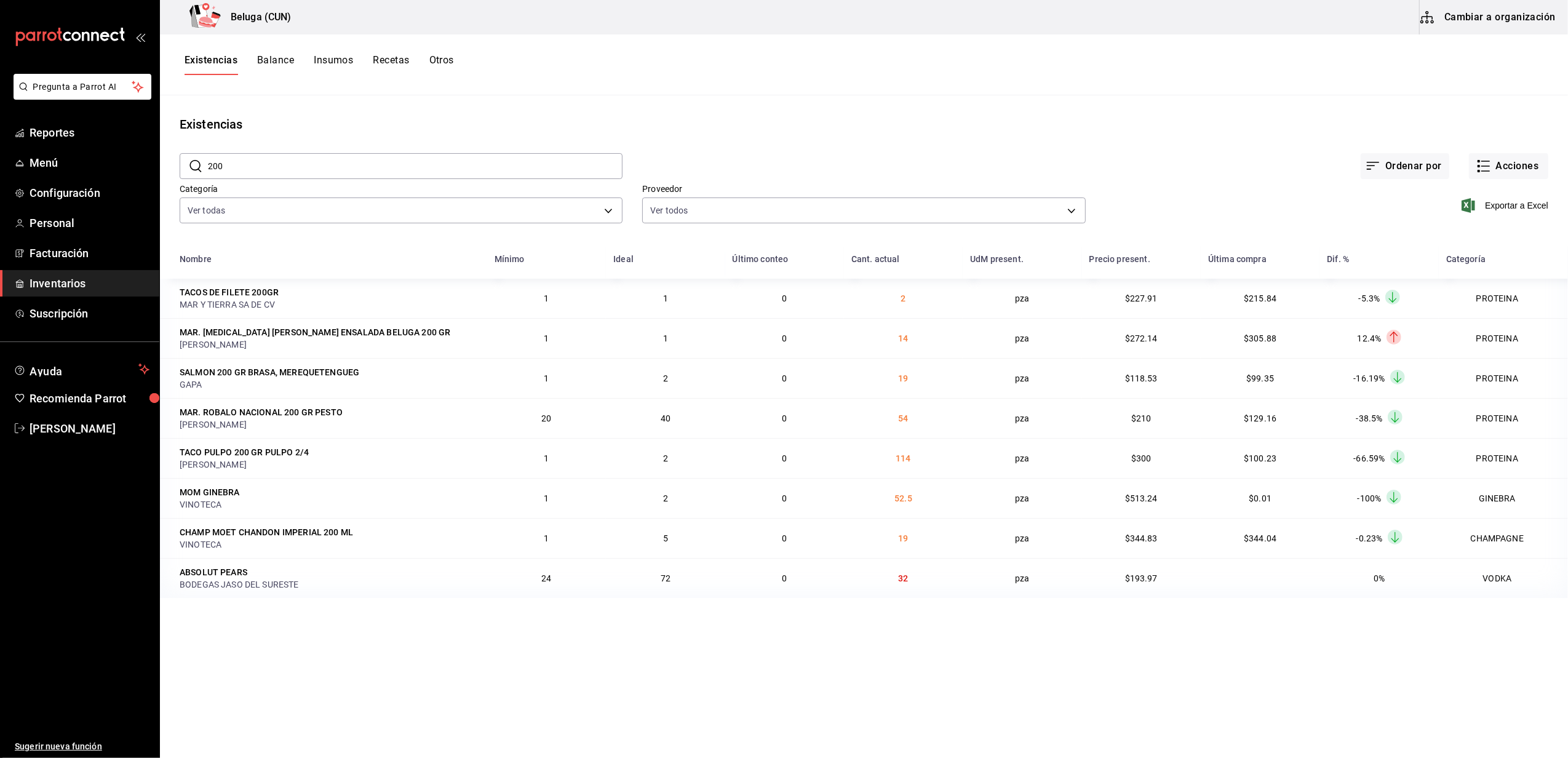
drag, startPoint x: 1567, startPoint y: 101, endPoint x: 1552, endPoint y: 109, distance: 17.0
click at [1514, 37] on div "Existencias Balance Insumos Recetas Otros" at bounding box center [864, 65] width 1408 height 61
click at [1513, 32] on button "Cambiar a organización" at bounding box center [1488, 17] width 138 height 34
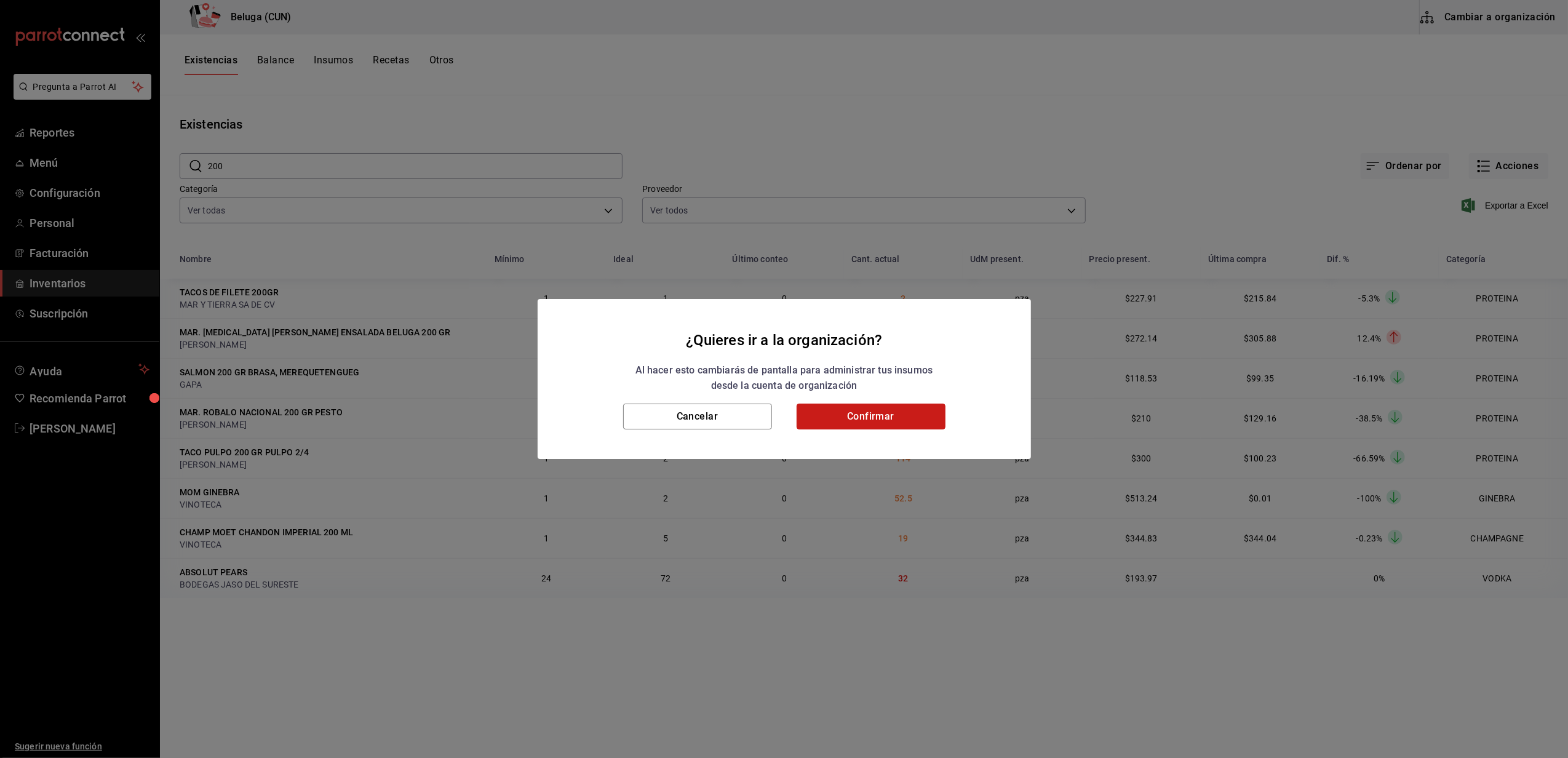
click at [887, 417] on button "Confirmar" at bounding box center [871, 416] width 149 height 26
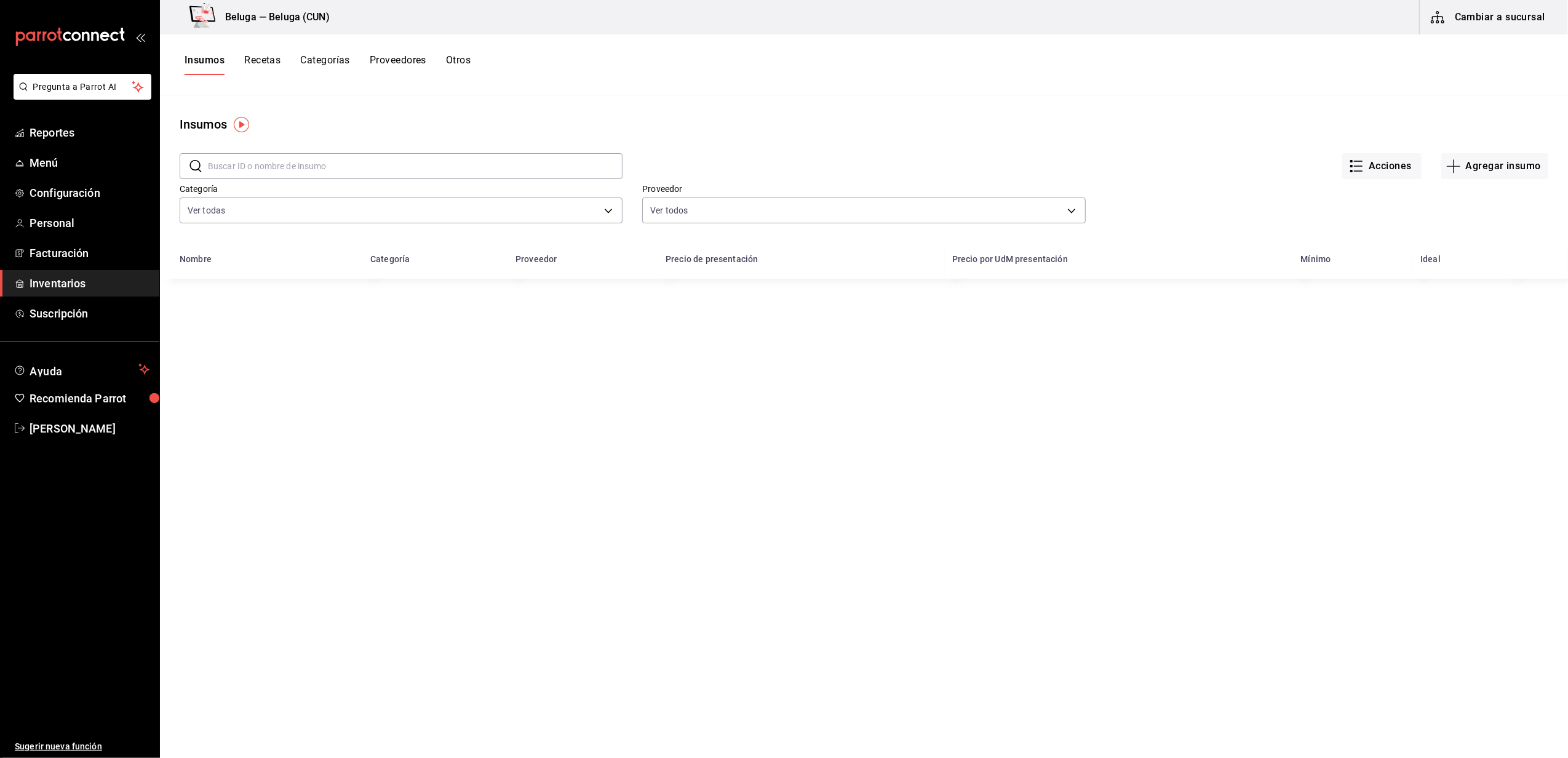
click at [410, 164] on input "text" at bounding box center [414, 166] width 414 height 25
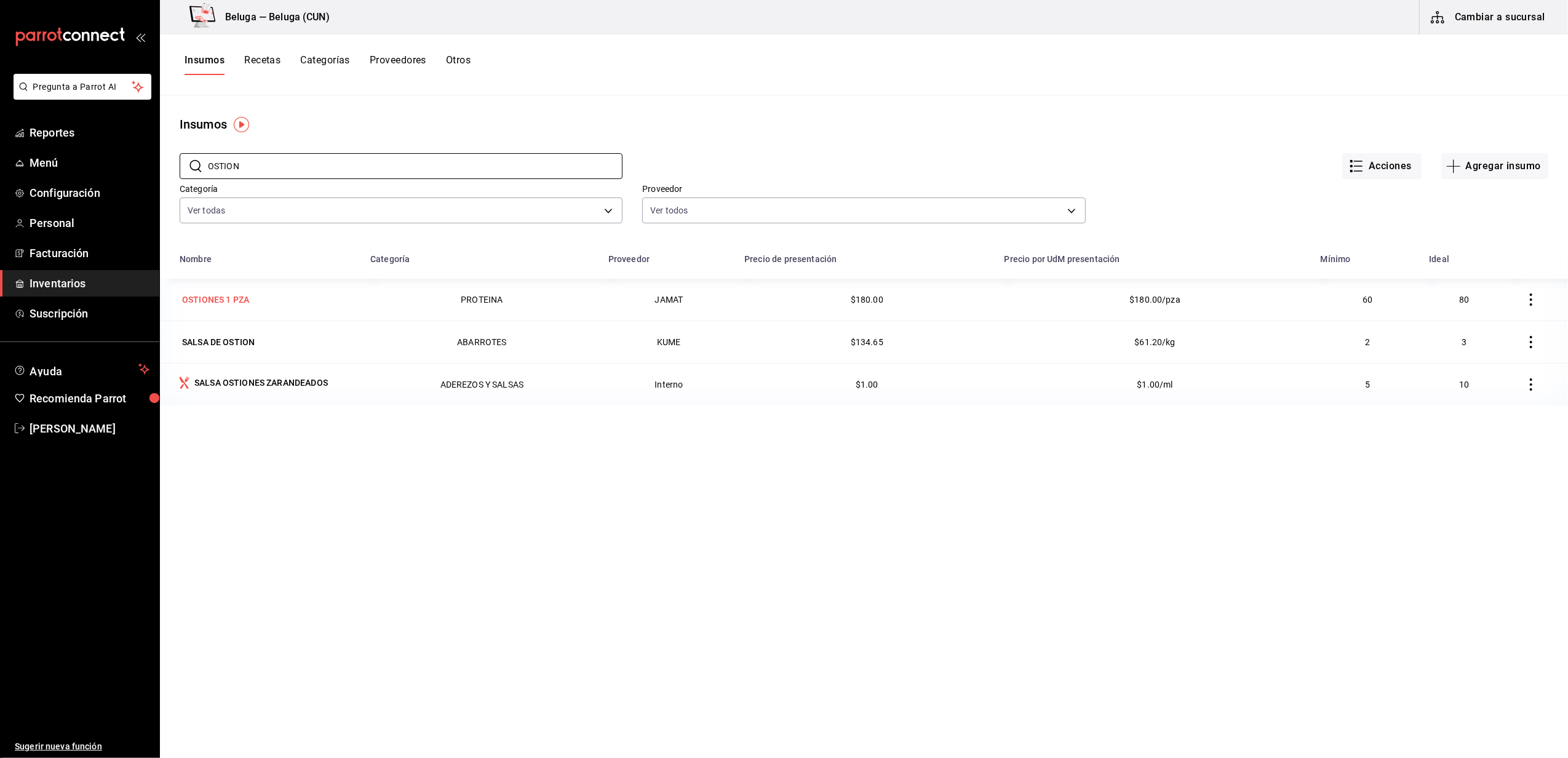
type input "OSTION"
click at [222, 305] on div "OSTIONES 1 PZA" at bounding box center [215, 300] width 67 height 12
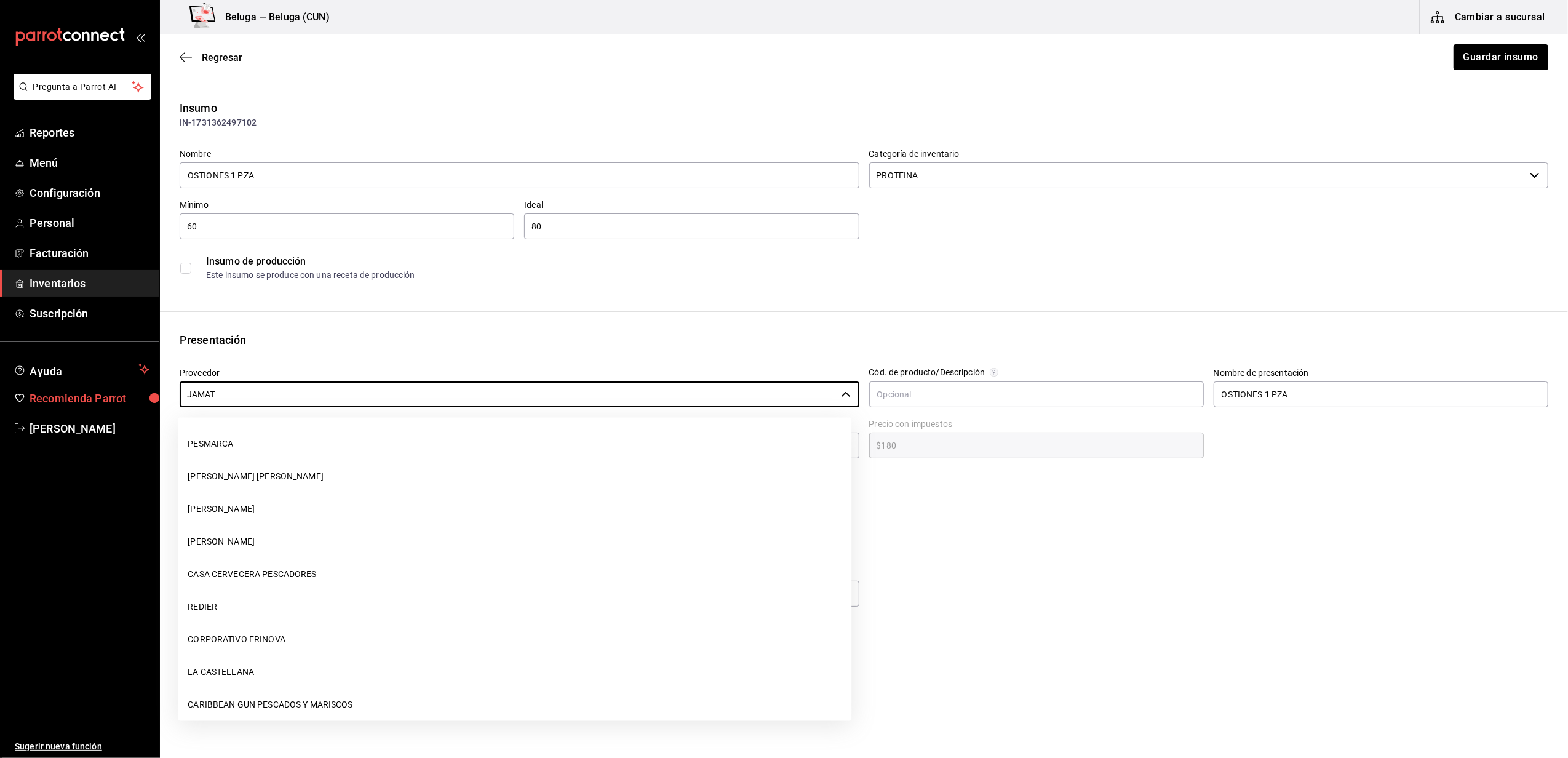
drag, startPoint x: 315, startPoint y: 401, endPoint x: 2, endPoint y: 406, distance: 313.0
click at [3, 397] on div "Pregunta a Parrot AI Reportes Menú Configuración Personal Facturación Inventari…" at bounding box center [784, 344] width 1568 height 689
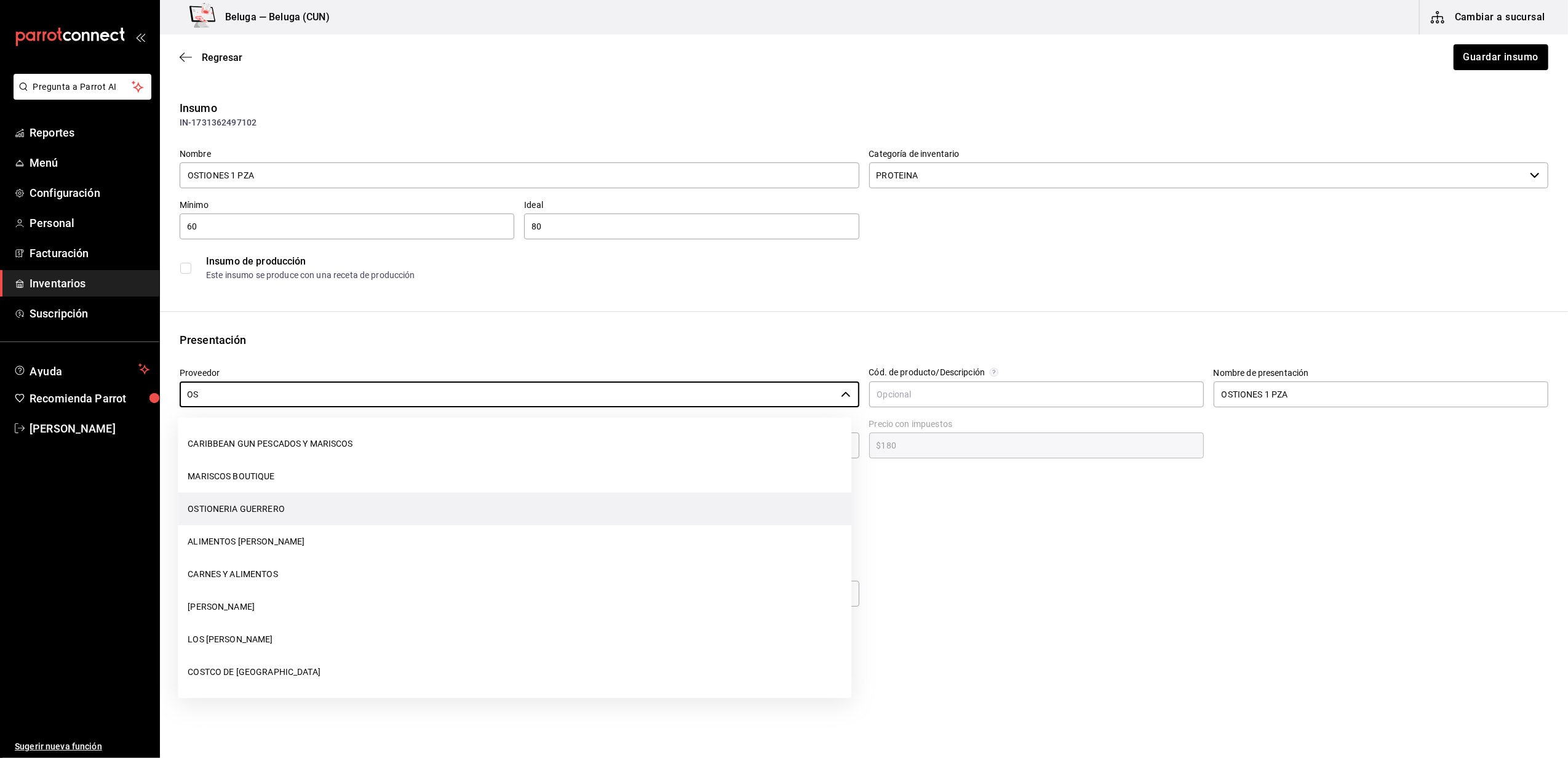
click at [219, 504] on li "OSTIONERIA GUERRERO" at bounding box center [514, 509] width 674 height 33
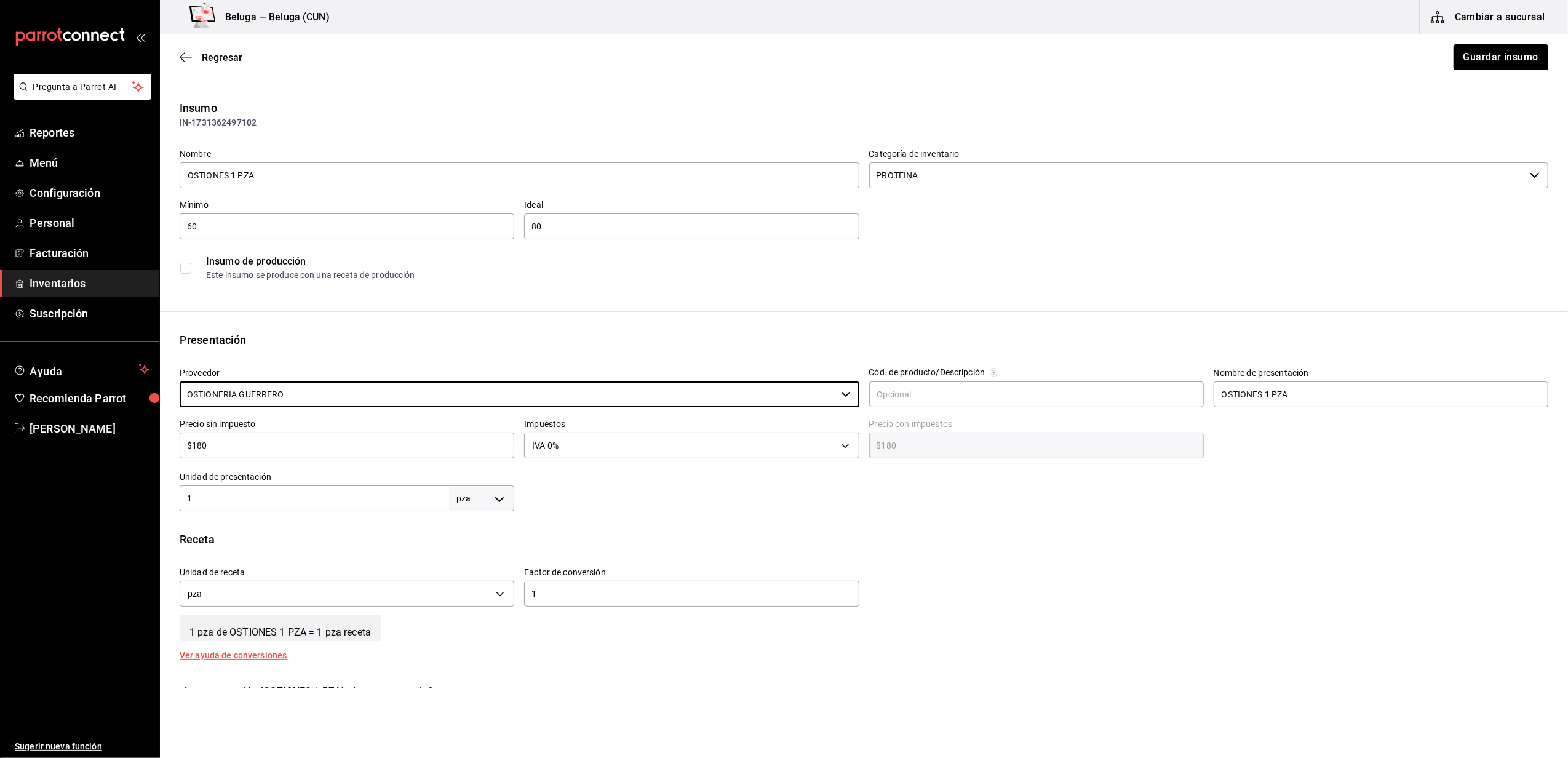
type input "OSTIONERIA GUERRERO"
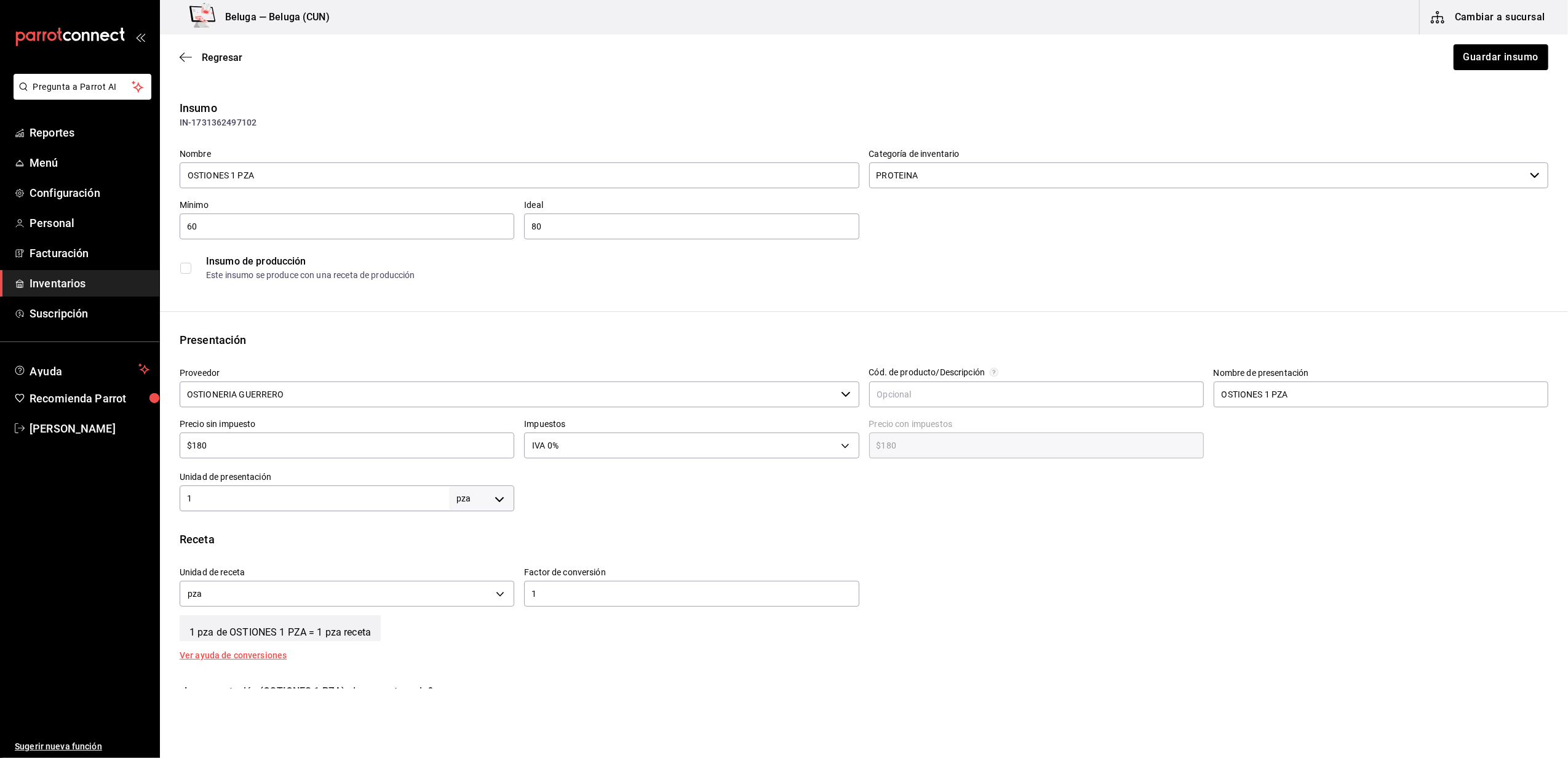
click at [1511, 43] on div "Regresar Guardar insumo" at bounding box center [864, 57] width 1408 height 45
click at [1506, 57] on button "Guardar insumo" at bounding box center [1500, 57] width 96 height 26
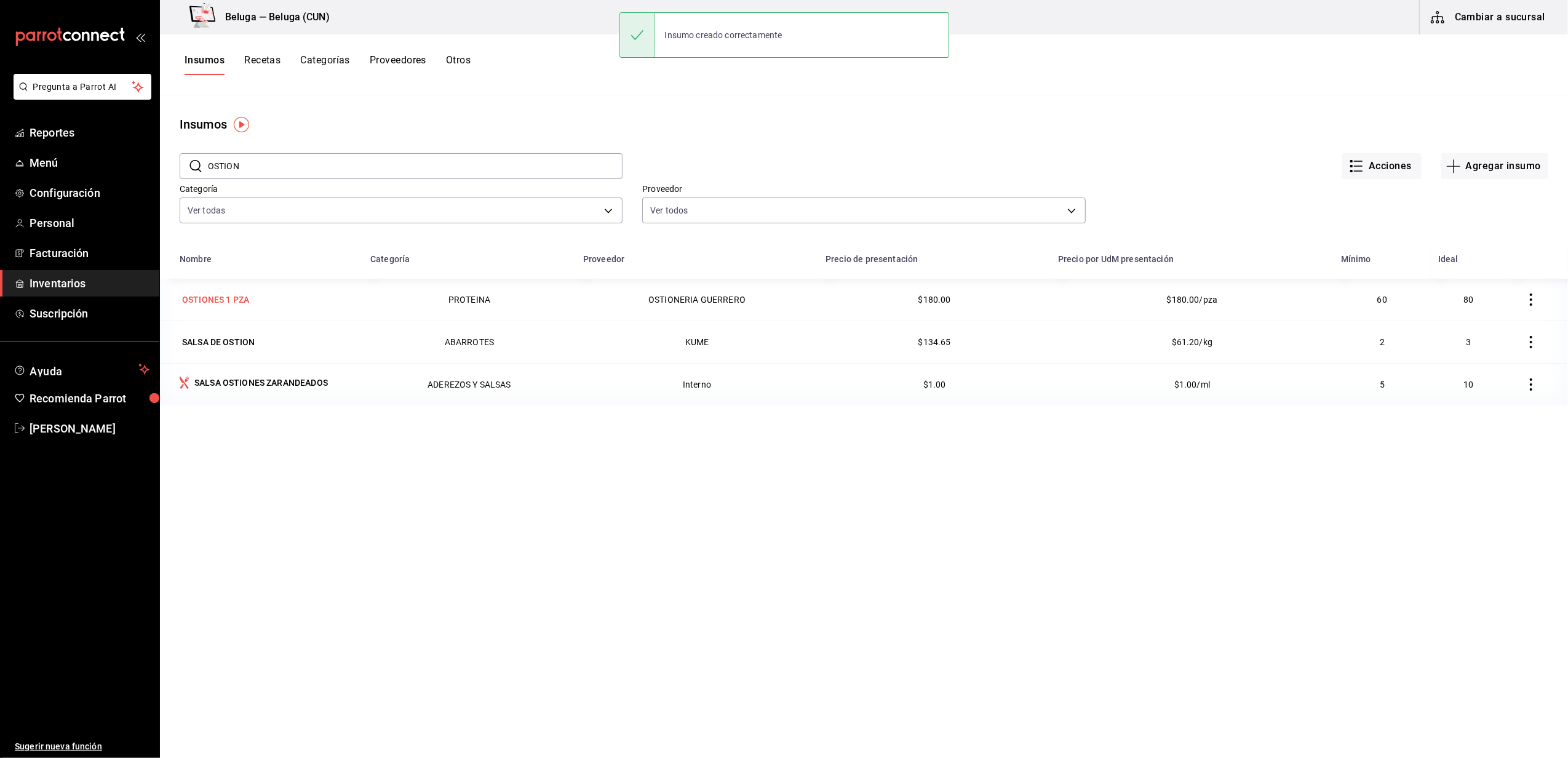
click at [263, 312] on td "OSTIONES 1 PZA" at bounding box center [261, 300] width 203 height 42
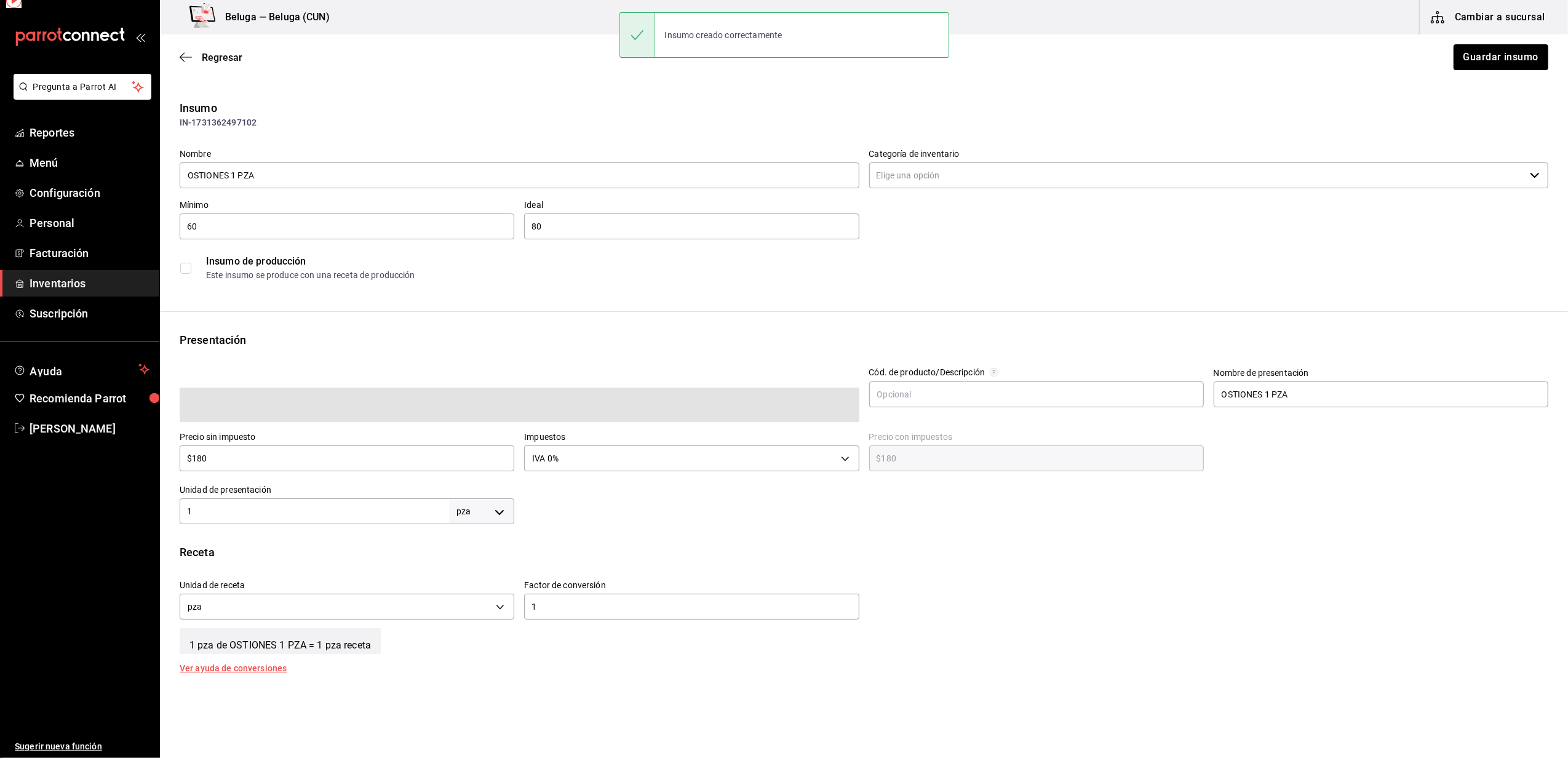
type input "PROTEINA"
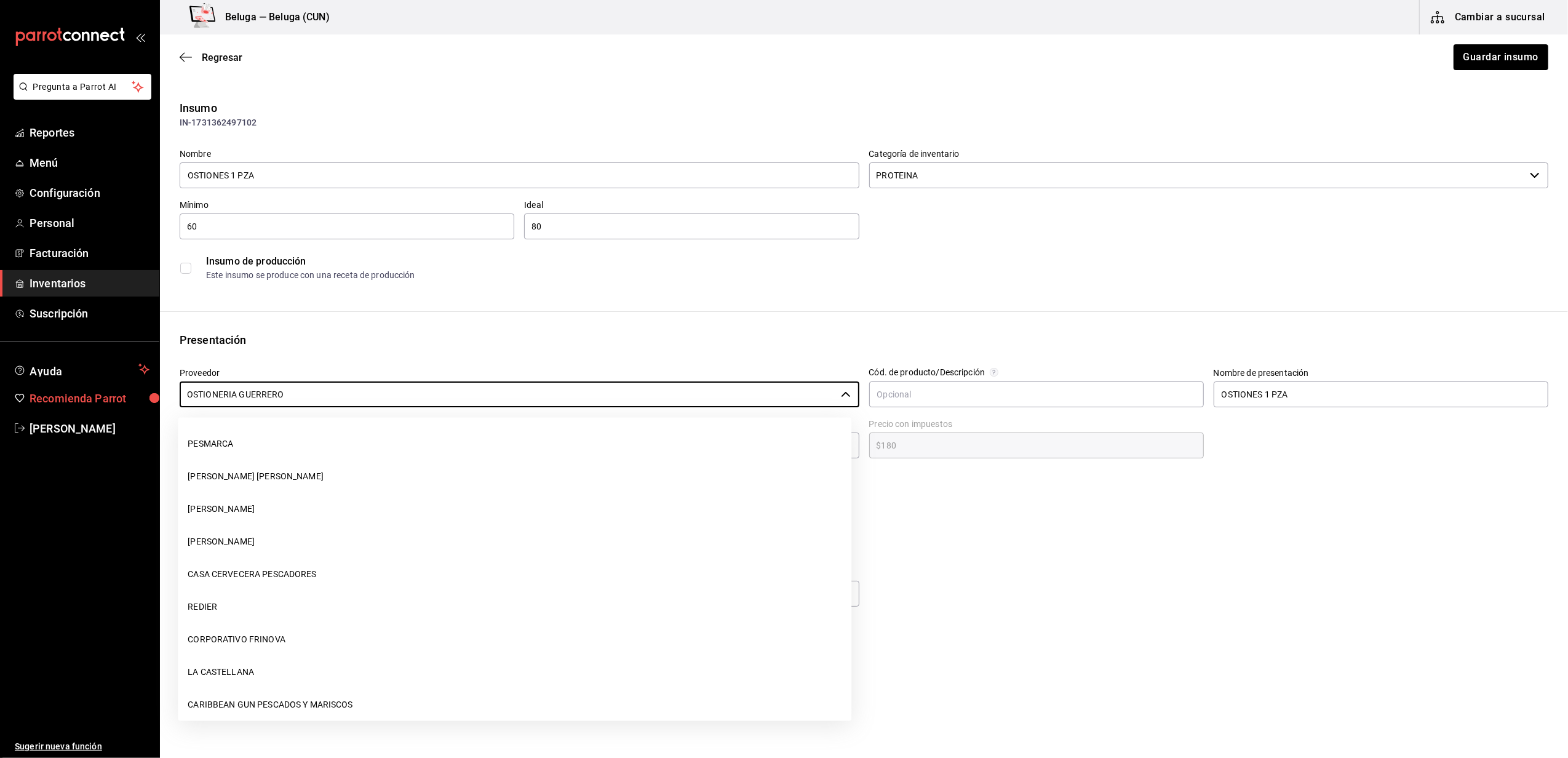
scroll to position [271, 0]
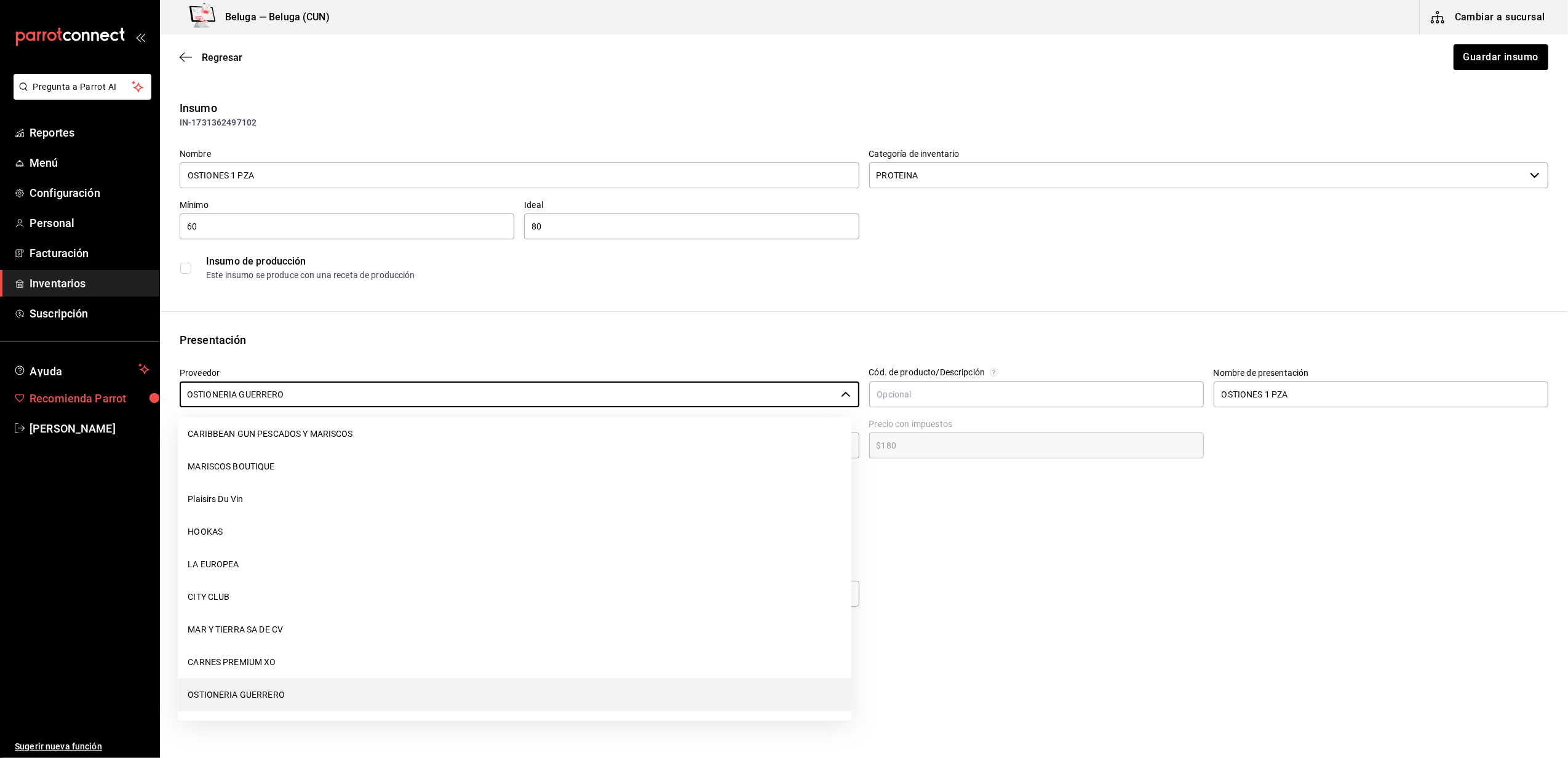
drag, startPoint x: 318, startPoint y: 397, endPoint x: 98, endPoint y: 402, distance: 220.1
click at [98, 402] on div "Pregunta a Parrot AI Reportes Menú Configuración Personal Facturación Inventari…" at bounding box center [784, 344] width 1568 height 689
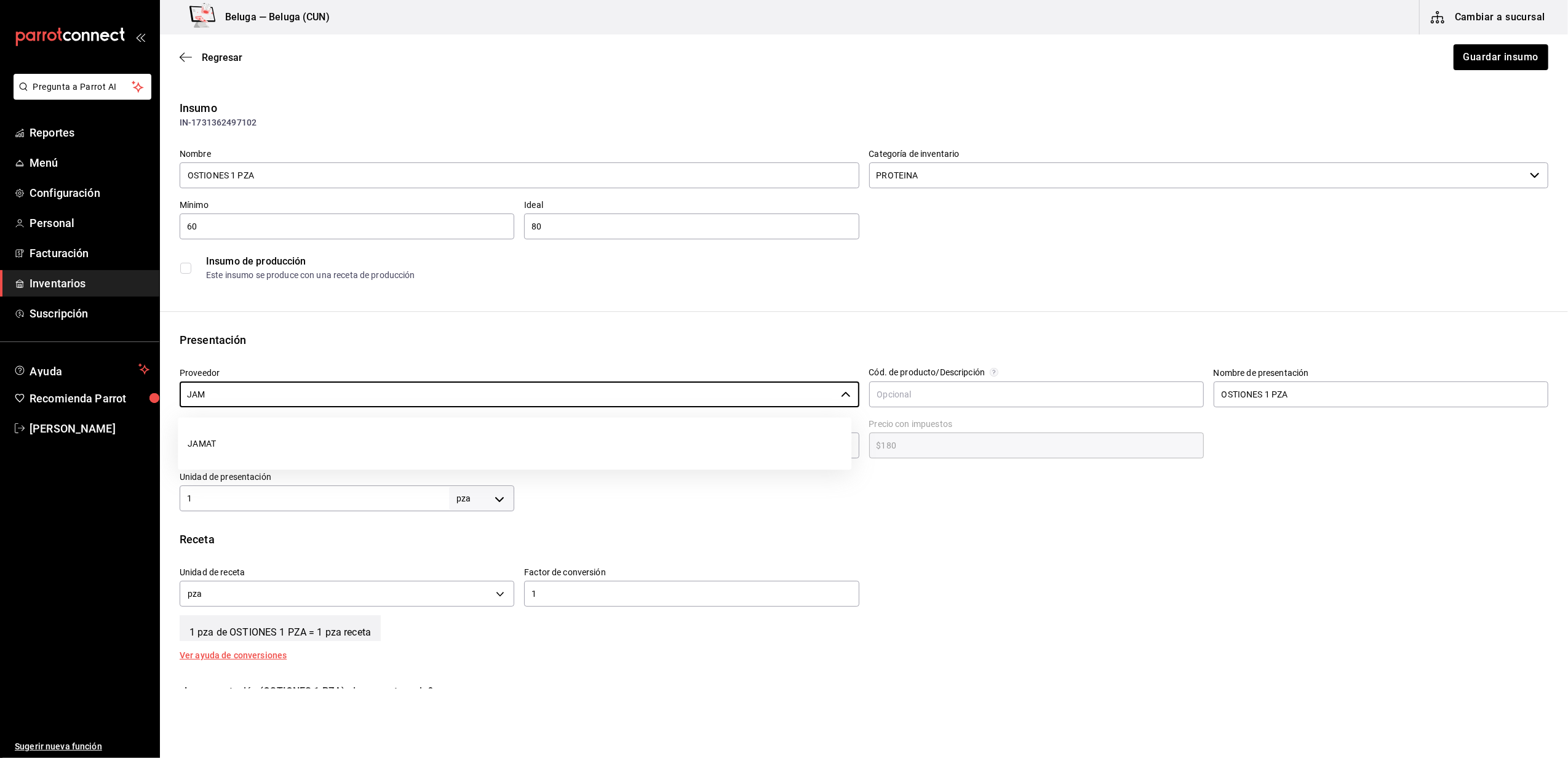
click at [219, 447] on li "JAMAT" at bounding box center [514, 444] width 674 height 33
type input "JAMAT"
click at [1477, 73] on div "Regresar Guardar insumo" at bounding box center [864, 57] width 1408 height 45
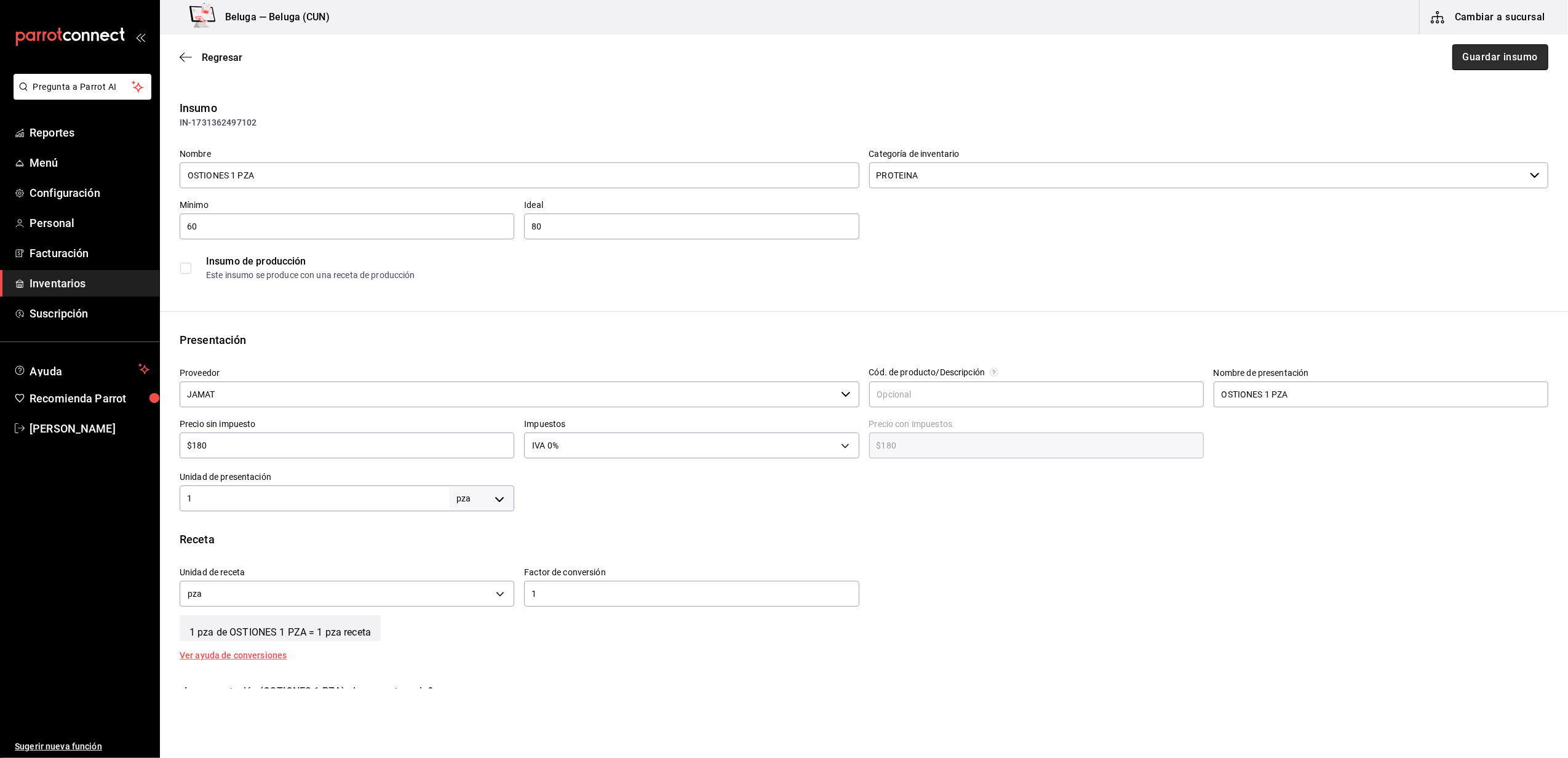
click at [1483, 67] on button "Guardar insumo" at bounding box center [1500, 57] width 96 height 26
click at [1484, 66] on button "Guardar insumo" at bounding box center [1494, 57] width 109 height 26
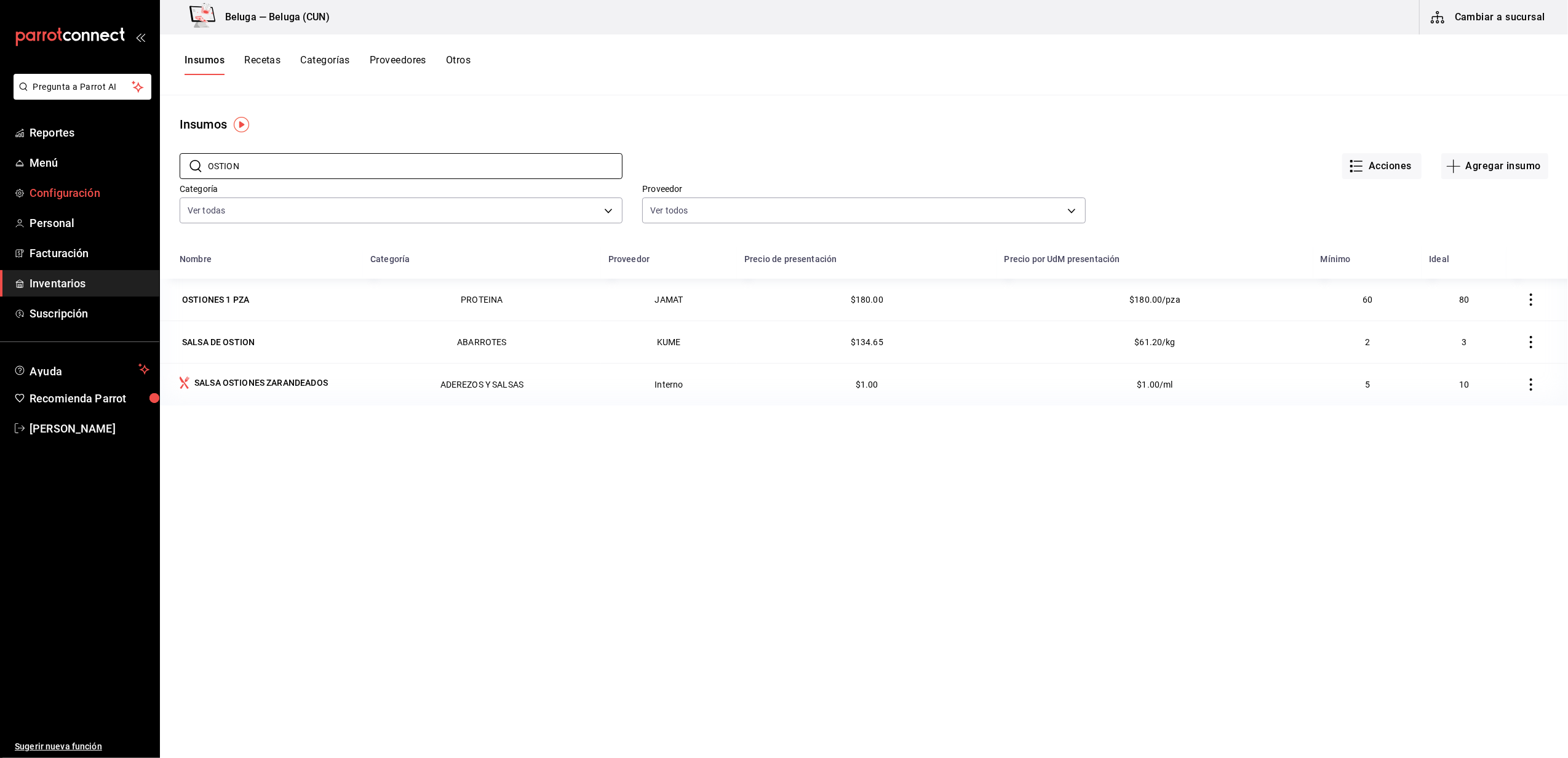
drag, startPoint x: 276, startPoint y: 175, endPoint x: 80, endPoint y: 192, distance: 196.7
click at [80, 192] on div "Pregunta a Parrot AI Reportes Menú Configuración Personal Facturación Inventari…" at bounding box center [784, 375] width 1568 height 749
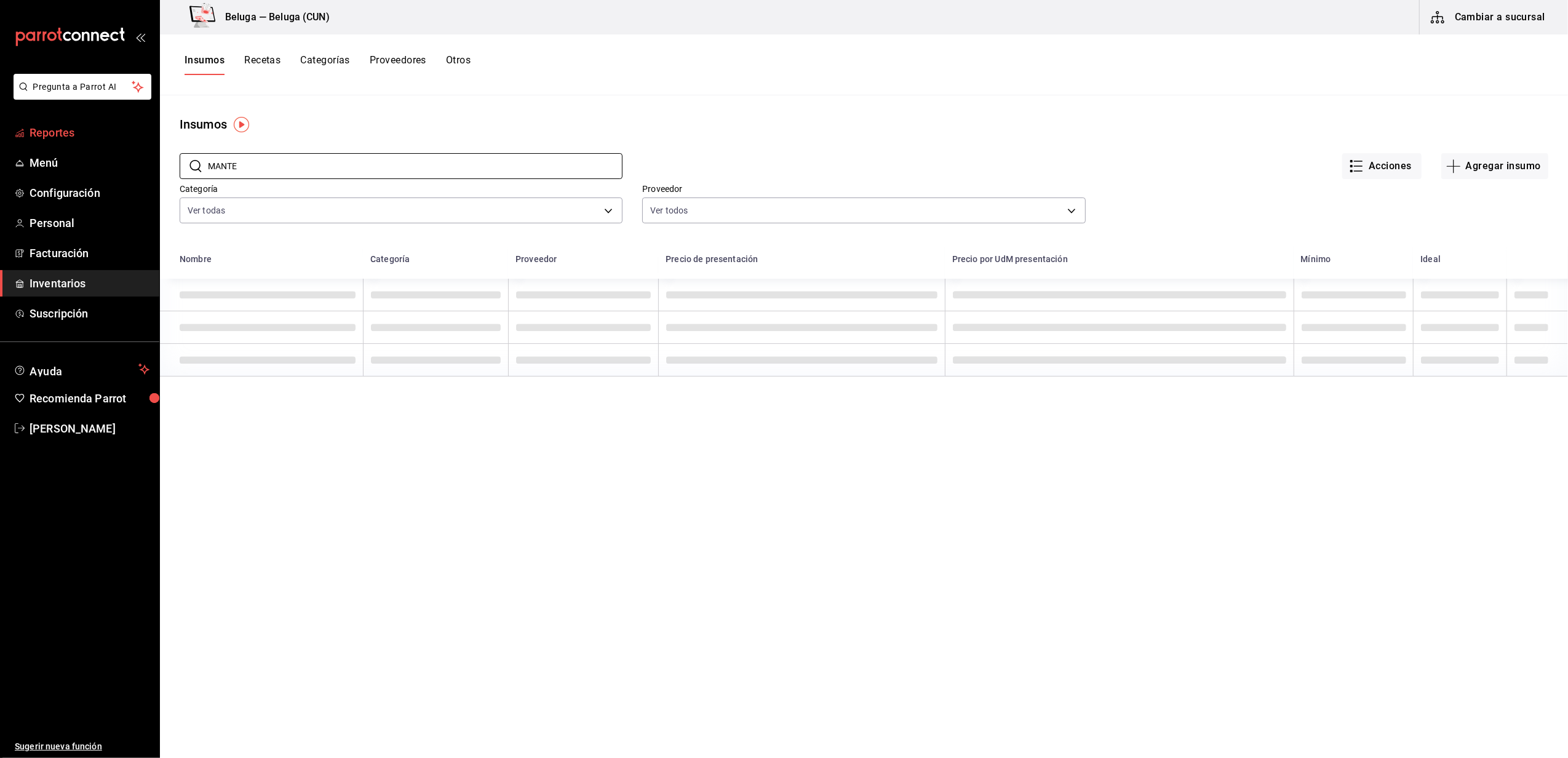
type input "MANTE"
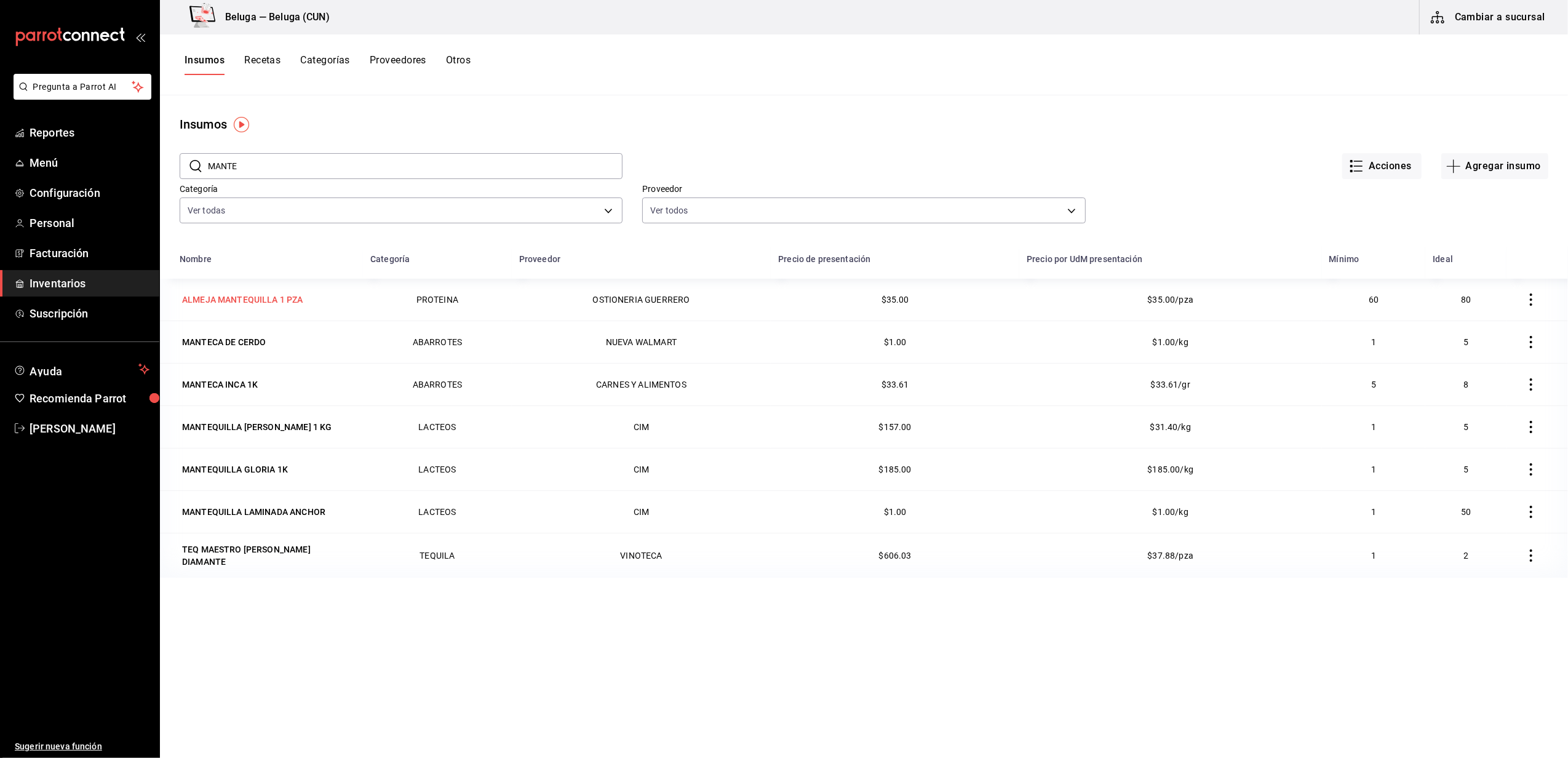
click at [267, 307] on div "ALMEJA MANTEQUILLA 1 PZA" at bounding box center [243, 300] width 126 height 17
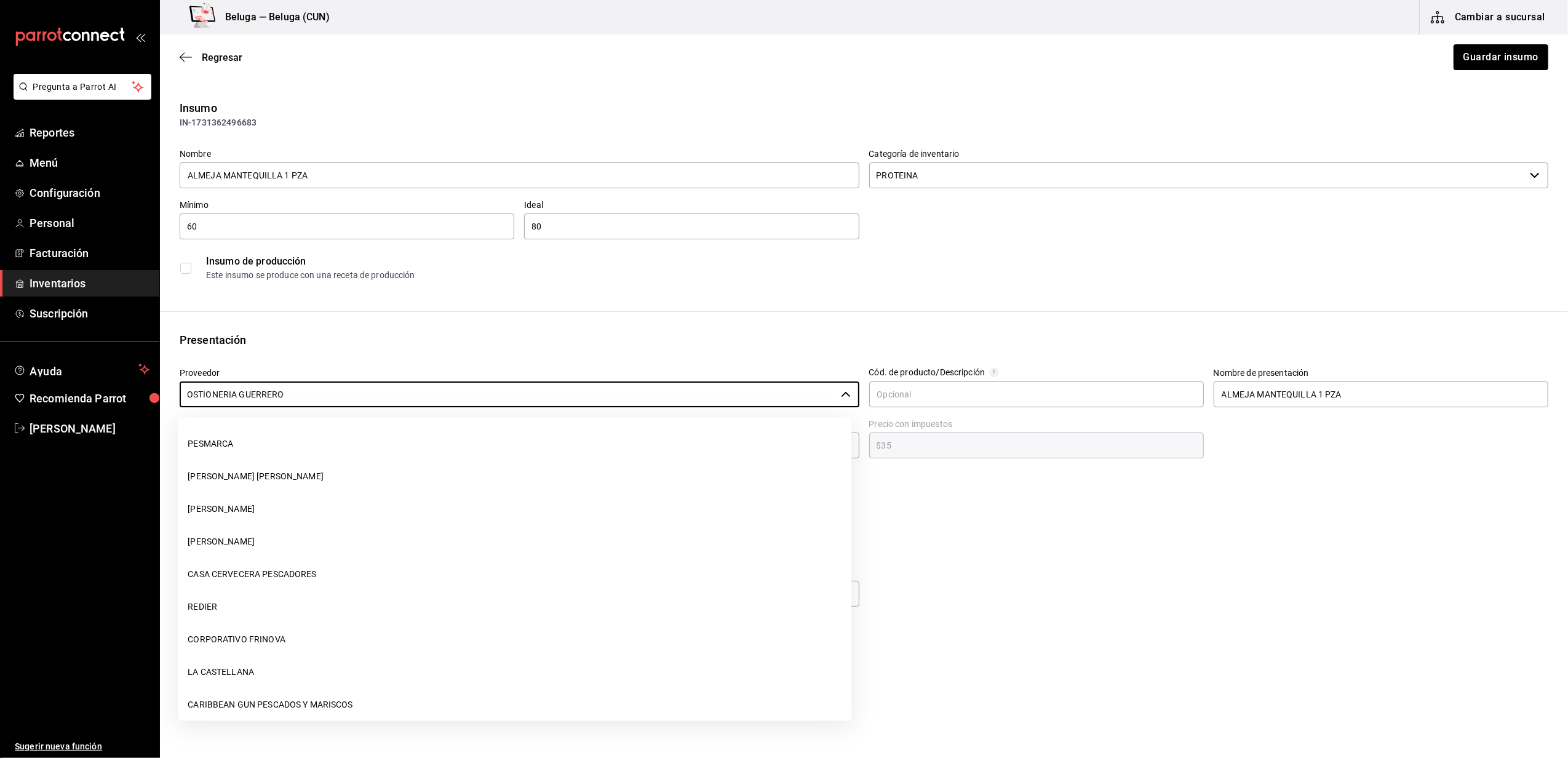
scroll to position [271, 0]
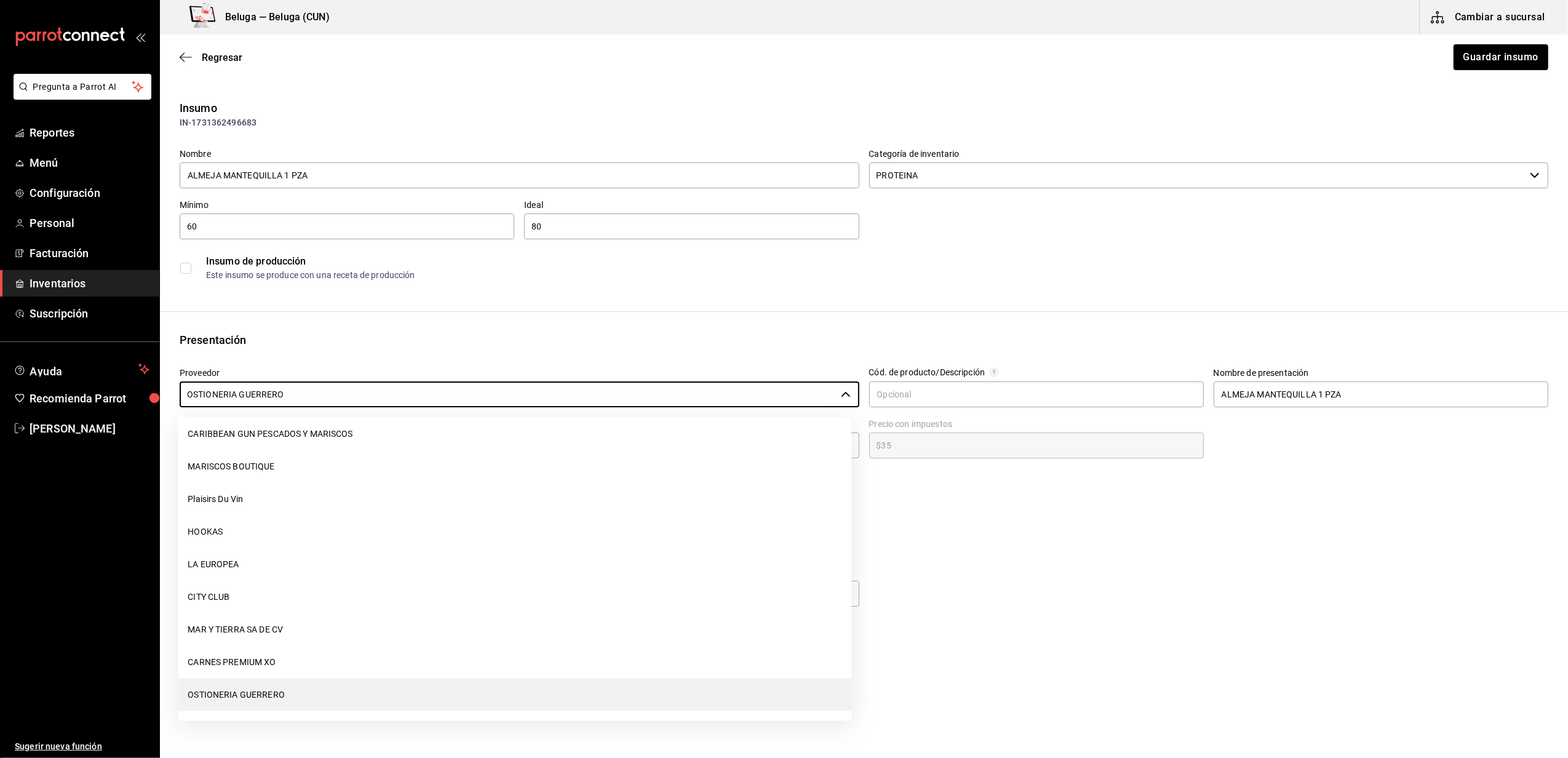
drag, startPoint x: 324, startPoint y: 400, endPoint x: -2, endPoint y: 397, distance: 326.0
click at [0, 397] on html "Pregunta a Parrot AI Reportes Menú Configuración Personal Facturación Inventari…" at bounding box center [784, 344] width 1568 height 689
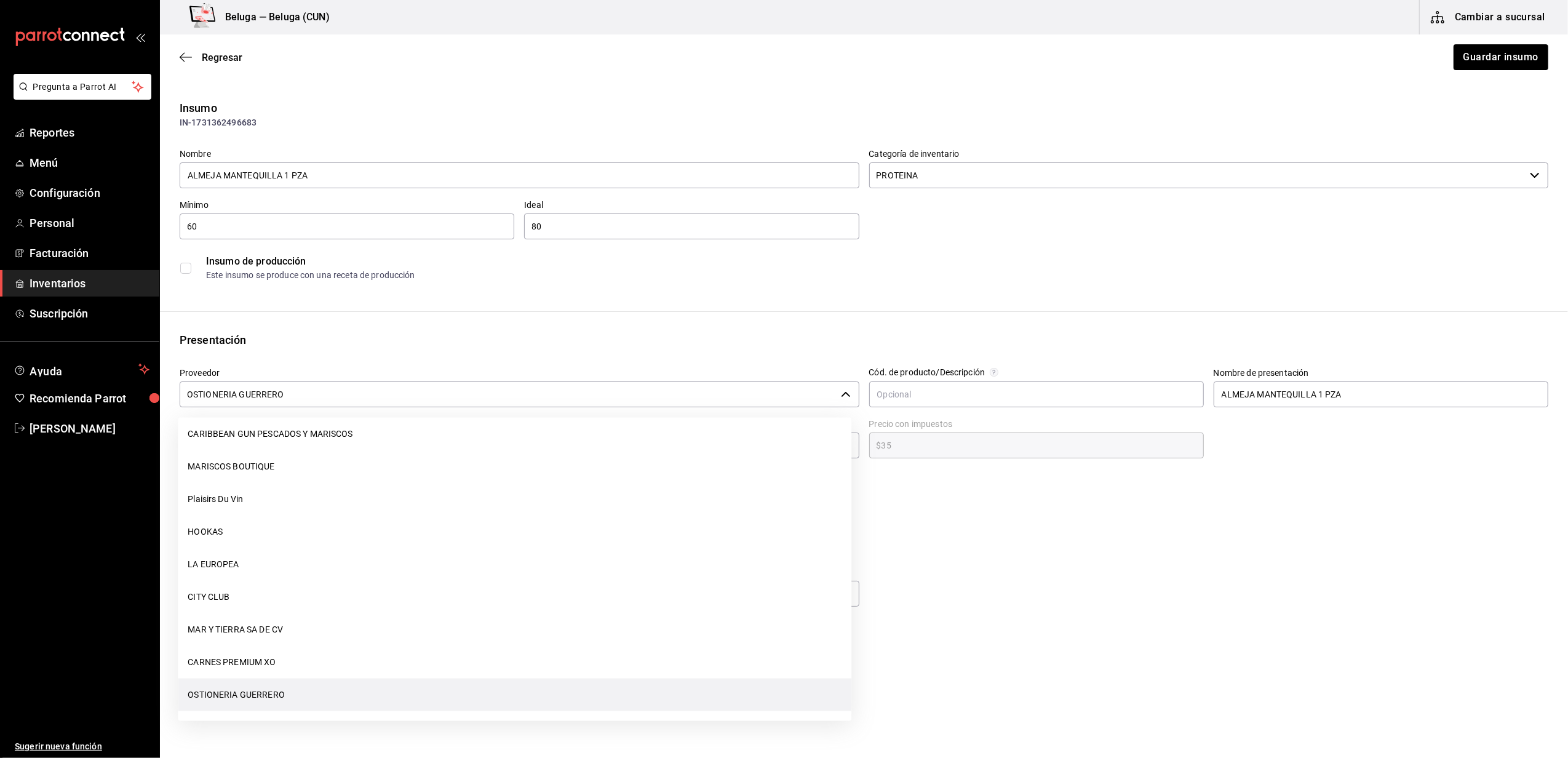
click at [843, 391] on icon "button" at bounding box center [845, 394] width 10 height 10
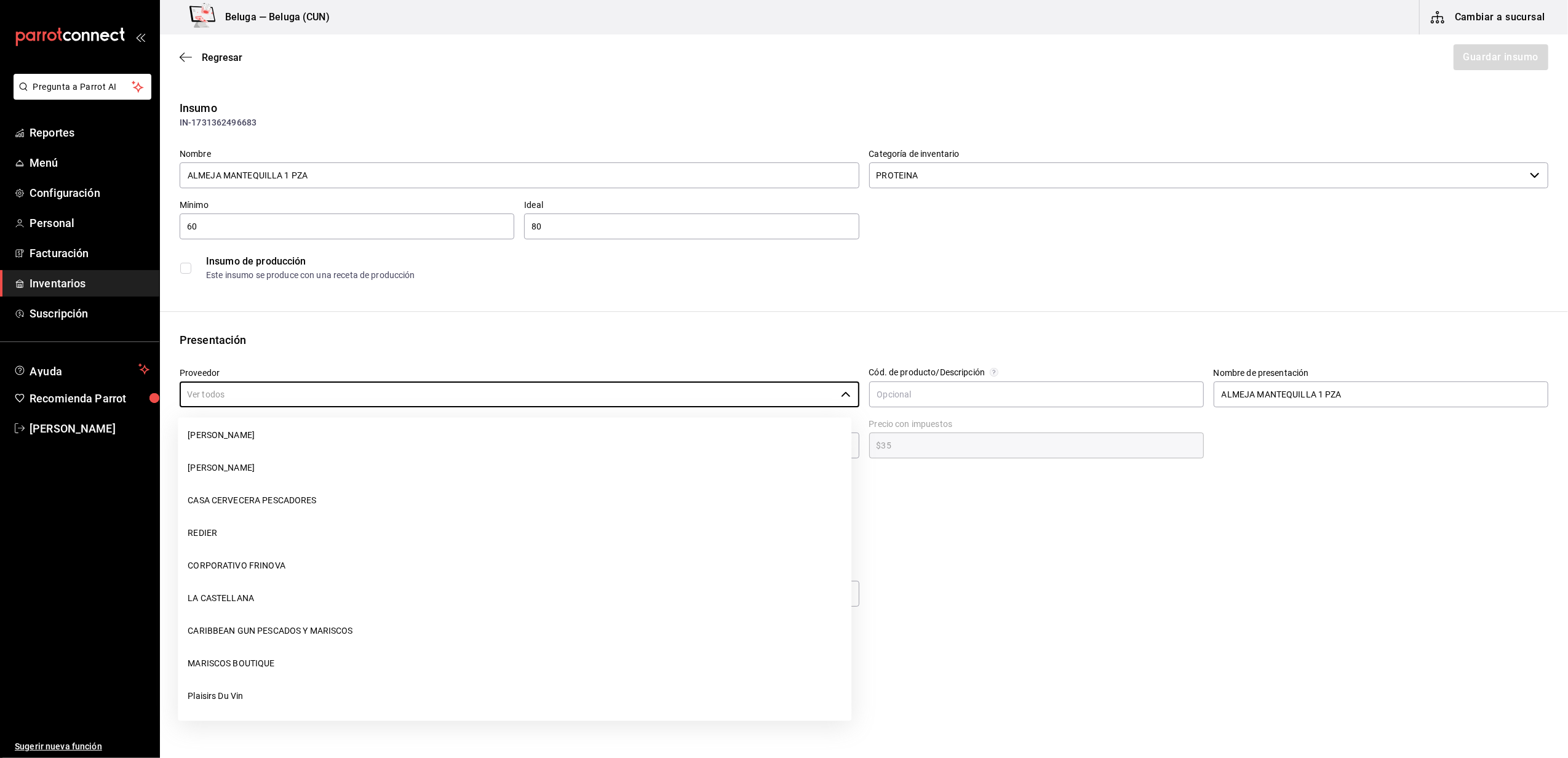
scroll to position [0, 0]
type input "S"
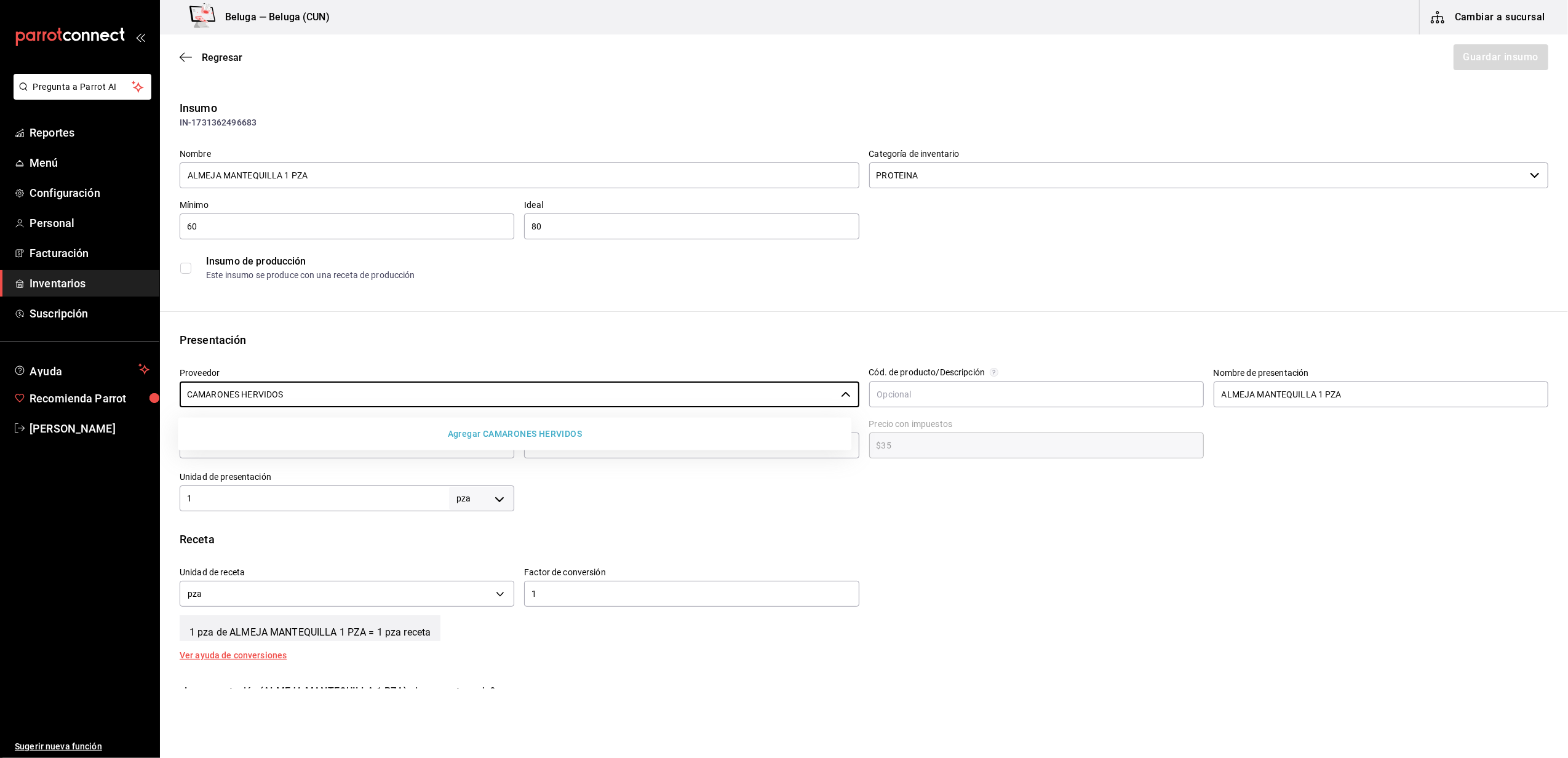
drag, startPoint x: 382, startPoint y: 389, endPoint x: 136, endPoint y: 342, distance: 250.4
click at [105, 395] on div "Pregunta a Parrot AI Reportes Menú Configuración Personal Facturación Inventari…" at bounding box center [784, 344] width 1568 height 689
type input "CAMARONES HERVIDOS"
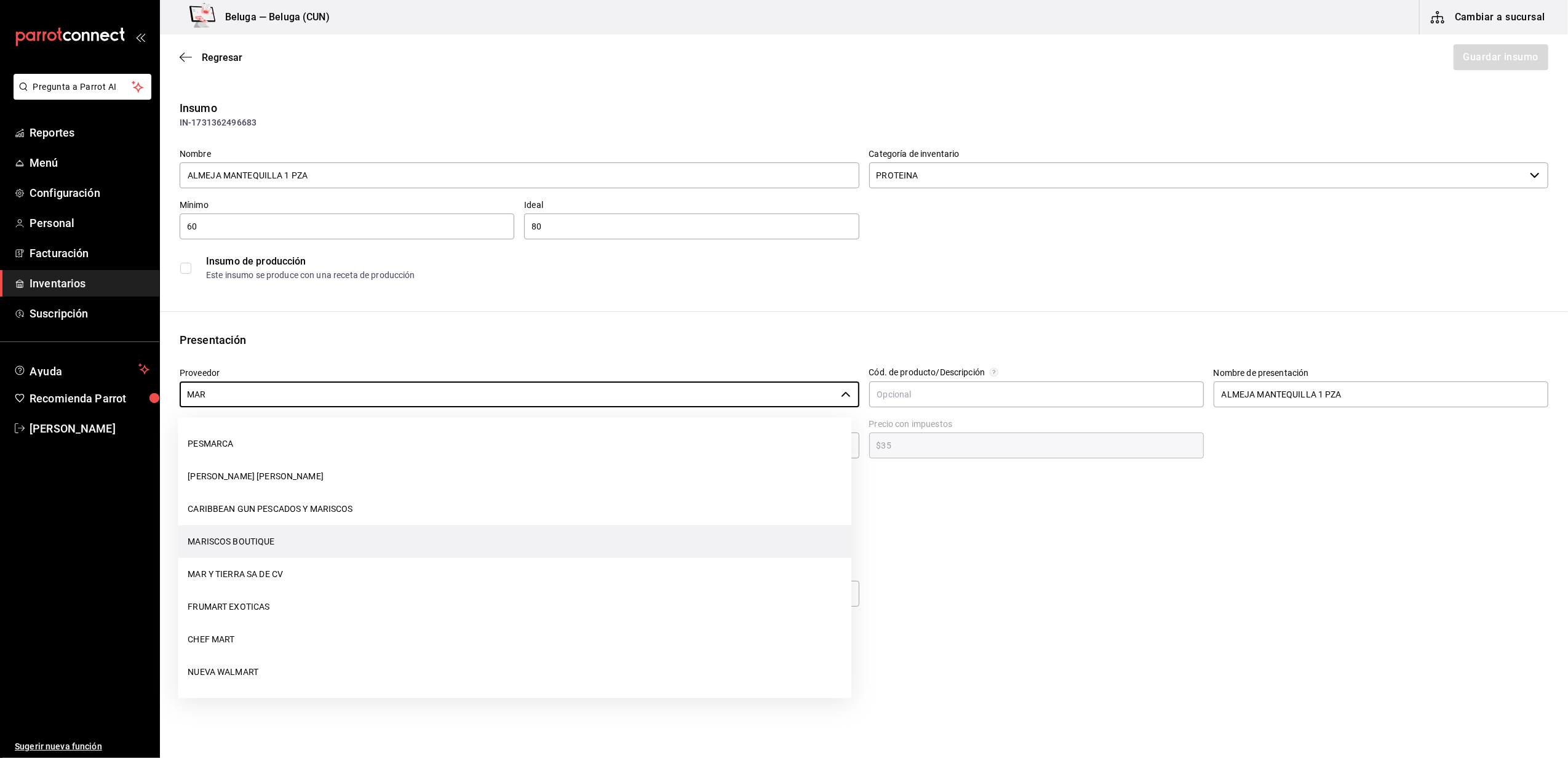
click at [266, 540] on li "MARISCOS BOUTIQUE" at bounding box center [514, 542] width 674 height 33
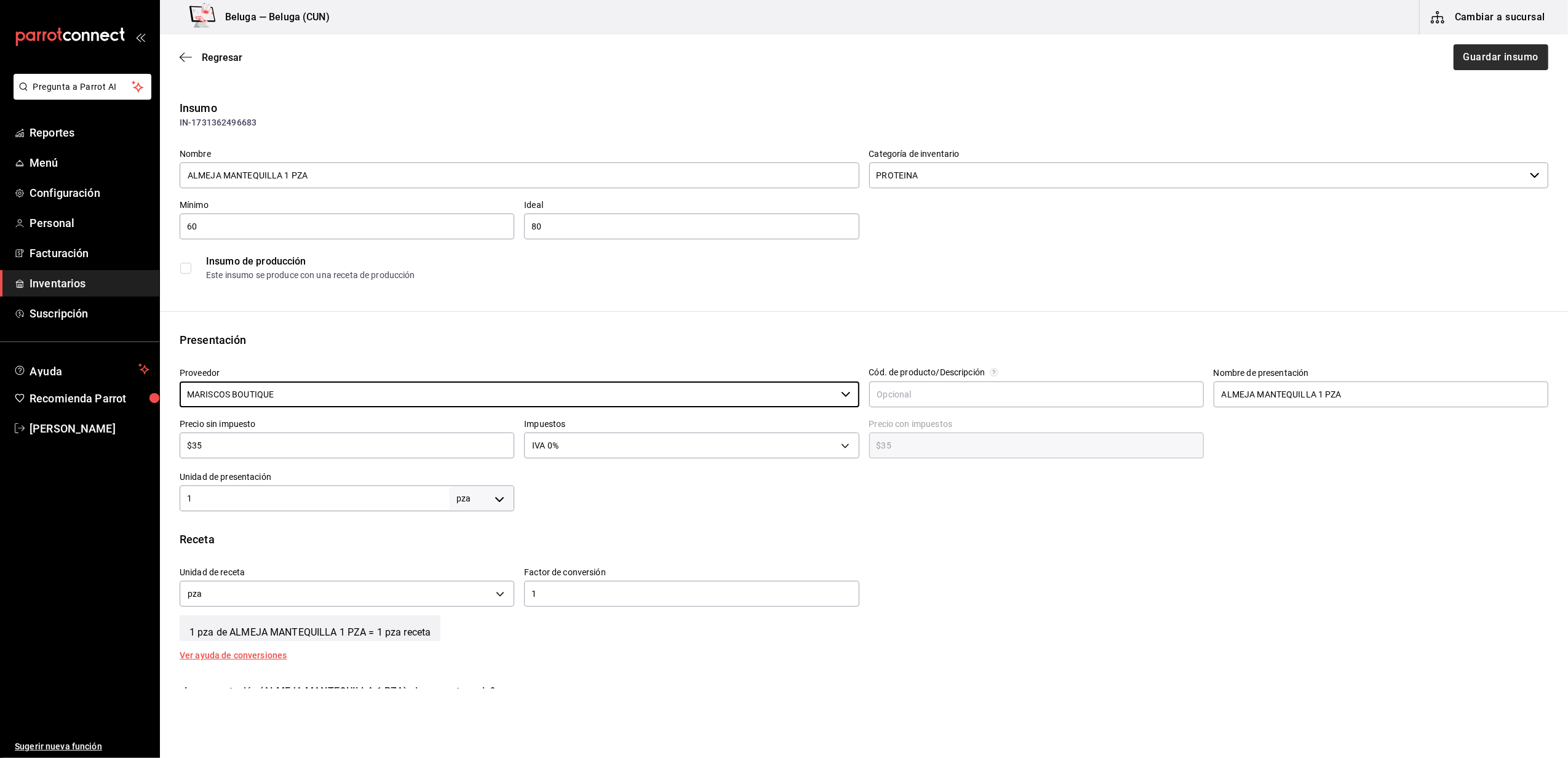
type input "MARISCOS BOUTIQUE"
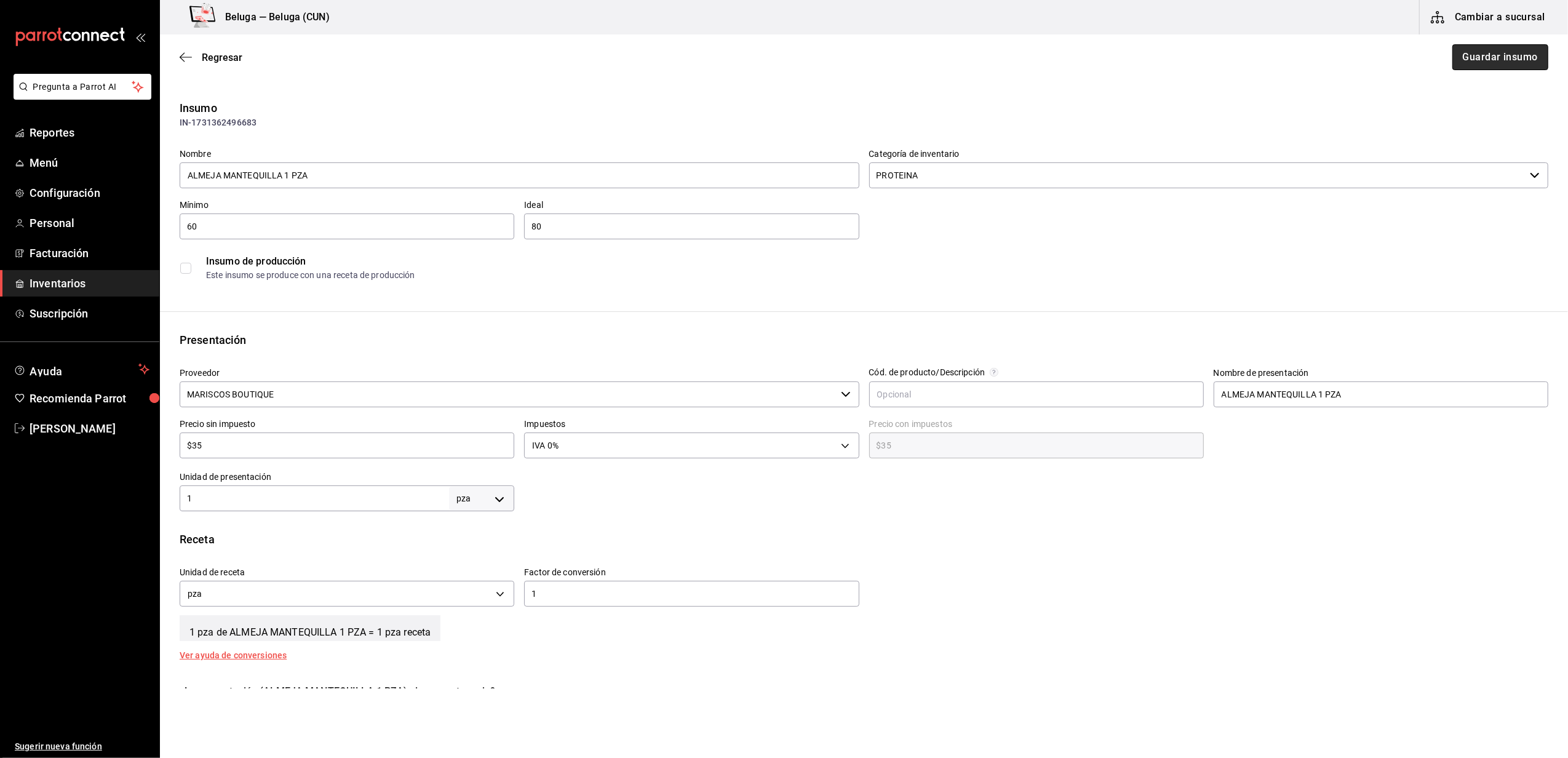
click at [1511, 54] on button "Guardar insumo" at bounding box center [1500, 57] width 96 height 26
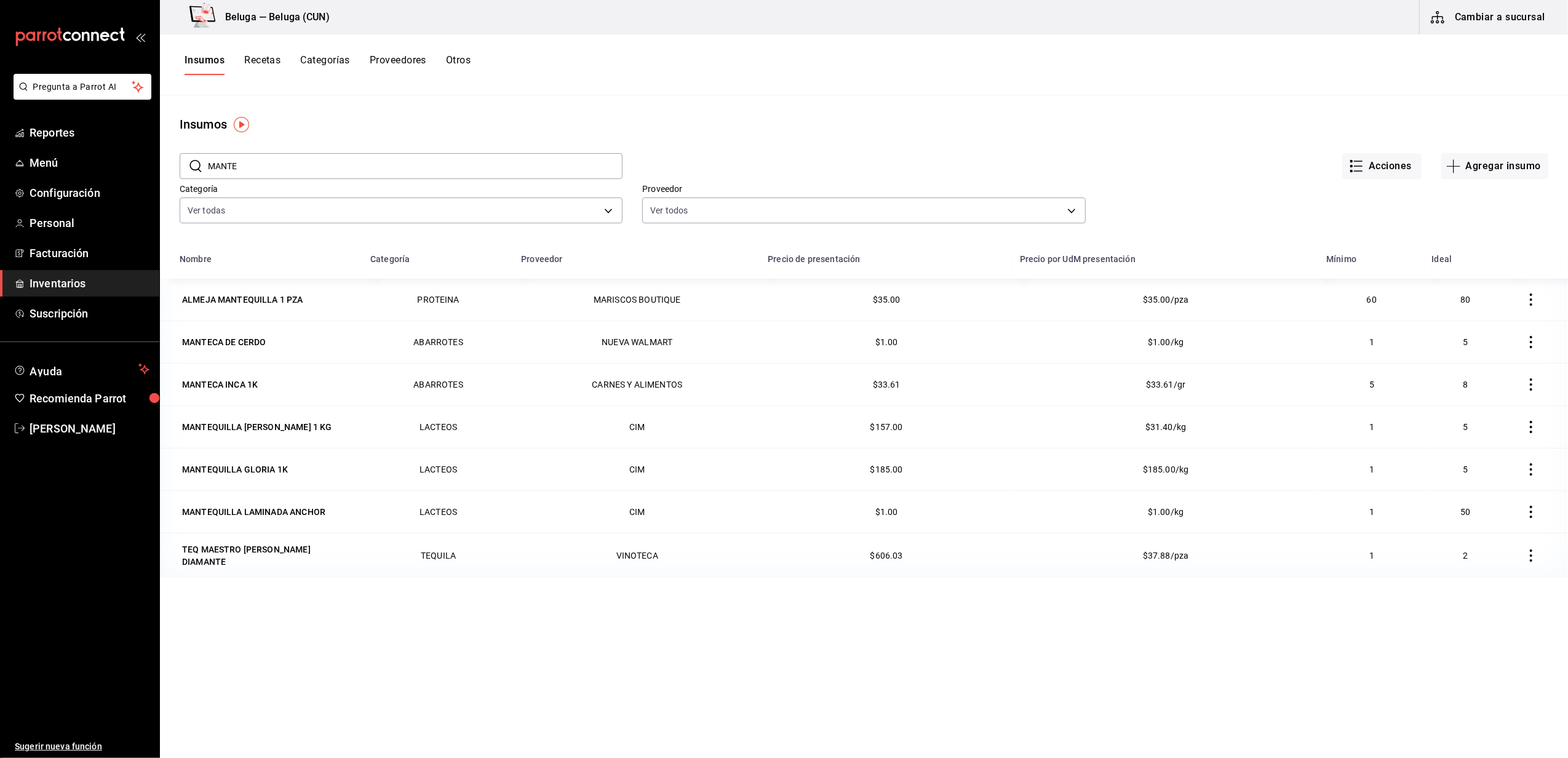
click at [726, 192] on label "Proveedor" at bounding box center [864, 189] width 443 height 9
drag, startPoint x: 286, startPoint y: 169, endPoint x: 150, endPoint y: 184, distance: 136.8
click at [150, 184] on div "Pregunta a Parrot AI Reportes Menú Configuración Personal Facturación Inventari…" at bounding box center [784, 375] width 1568 height 749
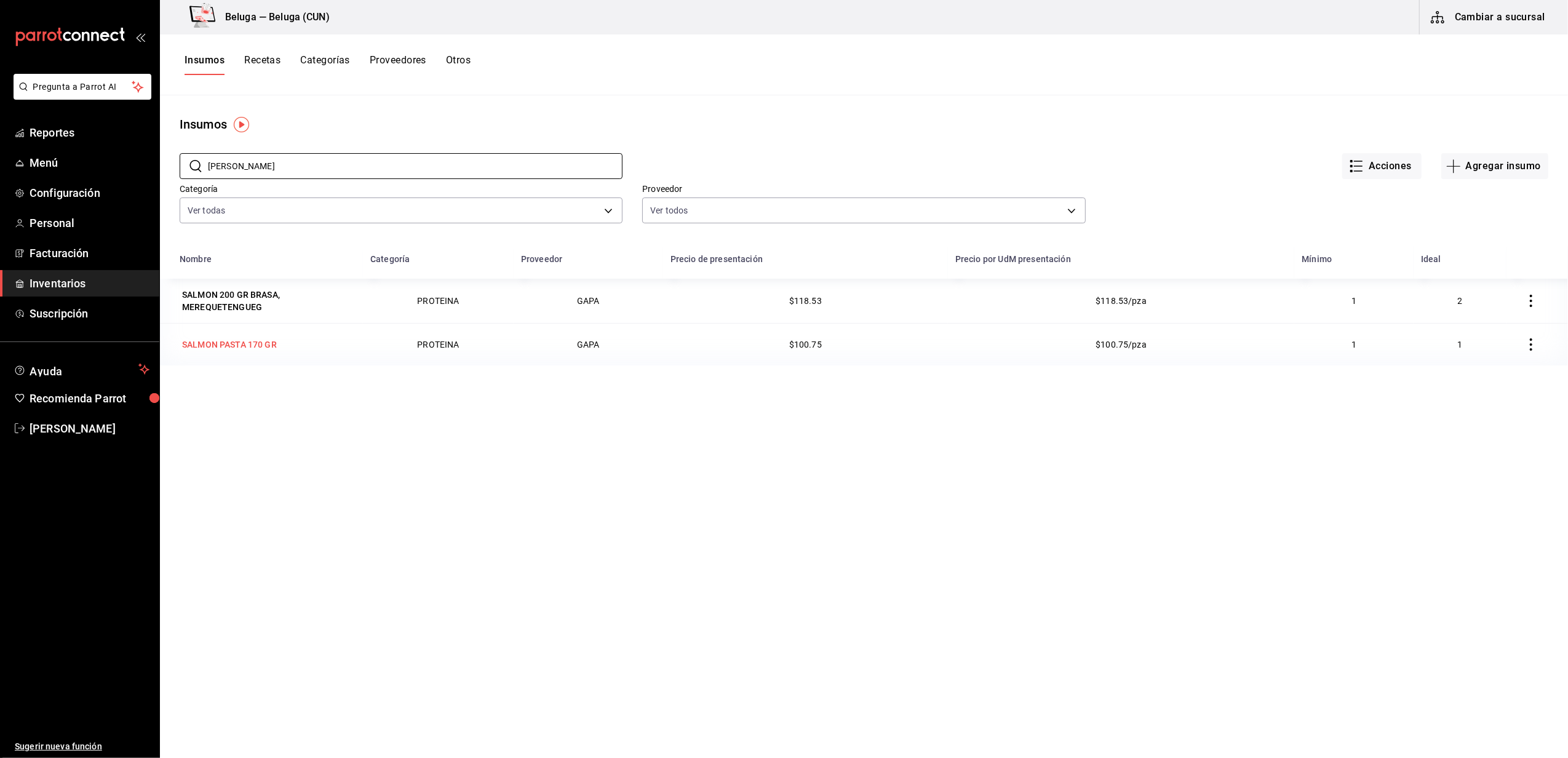
type input "[PERSON_NAME]"
click at [254, 343] on div "SALMON PASTA 170 GR" at bounding box center [229, 345] width 94 height 12
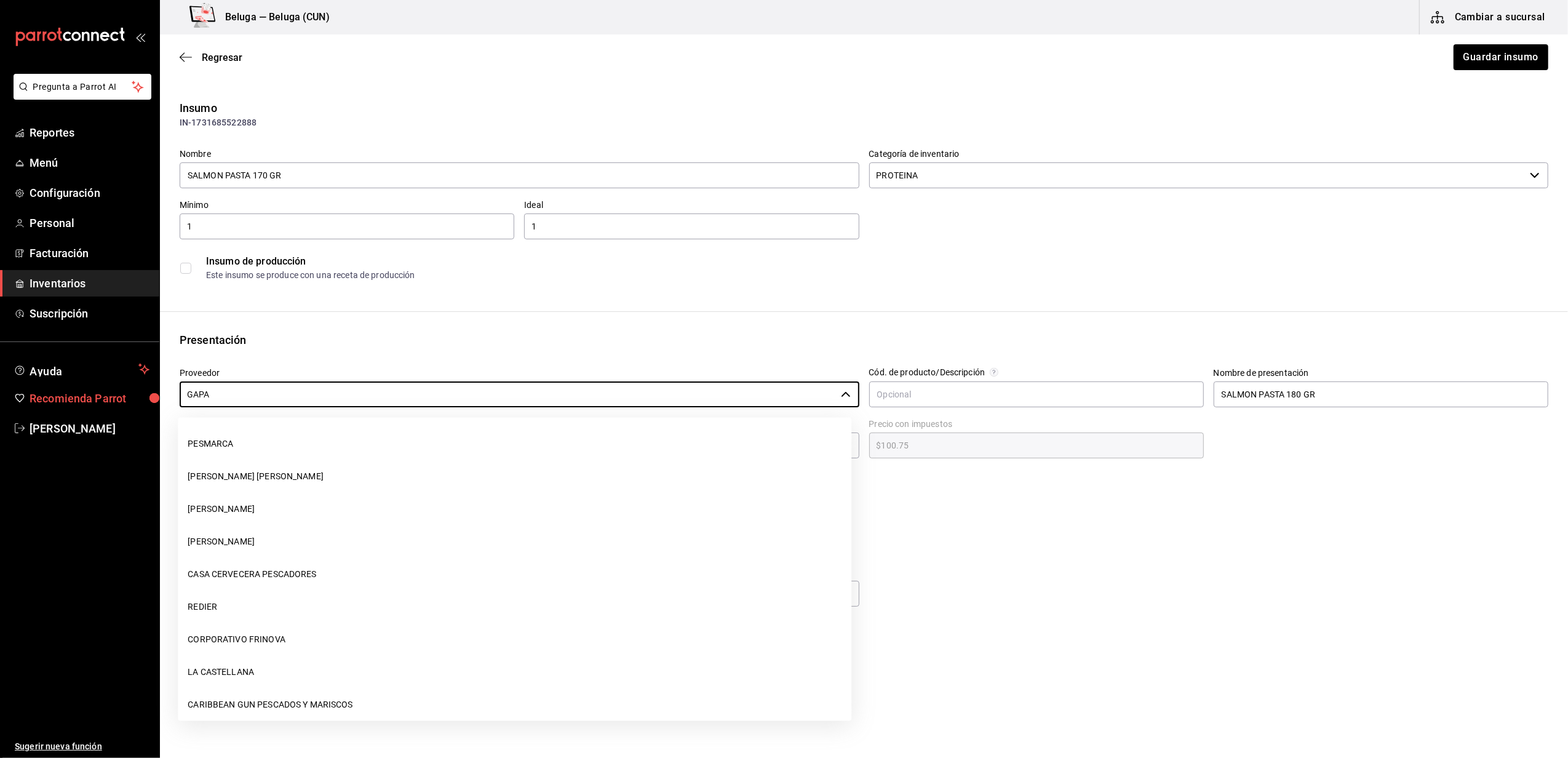
scroll to position [1086, 0]
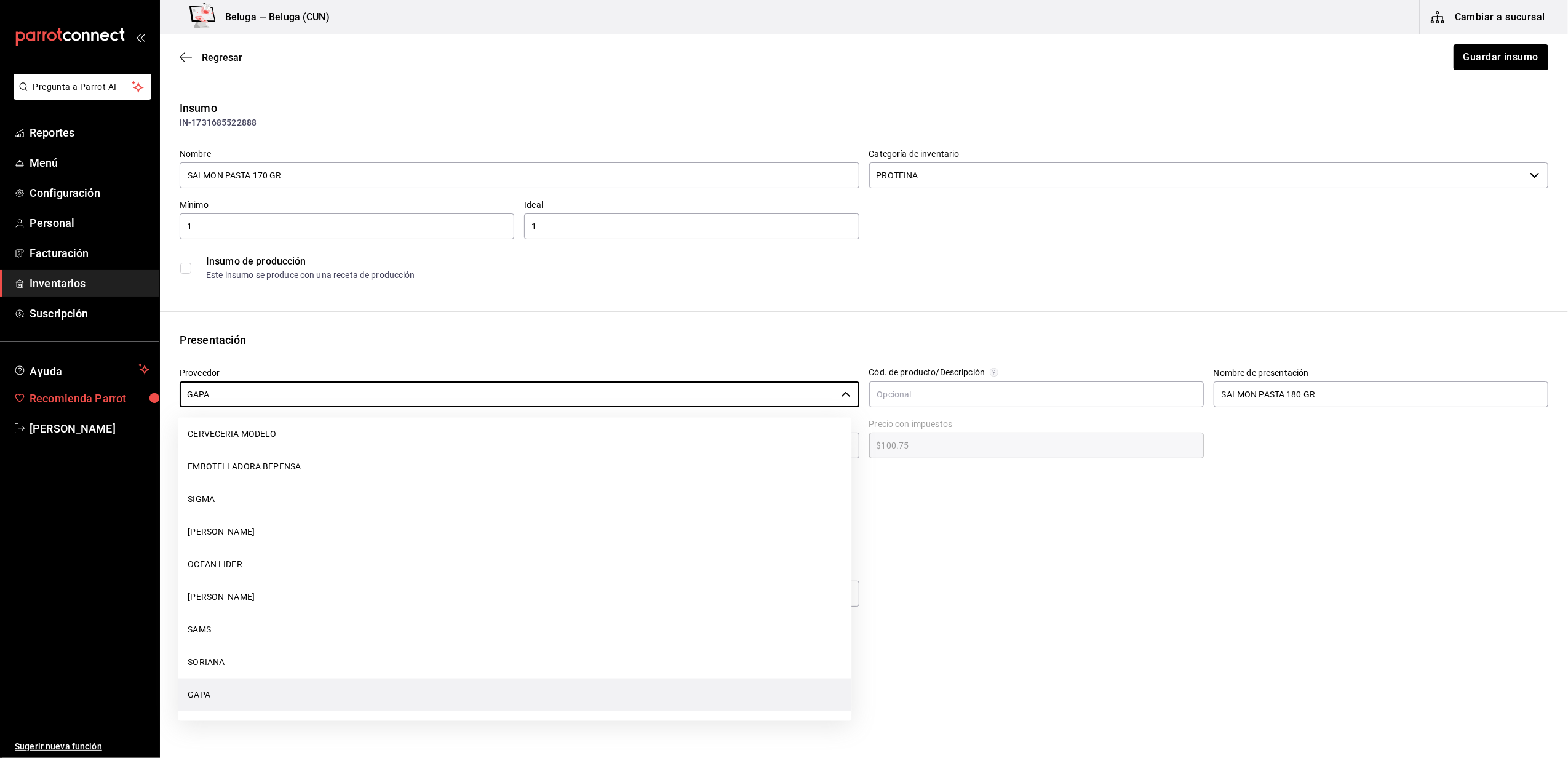
drag, startPoint x: 240, startPoint y: 390, endPoint x: 120, endPoint y: 394, distance: 120.1
click at [120, 394] on div "Pregunta a Parrot AI Reportes Menú Configuración Personal Facturación Inventari…" at bounding box center [784, 344] width 1568 height 689
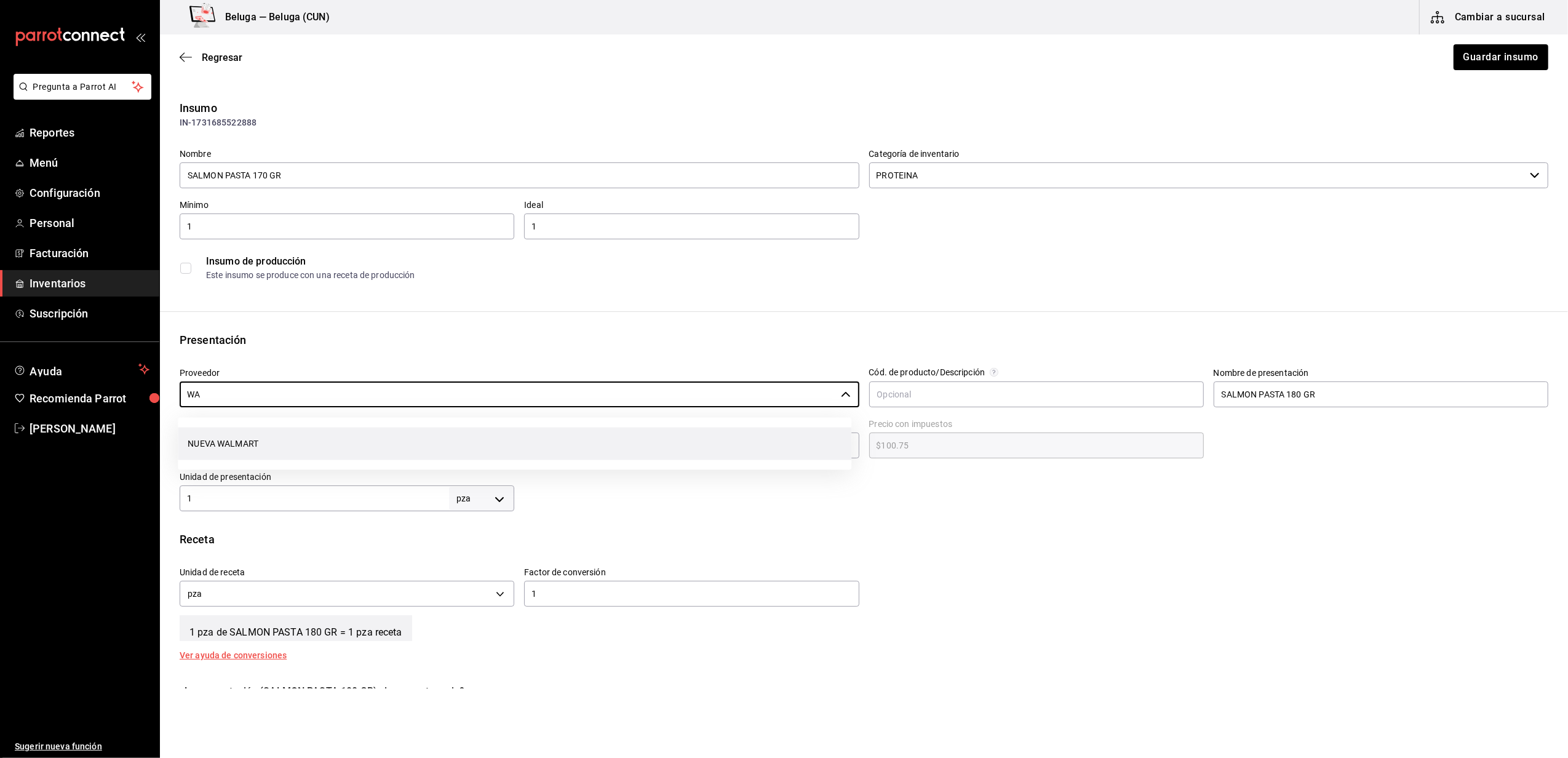
click at [252, 447] on li "NUEVA WALMART" at bounding box center [514, 444] width 674 height 33
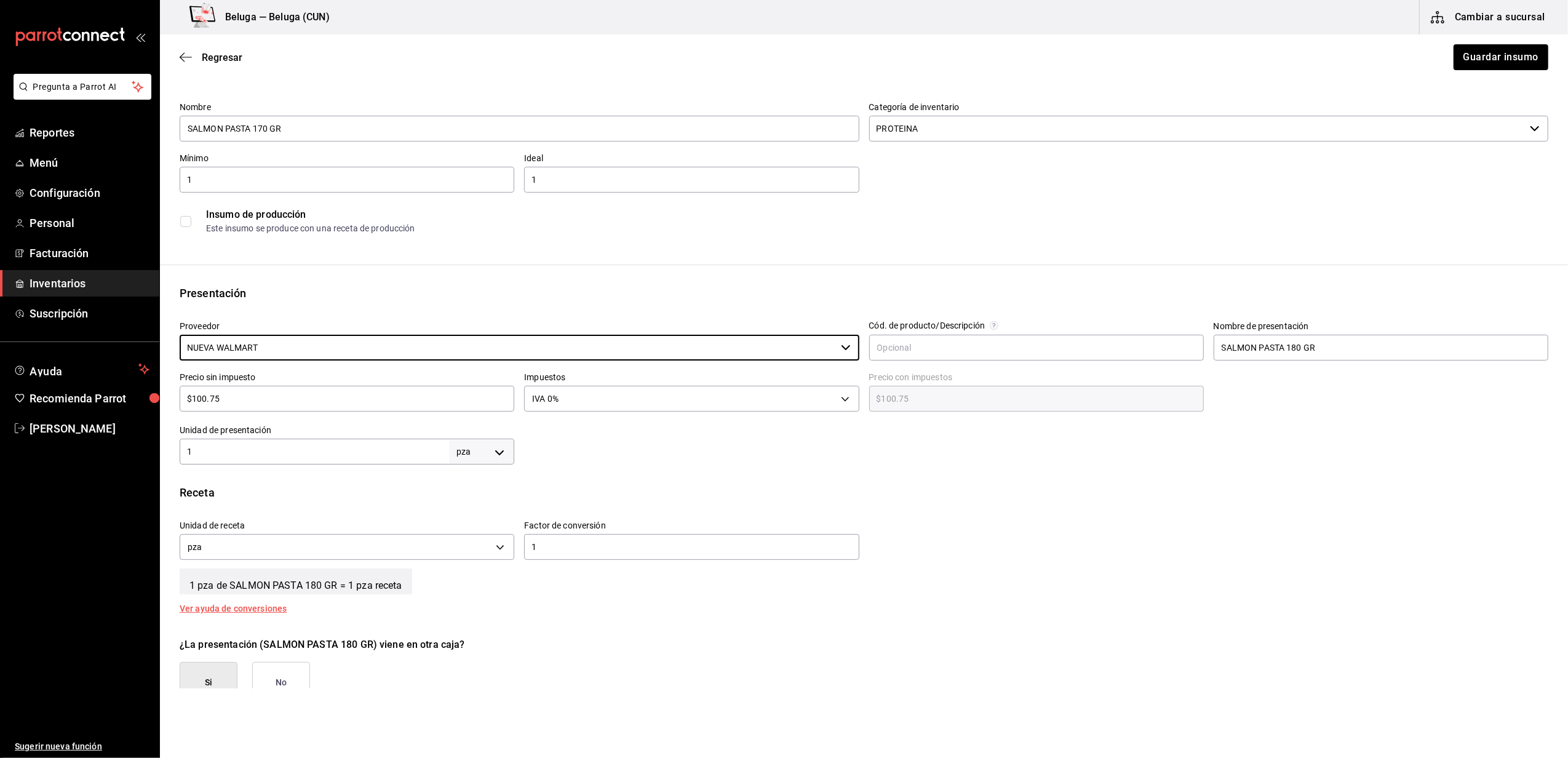
scroll to position [82, 0]
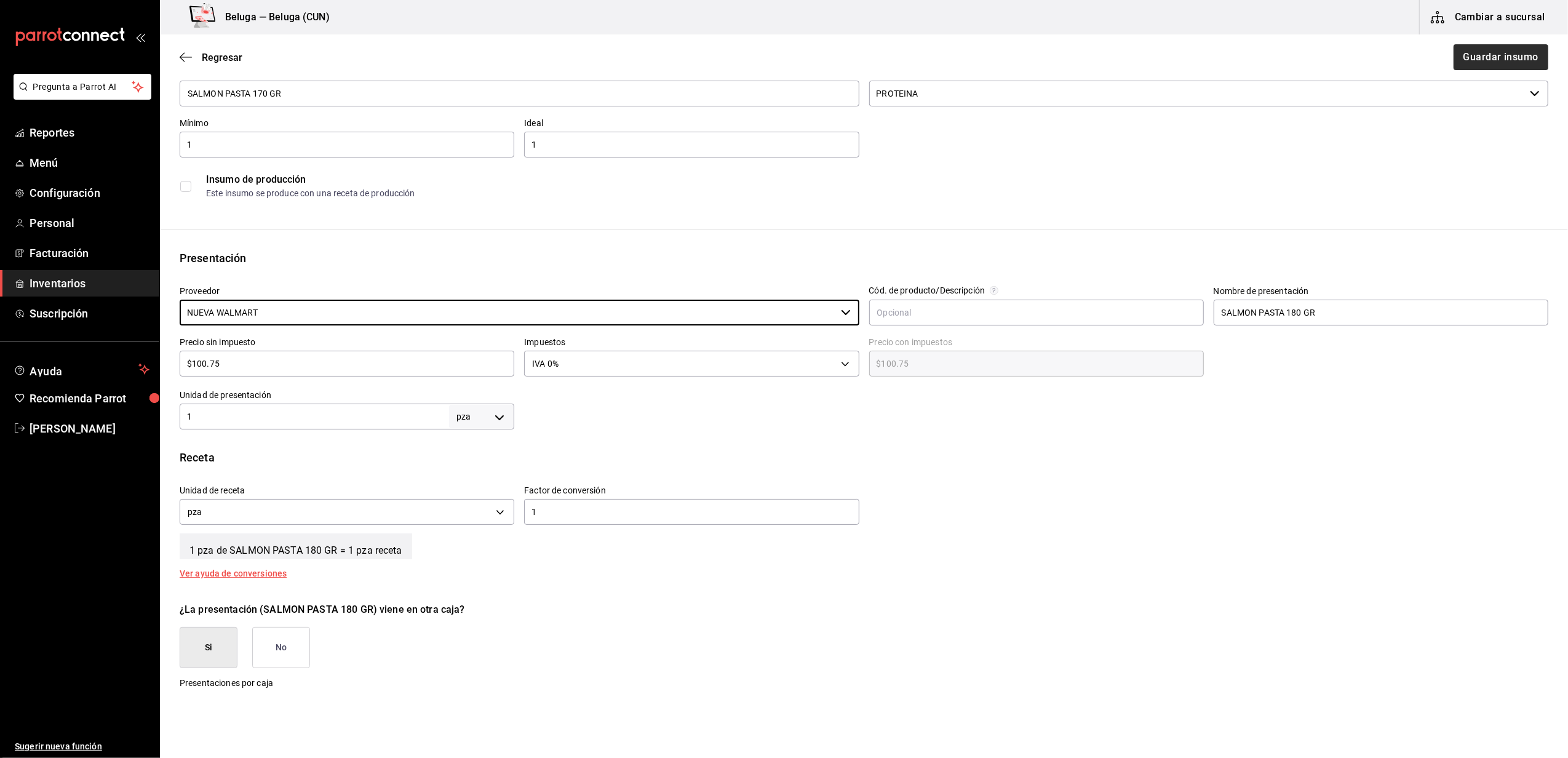
type input "NUEVA WALMART"
click at [1474, 49] on button "Guardar insumo" at bounding box center [1500, 57] width 96 height 26
